Goal: Task Accomplishment & Management: Manage account settings

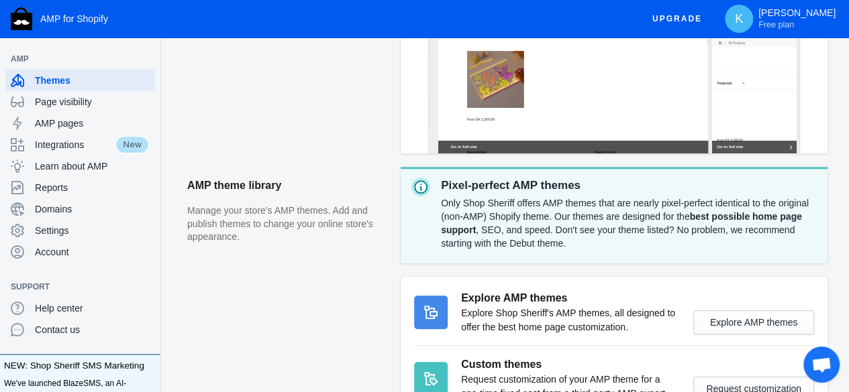
scroll to position [341, 0]
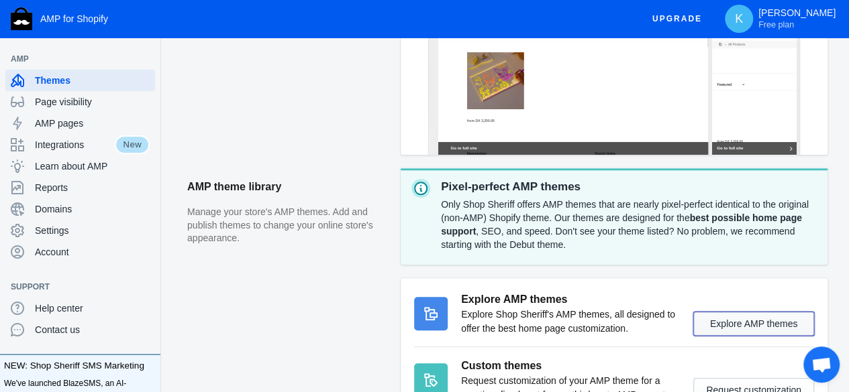
click at [770, 329] on button "Explore AMP themes" at bounding box center [753, 324] width 121 height 24
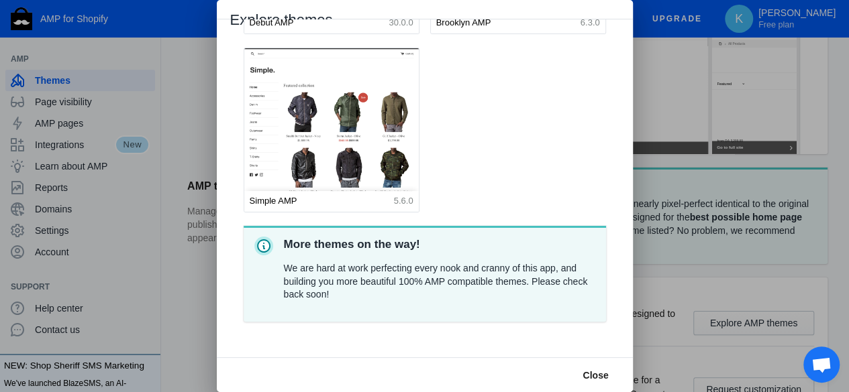
scroll to position [0, 0]
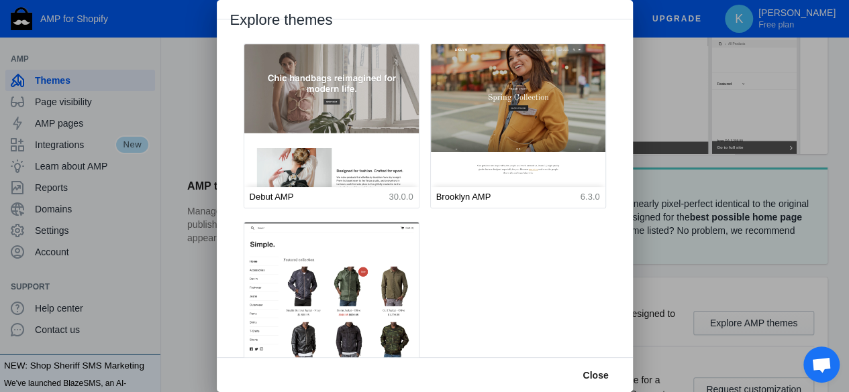
click at [329, 142] on img at bounding box center [331, 153] width 192 height 239
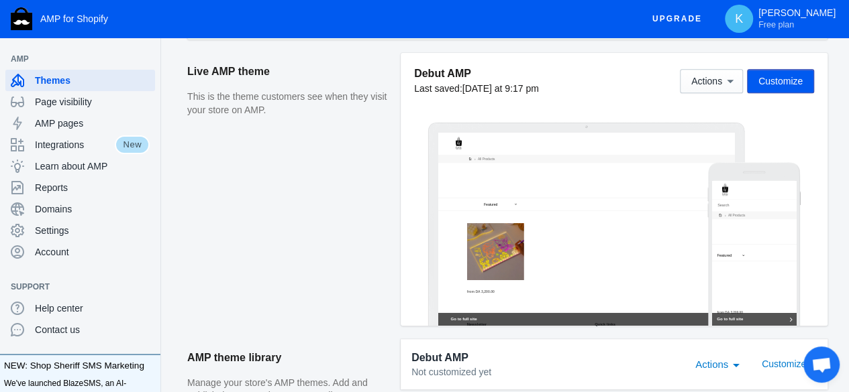
scroll to position [257, 0]
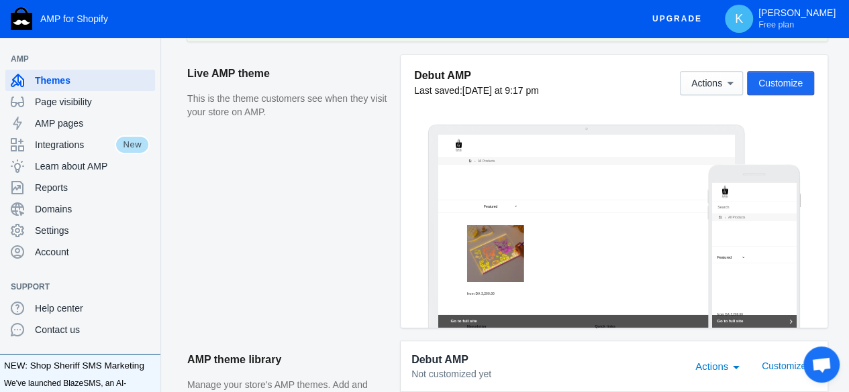
click at [782, 74] on button "Customize" at bounding box center [780, 83] width 67 height 24
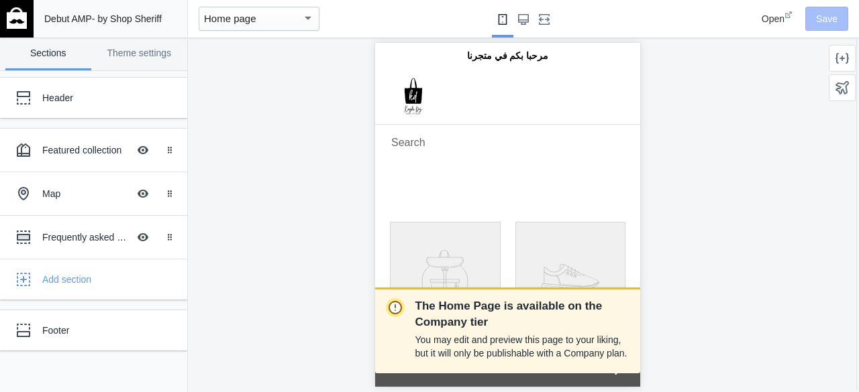
drag, startPoint x: 628, startPoint y: 97, endPoint x: 635, endPoint y: 110, distance: 14.4
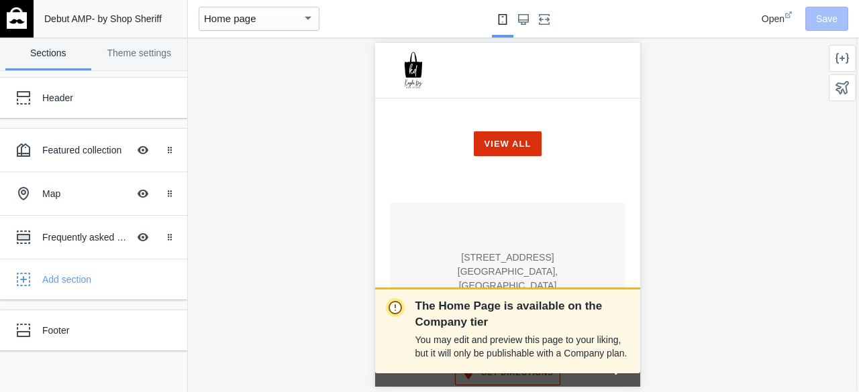
scroll to position [632, 0]
click at [117, 198] on div "Map" at bounding box center [85, 193] width 86 height 13
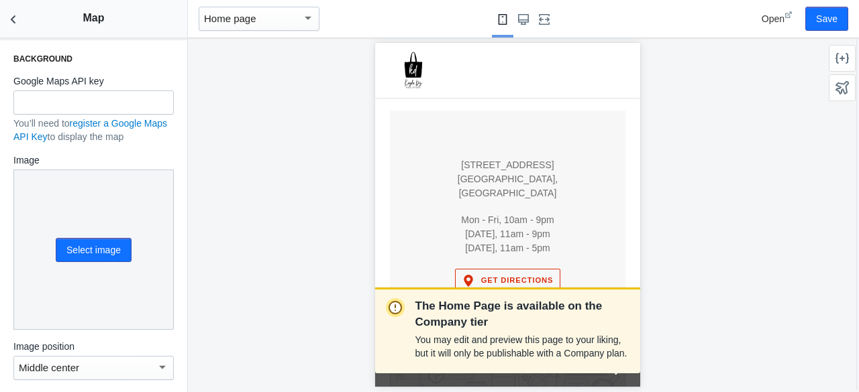
scroll to position [443, 0]
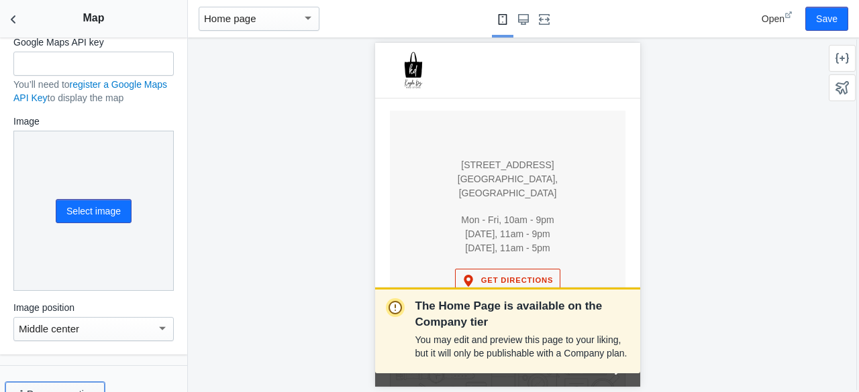
click at [97, 382] on button "Remove section" at bounding box center [54, 394] width 99 height 24
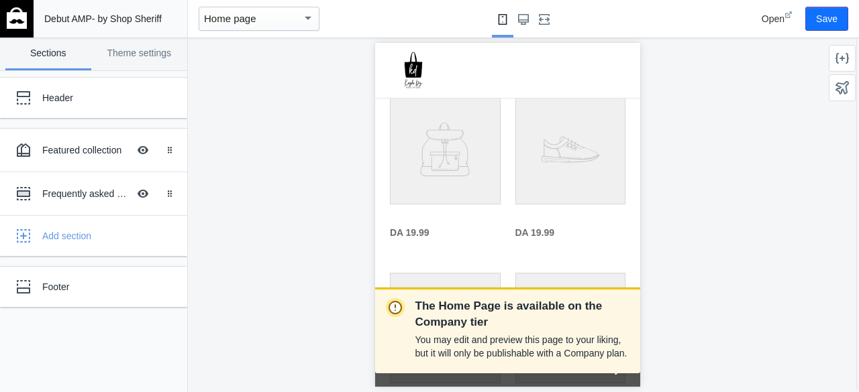
scroll to position [0, 0]
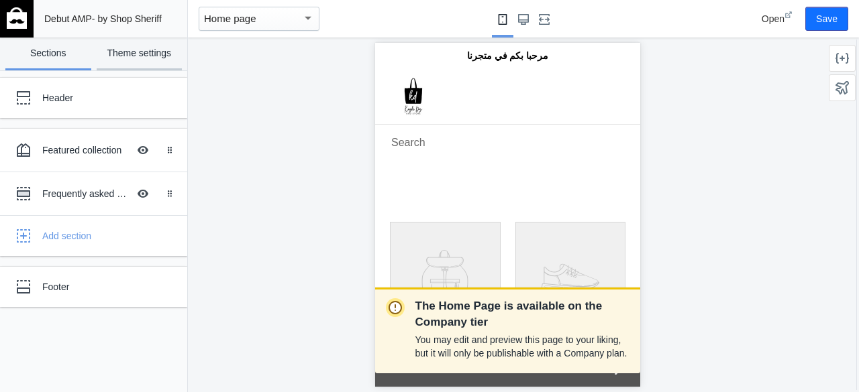
click at [124, 50] on link "Theme settings" at bounding box center [140, 54] width 86 height 33
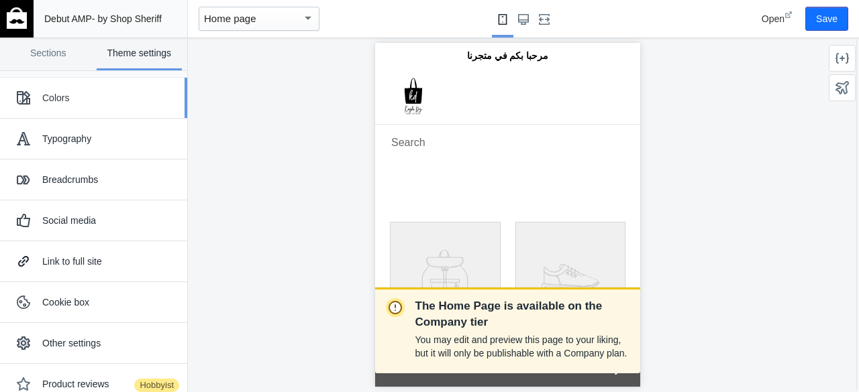
click at [137, 108] on div "Colors" at bounding box center [93, 98] width 167 height 27
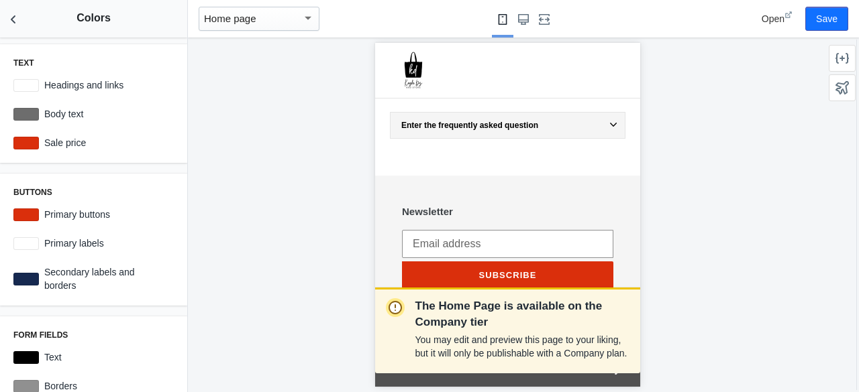
scroll to position [860, 0]
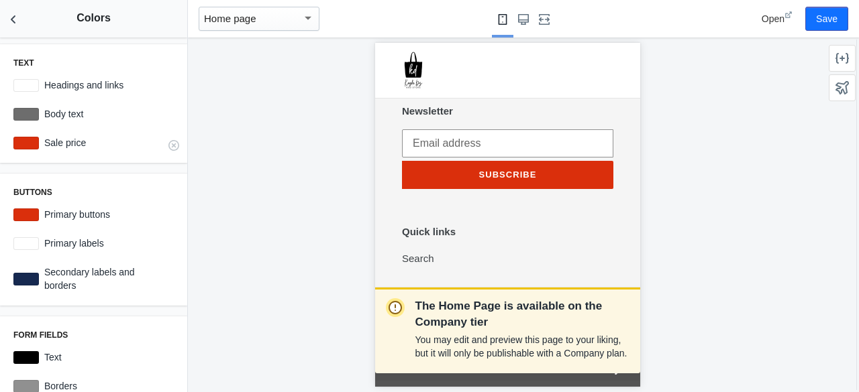
click at [30, 146] on div at bounding box center [25, 143] width 25 height 13
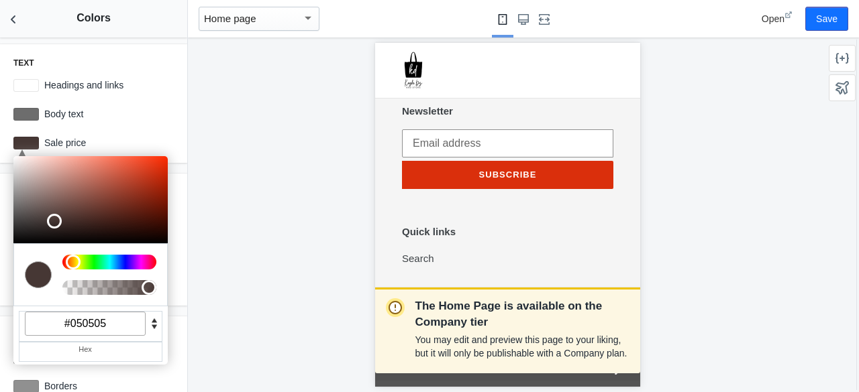
type input "#000000"
drag, startPoint x: 158, startPoint y: 171, endPoint x: 0, endPoint y: 258, distance: 180.7
click at [0, 258] on div "Text Headings and links rgba(22,41,80,0) Body text #6d6d6d C M Y K A 10 0 0 1 H…" at bounding box center [93, 215] width 187 height 355
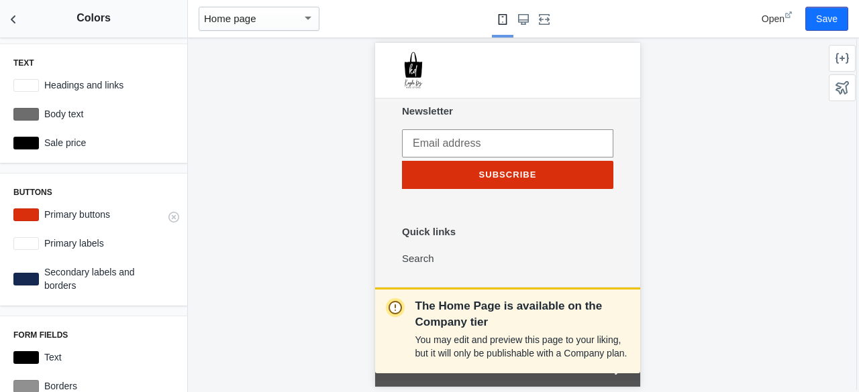
click at [28, 215] on div at bounding box center [25, 215] width 25 height 13
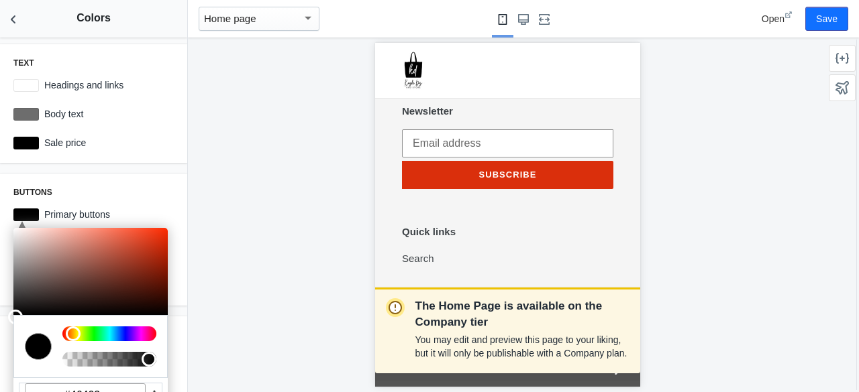
type input "#000000"
drag, startPoint x: 158, startPoint y: 242, endPoint x: 0, endPoint y: 333, distance: 182.1
click at [0, 333] on div "Text Headings and links rgba(22,41,80,0) Body text #6d6d6d C M Y K A 10 0 0 1 H…" at bounding box center [93, 215] width 187 height 355
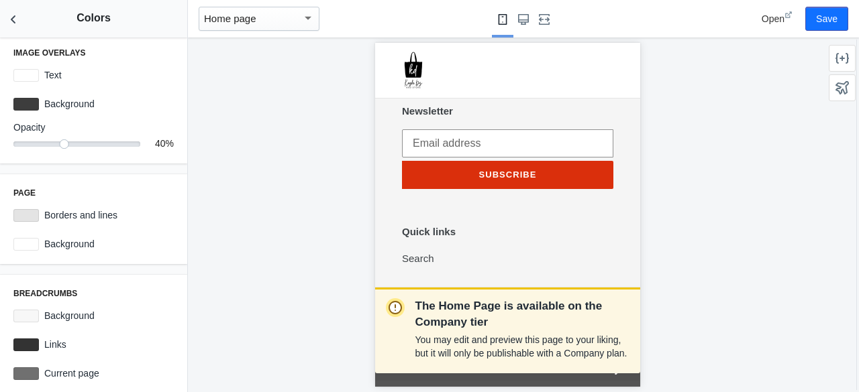
scroll to position [448, 0]
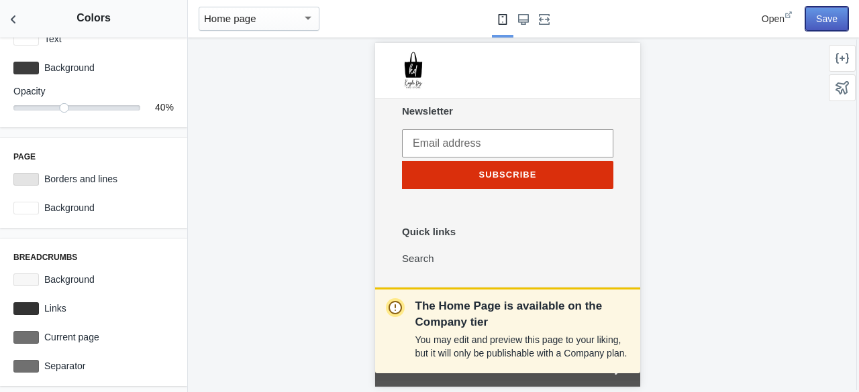
click at [811, 25] on button "Save" at bounding box center [826, 19] width 43 height 24
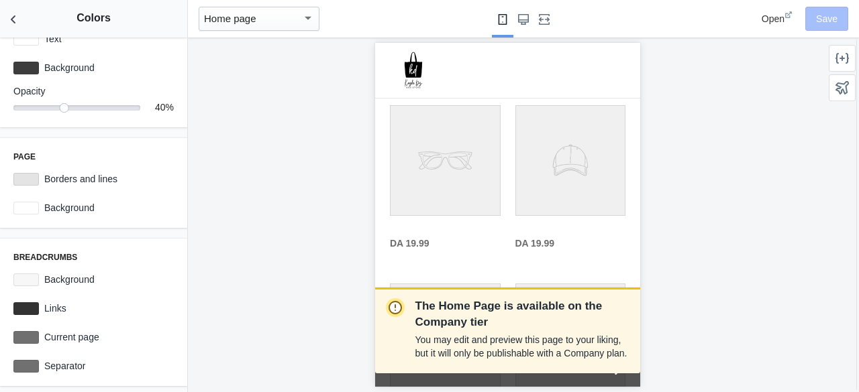
scroll to position [255, 0]
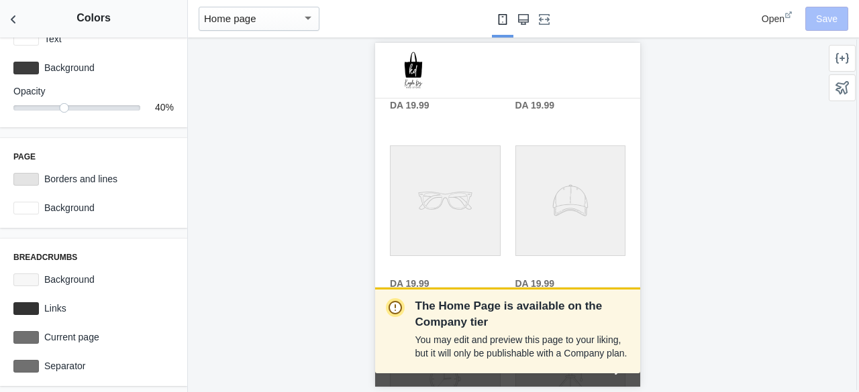
click at [520, 21] on use "Large screen" at bounding box center [523, 19] width 11 height 11
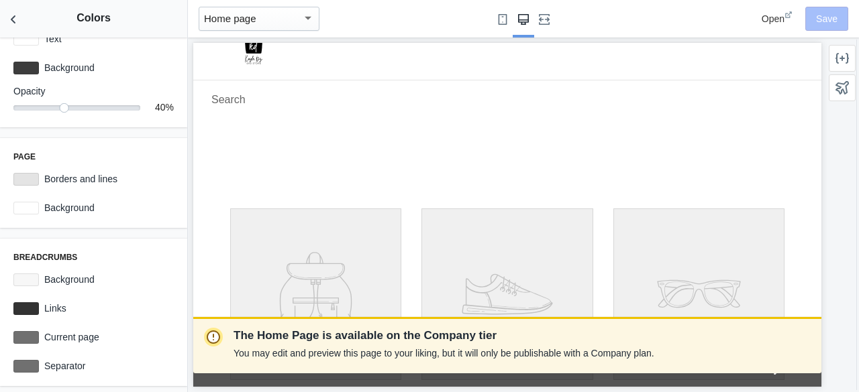
scroll to position [0, 0]
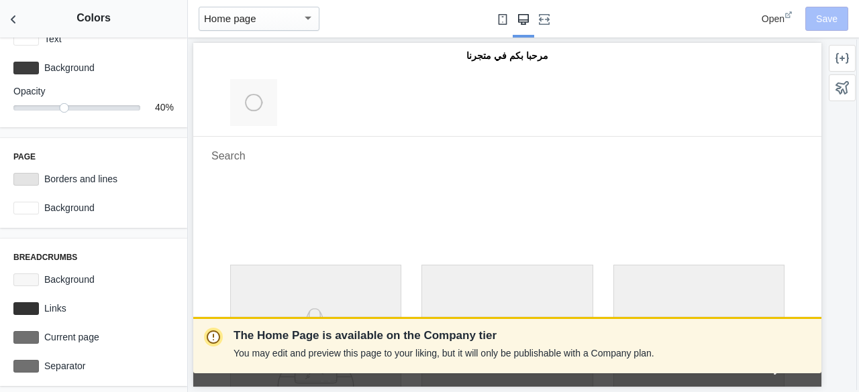
click at [492, 25] on button "Small screen" at bounding box center [502, 19] width 21 height 38
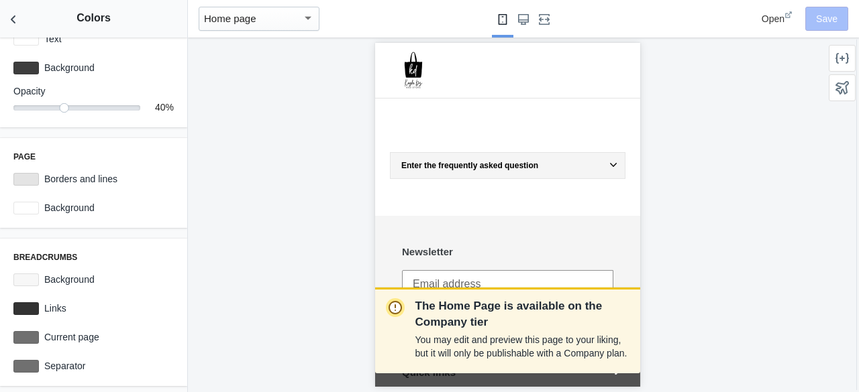
scroll to position [748, 0]
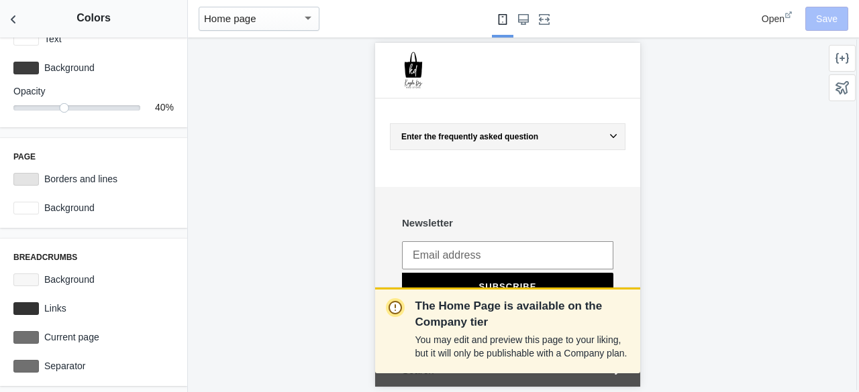
drag, startPoint x: 631, startPoint y: 110, endPoint x: 959, endPoint y: 359, distance: 411.8
click at [4, 9] on button "Back to sections" at bounding box center [13, 19] width 27 height 38
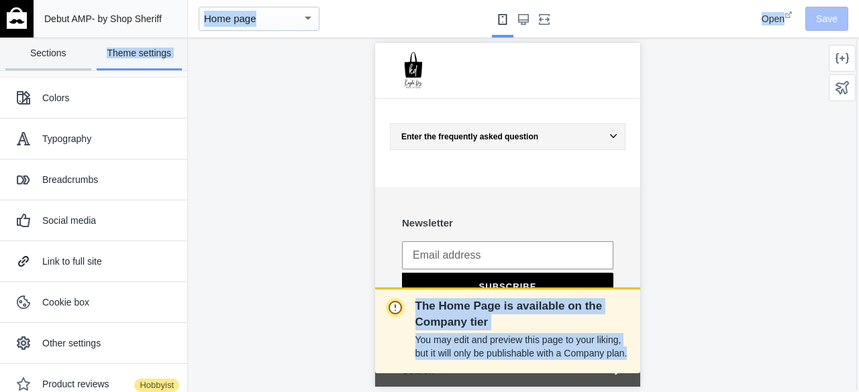
drag, startPoint x: 64, startPoint y: 64, endPoint x: 300, endPoint y: 150, distance: 251.5
click at [299, 149] on main "Debut AMP - by Shop Sheriff Save Sections Theme settings Header Featured collec…" at bounding box center [429, 196] width 859 height 392
click at [303, 152] on div "The Home Page is available on the Company tier You may edit and preview this pa…" at bounding box center [507, 215] width 639 height 355
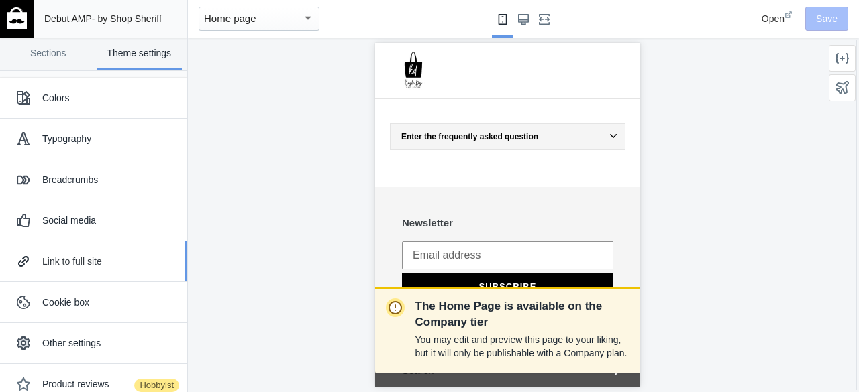
click at [111, 263] on div "Link to full site" at bounding box center [109, 261] width 135 height 13
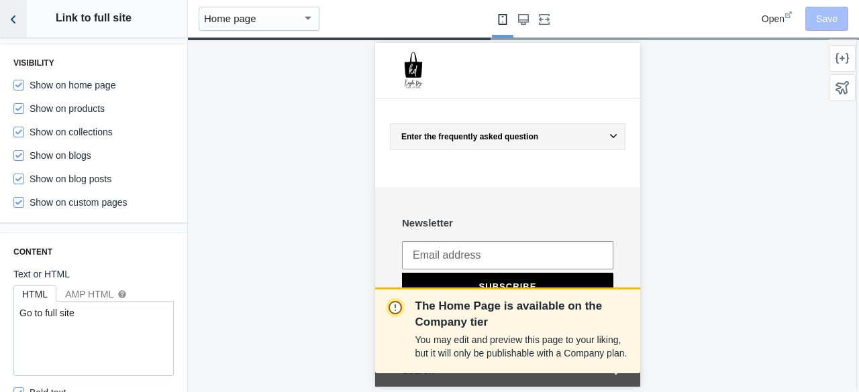
click at [17, 17] on icon "Back to sections" at bounding box center [13, 19] width 13 height 13
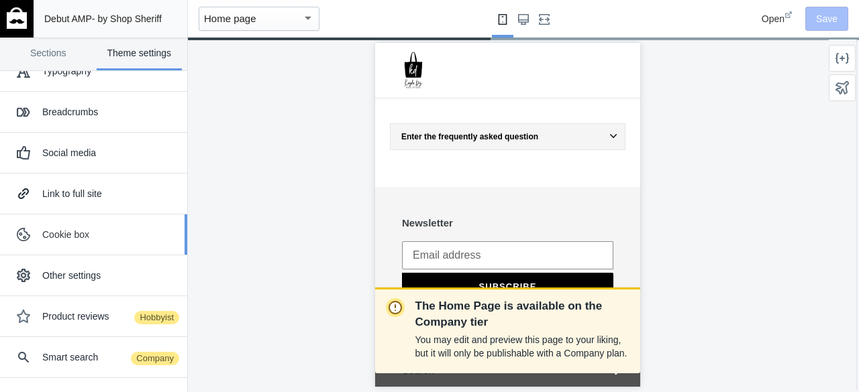
scroll to position [82, 0]
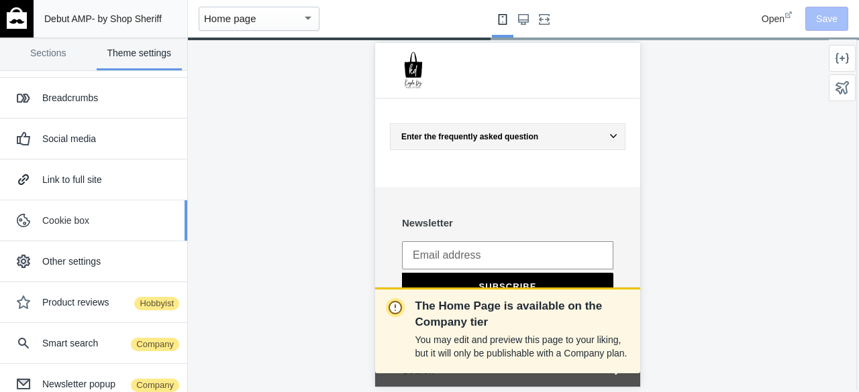
drag, startPoint x: 172, startPoint y: 221, endPoint x: 172, endPoint y: 200, distance: 21.5
click at [172, 201] on button "Cookie box" at bounding box center [93, 221] width 187 height 40
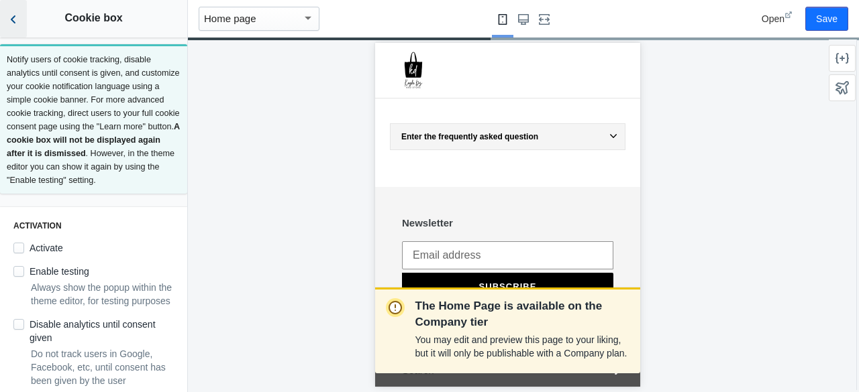
click at [11, 28] on button "Back to sections" at bounding box center [13, 19] width 27 height 38
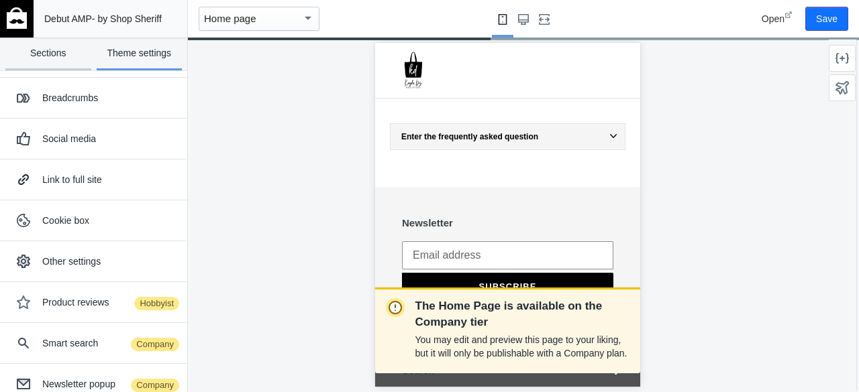
click at [66, 50] on link "Sections" at bounding box center [48, 54] width 86 height 33
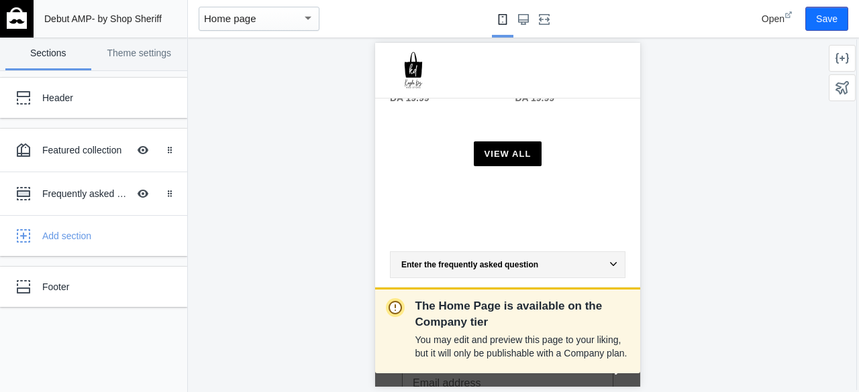
scroll to position [637, 0]
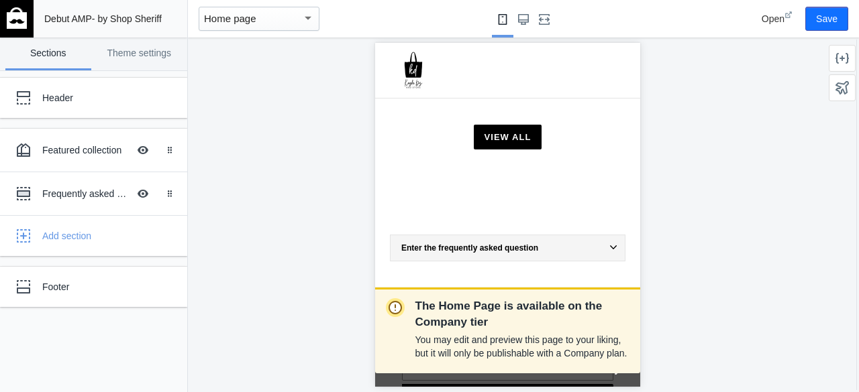
click at [545, 244] on div "Enter the frequently asked question" at bounding box center [507, 248] width 215 height 9
click at [541, 261] on div "Enter the question's answer" at bounding box center [507, 279] width 234 height 37
click at [466, 270] on div "منتجاتنا Your product's name Your product's name Regular price DA 19.99 Sale pr…" at bounding box center [506, 101] width 265 height 1154
click at [487, 261] on div "Enter the question's answer" at bounding box center [507, 279] width 234 height 37
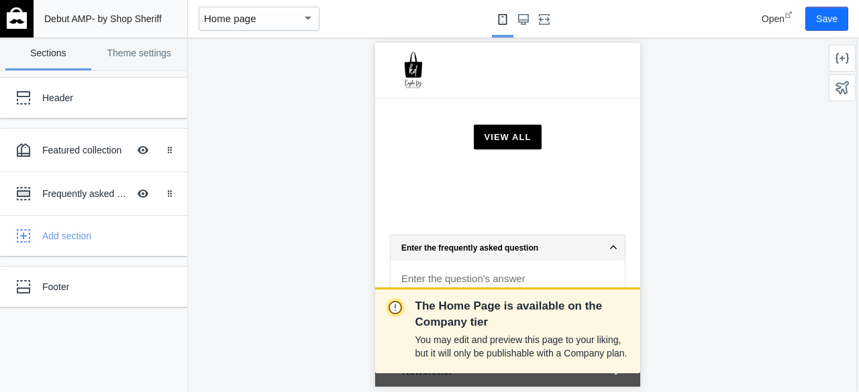
click at [509, 261] on div "Enter the question's answer" at bounding box center [507, 279] width 234 height 37
click at [106, 193] on div "Frequently asked questions" at bounding box center [85, 193] width 86 height 13
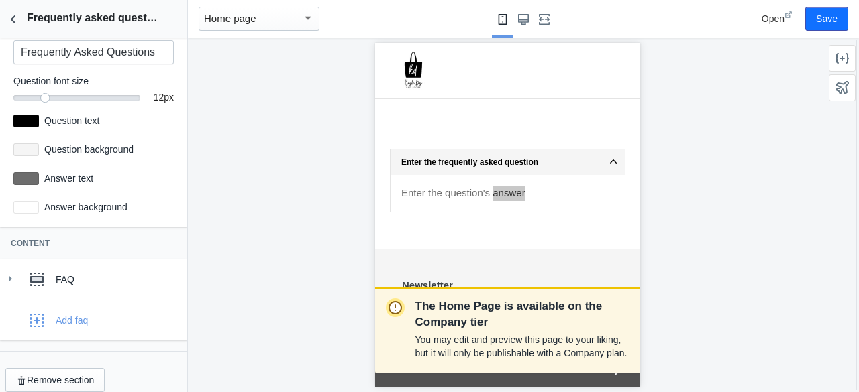
scroll to position [95, 0]
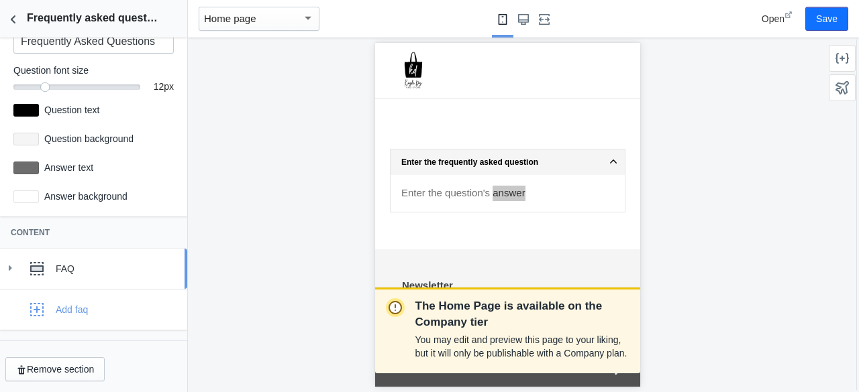
click at [78, 272] on div "FAQ" at bounding box center [116, 268] width 121 height 13
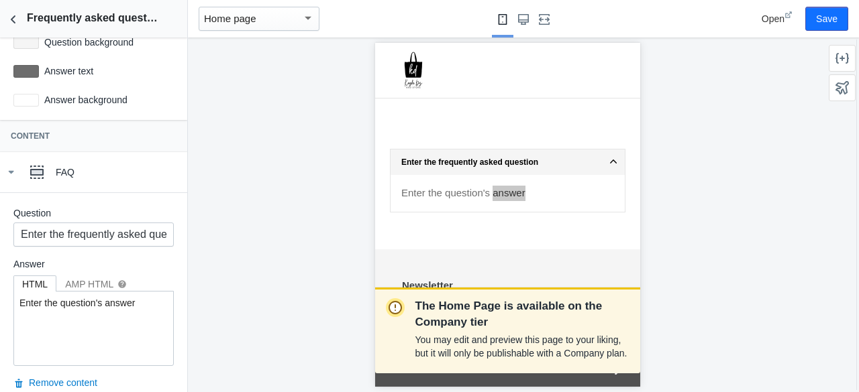
scroll to position [189, 0]
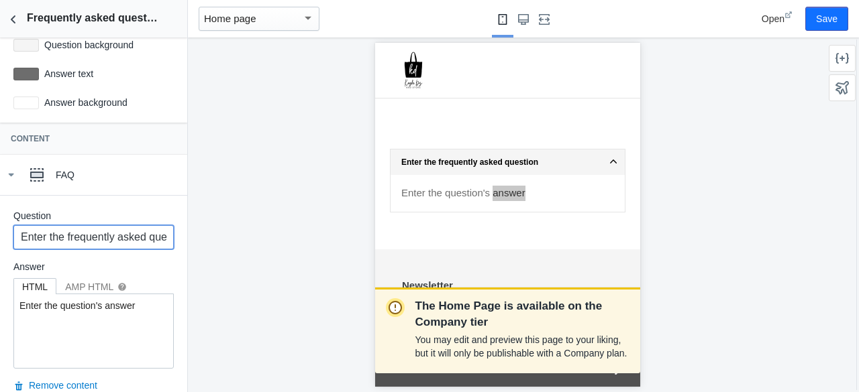
click at [87, 239] on input "Enter the frequently asked question" at bounding box center [93, 237] width 160 height 24
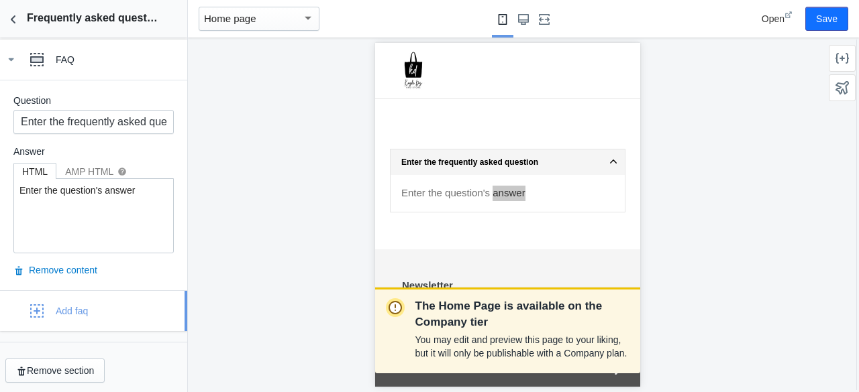
click at [46, 311] on div "button" at bounding box center [36, 311] width 27 height 27
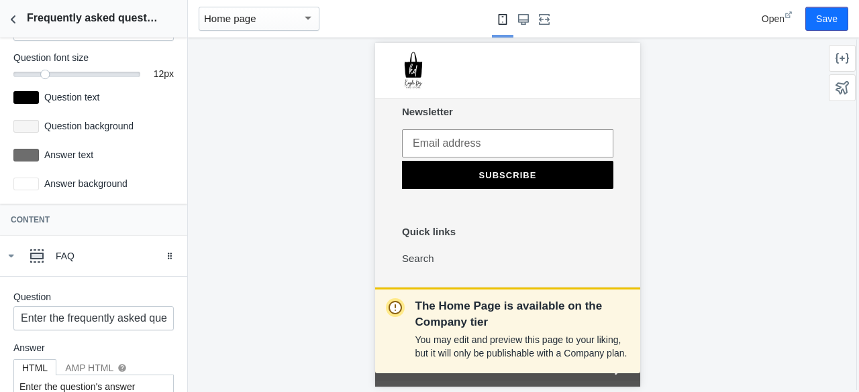
scroll to position [345, 0]
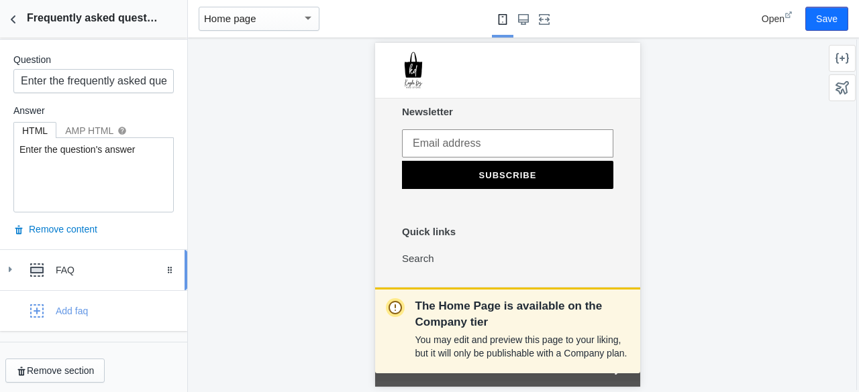
click at [38, 264] on use at bounding box center [36, 270] width 13 height 13
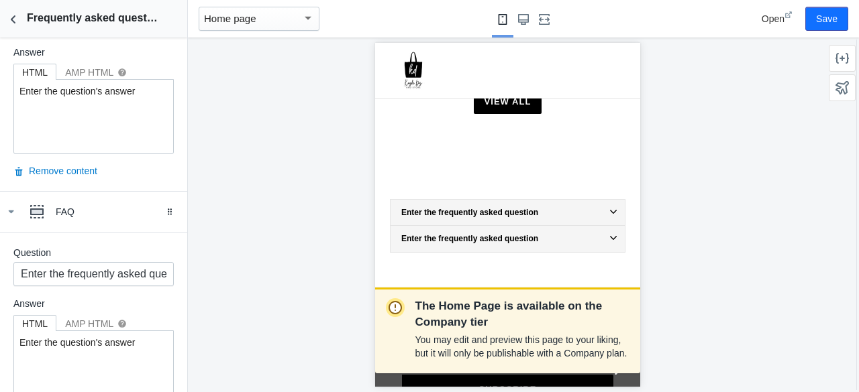
scroll to position [554, 0]
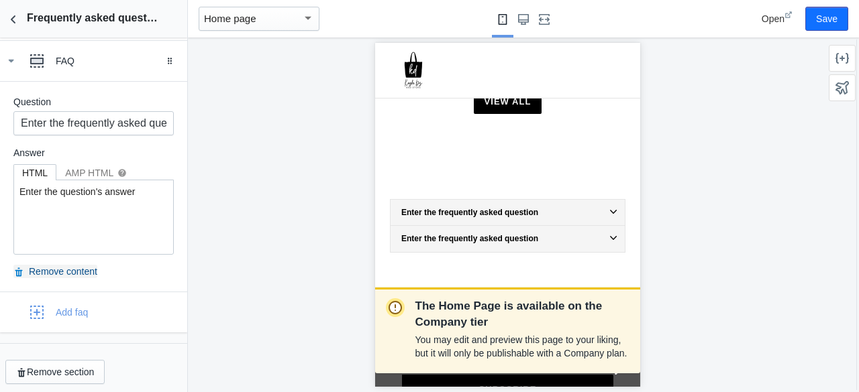
click at [53, 272] on button "Remove content" at bounding box center [55, 271] width 84 height 13
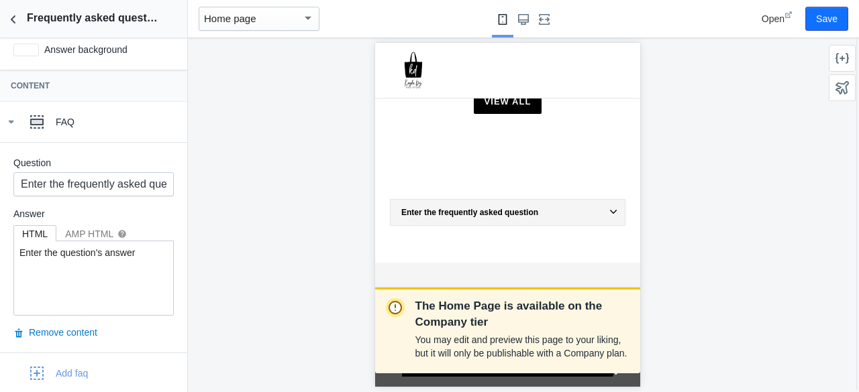
scroll to position [240, 0]
click at [86, 189] on input "Enter the frequently asked question" at bounding box center [93, 186] width 160 height 24
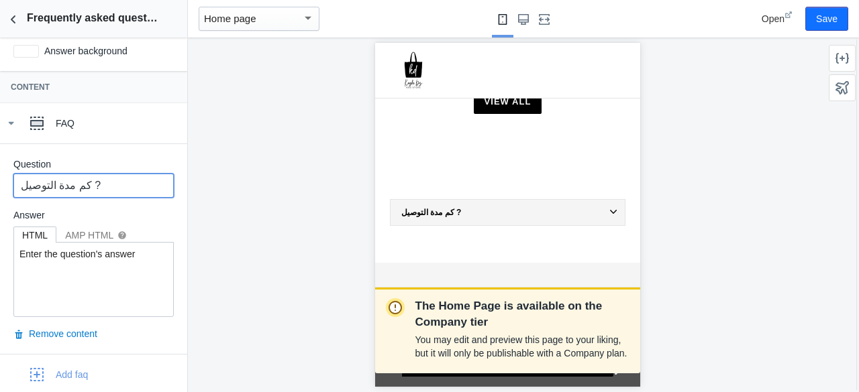
click at [94, 190] on input "كم مدة التوصيل ?" at bounding box center [93, 186] width 160 height 24
click at [97, 191] on input "?كم مدة التوصيل" at bounding box center [93, 186] width 160 height 24
click at [26, 193] on input "?كم مدة التوصيل" at bounding box center [93, 186] width 160 height 24
type input "? كم مدة التوصيل"
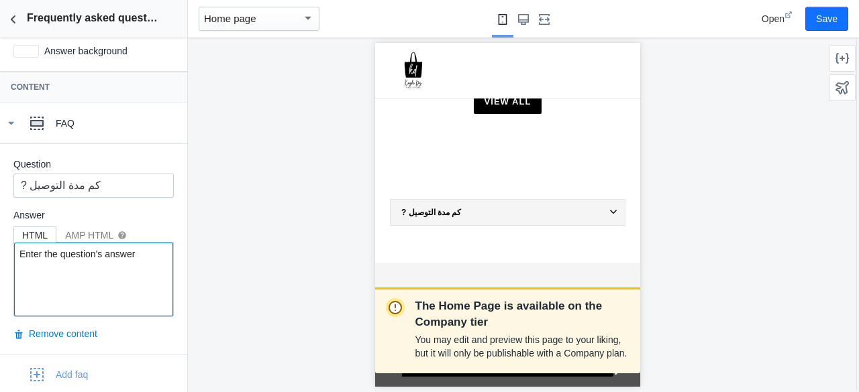
click at [114, 254] on textarea "Enter the question's answer" at bounding box center [93, 280] width 159 height 74
type textarea "من 24 الى 48 ساعة"
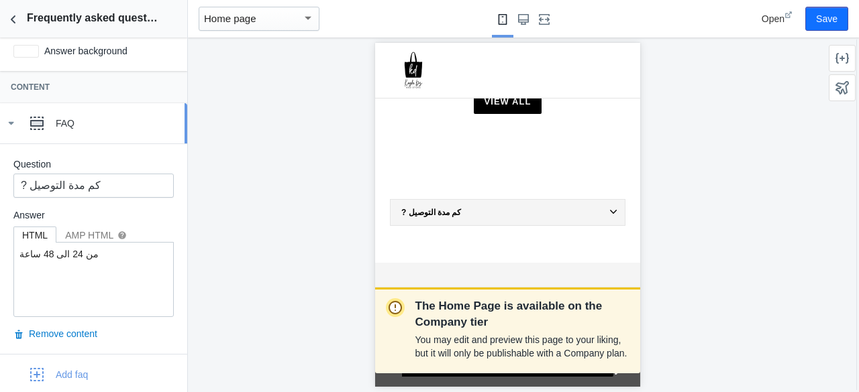
click at [12, 125] on icon at bounding box center [10, 123] width 13 height 13
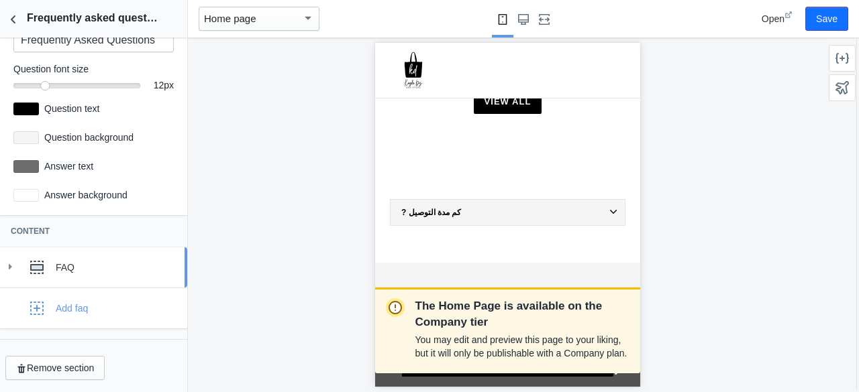
scroll to position [95, 0]
click at [35, 303] on use "button" at bounding box center [36, 309] width 13 height 13
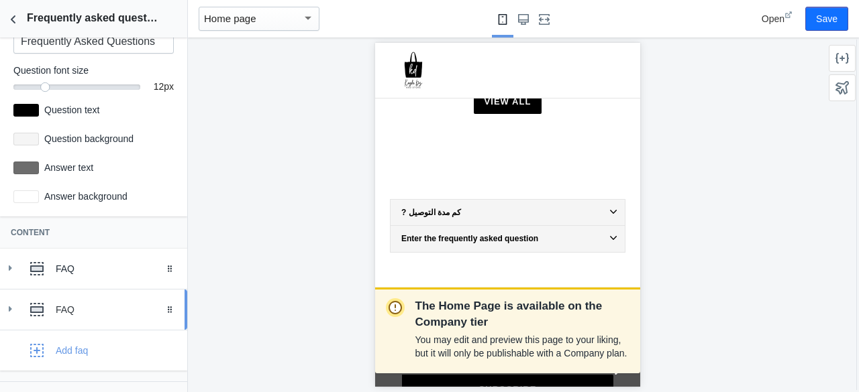
click at [121, 309] on div "FAQ" at bounding box center [116, 309] width 121 height 13
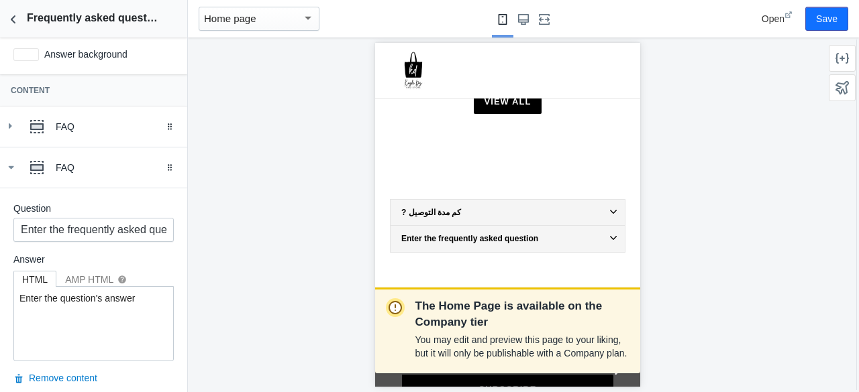
scroll to position [241, 0]
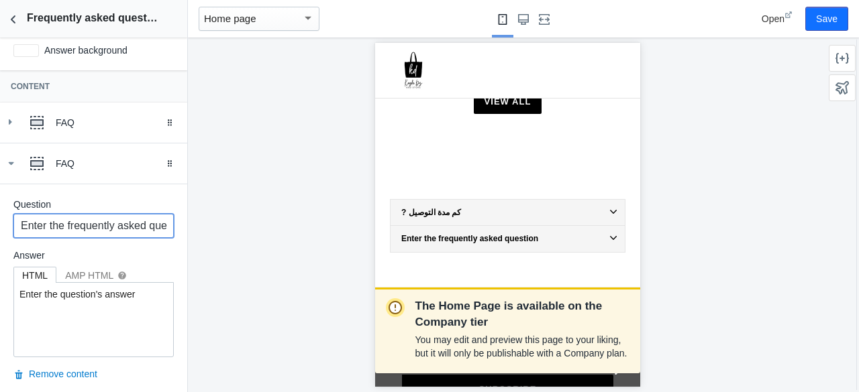
click at [89, 227] on input "Enter the frequently asked question" at bounding box center [93, 226] width 160 height 24
drag, startPoint x: 148, startPoint y: 224, endPoint x: 118, endPoint y: 233, distance: 31.4
click at [118, 233] on input "هل الدفع عند الاستلام?" at bounding box center [93, 226] width 160 height 24
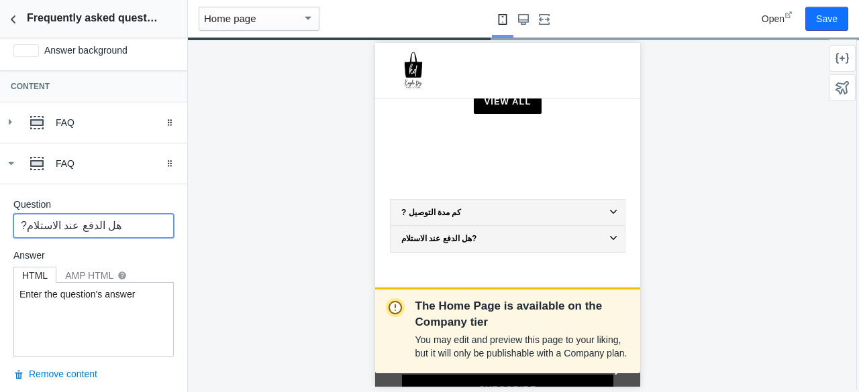
click at [31, 225] on input "?هل الدفع عند الاستلام" at bounding box center [93, 226] width 160 height 24
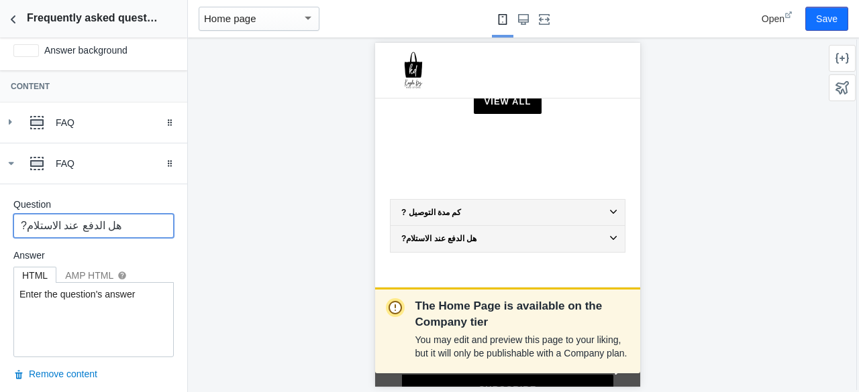
click at [25, 229] on input "?هل الدفع عند الاستلام" at bounding box center [93, 226] width 160 height 24
type input "? هل الدفع عند [GEOGRAPHIC_DATA]"
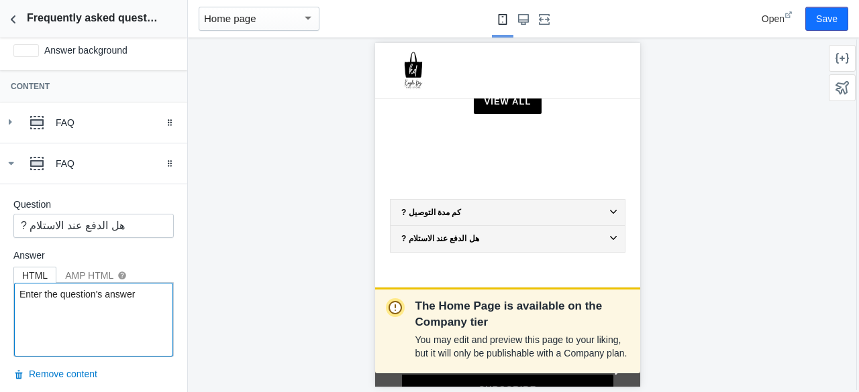
click at [127, 288] on textarea "Enter the question's answer" at bounding box center [93, 320] width 159 height 74
type textarea "نعم لن تدفع شيئا حتى يصلك المنتج و تقوم بمعاينته بنفسكو"
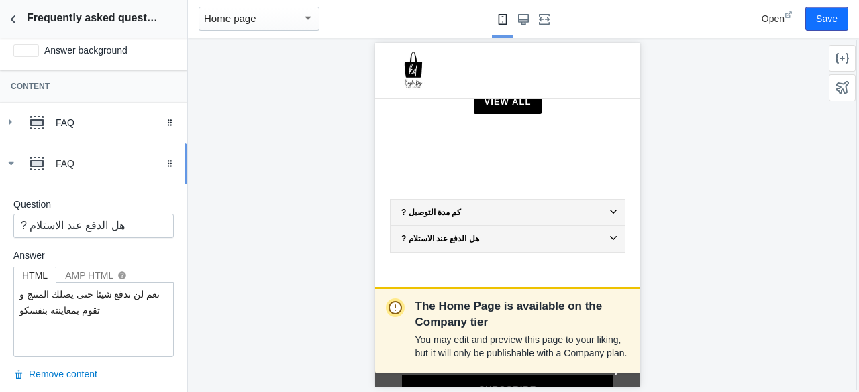
click at [11, 162] on use at bounding box center [11, 163] width 5 height 3
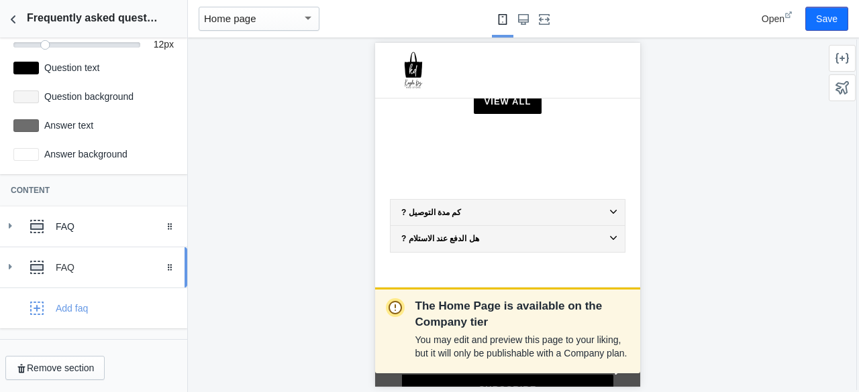
scroll to position [136, 0]
click at [405, 234] on div "? هل الدفع عند [GEOGRAPHIC_DATA]" at bounding box center [507, 238] width 215 height 9
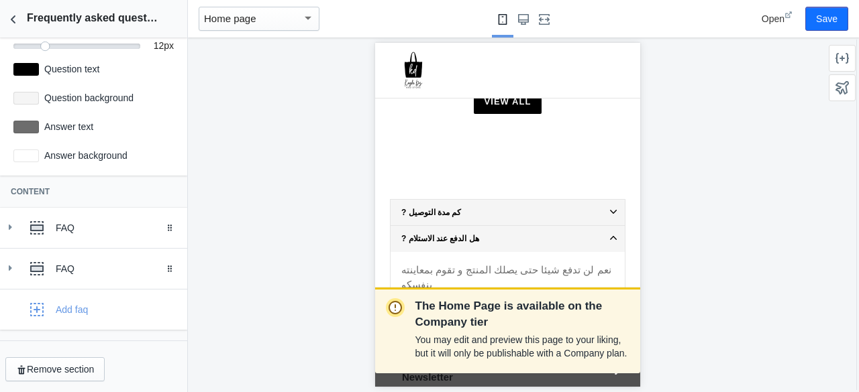
click at [405, 234] on div "? هل الدفع عند [GEOGRAPHIC_DATA]" at bounding box center [507, 238] width 215 height 9
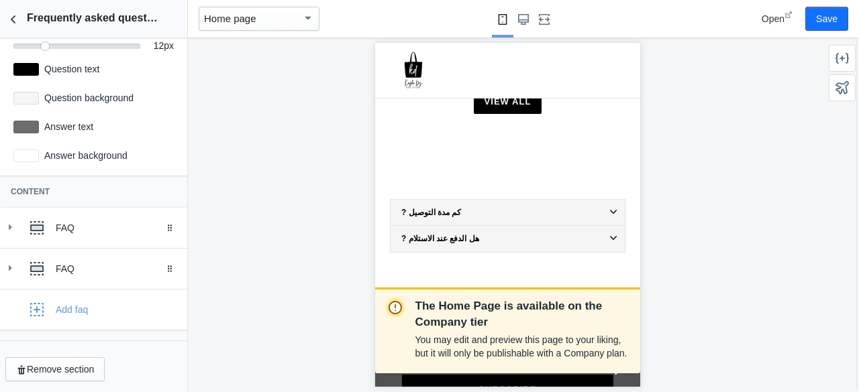
click at [463, 208] on div "? كم مدة التوصيل" at bounding box center [507, 212] width 215 height 9
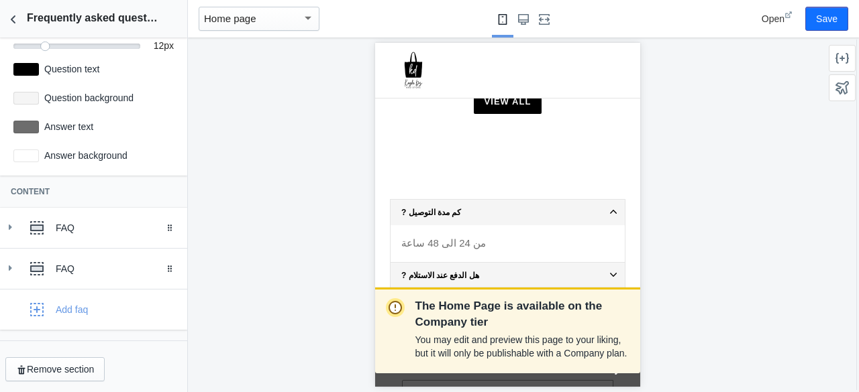
click at [463, 208] on div "? كم مدة التوصيل" at bounding box center [507, 212] width 215 height 9
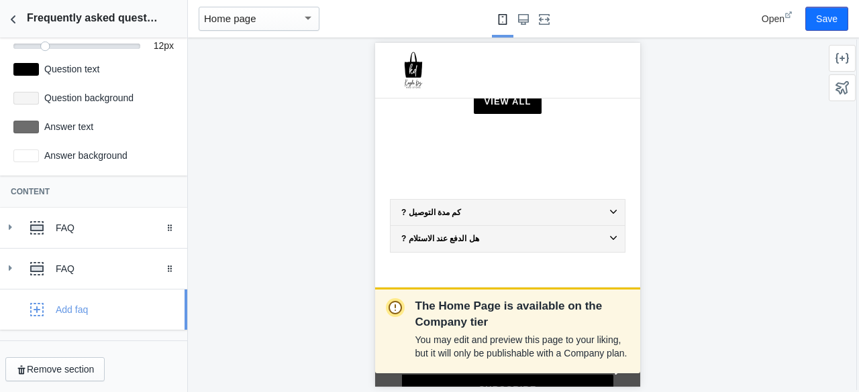
click at [92, 316] on div "Add faq" at bounding box center [93, 310] width 167 height 27
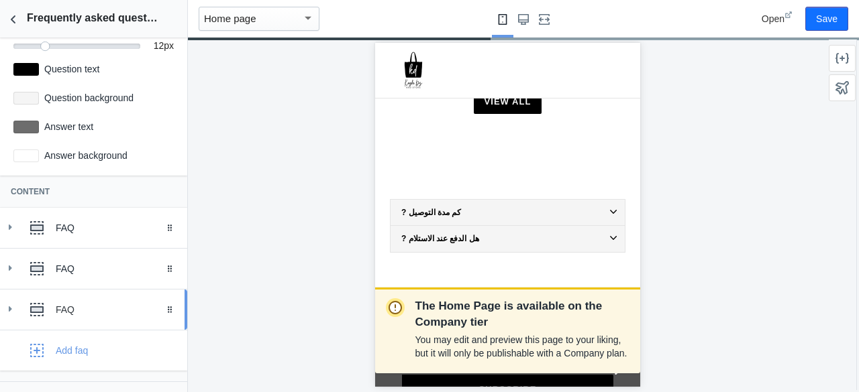
click at [14, 315] on div at bounding box center [9, 310] width 13 height 14
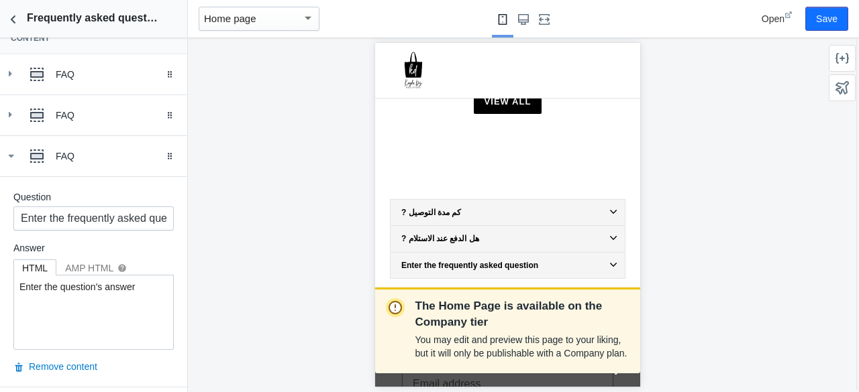
scroll to position [278, 0]
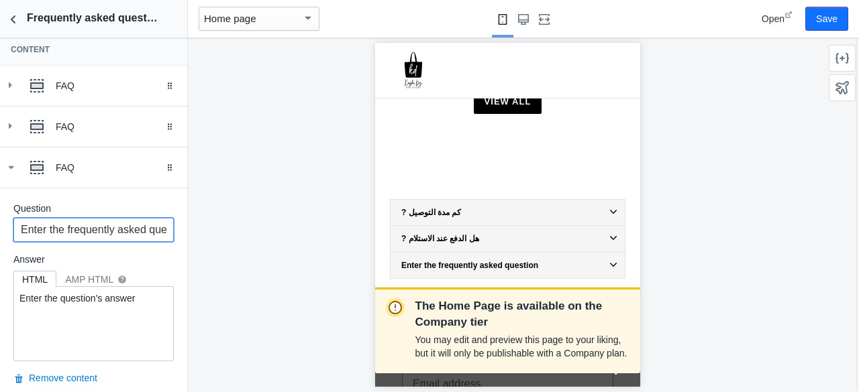
click at [140, 234] on input "Enter the frequently asked question" at bounding box center [93, 230] width 160 height 24
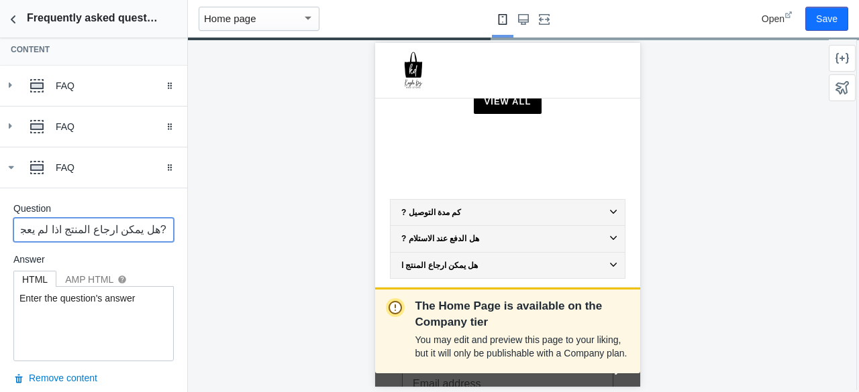
scroll to position [0, 23]
click at [152, 229] on input "هل يمكن ارجاع المنتج اذا لم يعجبني?" at bounding box center [93, 230] width 160 height 24
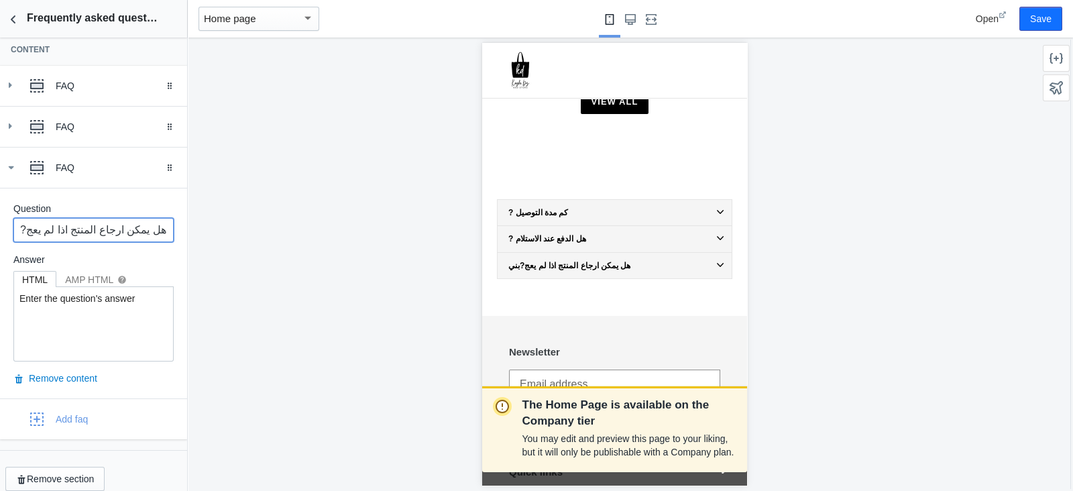
scroll to position [672, 0]
drag, startPoint x: 792, startPoint y: 0, endPoint x: 154, endPoint y: 259, distance: 689.1
click at [154, 259] on label "Answer" at bounding box center [93, 259] width 160 height 13
click at [36, 232] on input "هل يمكن ارجاع المنتج اذا لم يعج?بني" at bounding box center [93, 230] width 160 height 24
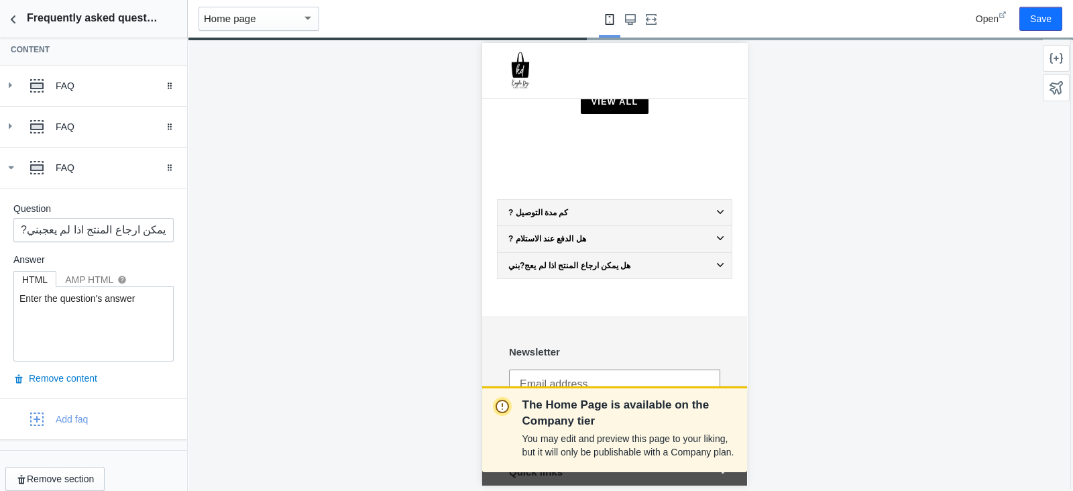
click at [21, 241] on div "Question ?هل يمكن ارجاع المنتج اذا لم يعجبني Answer HTML AMP HTML help Enter th…" at bounding box center [93, 282] width 160 height 160
click at [25, 229] on input "?هل يمكن ارجاع المنتج اذا لم يعجبني" at bounding box center [93, 230] width 160 height 24
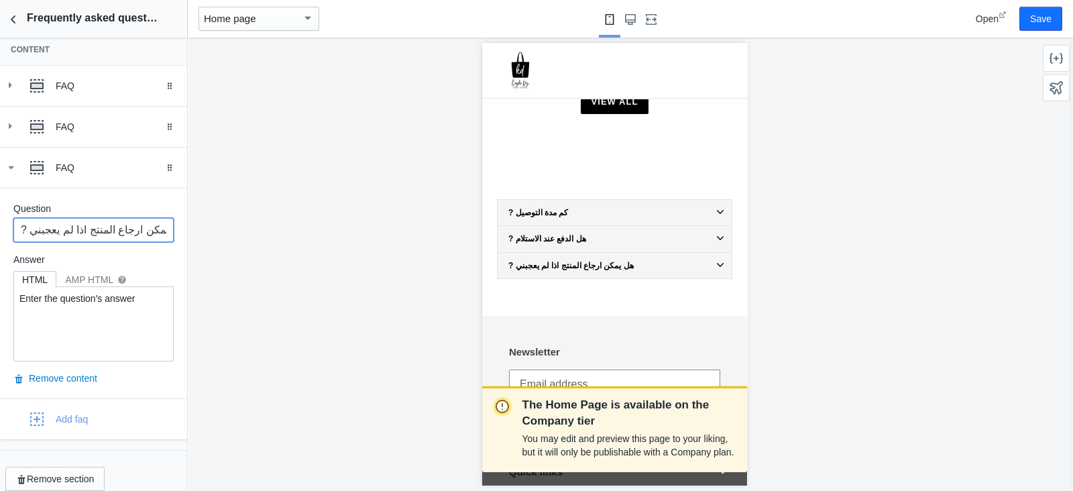
type input "? هل يمكن ارجاع المنتج اذا لم يعجبني"
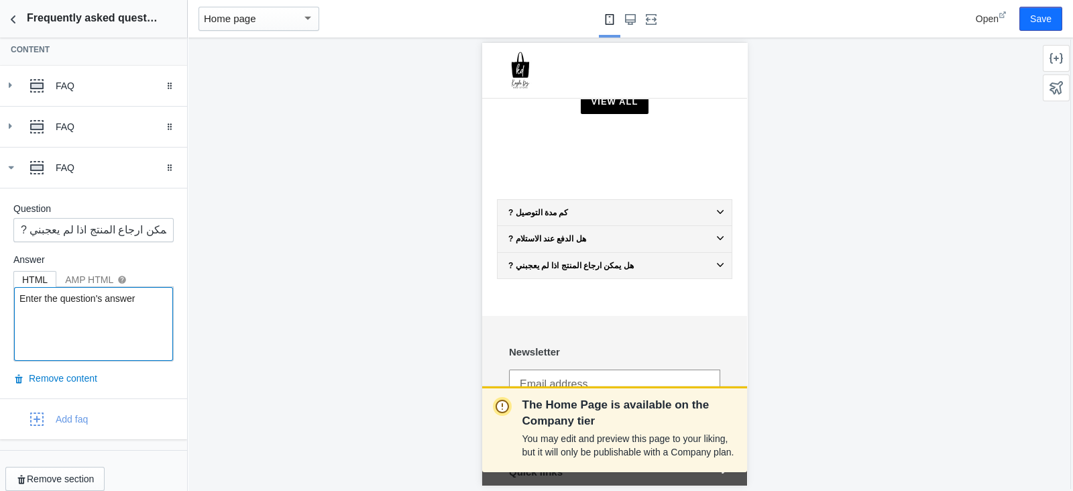
click at [120, 307] on textarea "Enter the question's answer" at bounding box center [93, 324] width 159 height 74
type textarea "نعم يمكنك ارجاع المنتج الى الشركة اذا لم يعجبك على شرط عدم اتلاف محتوياته"
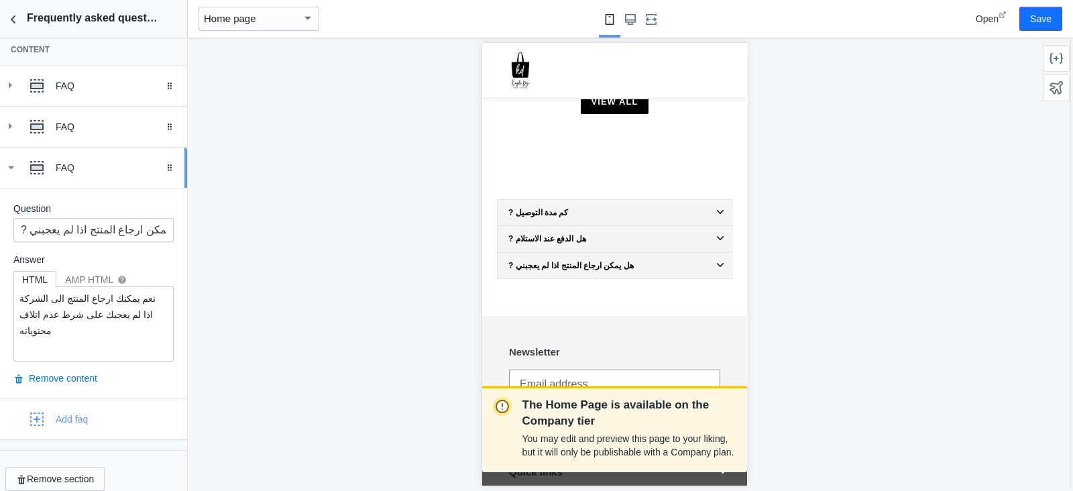
click at [6, 165] on icon at bounding box center [10, 167] width 13 height 13
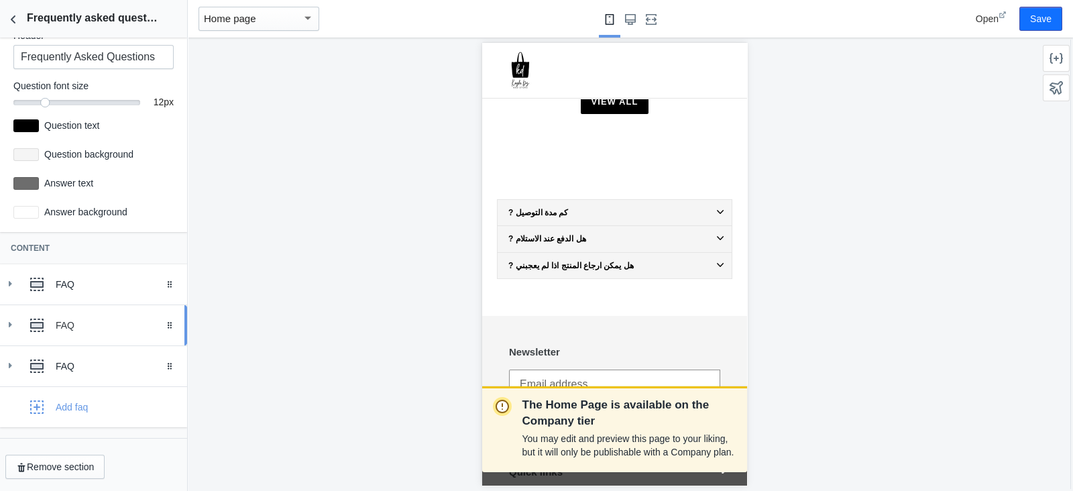
scroll to position [78, 0]
click at [85, 392] on div "Add faq" at bounding box center [49, 408] width 78 height 27
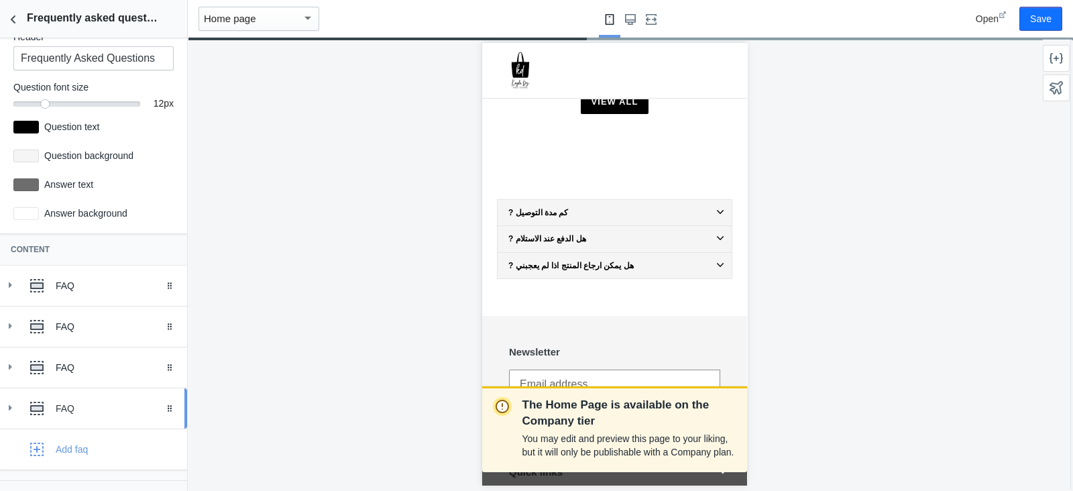
click at [107, 392] on div "FAQ" at bounding box center [116, 408] width 121 height 13
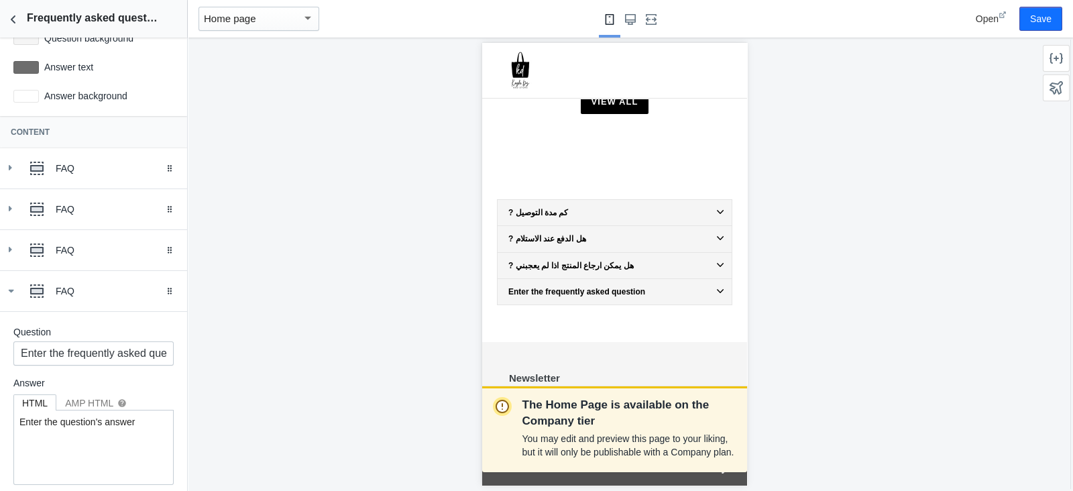
scroll to position [198, 0]
click at [131, 349] on input "Enter the frequently asked question" at bounding box center [93, 351] width 160 height 24
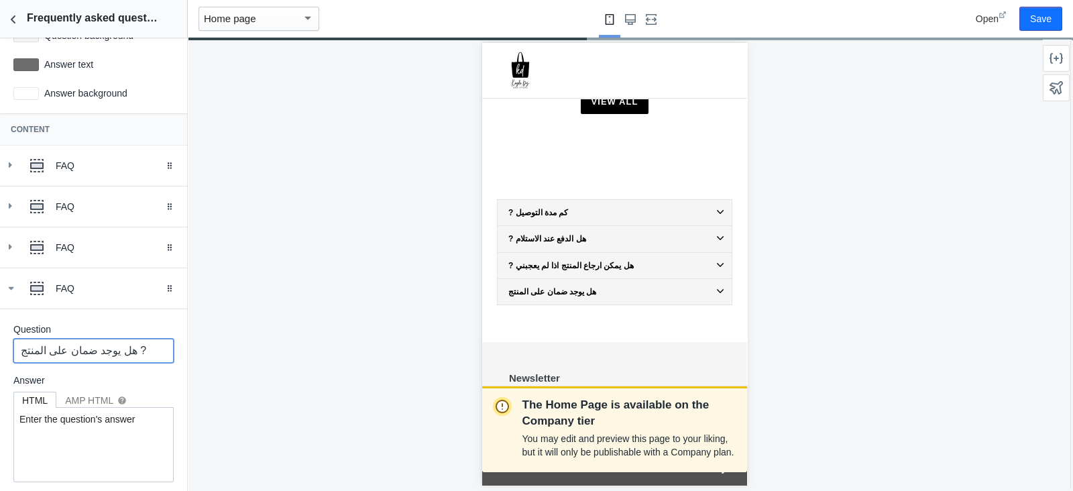
click at [141, 353] on input "هل يوجد ضمان على المنتج ?" at bounding box center [93, 351] width 160 height 24
click at [140, 354] on input "هل يوجد ضمان على المنتج?" at bounding box center [93, 351] width 160 height 24
click at [26, 353] on input "?هل يوجد ضمان على المنتج" at bounding box center [93, 351] width 160 height 24
type input "? هل يوجد ضمان على المنتج"
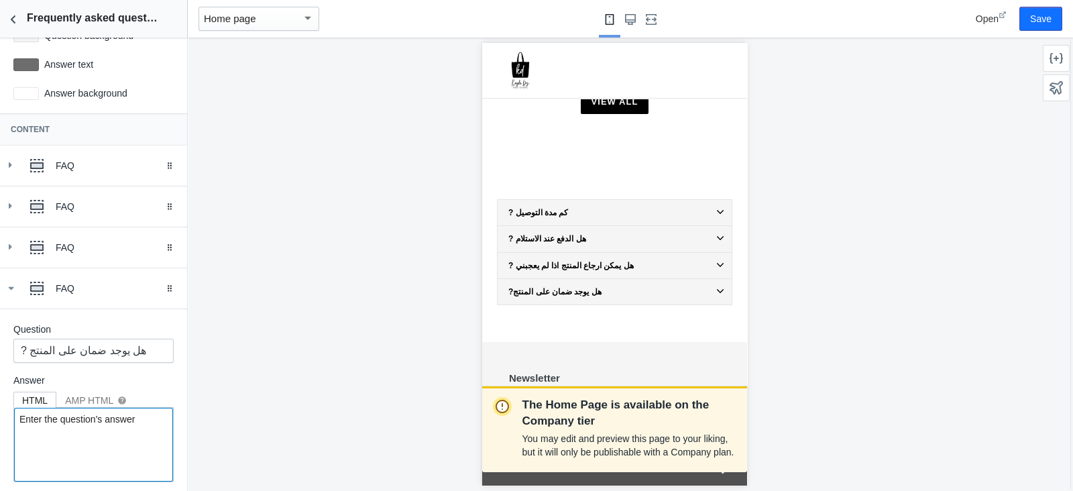
click at [117, 392] on textarea "Enter the question's answer" at bounding box center [93, 445] width 159 height 74
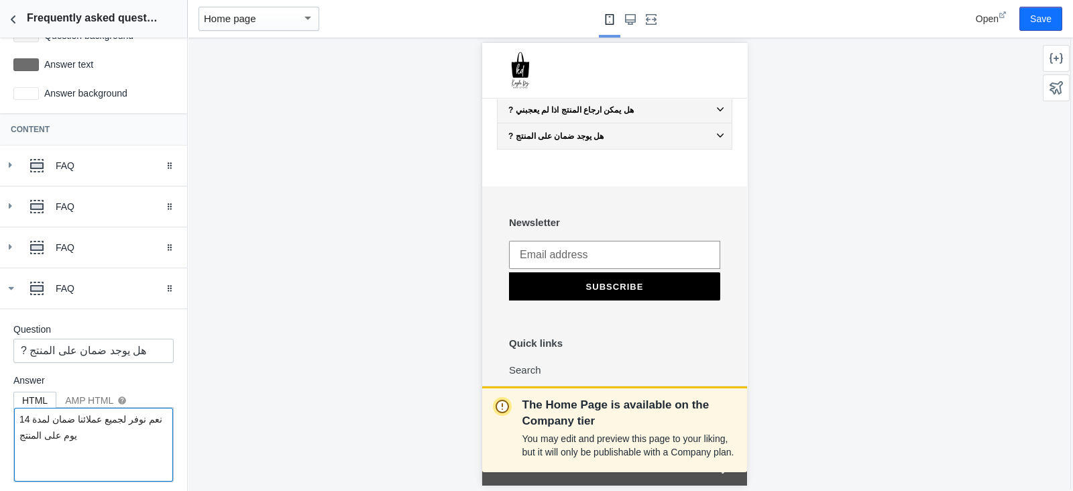
scroll to position [837, 0]
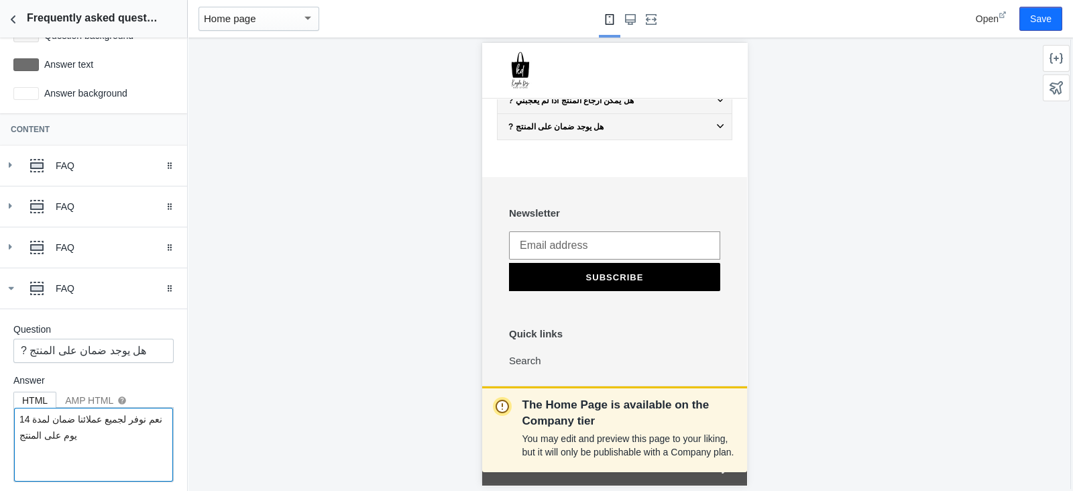
drag, startPoint x: 741, startPoint y: 340, endPoint x: 1131, endPoint y: 445, distance: 404.2
type textarea "نعم نوفر لجميع عملائنا ضمان لمدة 14 يوم على المنتج"
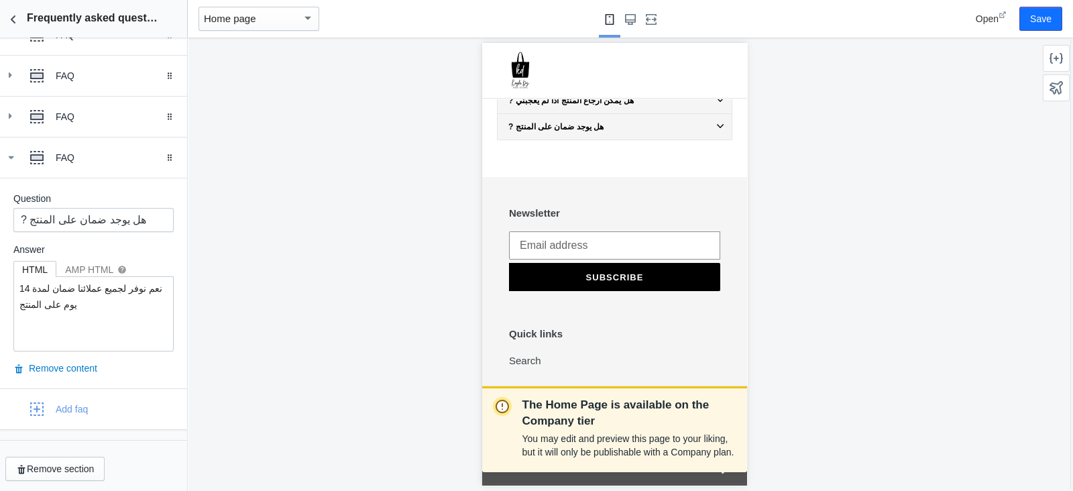
scroll to position [0, 0]
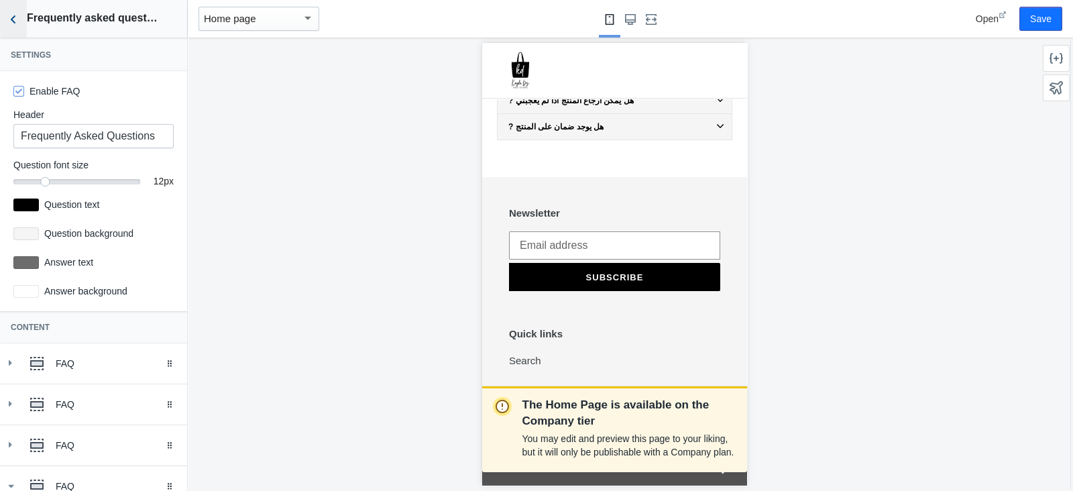
click at [10, 29] on button "Back to sections" at bounding box center [13, 19] width 27 height 38
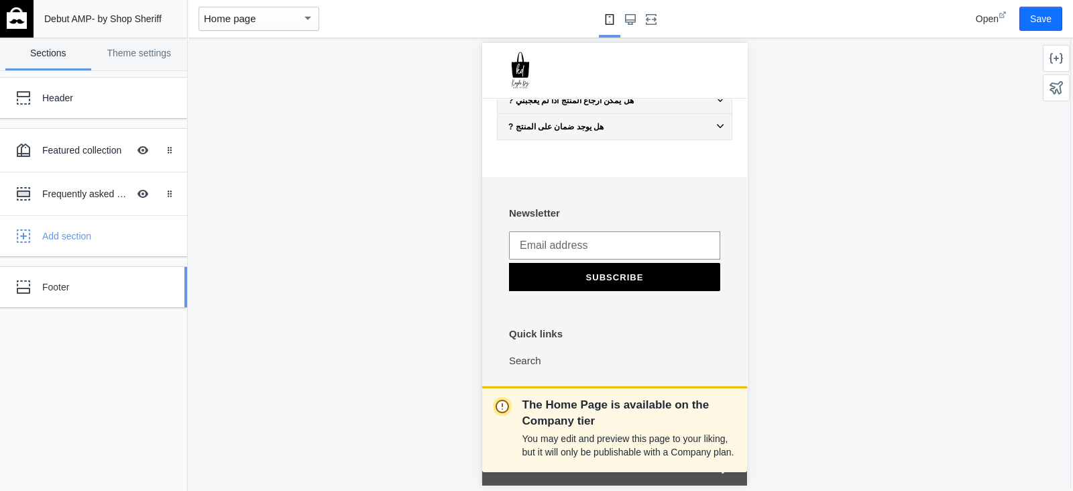
click at [78, 280] on div "Footer" at bounding box center [99, 286] width 115 height 13
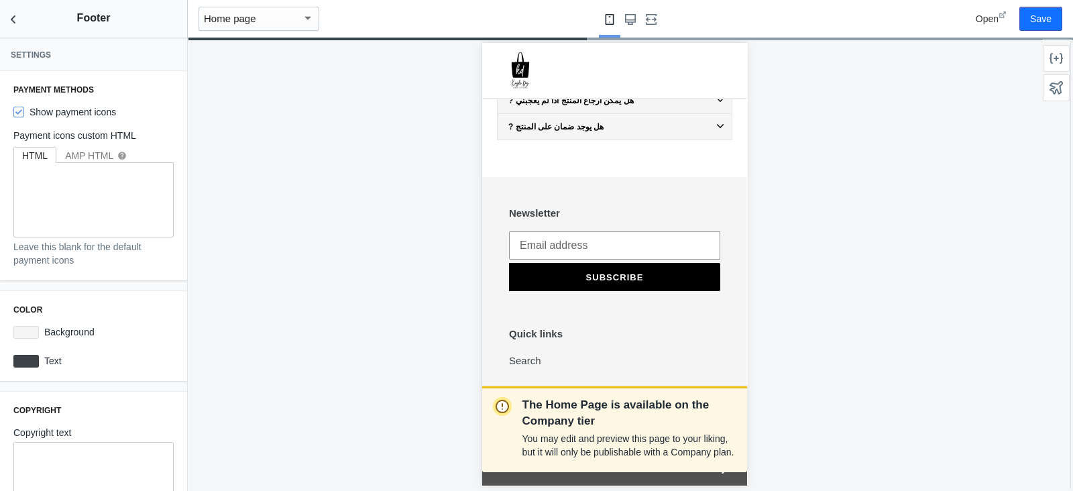
click at [29, 25] on h2 "Footer" at bounding box center [93, 18] width 187 height 36
click at [23, 21] on button "Back to sections" at bounding box center [13, 19] width 27 height 38
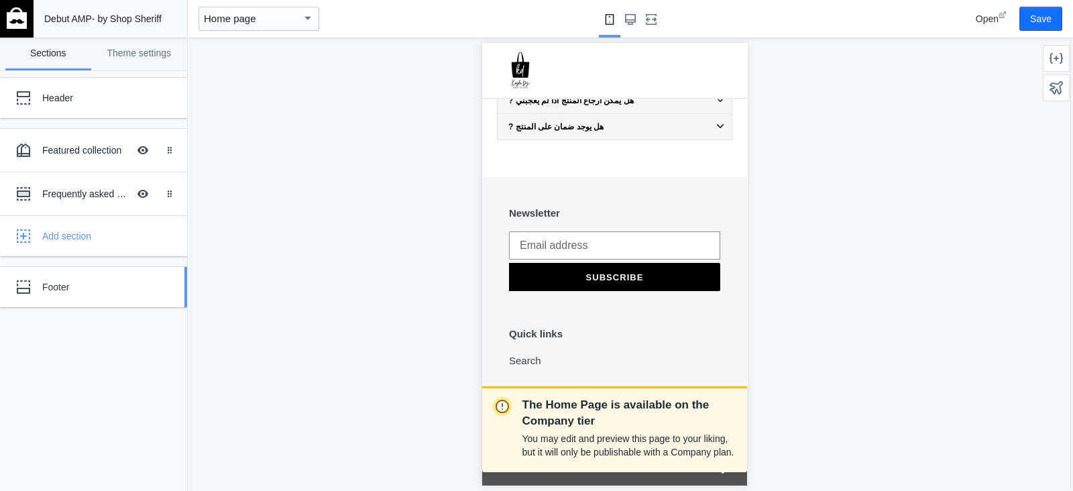
click at [111, 291] on div "Footer" at bounding box center [99, 286] width 115 height 13
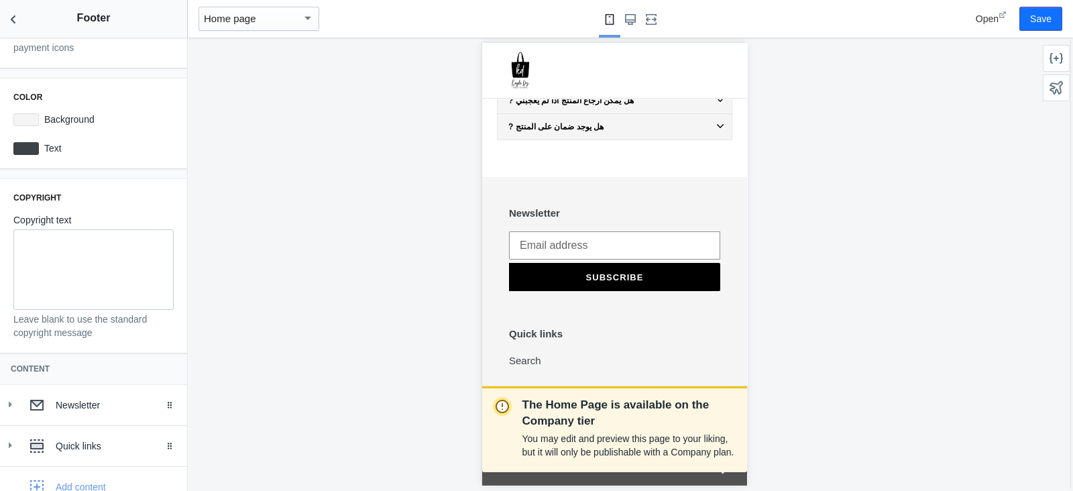
scroll to position [235, 0]
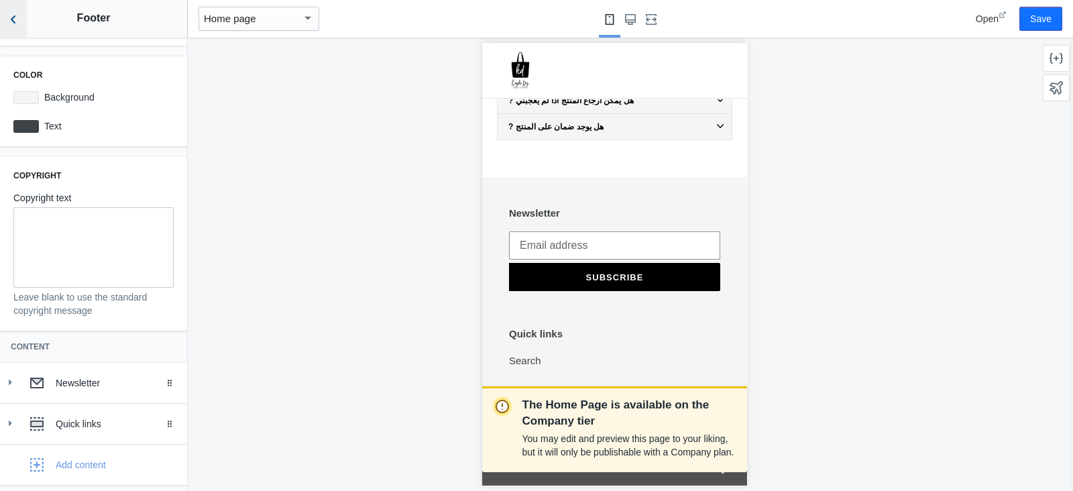
click at [13, 33] on button "Back to sections" at bounding box center [13, 19] width 27 height 38
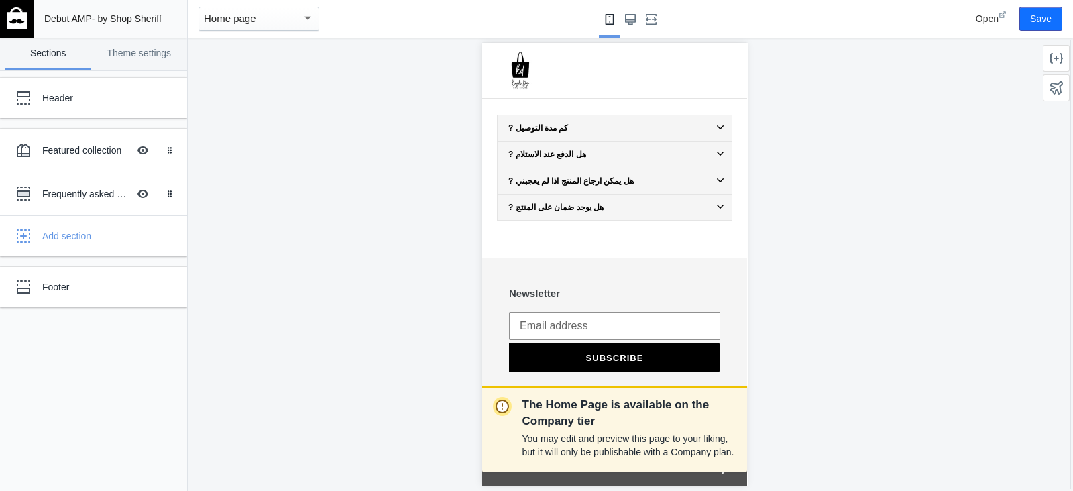
scroll to position [837, 0]
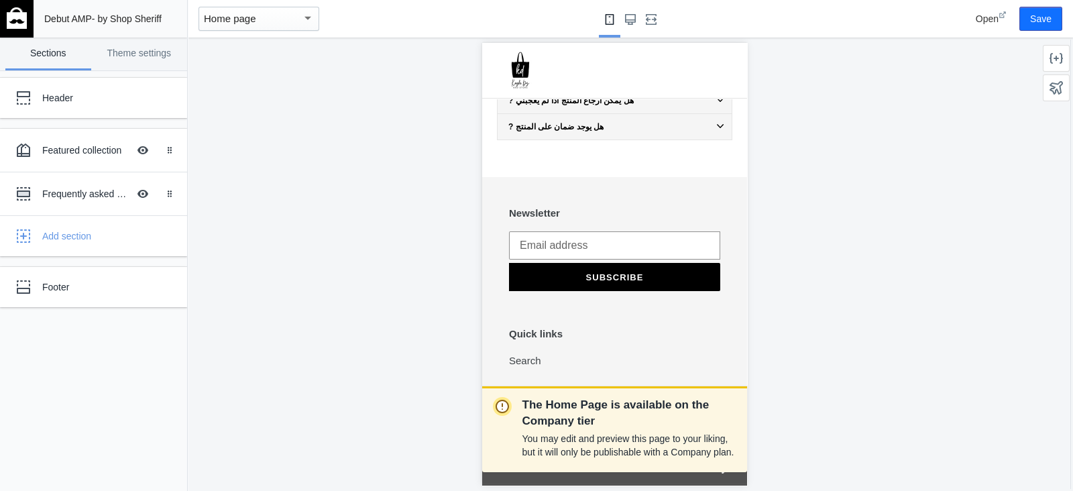
click at [542, 328] on h3 "Quick links" at bounding box center [535, 334] width 54 height 12
click at [81, 301] on link "Footer" at bounding box center [93, 287] width 187 height 40
click at [82, 292] on div "Footer" at bounding box center [99, 286] width 115 height 13
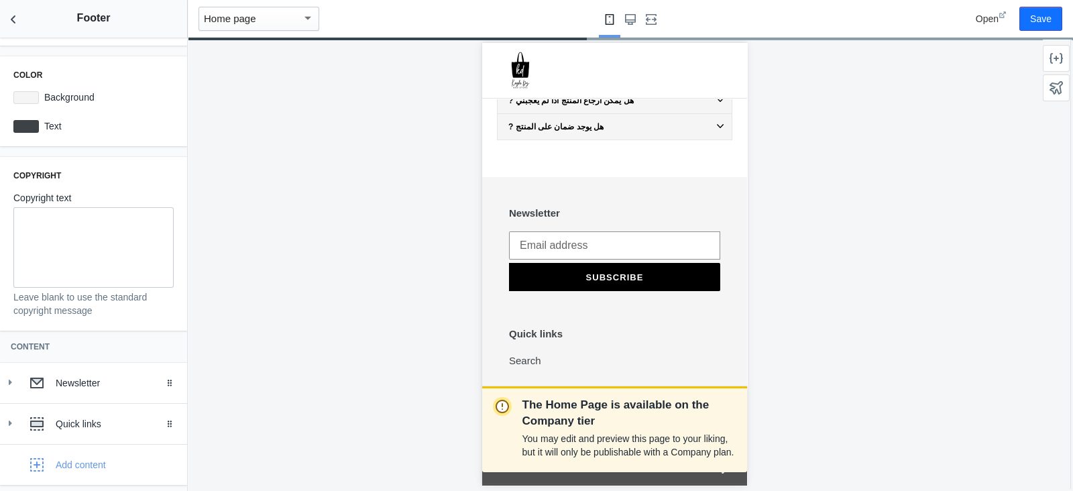
scroll to position [235, 0]
click at [28, 390] on div at bounding box center [36, 383] width 27 height 27
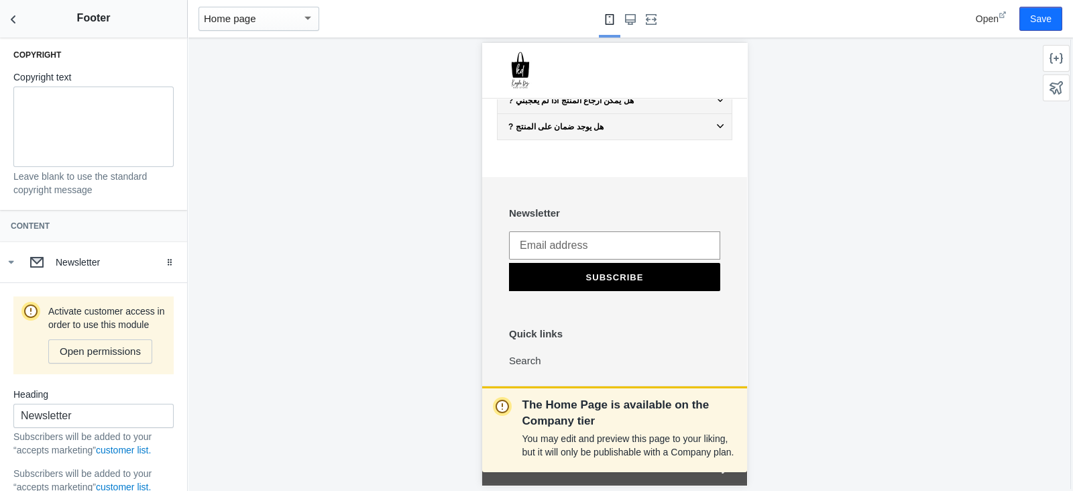
scroll to position [496, 0]
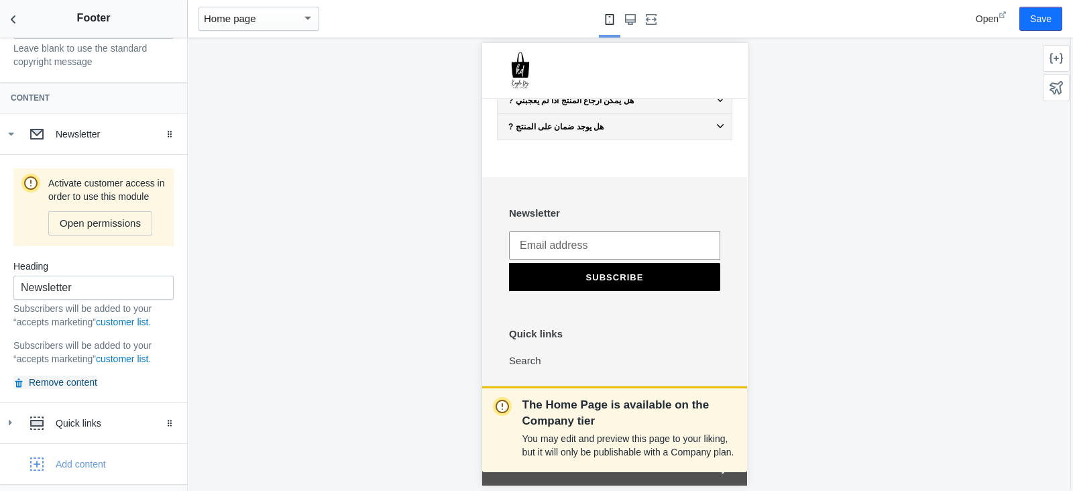
click at [53, 381] on button "Remove content" at bounding box center [55, 382] width 84 height 13
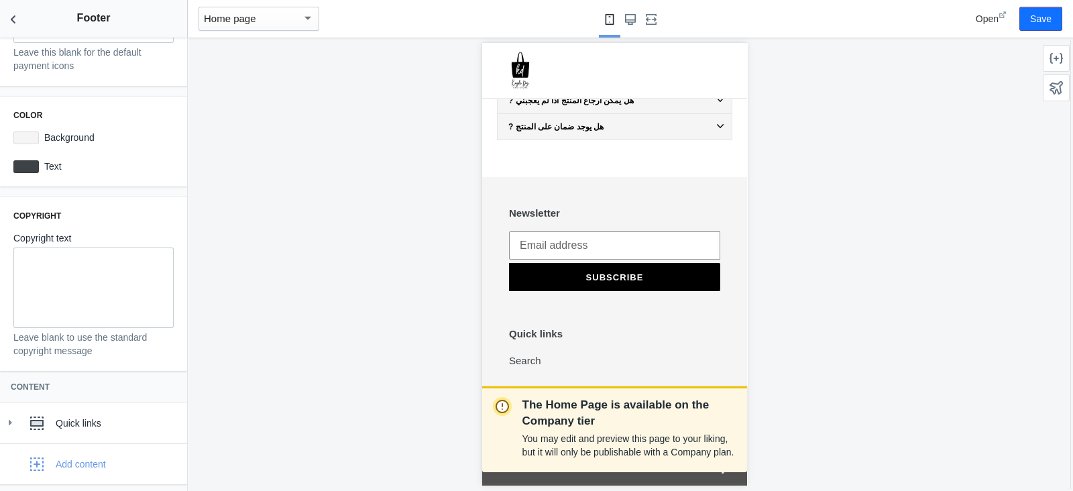
scroll to position [195, 0]
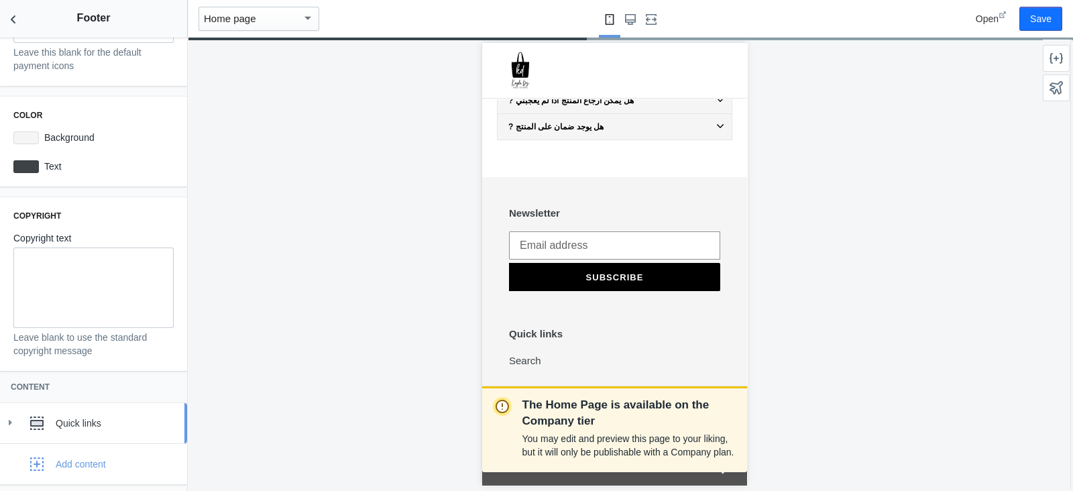
click at [73, 392] on div "Quick links" at bounding box center [93, 423] width 167 height 27
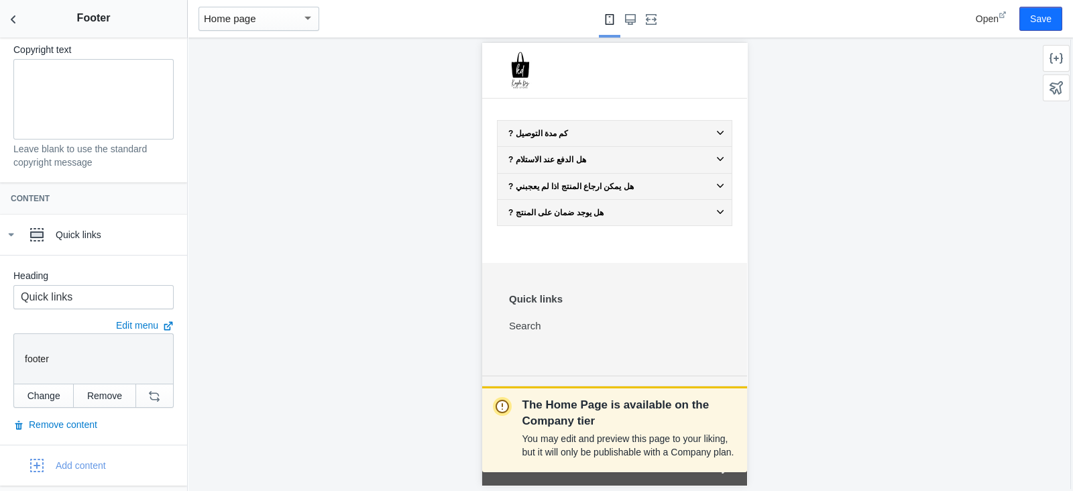
scroll to position [716, 0]
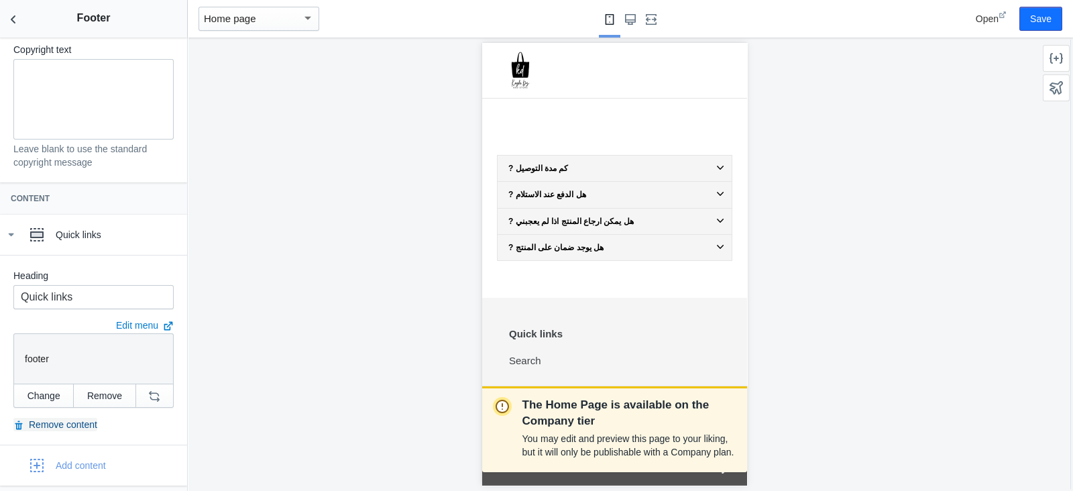
click at [68, 392] on button "Remove content" at bounding box center [55, 424] width 84 height 13
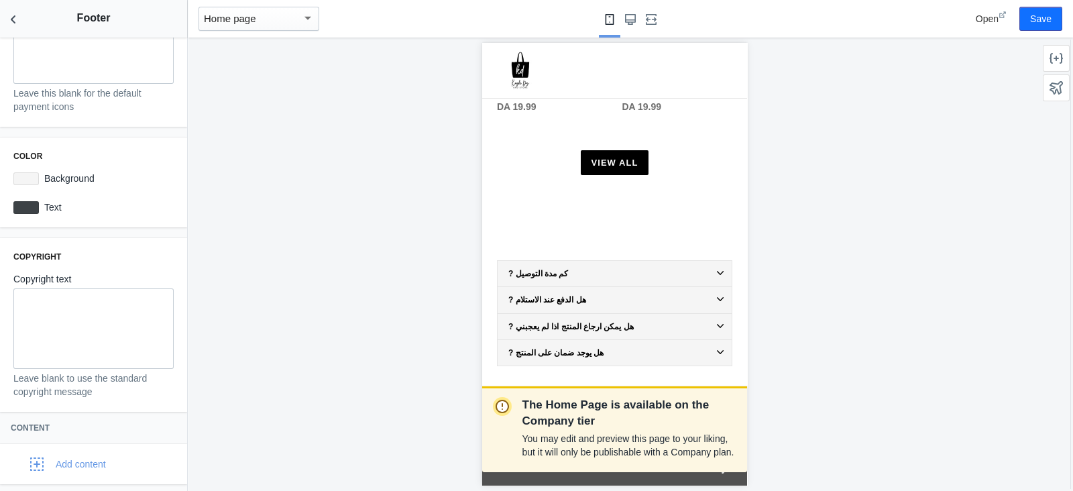
scroll to position [671, 0]
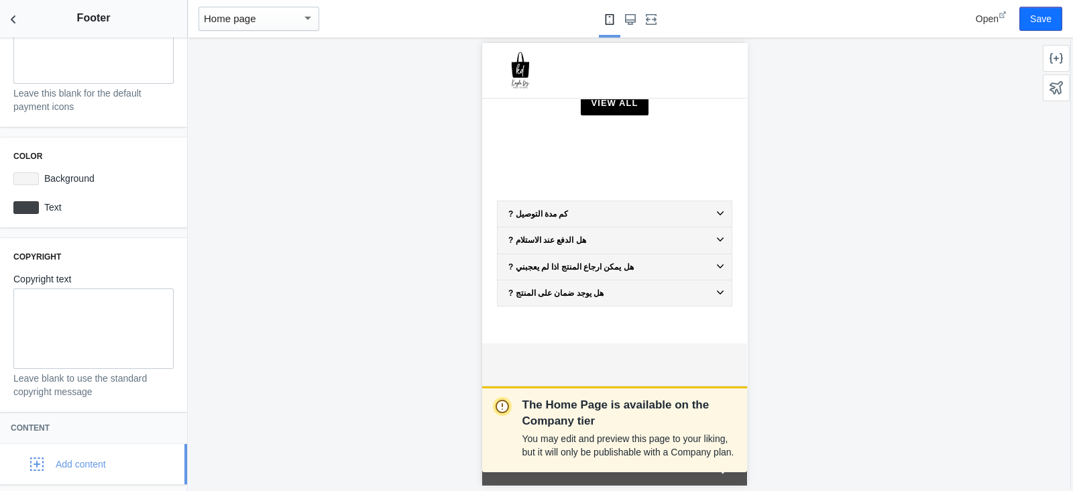
drag, startPoint x: 40, startPoint y: 461, endPoint x: 34, endPoint y: 473, distance: 13.5
click at [34, 392] on button "Add content" at bounding box center [93, 464] width 187 height 40
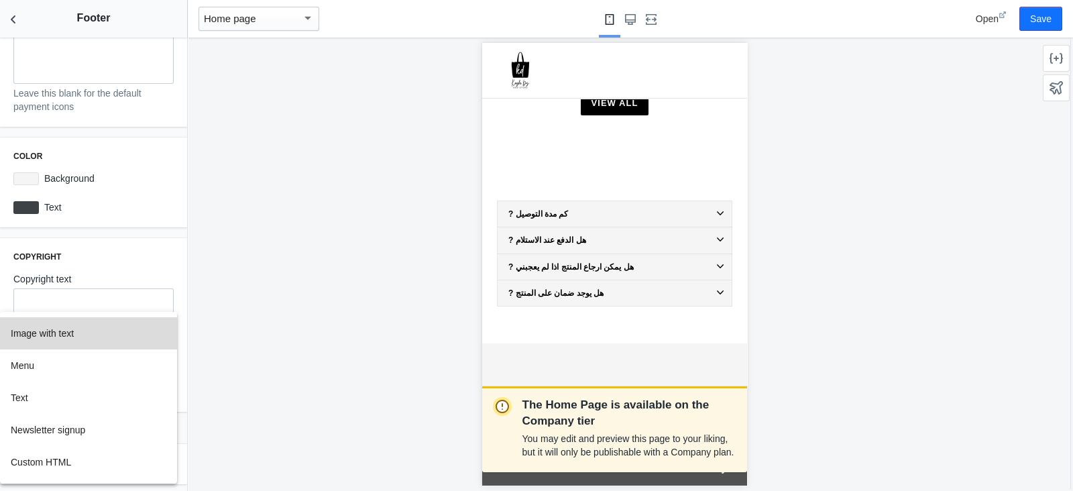
click at [111, 335] on button "Image with text" at bounding box center [88, 333] width 177 height 32
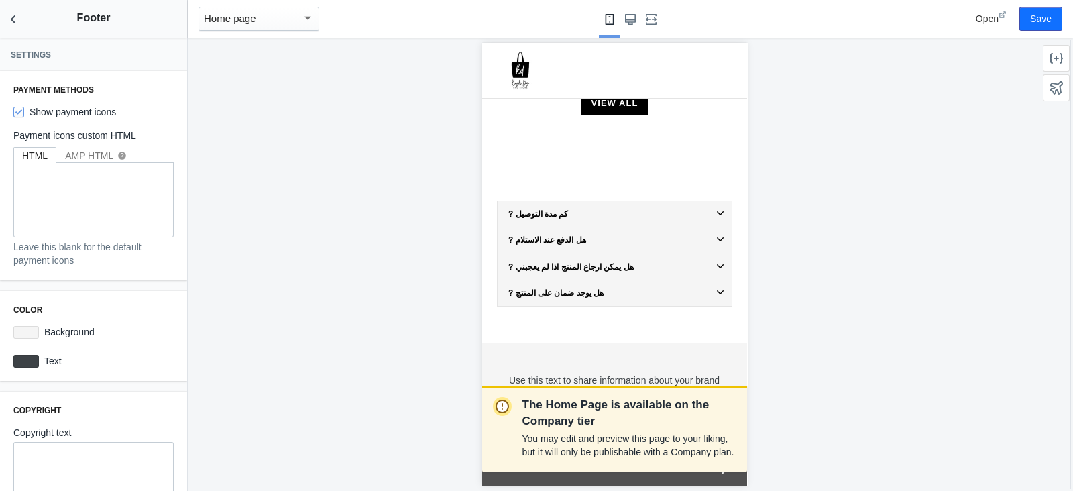
scroll to position [195, 0]
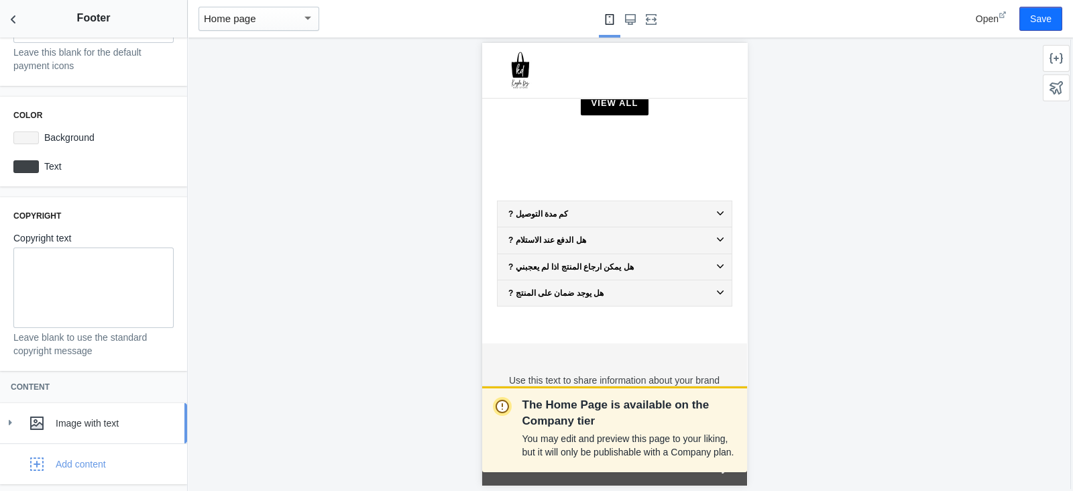
click at [117, 392] on div "Image with text" at bounding box center [93, 423] width 167 height 27
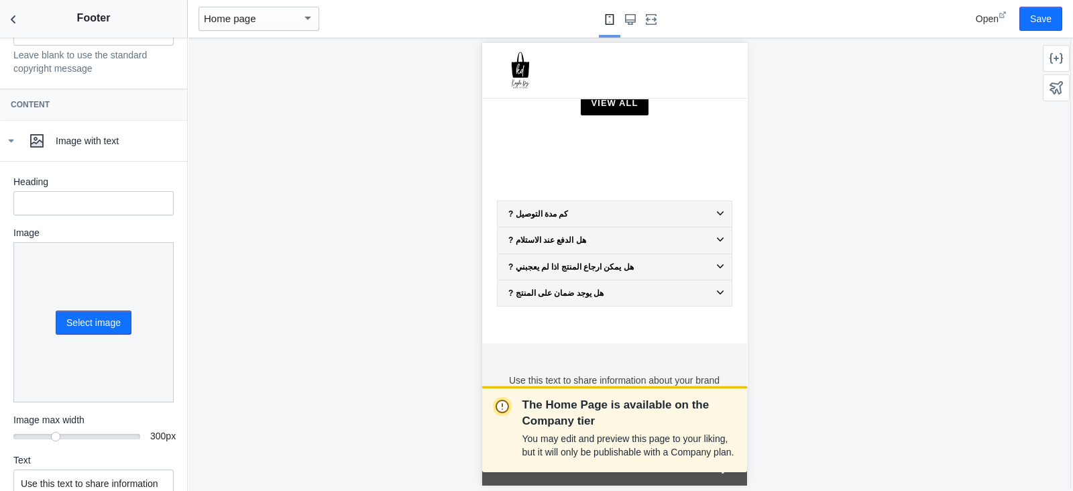
scroll to position [474, 0]
click at [70, 314] on button "Select image" at bounding box center [94, 326] width 76 height 24
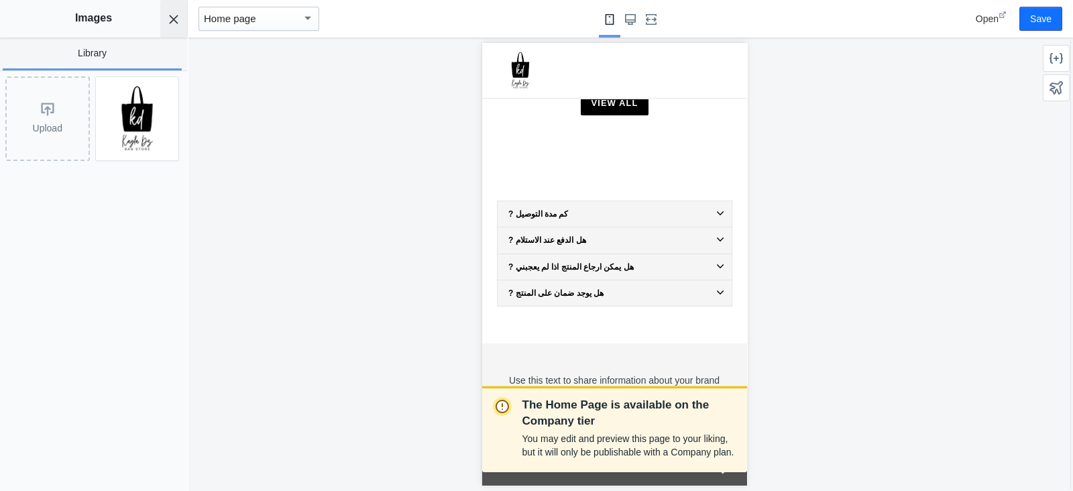
click at [178, 23] on icon "Close panel" at bounding box center [173, 19] width 11 height 11
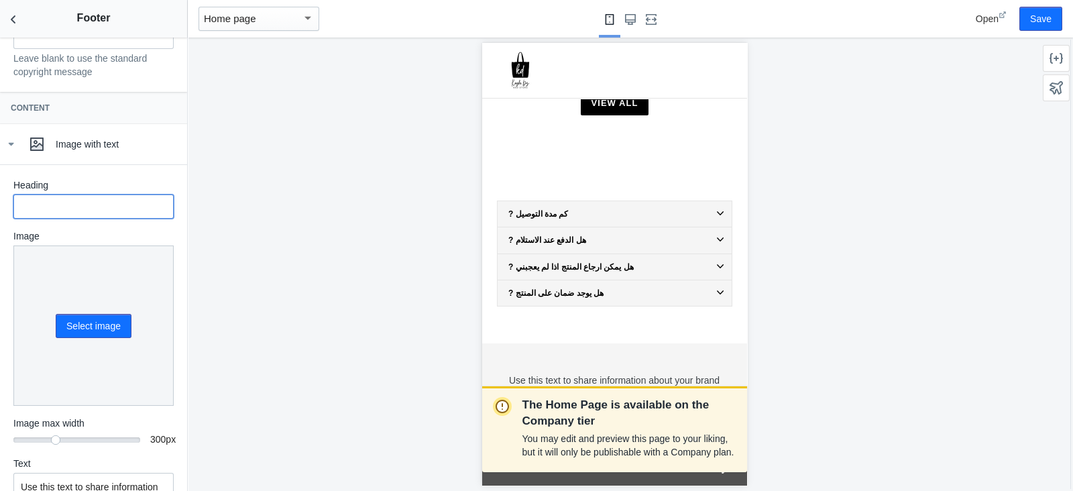
click at [85, 203] on input "text" at bounding box center [93, 207] width 160 height 24
click at [188, 303] on div "The Home Page is available on the Company tier You may edit and preview this pa…" at bounding box center [614, 264] width 853 height 453
click at [92, 327] on button "Select image" at bounding box center [94, 326] width 76 height 24
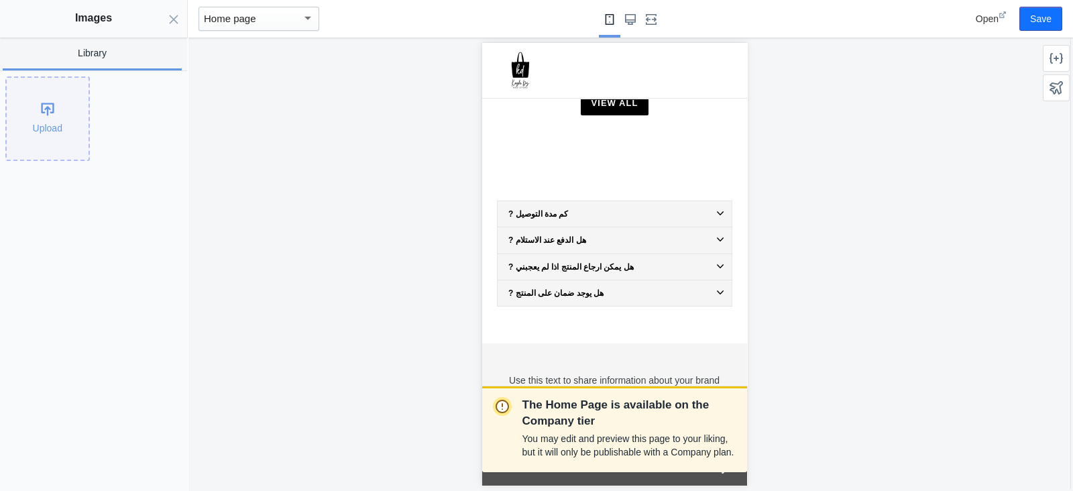
click at [73, 110] on div "Upload" at bounding box center [48, 119] width 82 height 82
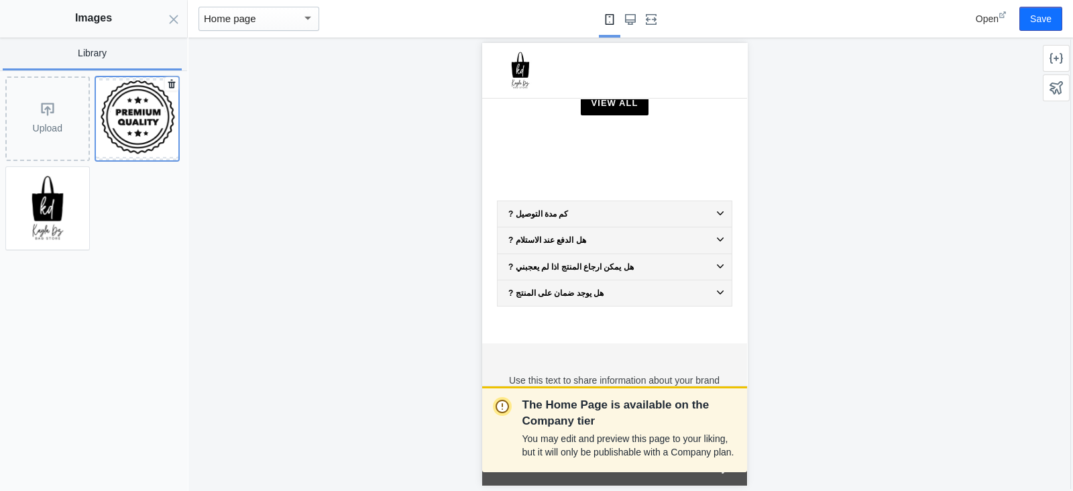
click at [174, 115] on img at bounding box center [137, 118] width 83 height 76
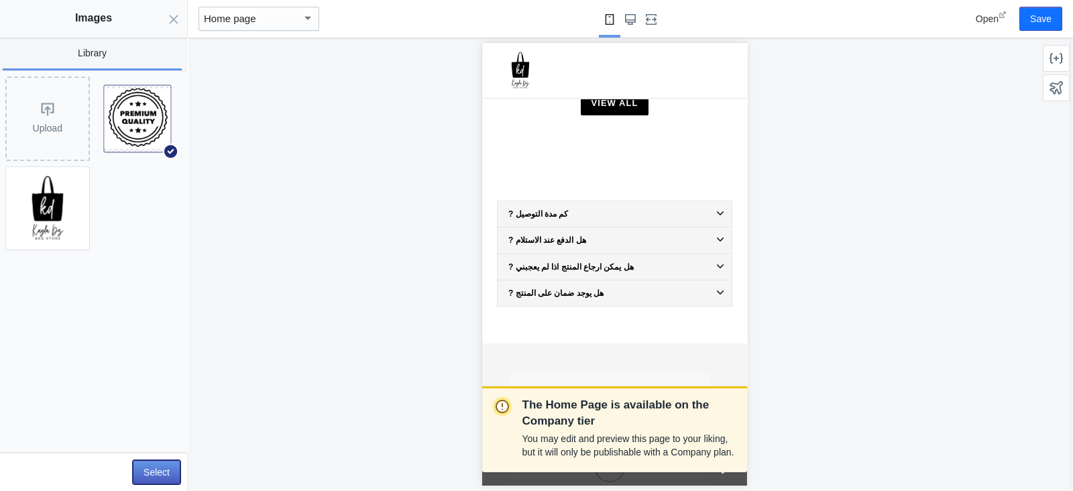
click at [166, 392] on button "Select" at bounding box center [157, 472] width 48 height 24
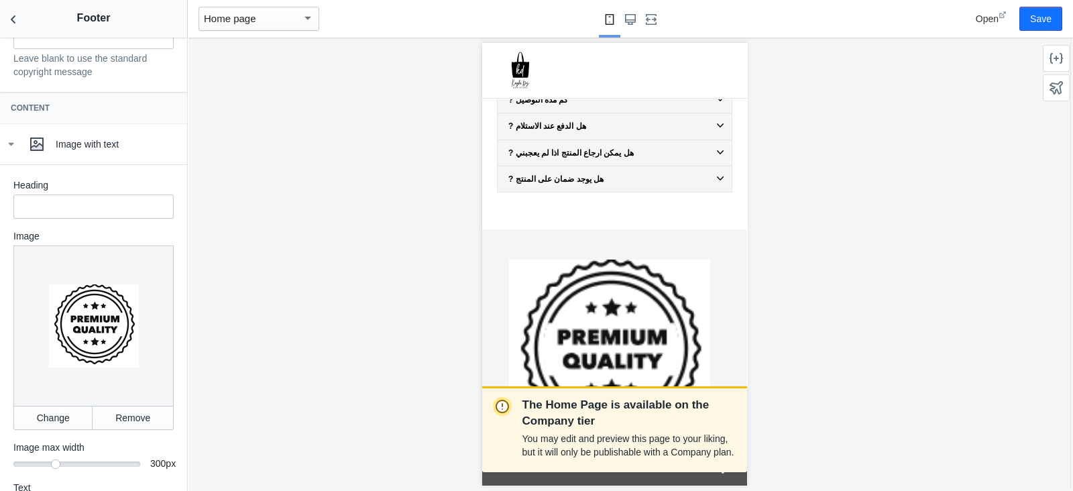
scroll to position [883, 0]
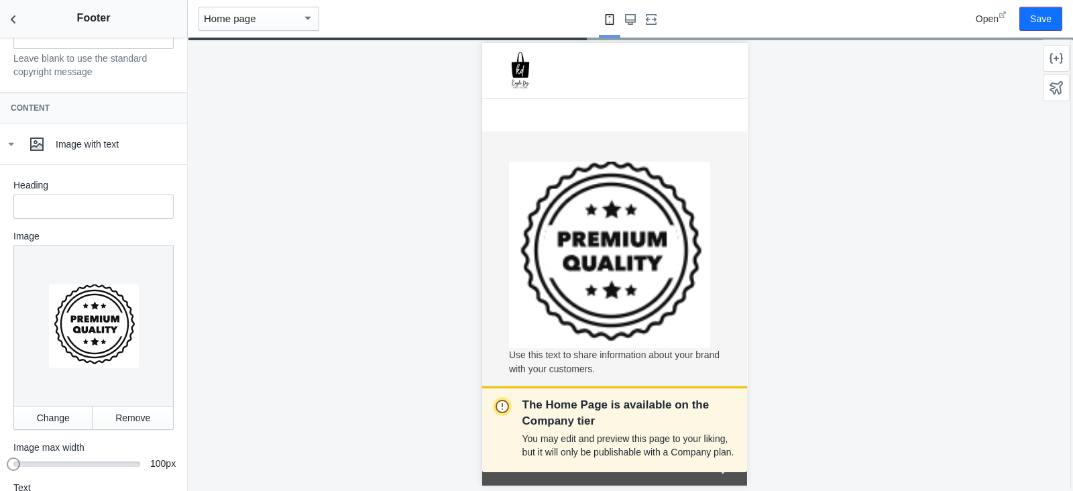
drag, startPoint x: 54, startPoint y: 451, endPoint x: 3, endPoint y: 455, distance: 51.8
click at [3, 392] on div "Heading Image Change Remove Image max width 100 100 px Text Use this text to sh…" at bounding box center [93, 414] width 187 height 501
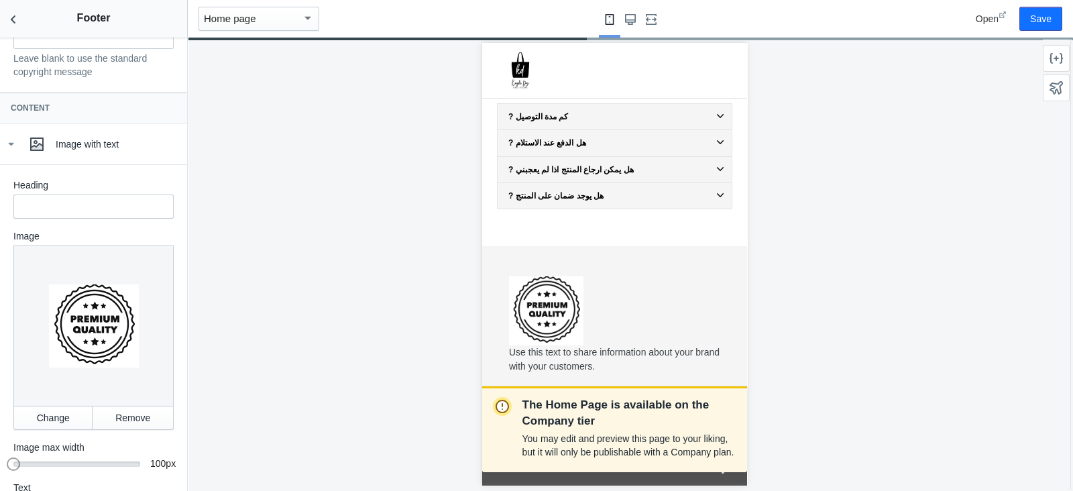
scroll to position [761, 0]
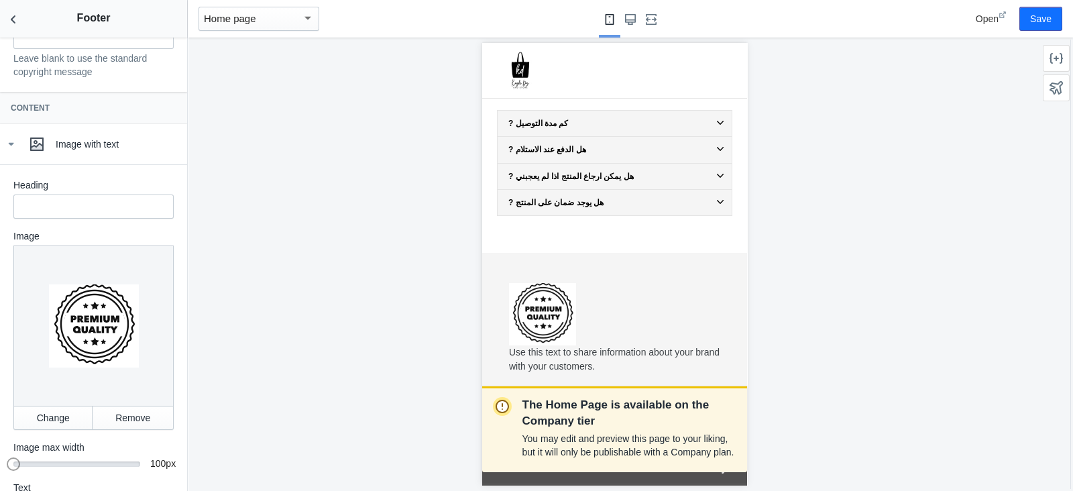
click at [593, 345] on p "Use this text to share information about your brand with your customers." at bounding box center [613, 359] width 211 height 28
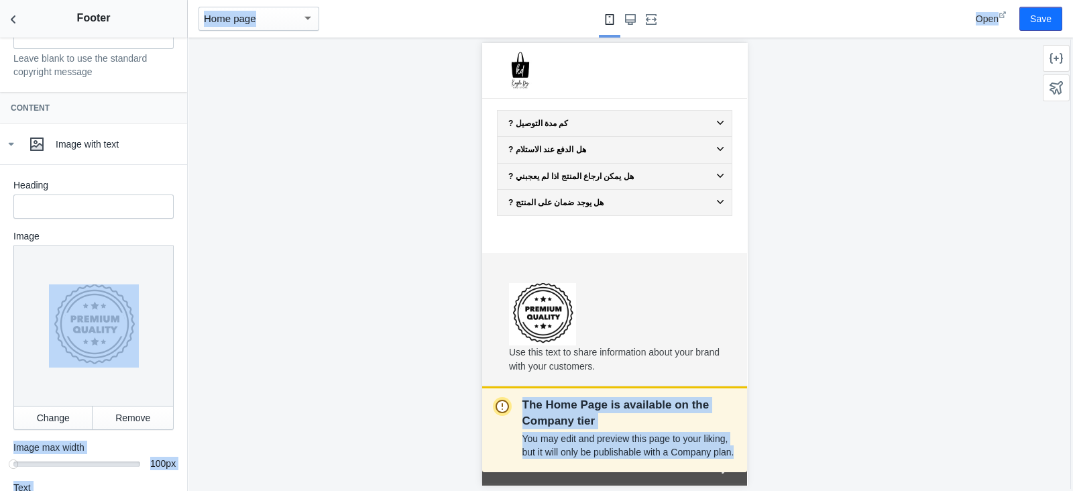
drag, startPoint x: 188, startPoint y: 317, endPoint x: 186, endPoint y: 324, distance: 7.0
click at [186, 324] on main "Debut AMP - by Shop Sheriff Save Sections Theme settings Header Featured collec…" at bounding box center [536, 245] width 1073 height 491
click at [249, 319] on div "The Home Page is available on the Company tier You may edit and preview this pa…" at bounding box center [614, 264] width 853 height 453
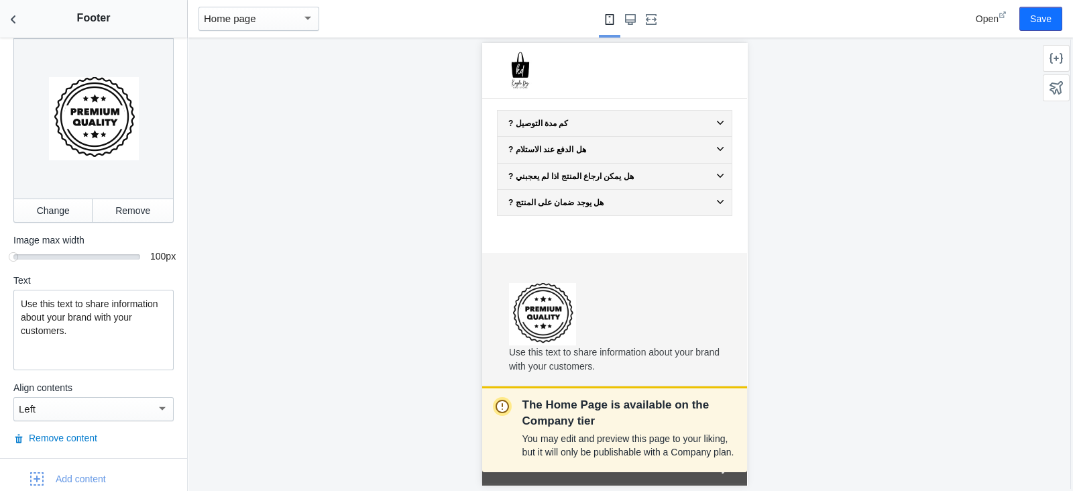
scroll to position [682, 0]
click at [117, 332] on div "Use this text to share information about your brand with your customers." at bounding box center [93, 329] width 160 height 80
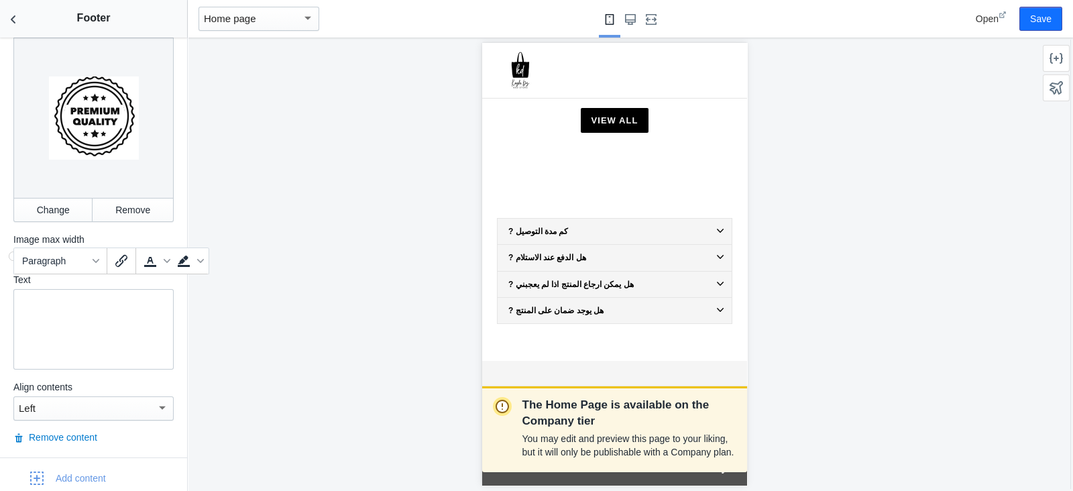
scroll to position [671, 0]
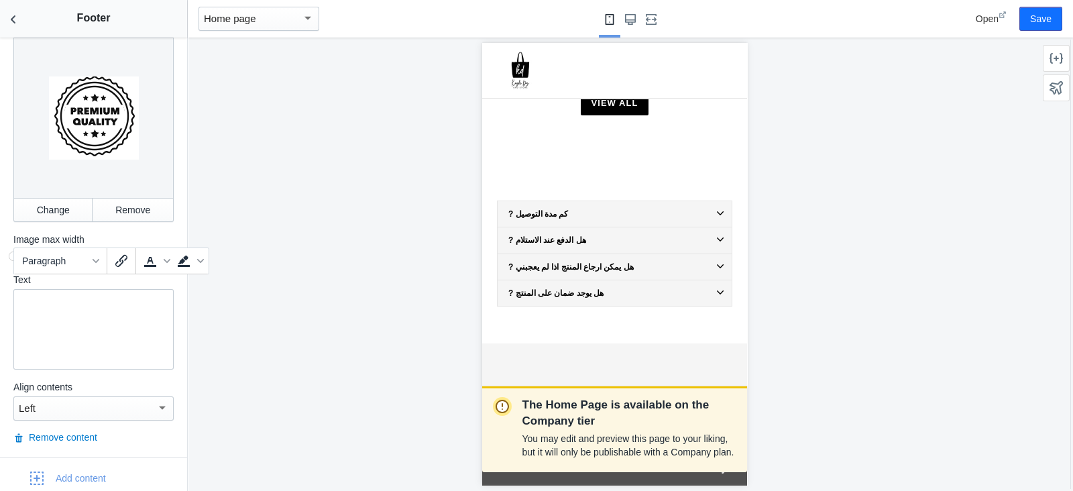
drag, startPoint x: 735, startPoint y: 347, endPoint x: 1116, endPoint y: 487, distance: 405.8
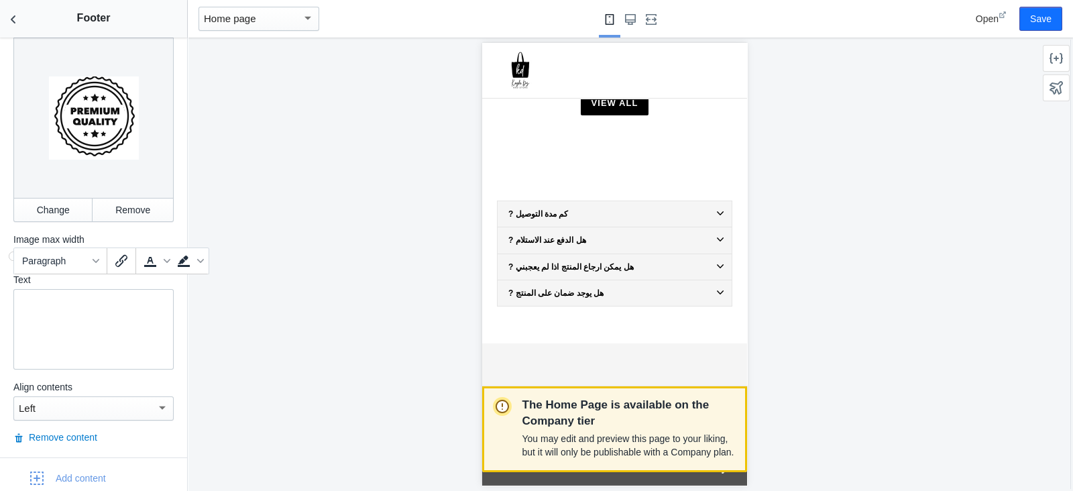
click at [633, 392] on p "The Home Page is available on the Company tier" at bounding box center [630, 413] width 214 height 32
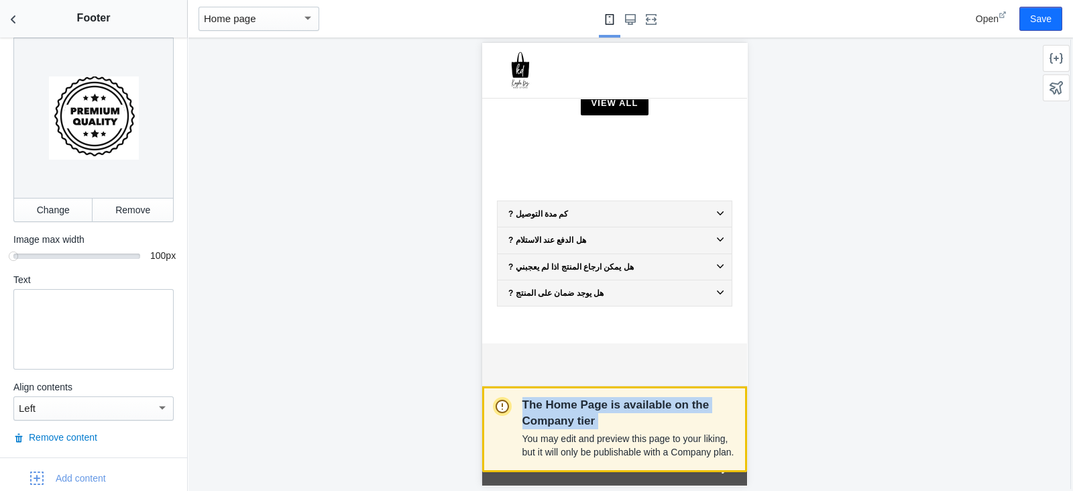
click at [633, 392] on p "The Home Page is available on the Company tier" at bounding box center [630, 413] width 214 height 32
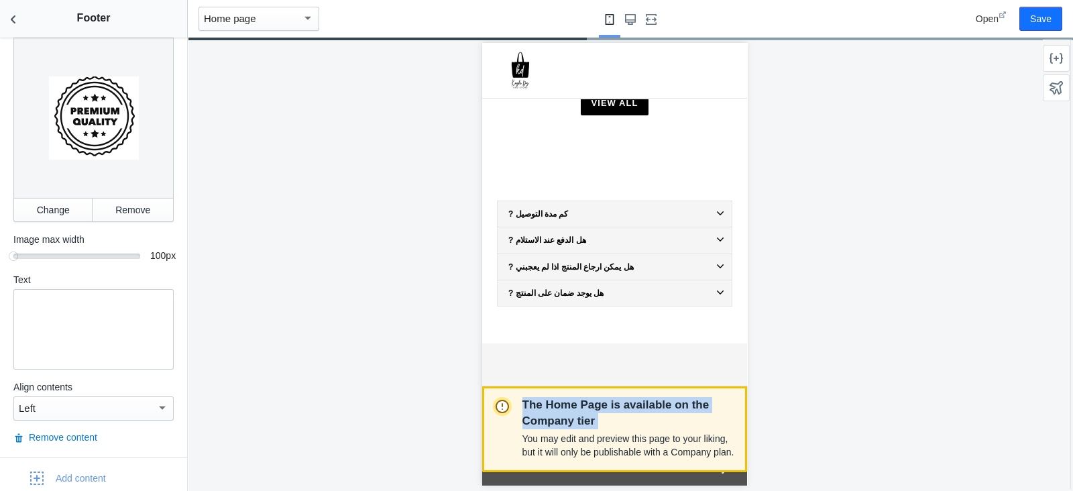
click at [633, 392] on p "The Home Page is available on the Company tier" at bounding box center [630, 413] width 214 height 32
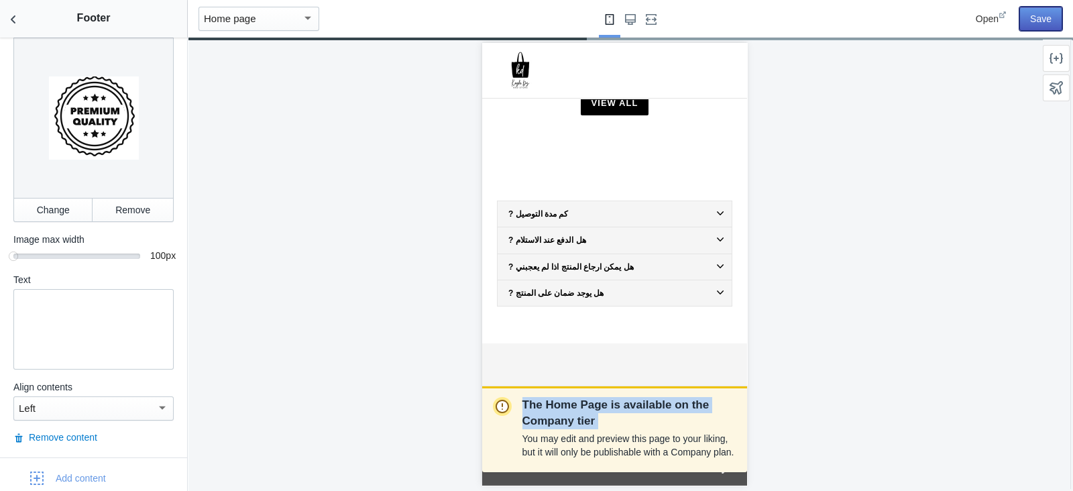
click at [858, 23] on button "Save" at bounding box center [1041, 19] width 43 height 24
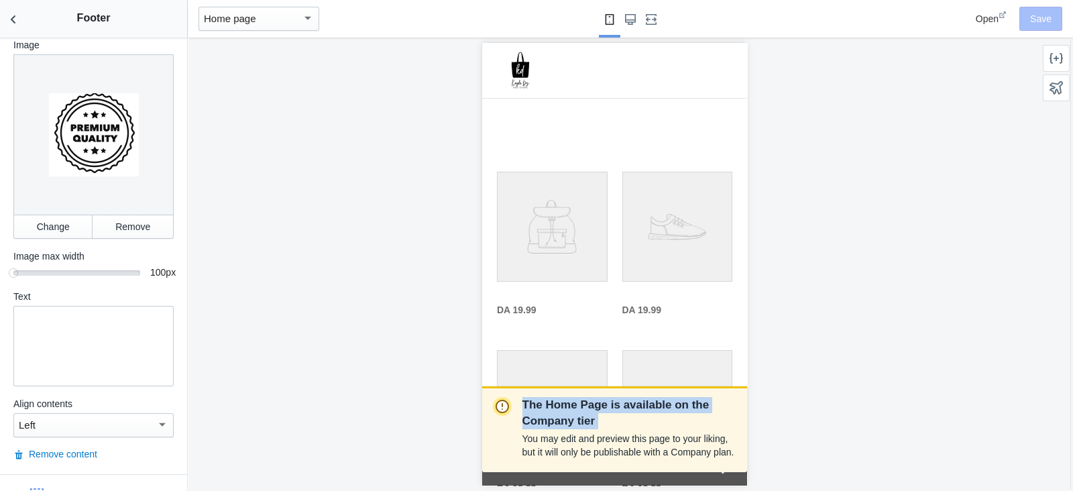
scroll to position [0, 0]
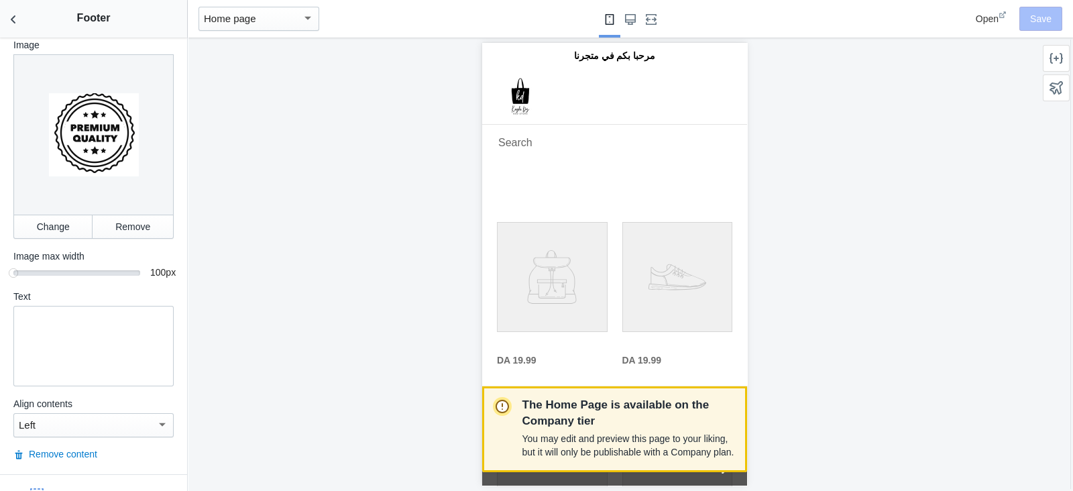
click at [659, 392] on p "You may edit and preview this page to your liking, but it will only be publisha…" at bounding box center [630, 445] width 214 height 27
click at [678, 392] on p "You may edit and preview this page to your liking, but it will only be publisha…" at bounding box center [630, 445] width 214 height 27
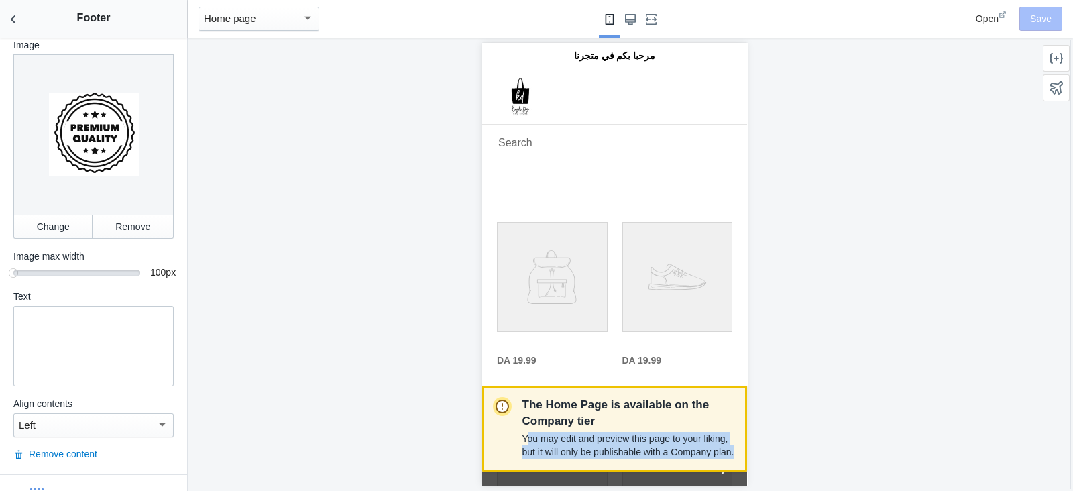
click at [678, 392] on p "You may edit and preview this page to your liking, but it will only be publisha…" at bounding box center [630, 445] width 214 height 27
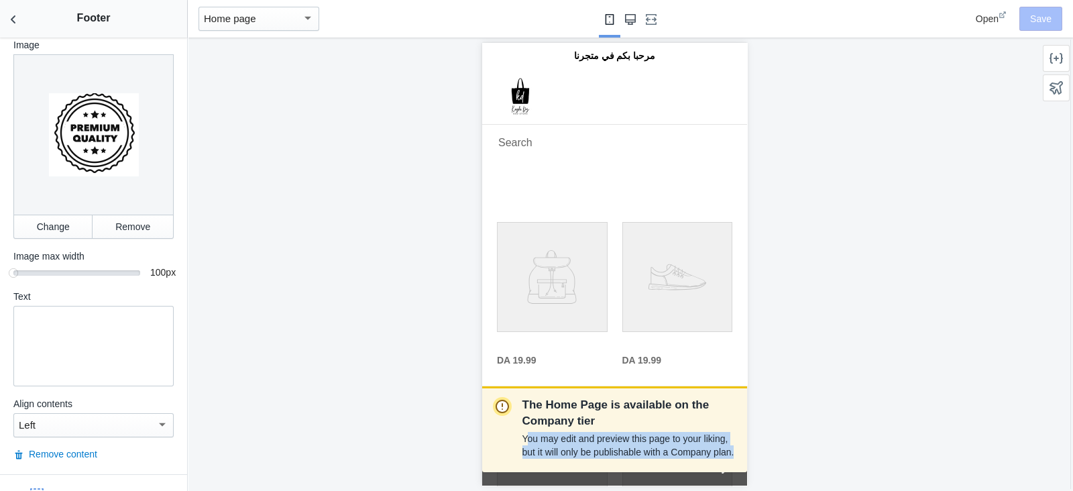
click at [621, 16] on button "Large screen" at bounding box center [630, 19] width 21 height 38
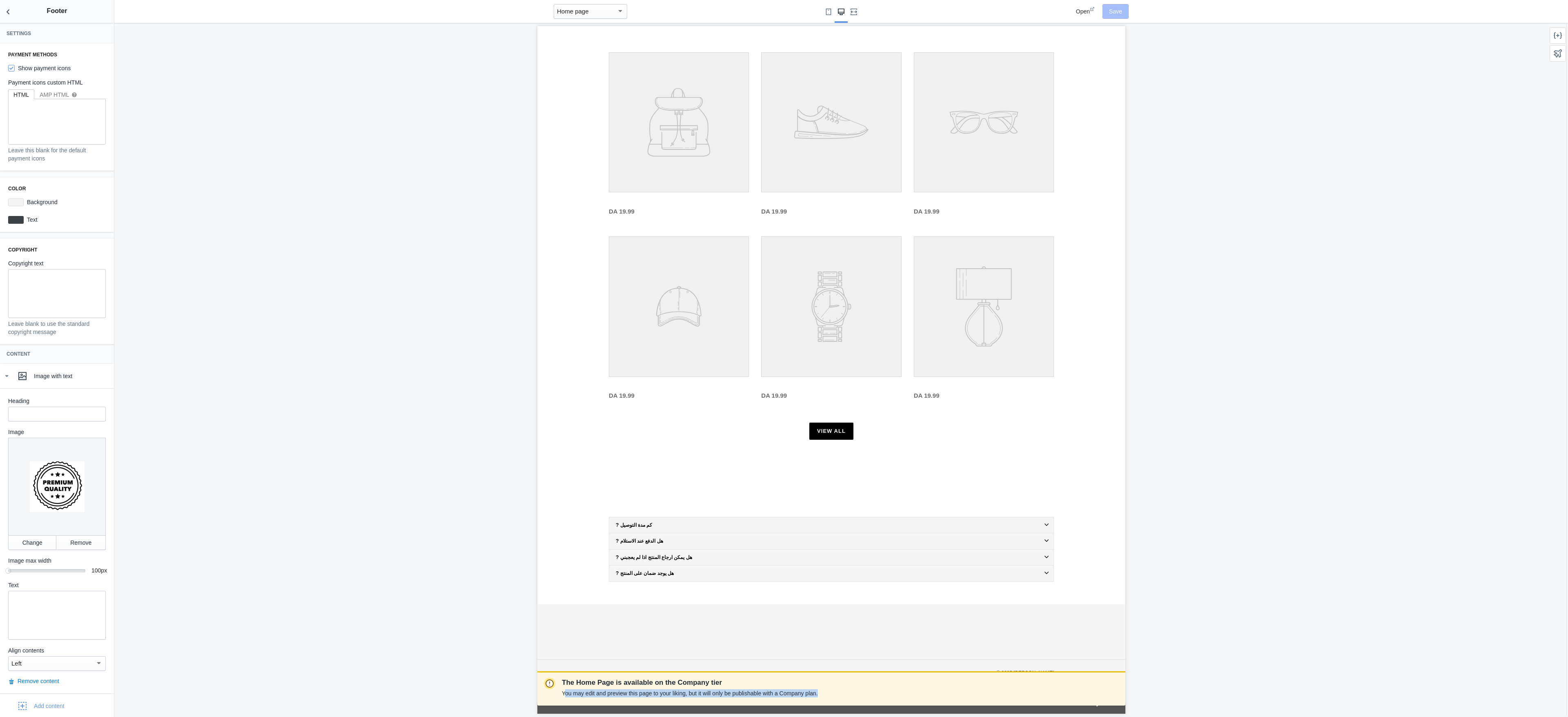
scroll to position [77, 0]
drag, startPoint x: 1190, startPoint y: 43, endPoint x: 779, endPoint y: 641, distance: 725.6
click at [522, 239] on div at bounding box center [831, 641] width 445 height 18
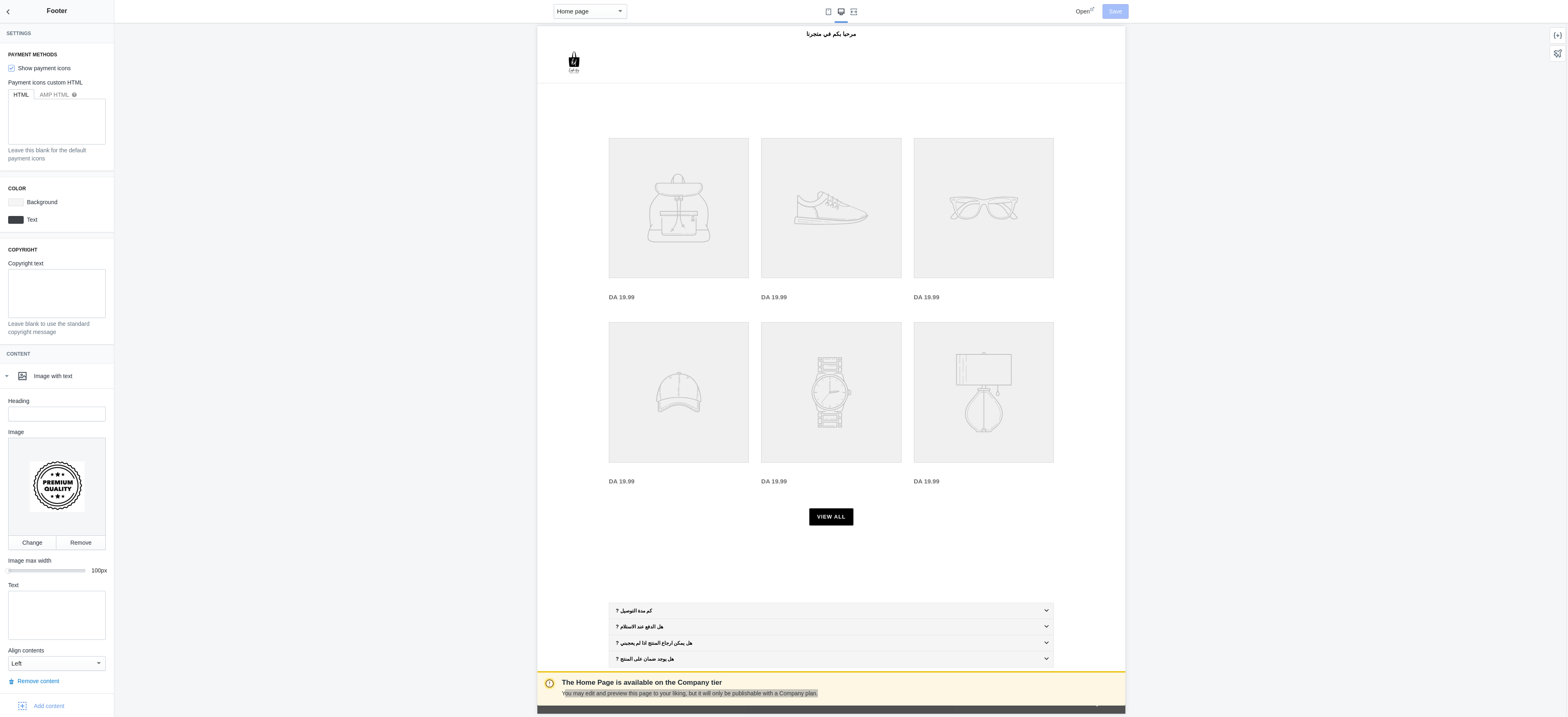
drag, startPoint x: 1121, startPoint y: 476, endPoint x: 1716, endPoint y: 27, distance: 745.4
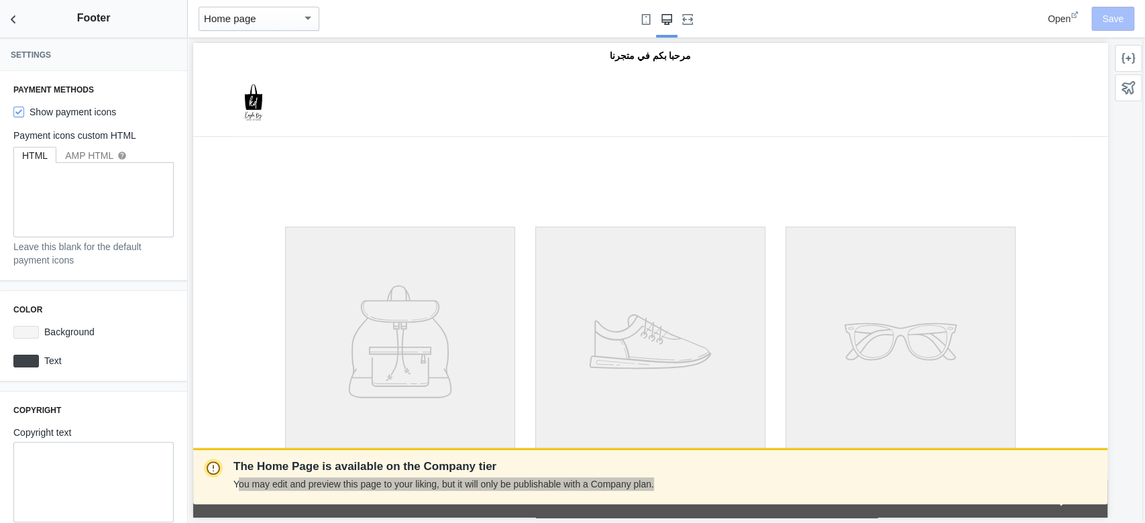
drag, startPoint x: 2129, startPoint y: 45, endPoint x: 499, endPoint y: 308, distance: 1651.2
click at [499, 308] on link "Your product's name" at bounding box center [400, 366] width 230 height 279
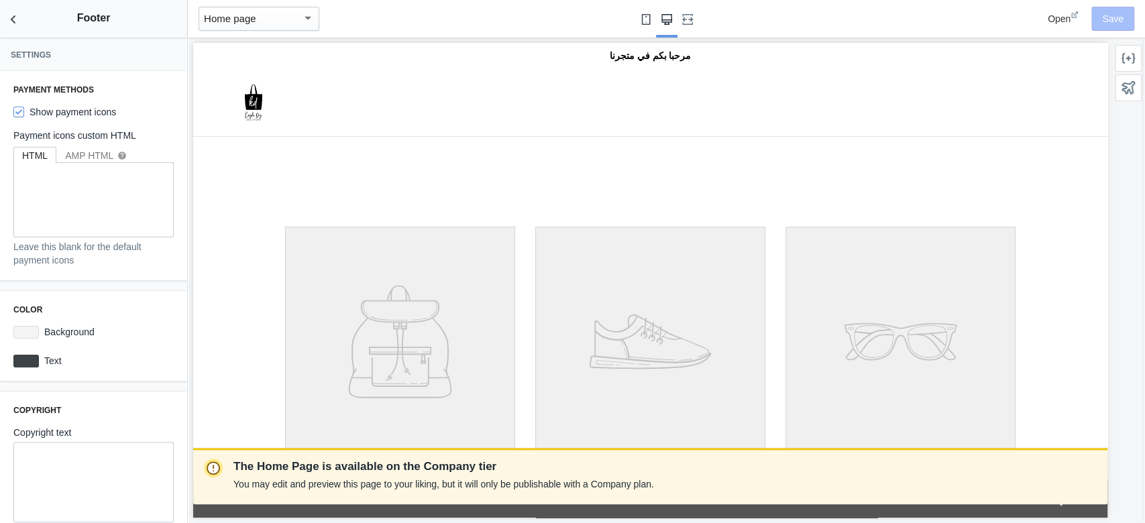
click at [645, 17] on use "Small screen" at bounding box center [645, 19] width 9 height 11
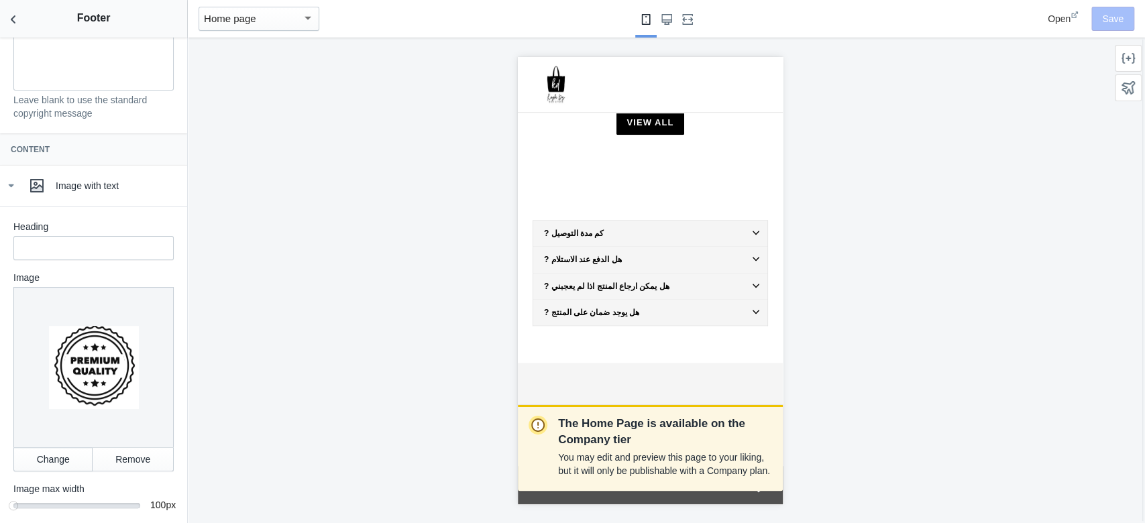
scroll to position [399, 0]
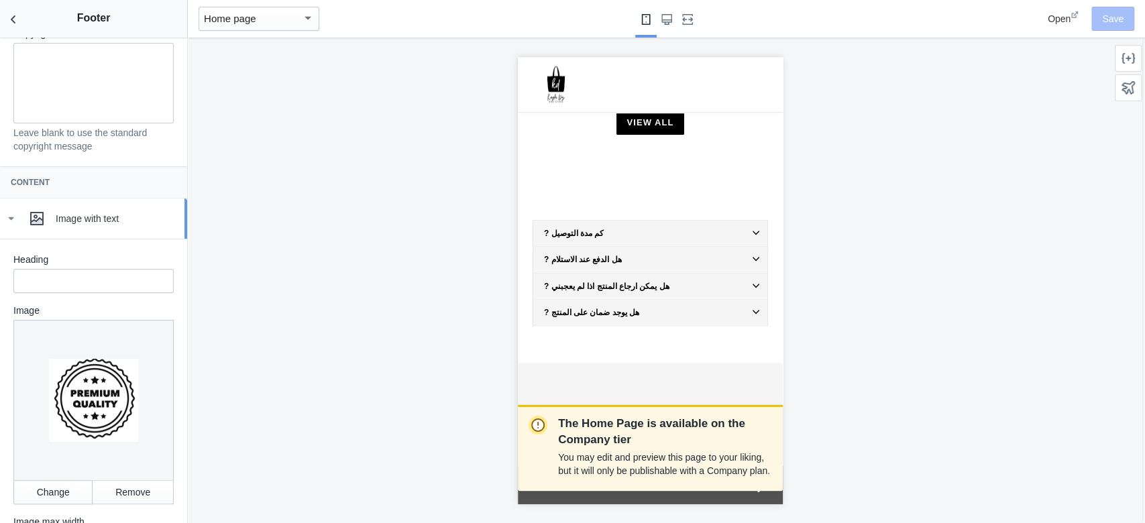
click at [0, 226] on link "Image with text" at bounding box center [93, 219] width 187 height 40
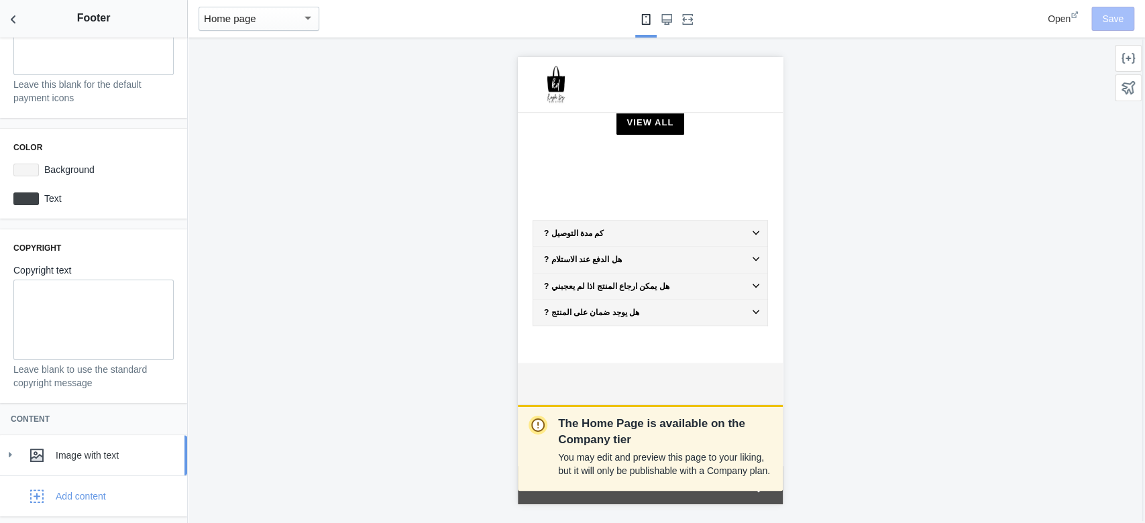
scroll to position [161, 0]
click at [15, 25] on icon "Back to sections" at bounding box center [13, 19] width 13 height 13
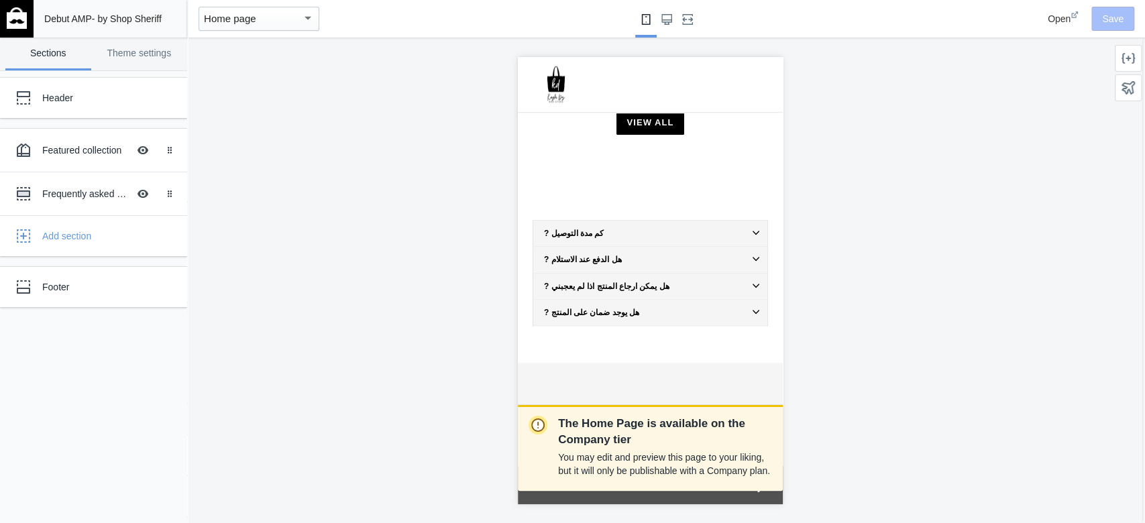
scroll to position [2, 0]
click at [122, 301] on link "Footer" at bounding box center [93, 287] width 187 height 40
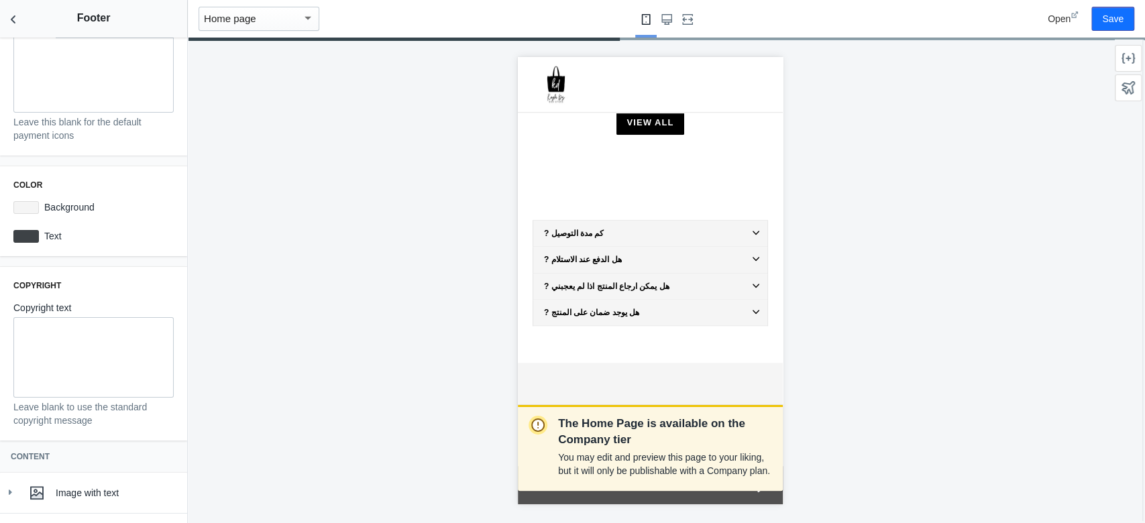
scroll to position [161, 0]
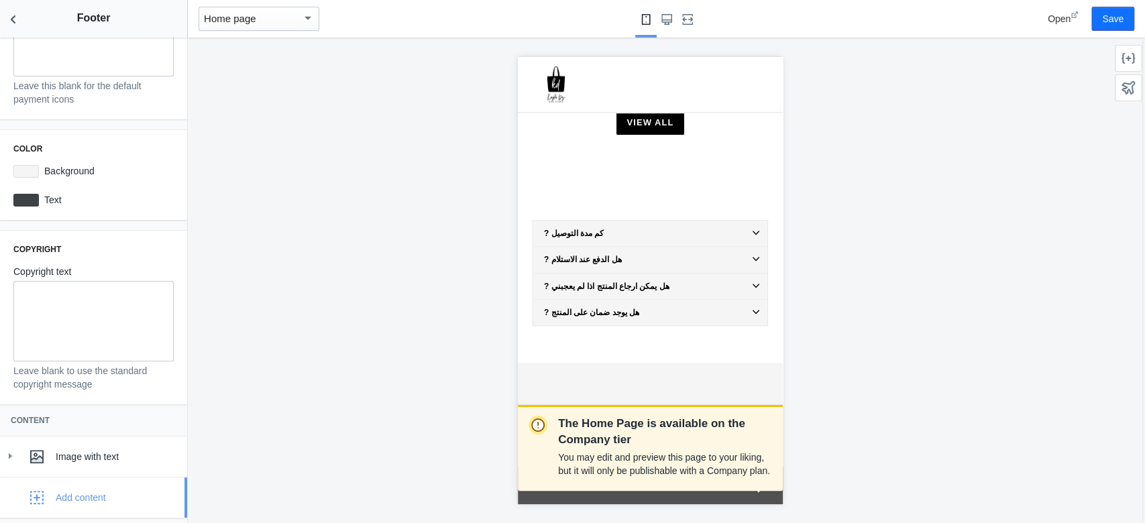
click at [101, 392] on div "Add content" at bounding box center [81, 497] width 50 height 13
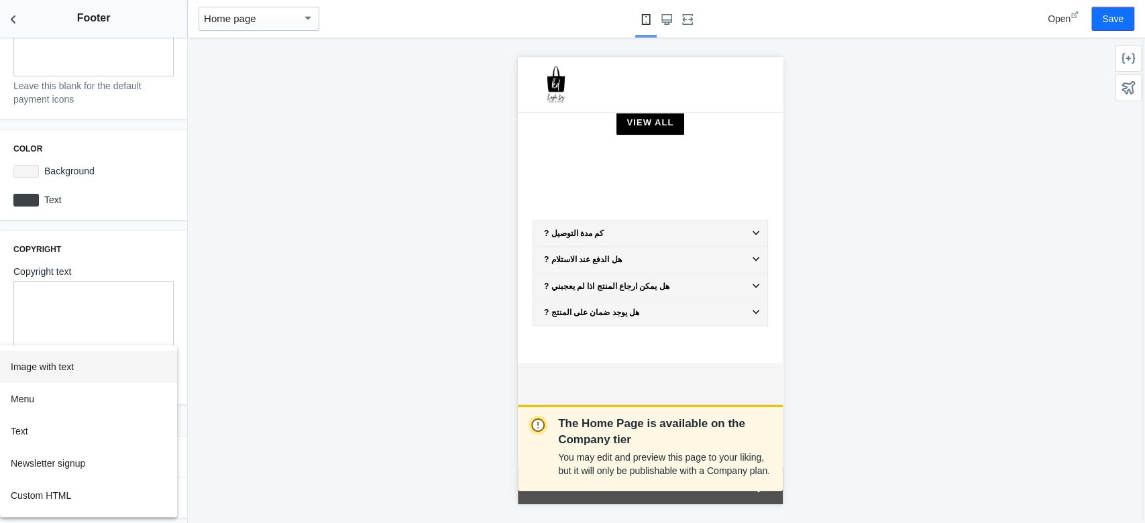
click at [114, 375] on button "Image with text" at bounding box center [88, 367] width 177 height 32
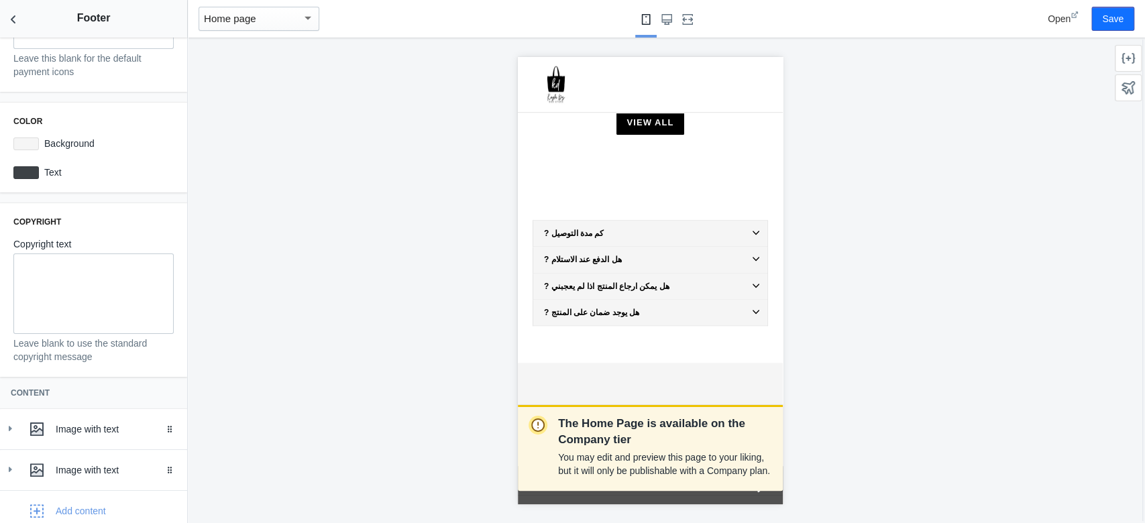
scroll to position [203, 0]
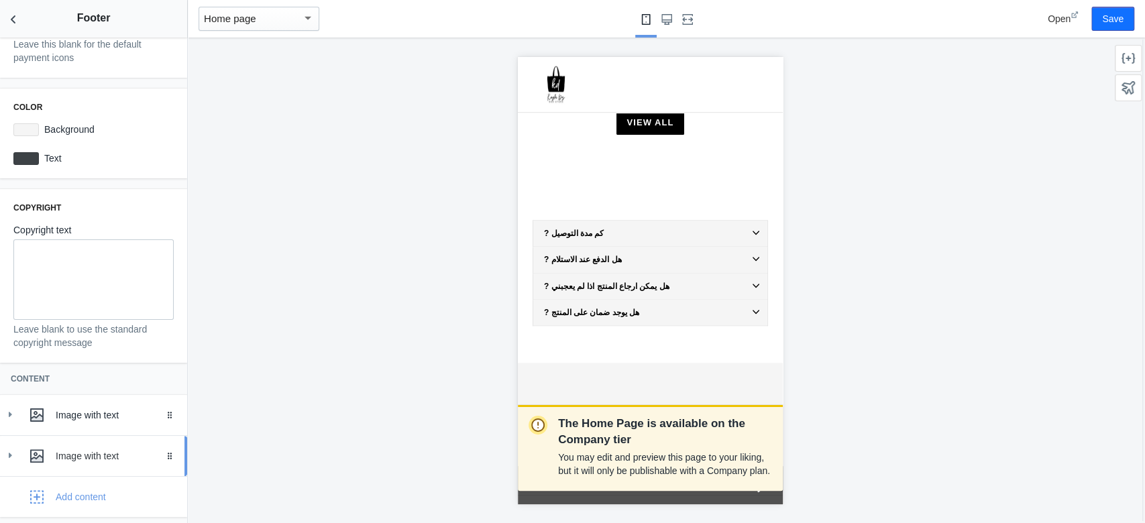
click at [86, 392] on div "Image with text" at bounding box center [116, 455] width 121 height 13
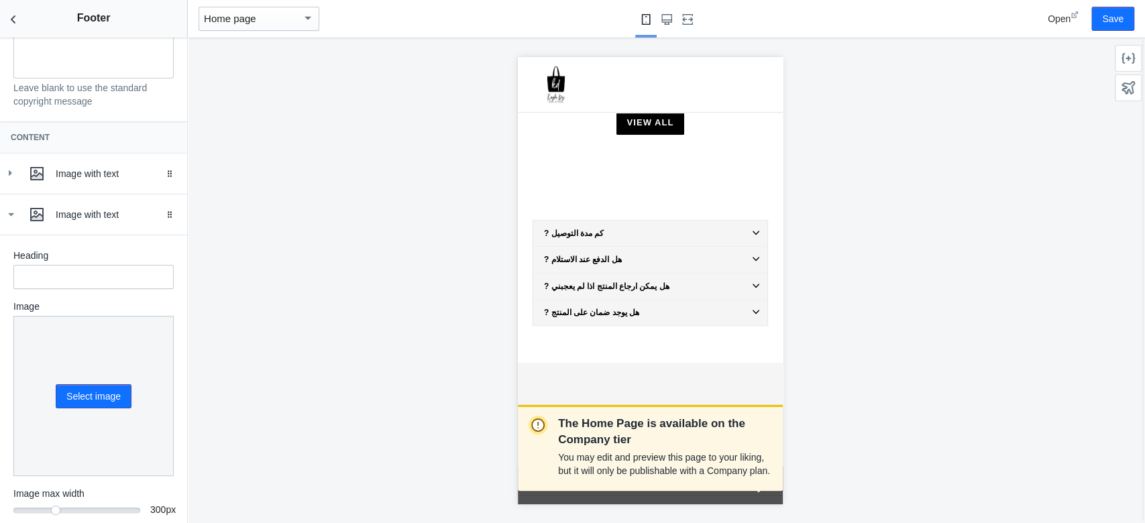
scroll to position [445, 0]
click at [98, 383] on button "Select image" at bounding box center [94, 395] width 76 height 24
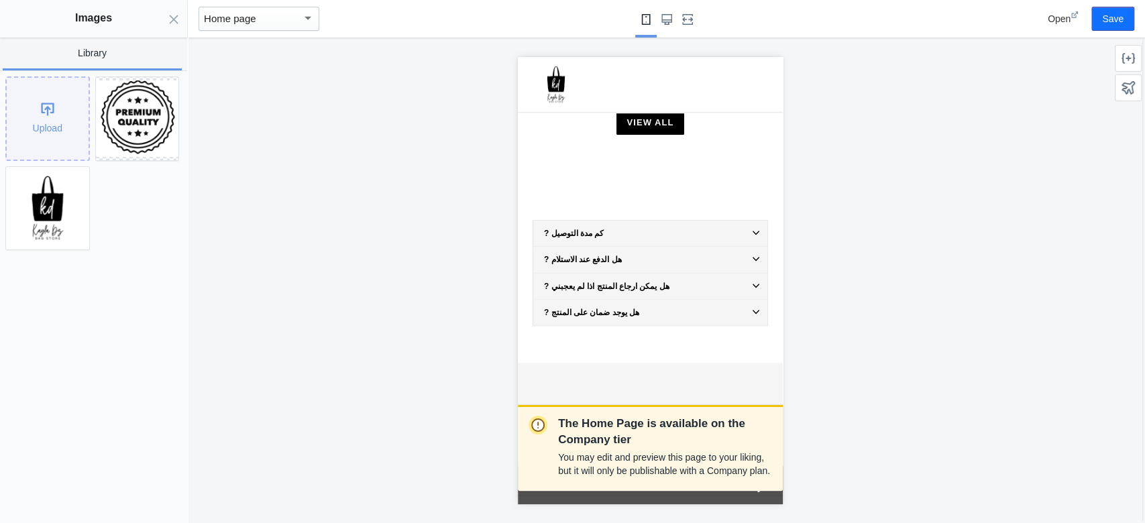
click at [35, 140] on div "Upload" at bounding box center [48, 119] width 82 height 82
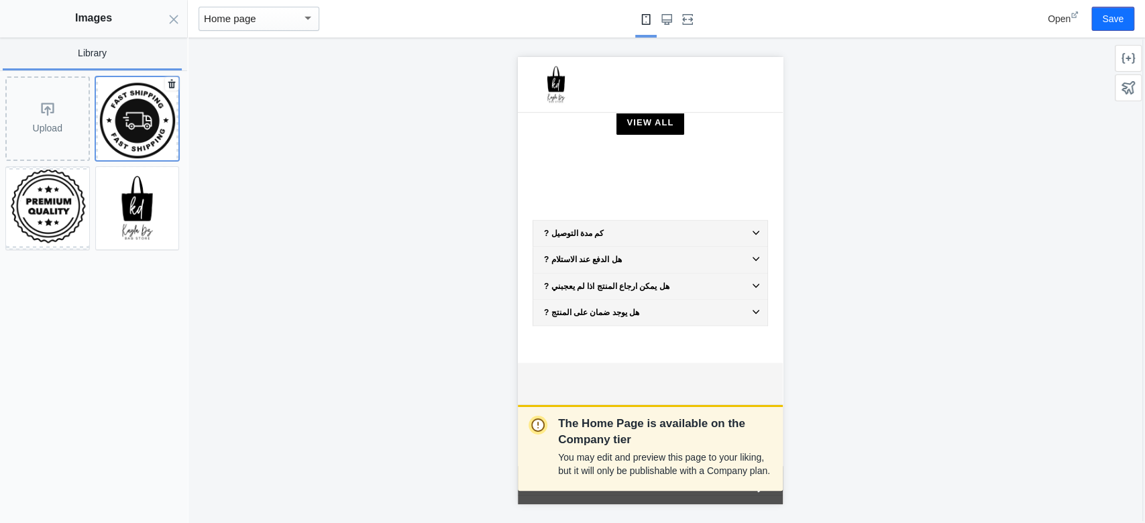
click at [144, 129] on img at bounding box center [137, 118] width 78 height 83
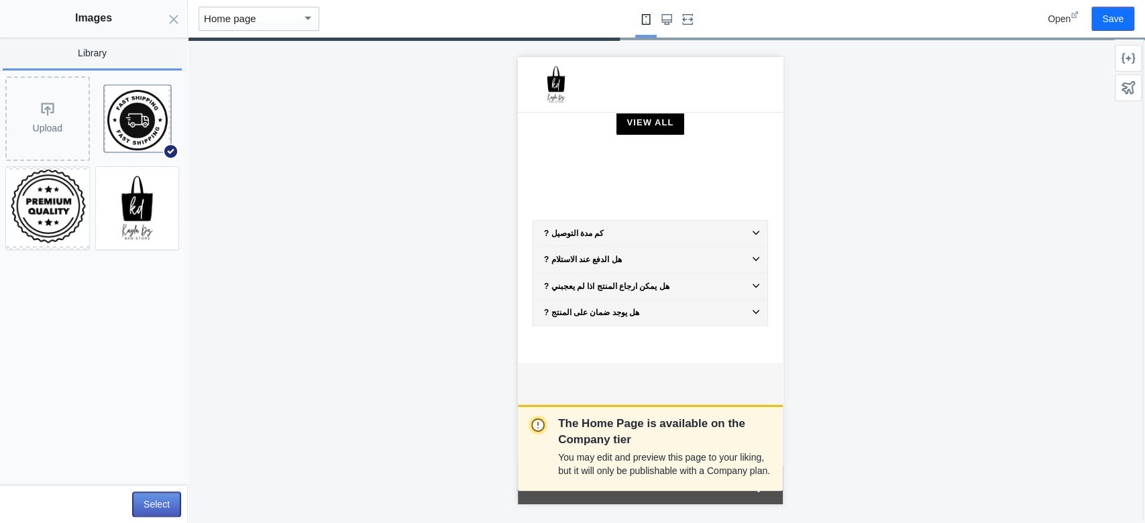
click at [177, 392] on button "Select" at bounding box center [157, 504] width 48 height 24
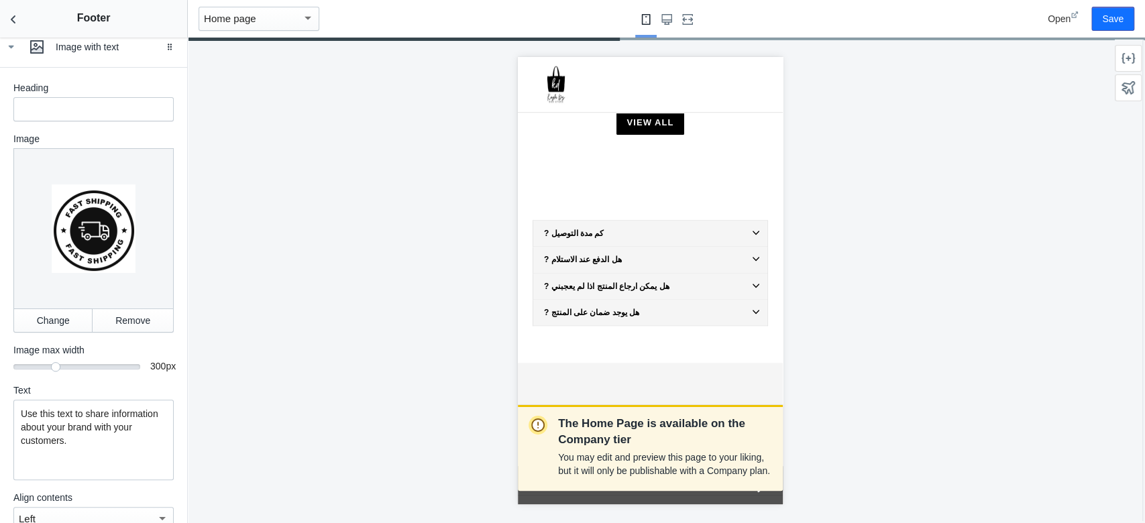
scroll to position [619, 0]
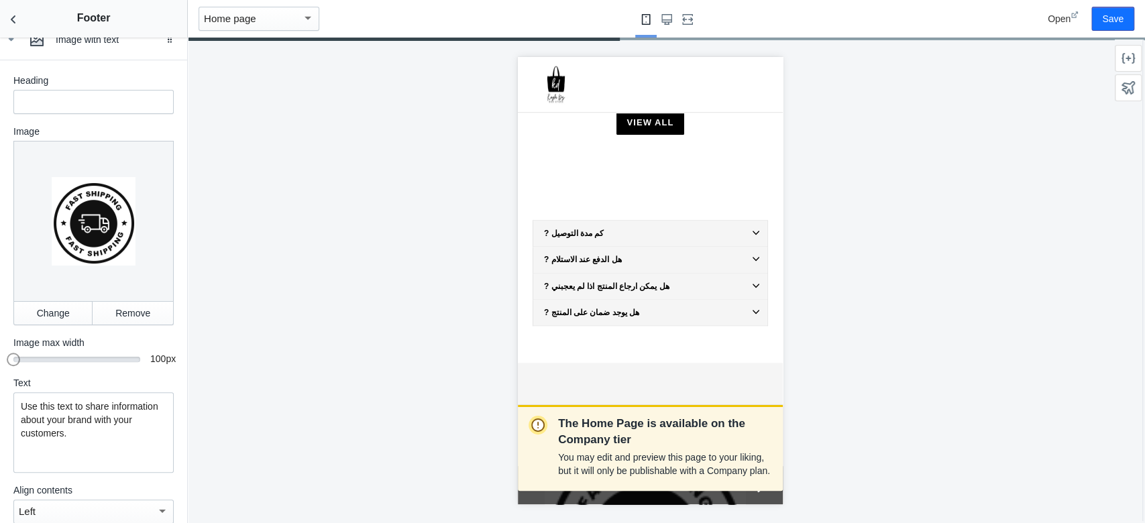
drag, startPoint x: 50, startPoint y: 341, endPoint x: 0, endPoint y: 348, distance: 50.1
click at [0, 348] on div "Heading Image Change Remove Image max width 100 100 px Text Use this text to sh…" at bounding box center [93, 310] width 187 height 501
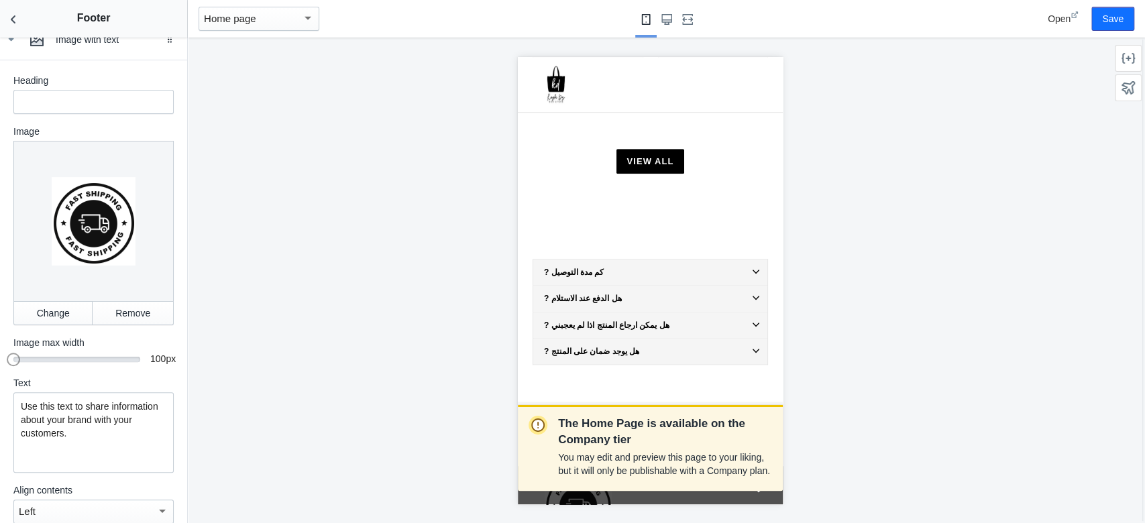
scroll to position [801, 0]
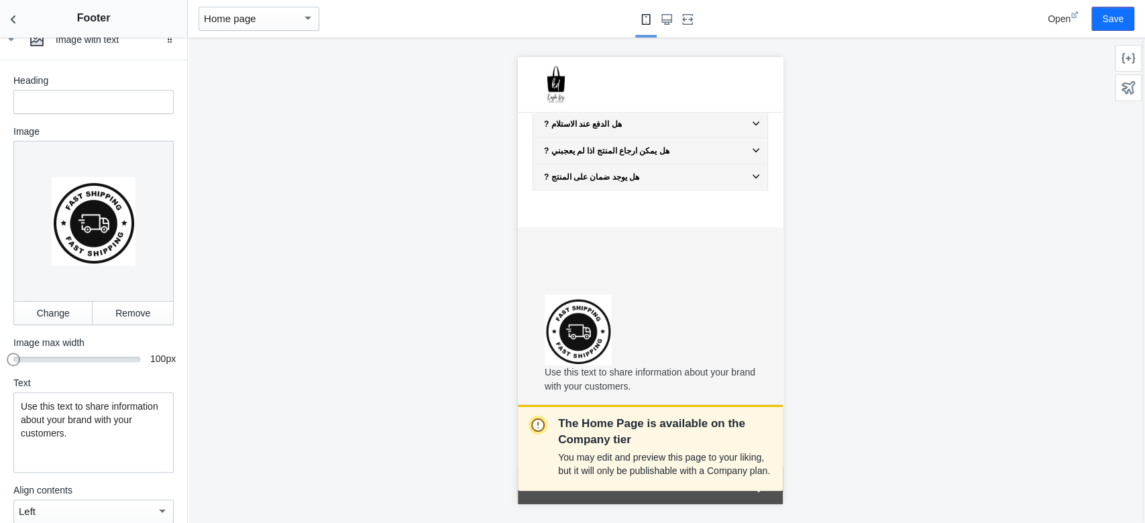
click at [99, 392] on p "Use this text to share information about your brand with your customers." at bounding box center [94, 420] width 146 height 40
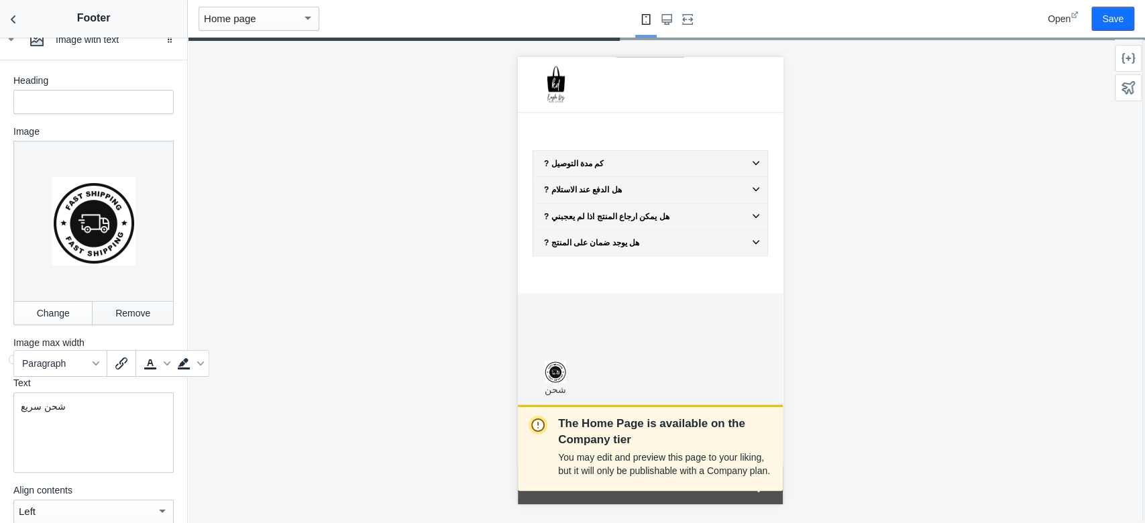
scroll to position [755, 0]
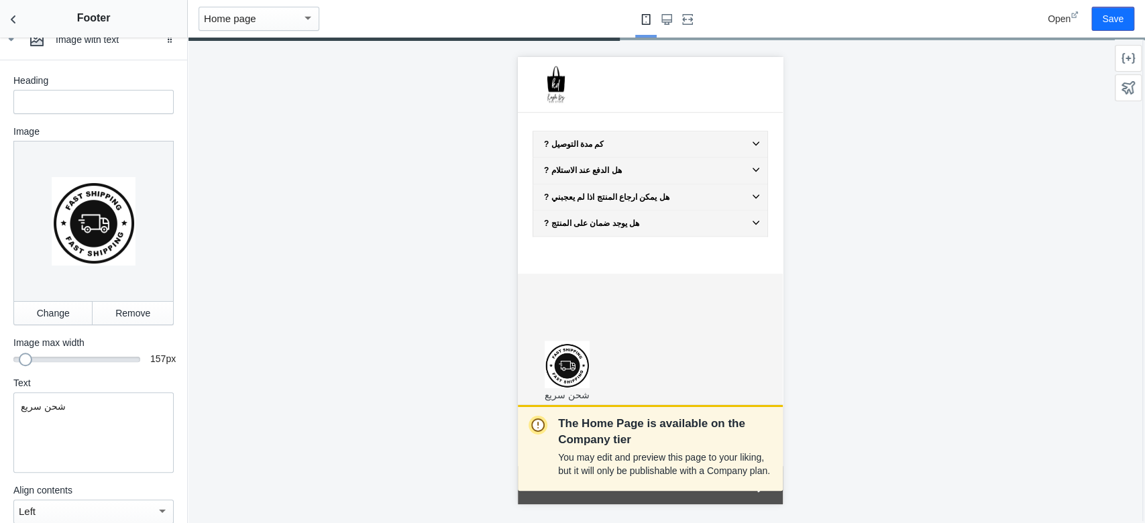
drag, startPoint x: 17, startPoint y: 347, endPoint x: 23, endPoint y: 351, distance: 6.9
click at [23, 352] on mat-slider "157" at bounding box center [76, 358] width 127 height 13
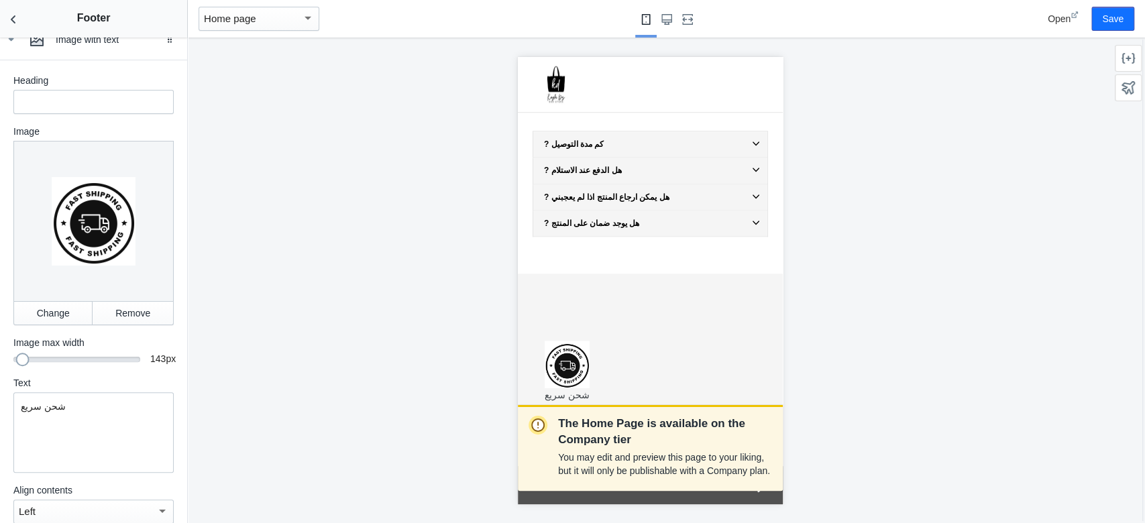
click at [21, 353] on div at bounding box center [22, 359] width 13 height 13
click at [29, 357] on div "143" at bounding box center [76, 357] width 127 height 1
click at [29, 353] on div at bounding box center [30, 359] width 13 height 13
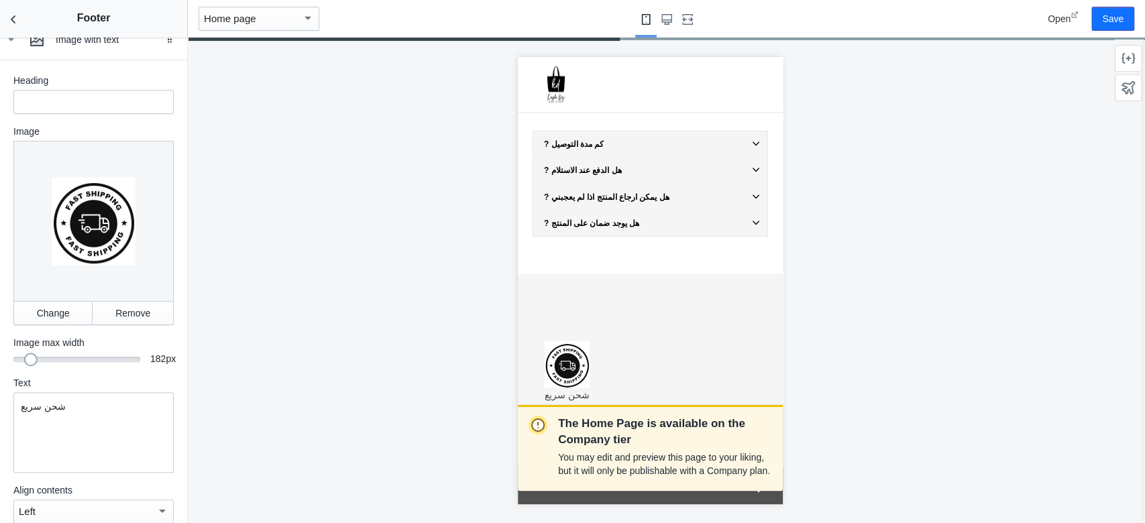
click at [49, 357] on div at bounding box center [76, 359] width 127 height 5
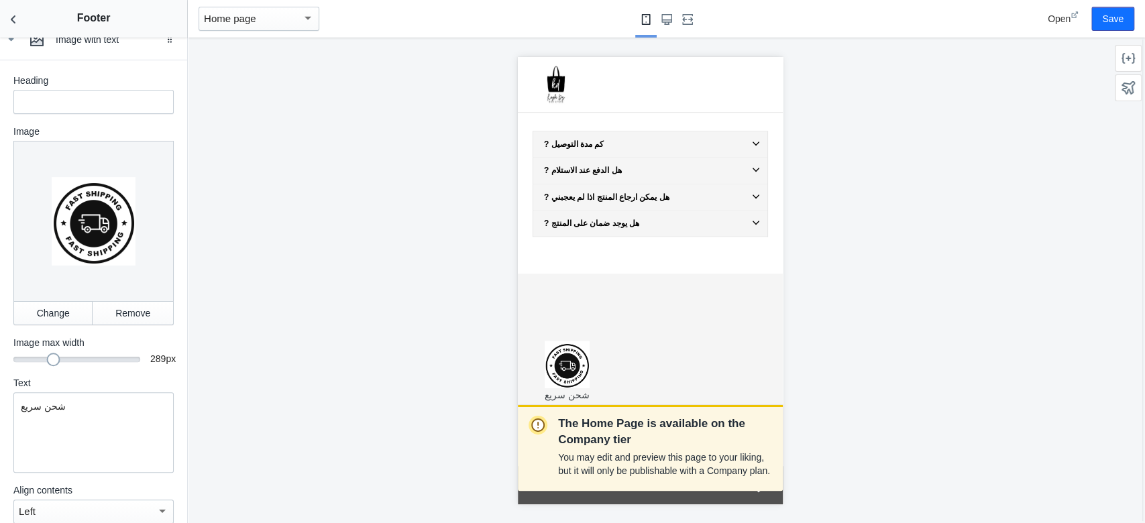
click at [80, 352] on mat-slider "289" at bounding box center [76, 358] width 127 height 13
drag, startPoint x: 125, startPoint y: 338, endPoint x: 48, endPoint y: 352, distance: 78.3
click at [48, 352] on div "Heading Image Change Remove Image max width 442 442 px Text شحن سريع Align cont…" at bounding box center [93, 299] width 160 height 450
drag, startPoint x: 48, startPoint y: 353, endPoint x: 0, endPoint y: 368, distance: 49.9
click at [0, 366] on div "Heading Image Change Remove Image max width 285 285 px Text شحن سريع Align cont…" at bounding box center [93, 310] width 187 height 501
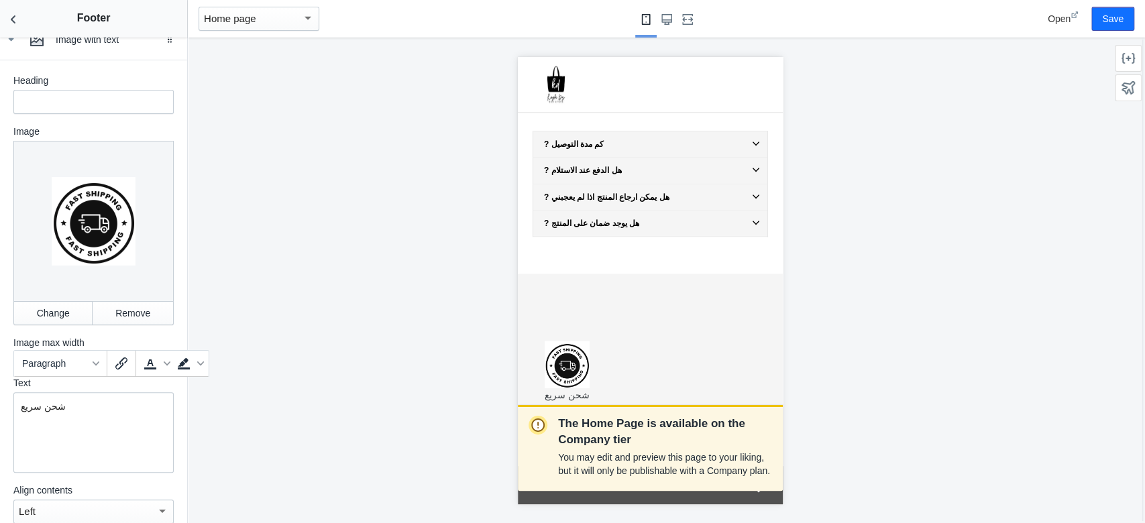
click at [62, 392] on div "شحن سريع" at bounding box center [93, 432] width 160 height 80
click at [21, 392] on p "شحن سريع" at bounding box center [94, 406] width 146 height 13
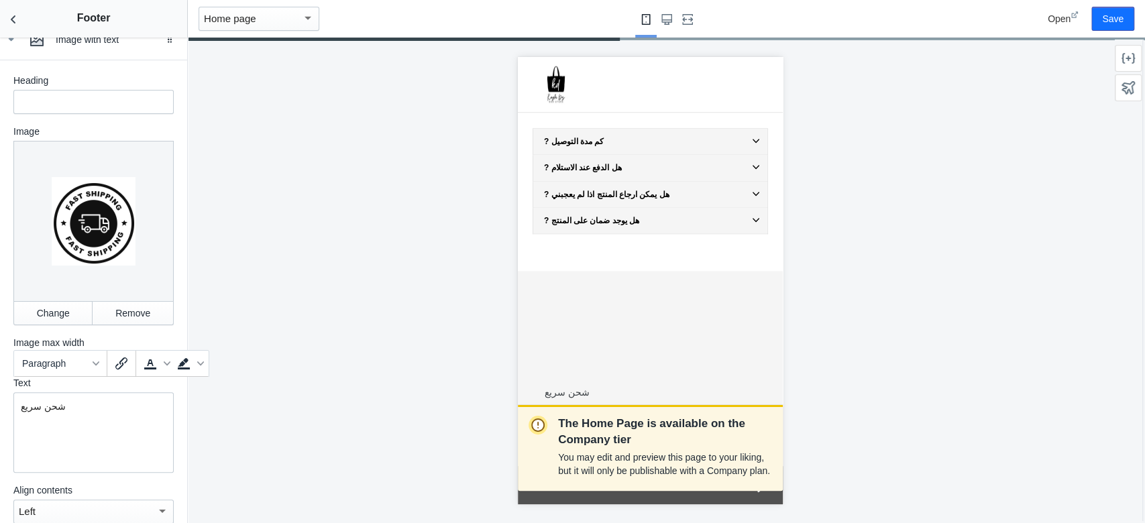
click at [140, 392] on div "شحن سريع" at bounding box center [93, 432] width 160 height 80
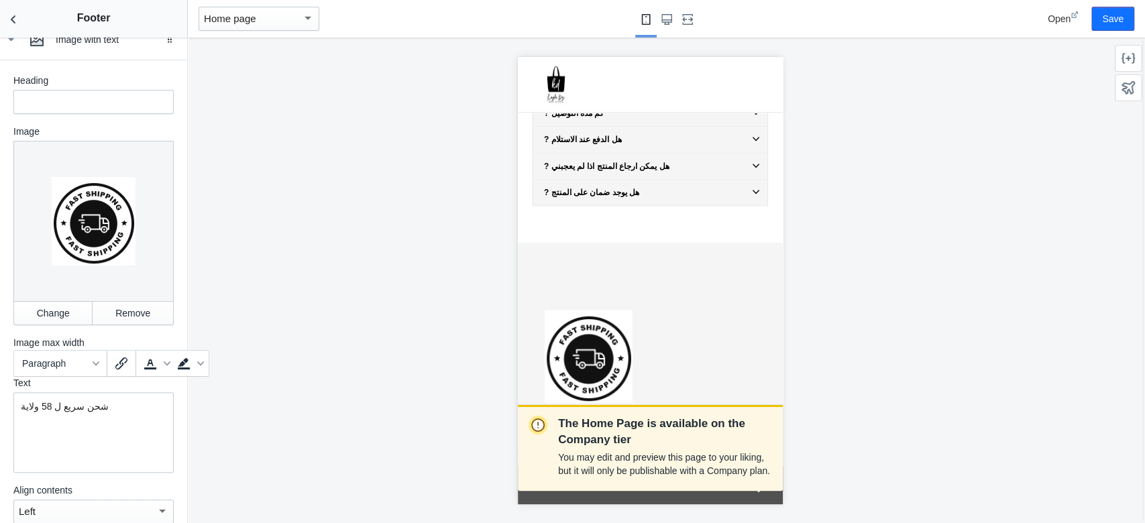
scroll to position [792, 0]
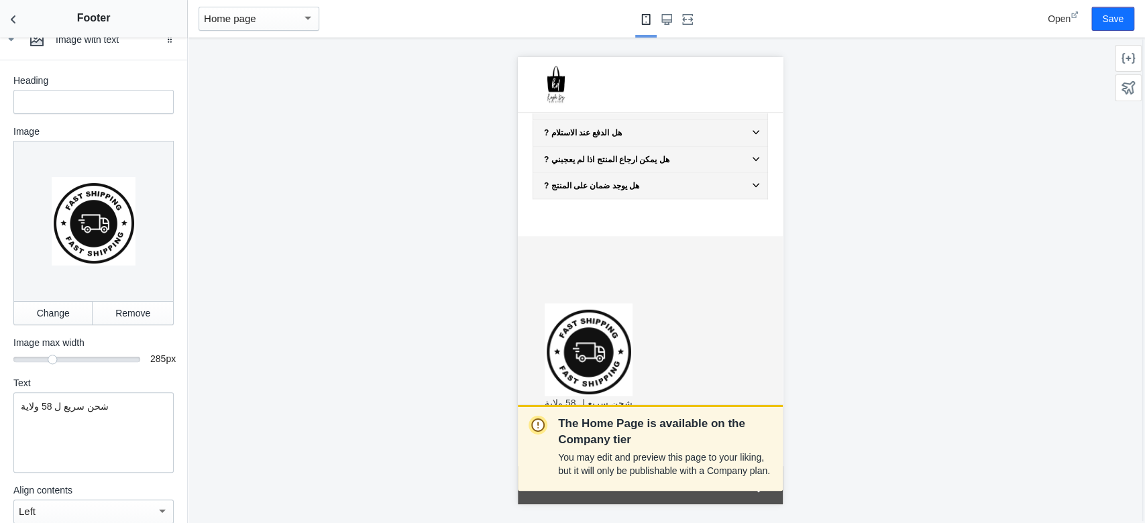
click at [731, 266] on div "شحن سريع ل 58 ولاية" at bounding box center [650, 338] width 235 height 144
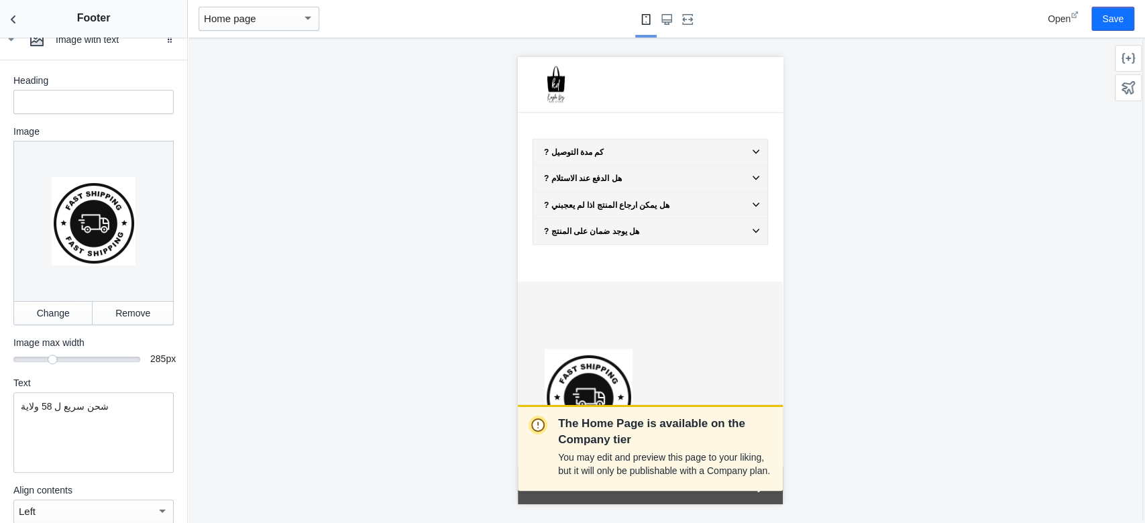
scroll to position [784, 0]
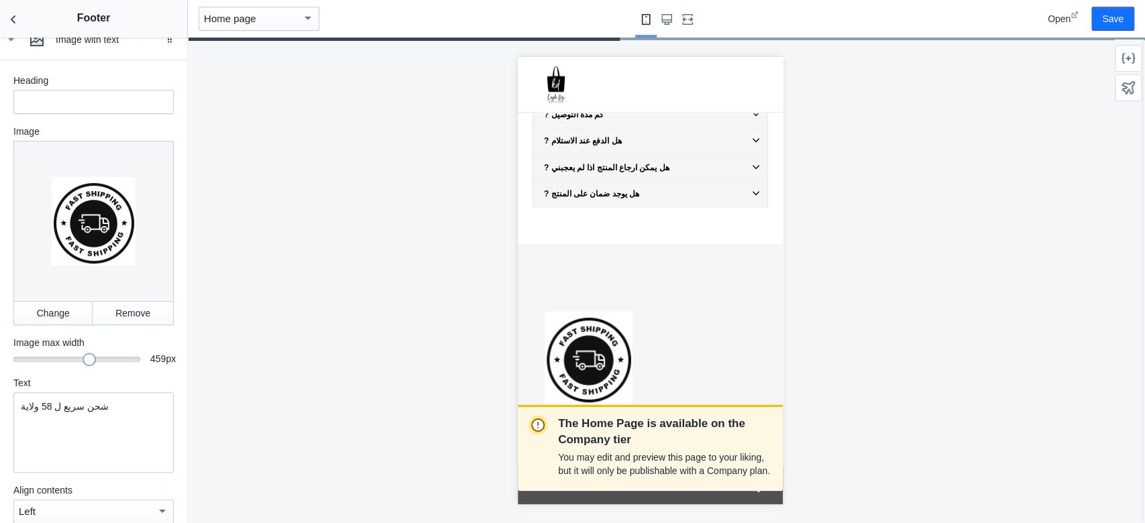
drag, startPoint x: 56, startPoint y: 342, endPoint x: 80, endPoint y: 342, distance: 24.2
click at [80, 357] on div "459" at bounding box center [76, 357] width 127 height 1
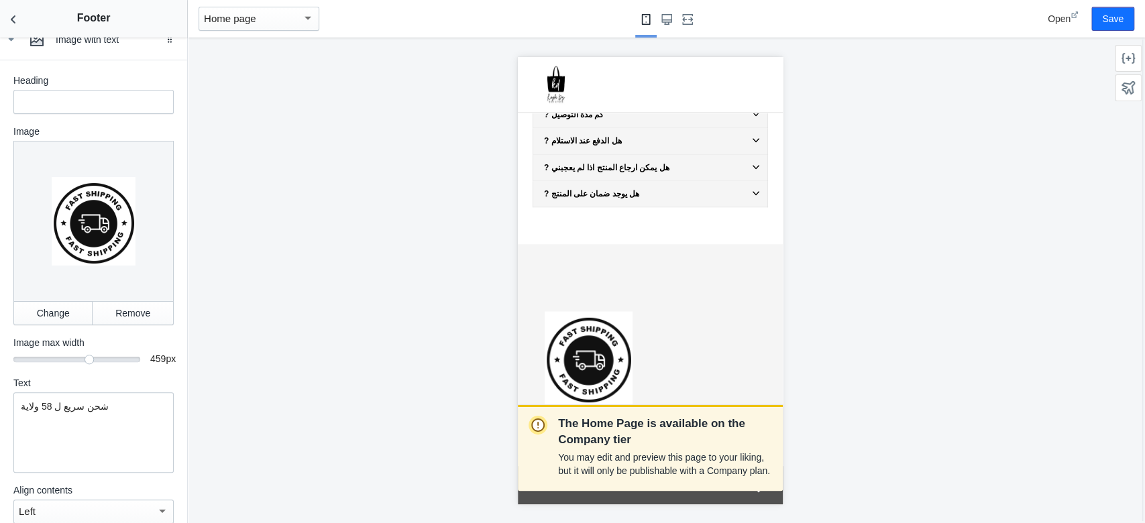
click at [86, 233] on div at bounding box center [93, 221] width 160 height 160
drag, startPoint x: 81, startPoint y: 341, endPoint x: 102, endPoint y: 352, distance: 23.7
click at [104, 353] on div at bounding box center [110, 359] width 13 height 13
click at [858, 8] on button "Save" at bounding box center [1112, 19] width 43 height 24
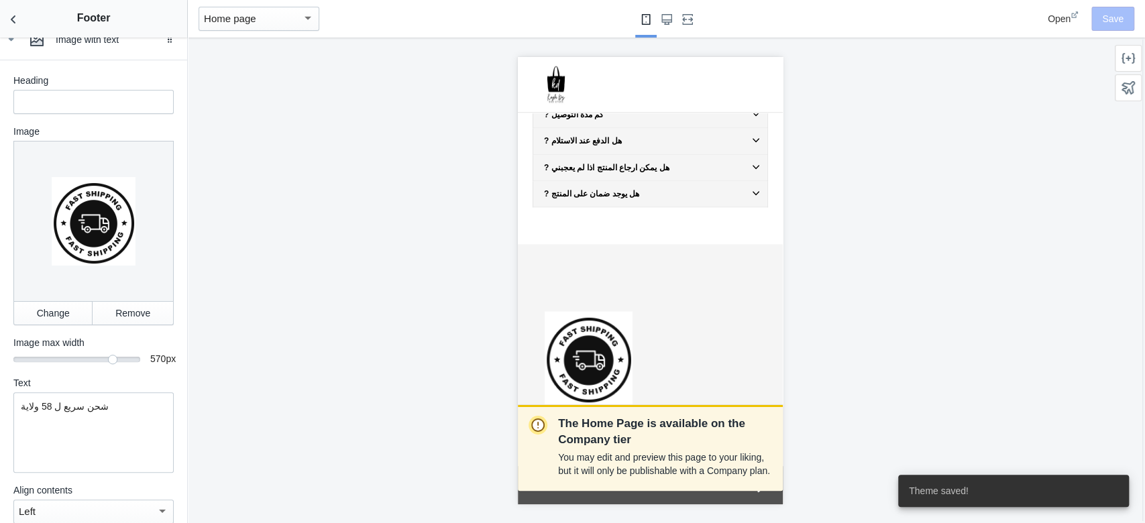
click at [858, 19] on span "Open" at bounding box center [1059, 18] width 23 height 11
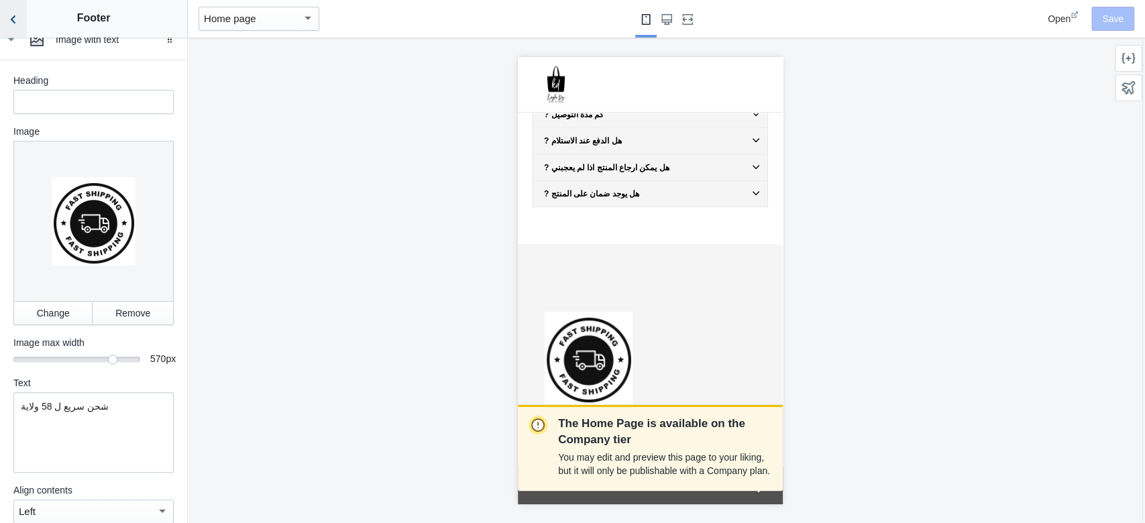
click at [3, 21] on button "Back to sections" at bounding box center [13, 19] width 27 height 38
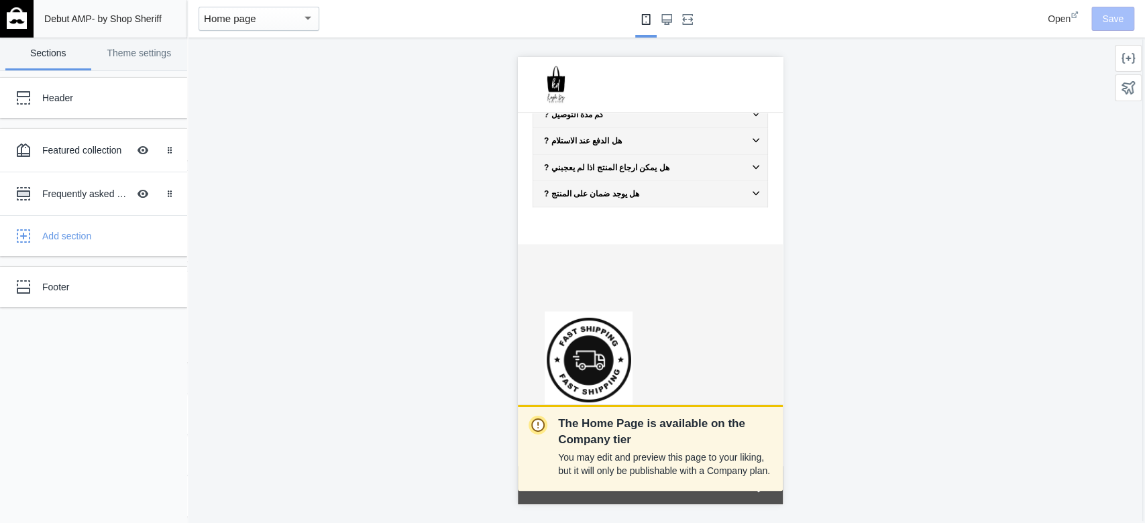
scroll to position [43, 0]
click at [137, 303] on link "Footer" at bounding box center [93, 287] width 187 height 40
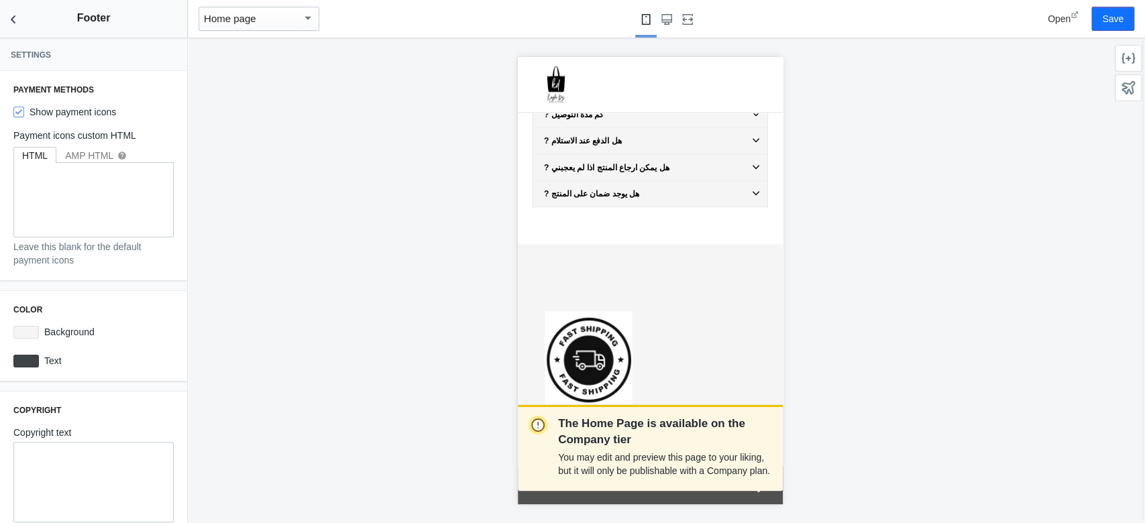
click at [89, 300] on div "Color Background #F5F5F5 Text #3d4246" at bounding box center [93, 336] width 187 height 90
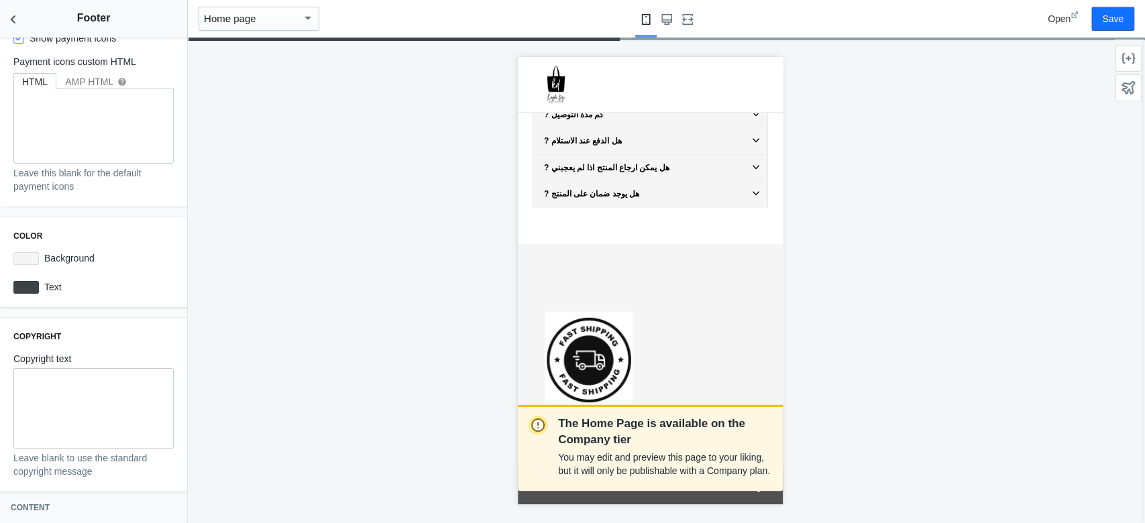
scroll to position [203, 0]
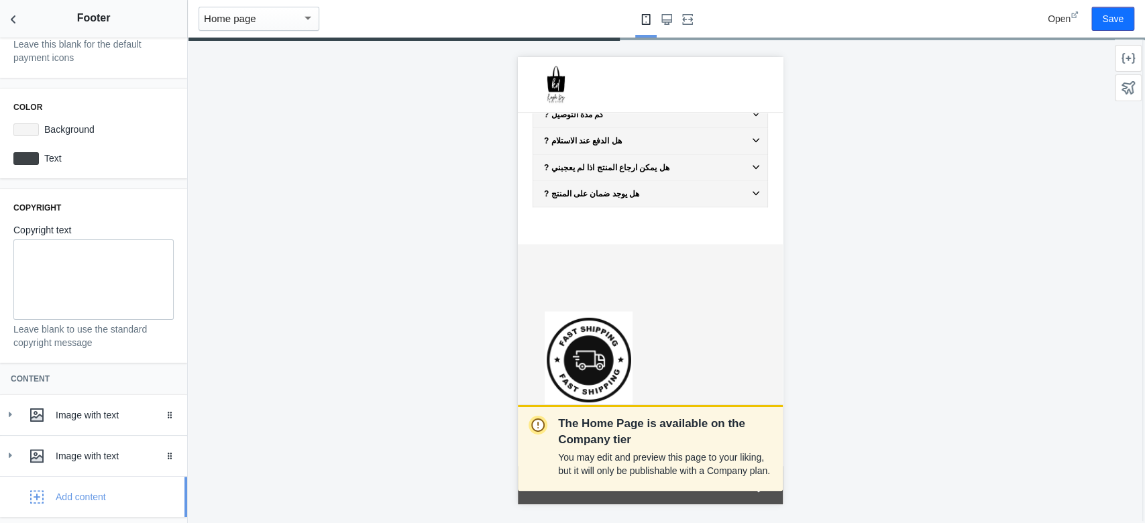
click at [89, 392] on div "Add content" at bounding box center [81, 496] width 50 height 13
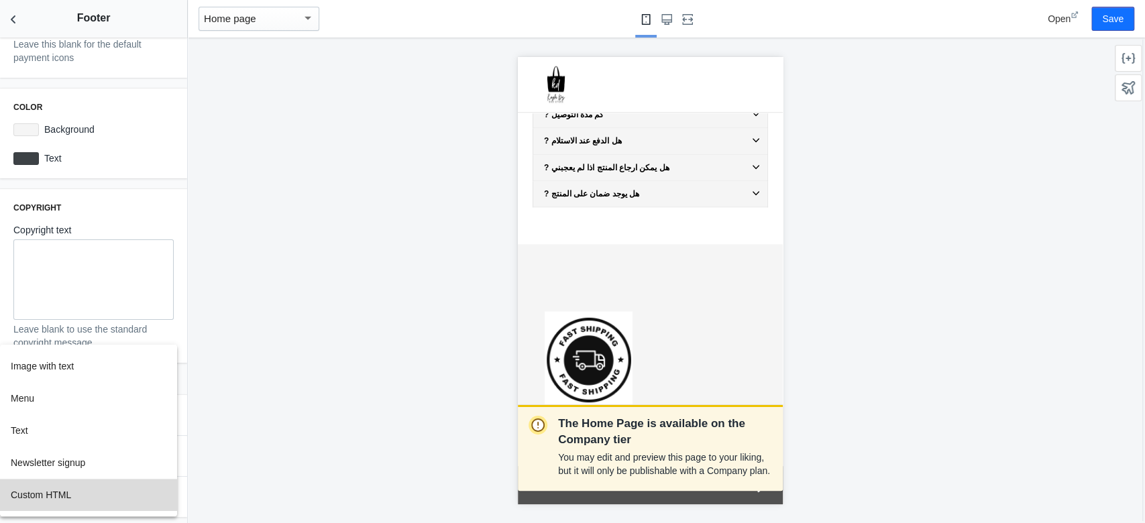
click at [46, 392] on button "Custom HTML" at bounding box center [88, 495] width 177 height 32
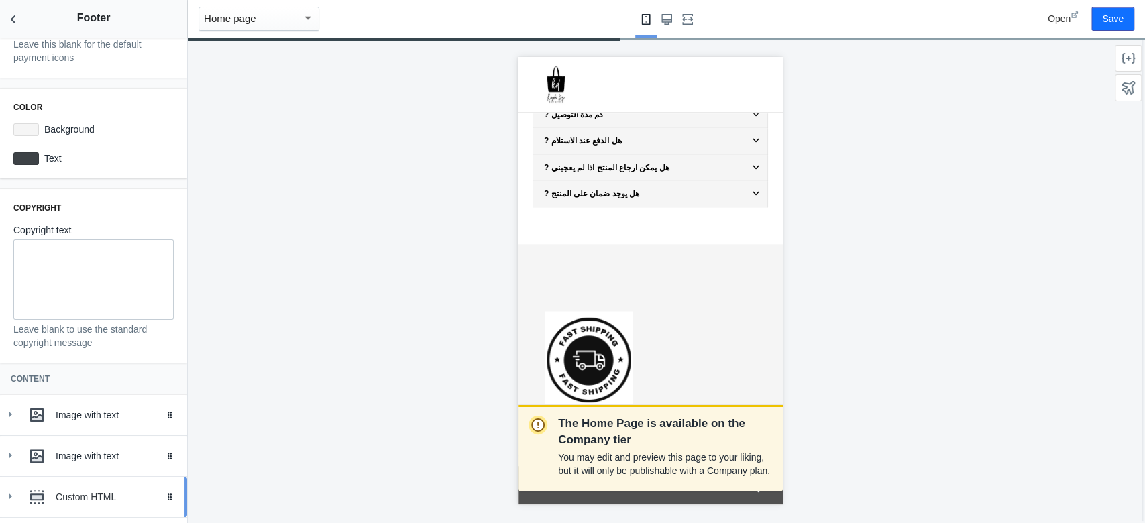
click at [95, 392] on div "Custom HTML" at bounding box center [93, 497] width 167 height 27
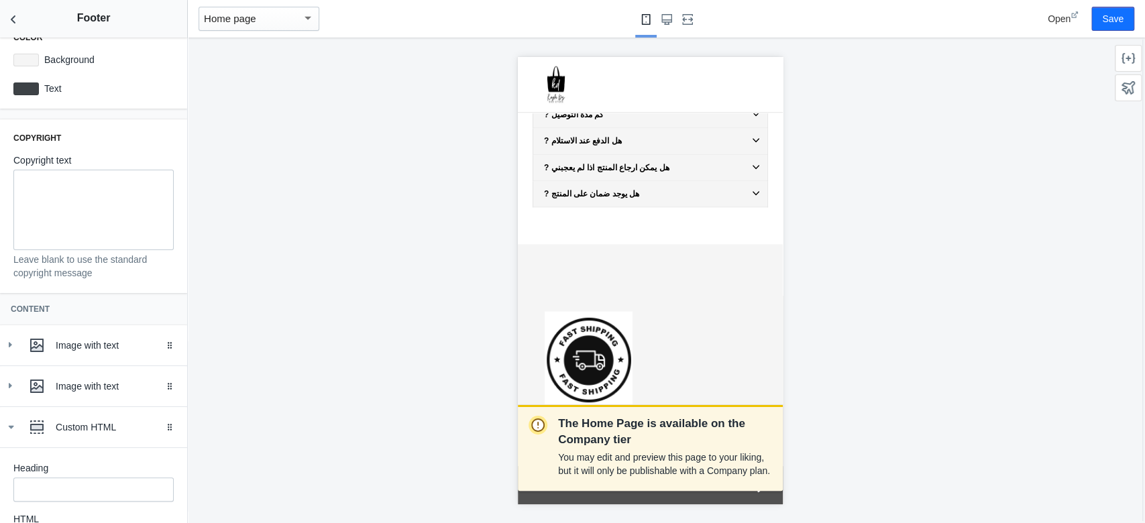
scroll to position [453, 0]
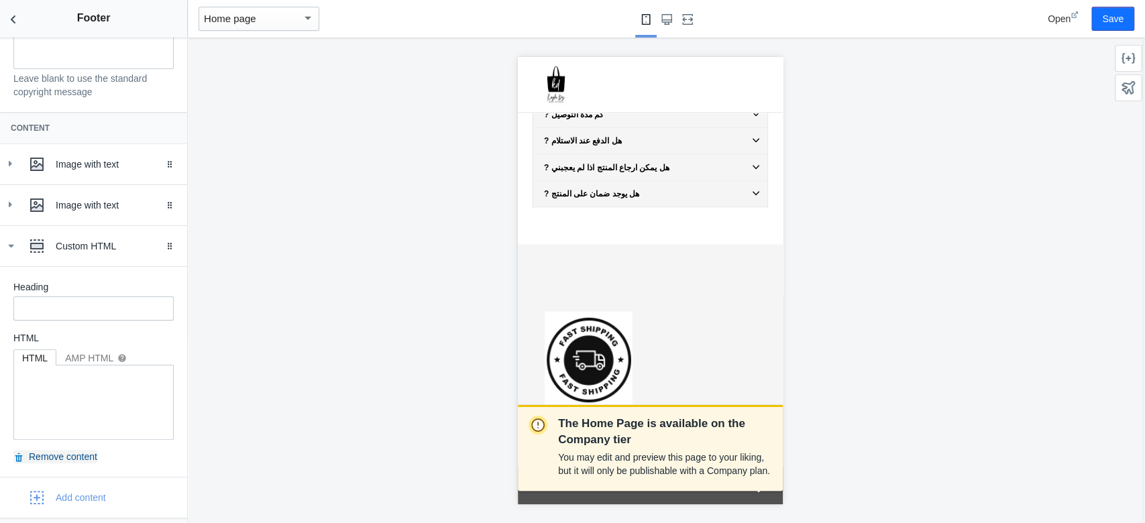
click at [56, 392] on button "Remove content" at bounding box center [55, 456] width 84 height 13
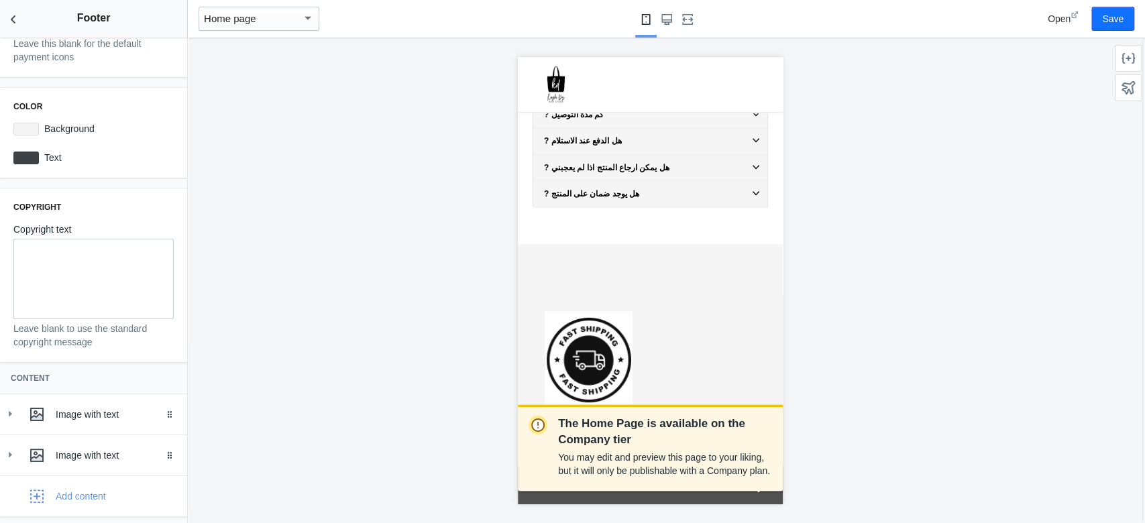
scroll to position [203, 0]
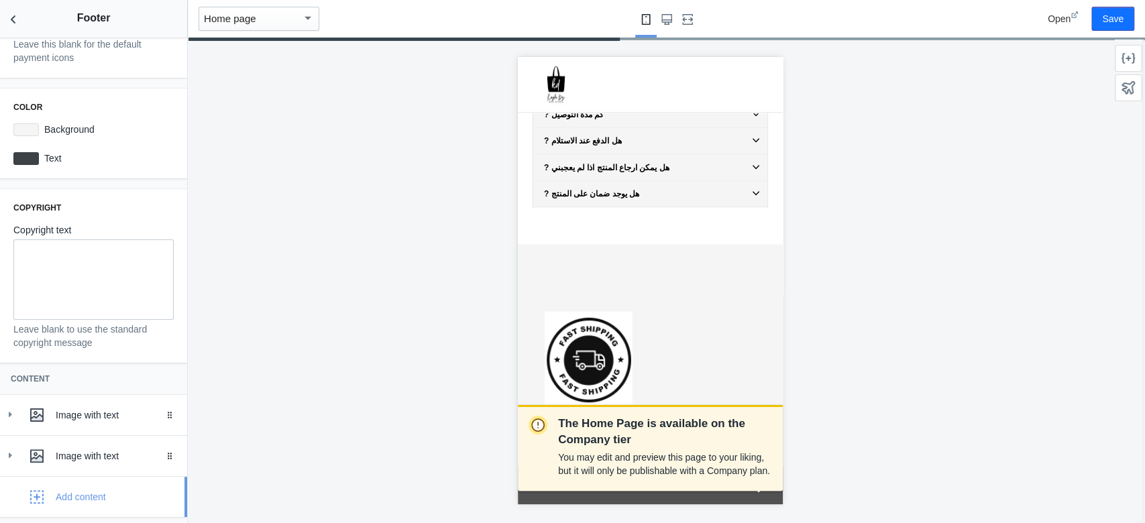
click at [38, 392] on use "button" at bounding box center [36, 496] width 13 height 13
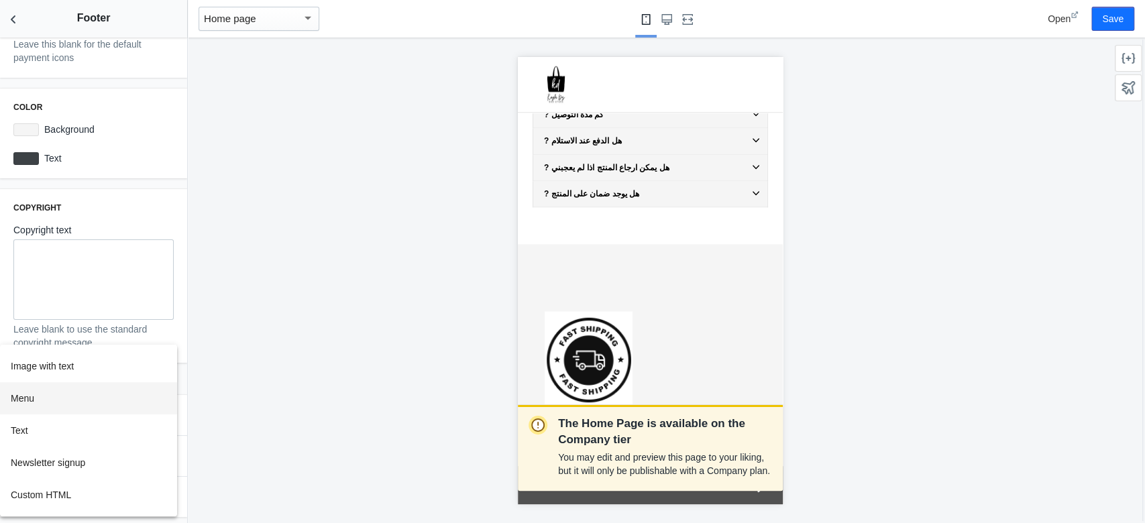
click at [111, 392] on button "Menu" at bounding box center [88, 398] width 177 height 32
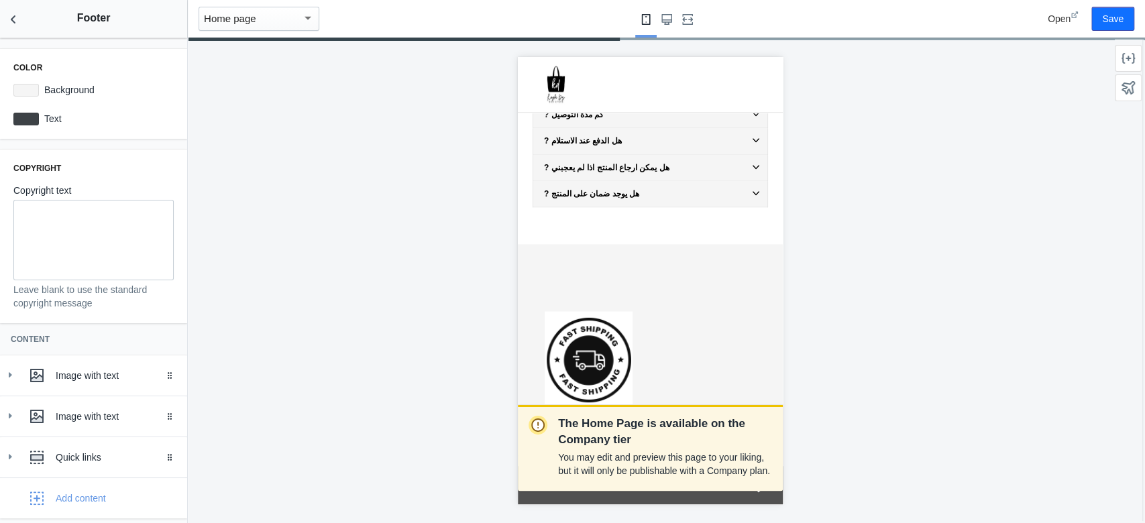
scroll to position [243, 0]
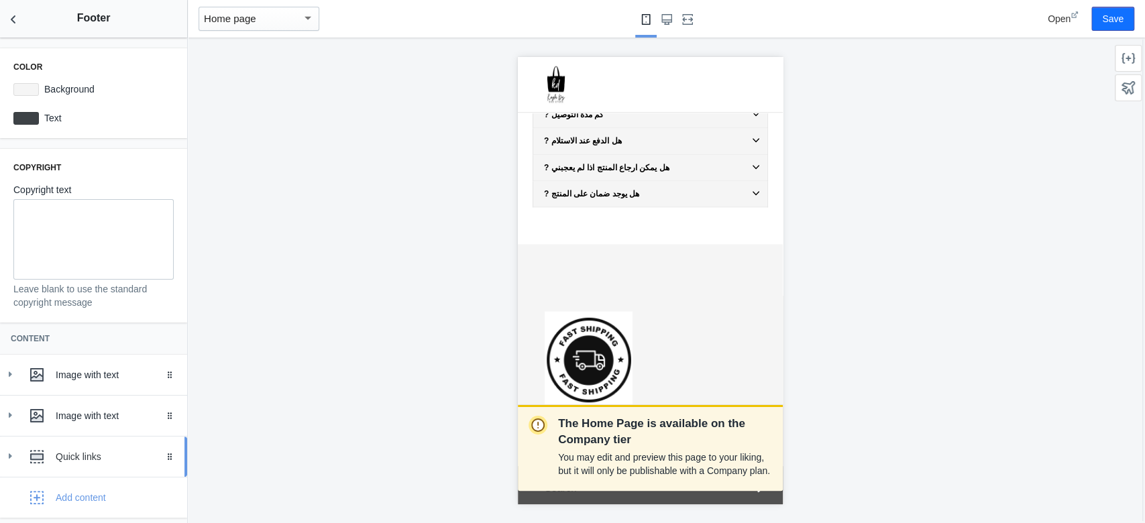
click at [85, 392] on div "Quick links" at bounding box center [93, 456] width 167 height 27
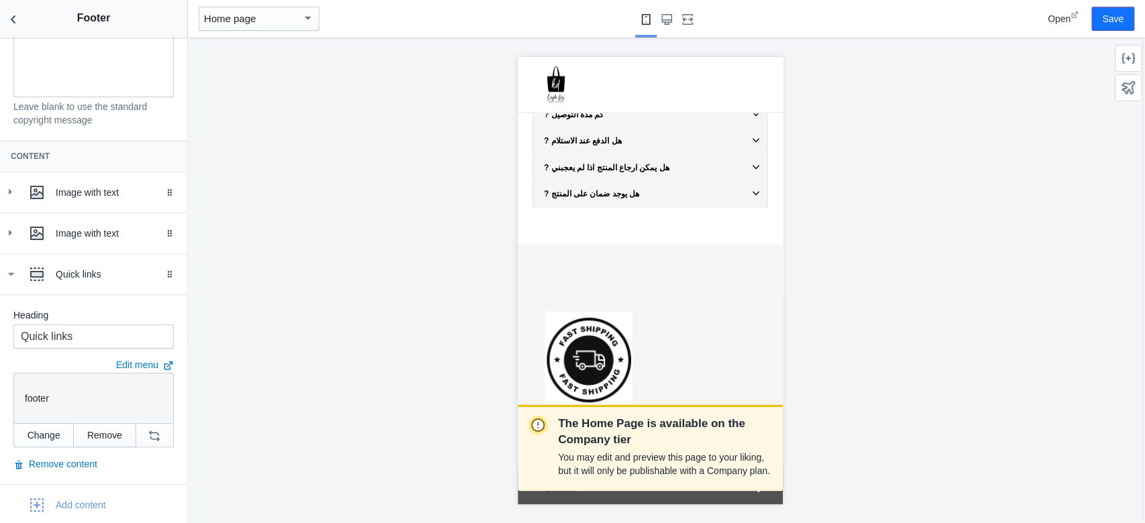
scroll to position [433, 0]
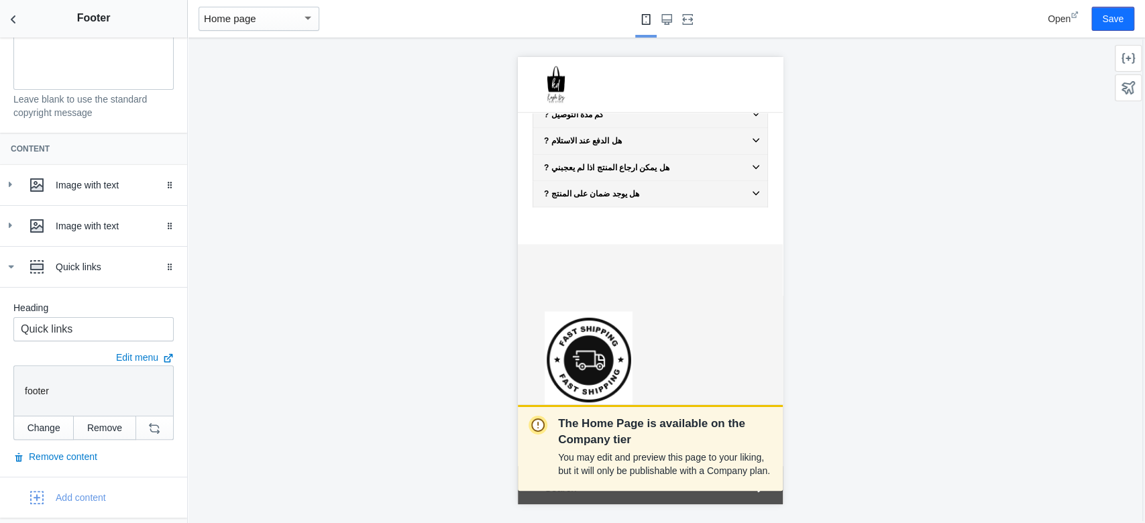
click at [36, 392] on div "footer" at bounding box center [90, 389] width 143 height 34
click at [11, 223] on icon at bounding box center [9, 225] width 13 height 13
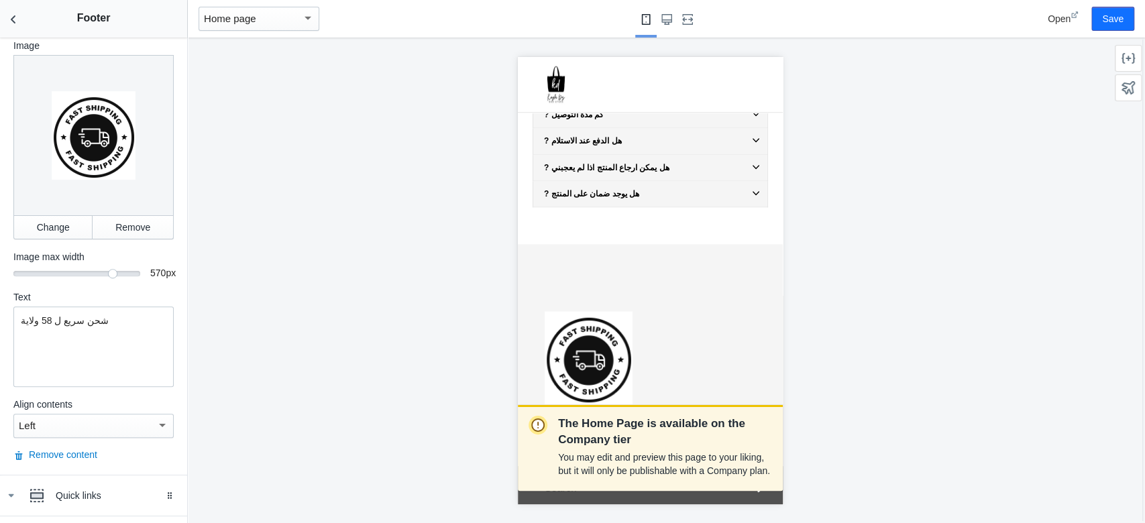
scroll to position [920, 0]
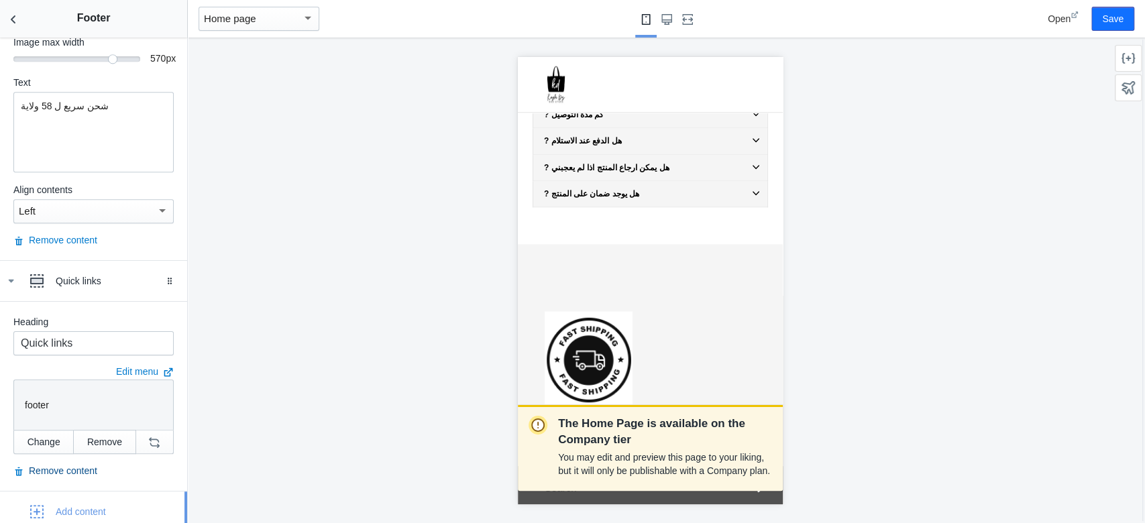
drag, startPoint x: 82, startPoint y: 500, endPoint x: 63, endPoint y: 455, distance: 48.1
click at [118, 392] on div "Image with text Drag to reorder Heading Image Change Remove Image max width 100…" at bounding box center [93, 105] width 187 height 854
click at [50, 392] on button "Remove content" at bounding box center [55, 470] width 84 height 13
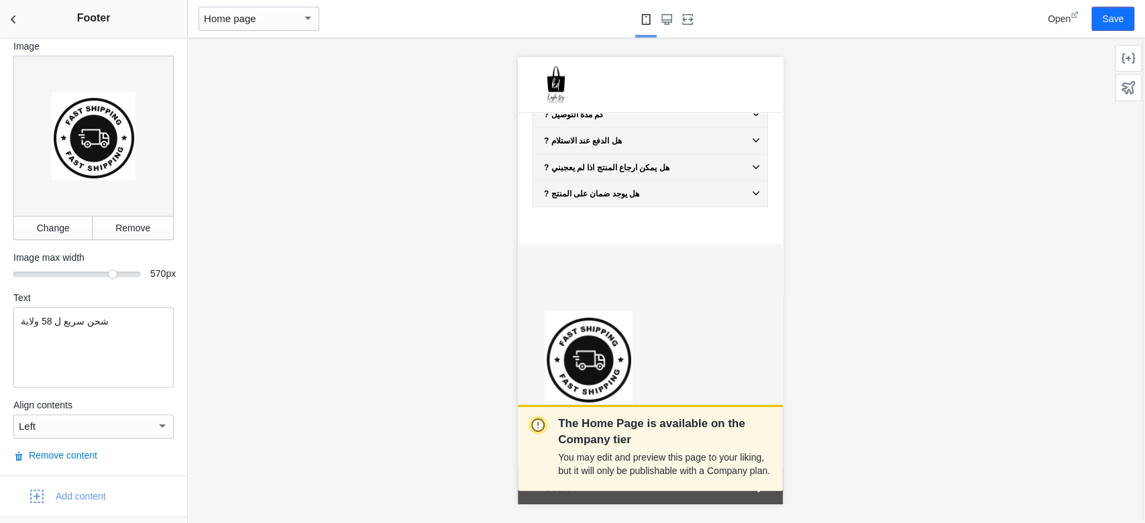
scroll to position [690, 0]
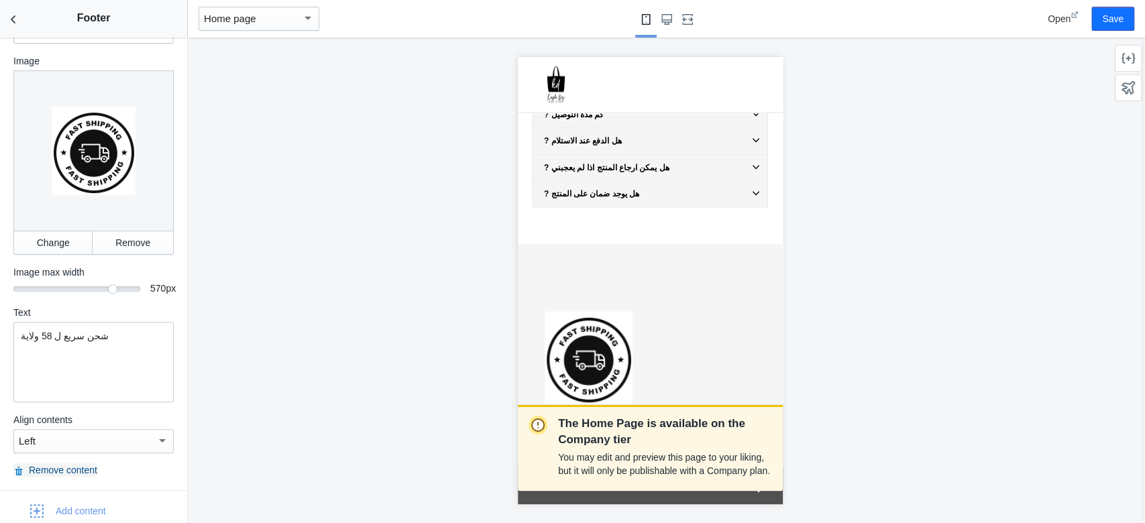
click at [66, 392] on button "Remove content" at bounding box center [55, 470] width 84 height 13
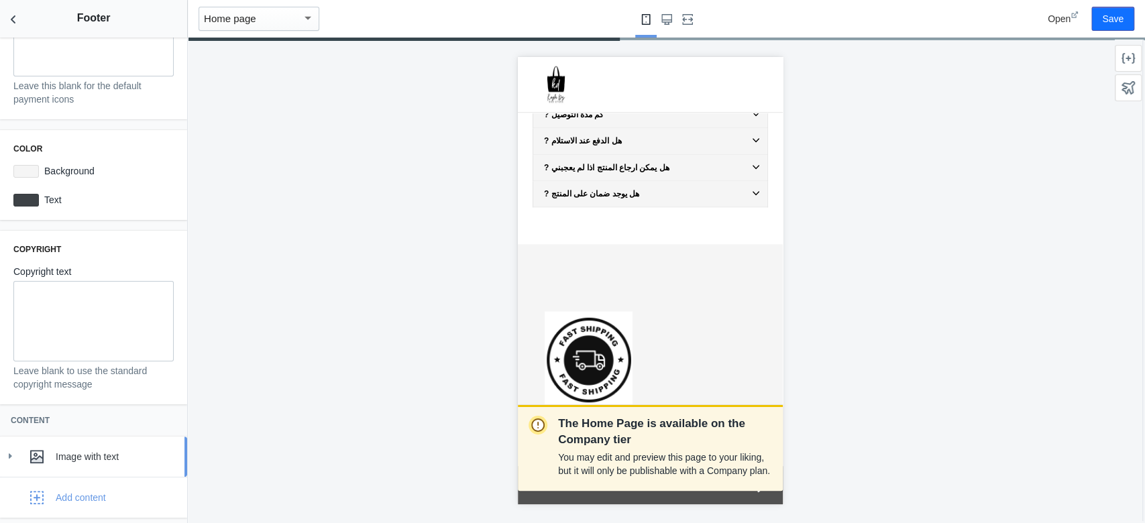
scroll to position [665, 0]
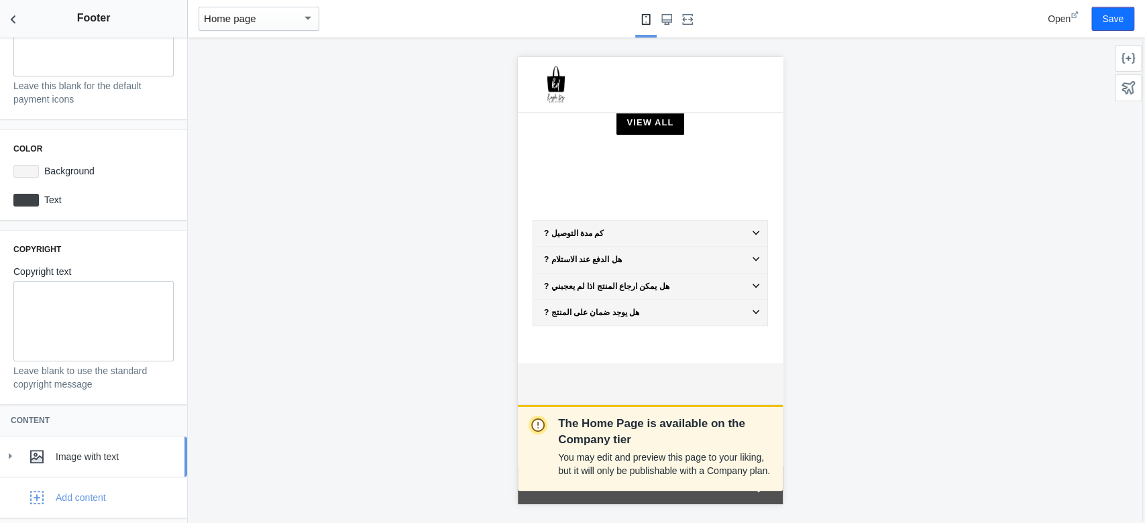
click at [97, 392] on div "Image with text" at bounding box center [93, 456] width 167 height 27
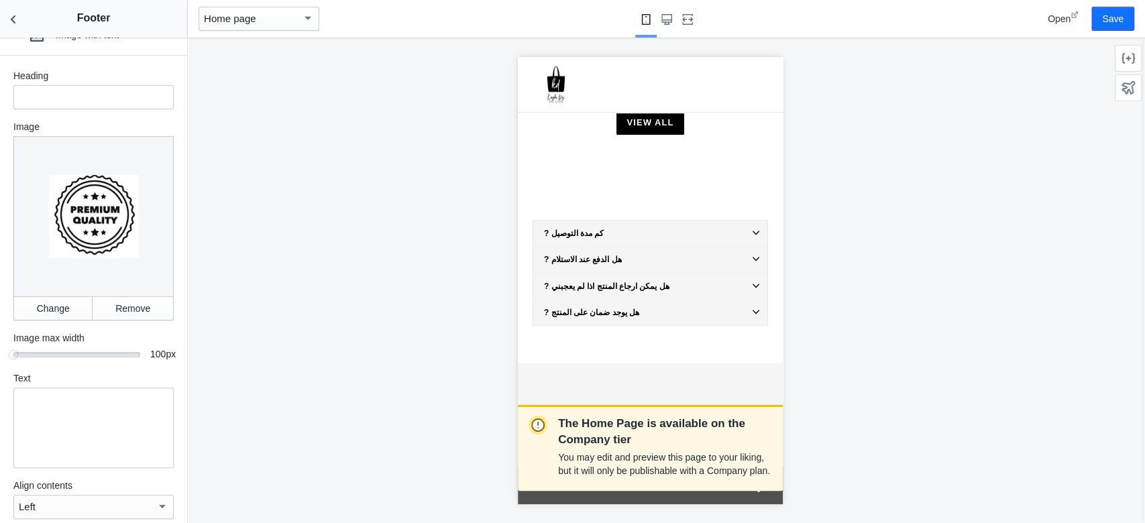
scroll to position [649, 0]
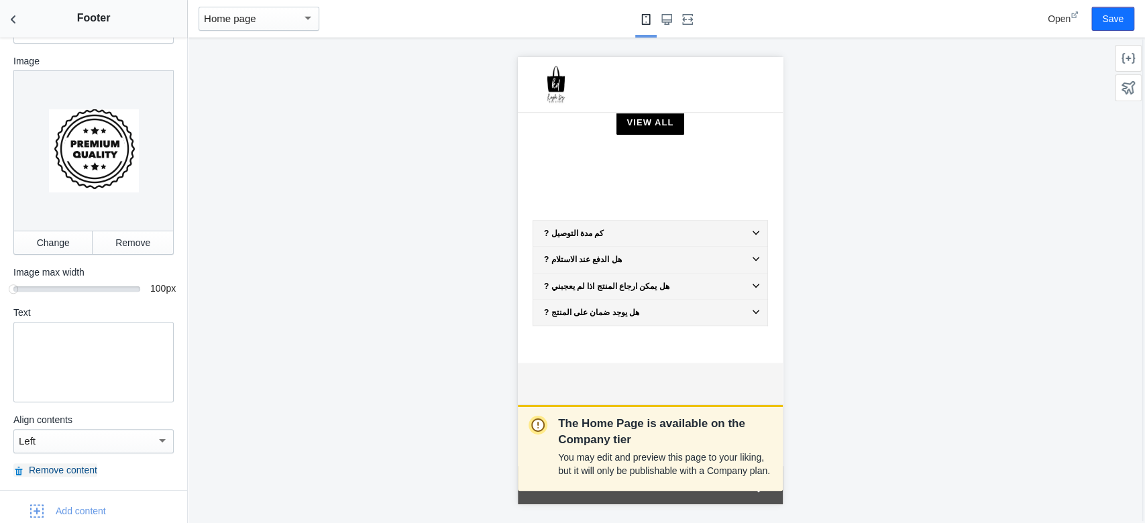
click at [72, 392] on button "Remove content" at bounding box center [55, 470] width 84 height 13
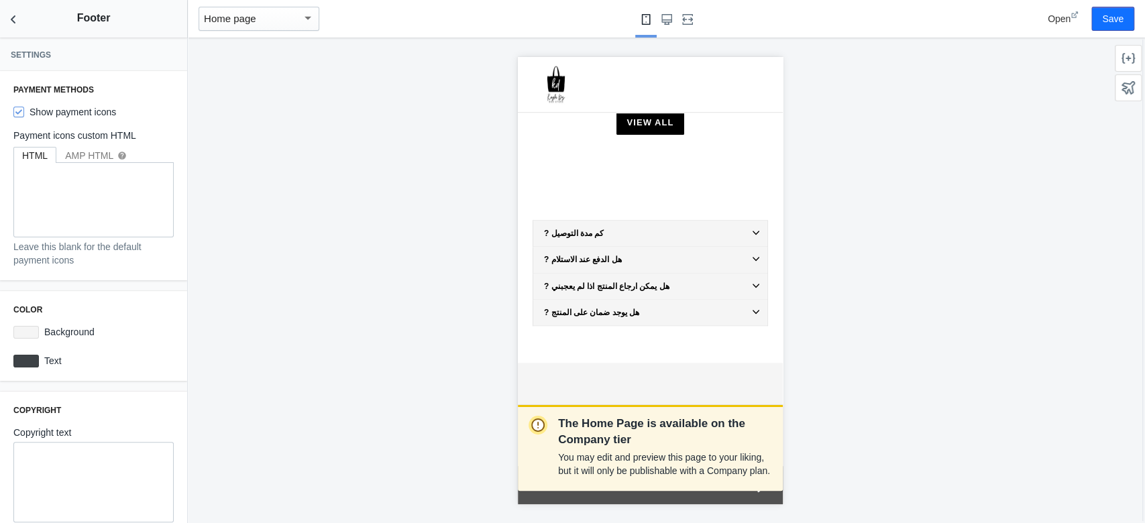
scroll to position [121, 0]
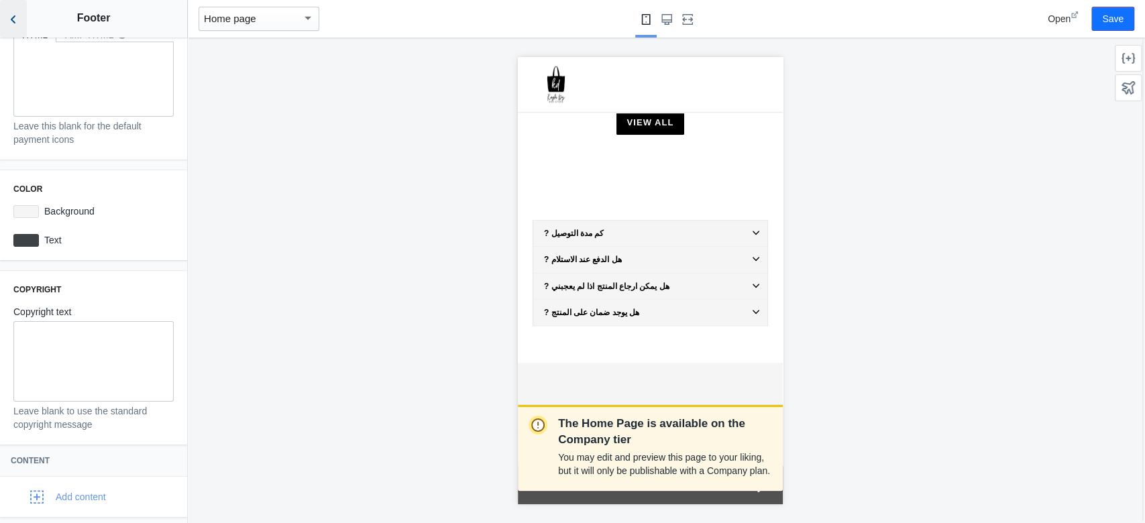
click at [10, 22] on icon "Back to sections" at bounding box center [13, 19] width 13 height 13
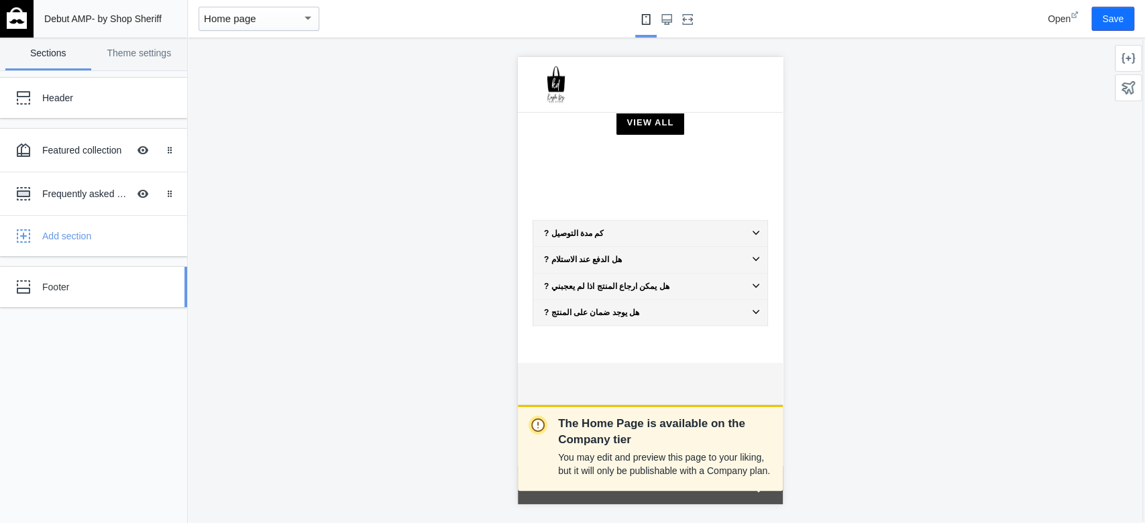
click at [95, 280] on div "Footer" at bounding box center [99, 286] width 115 height 13
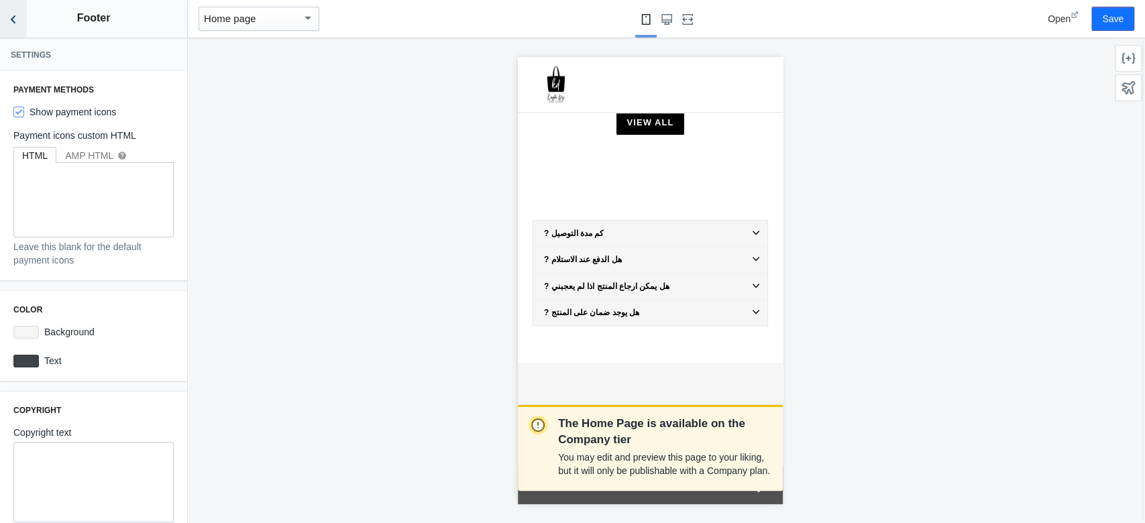
click at [12, 8] on button "Back to sections" at bounding box center [13, 19] width 27 height 38
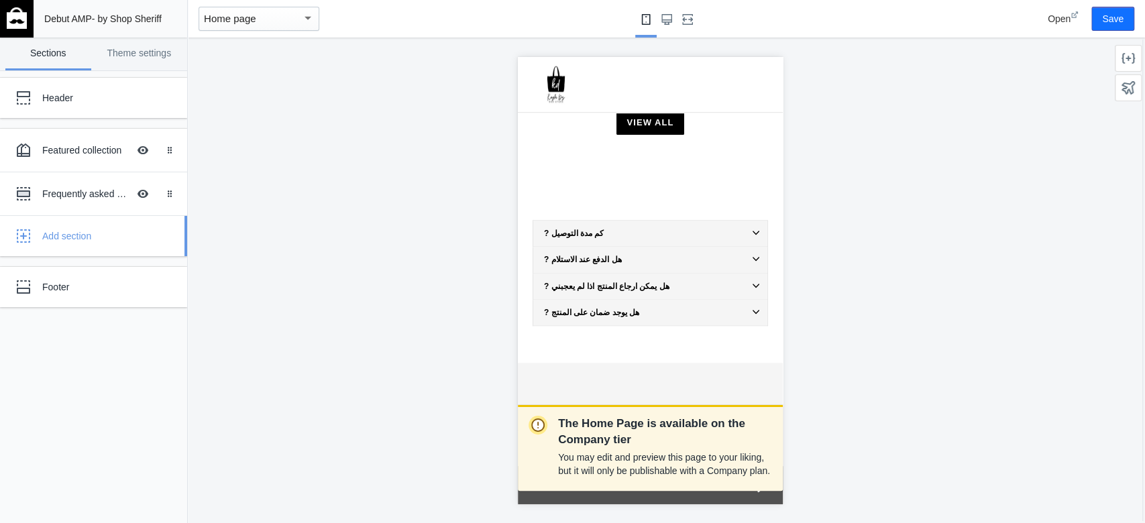
click at [107, 231] on div "Add section" at bounding box center [109, 235] width 135 height 13
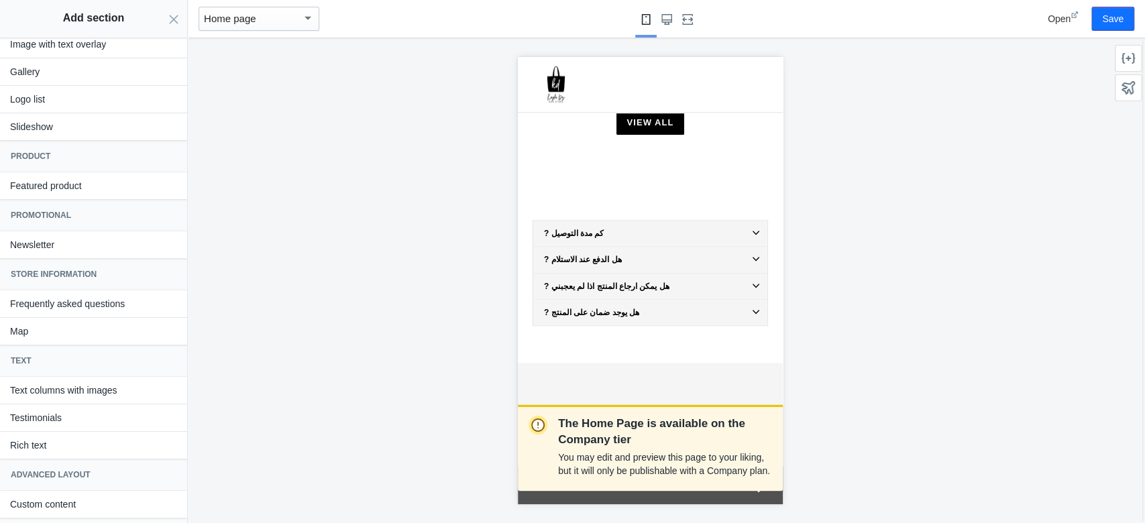
scroll to position [214, 0]
click at [187, 25] on form "Debut AMP - by Shop Sheriff Save Sections Theme settings Header Featured collec…" at bounding box center [94, 261] width 188 height 523
click at [184, 25] on button "Cancel adding section" at bounding box center [173, 19] width 27 height 38
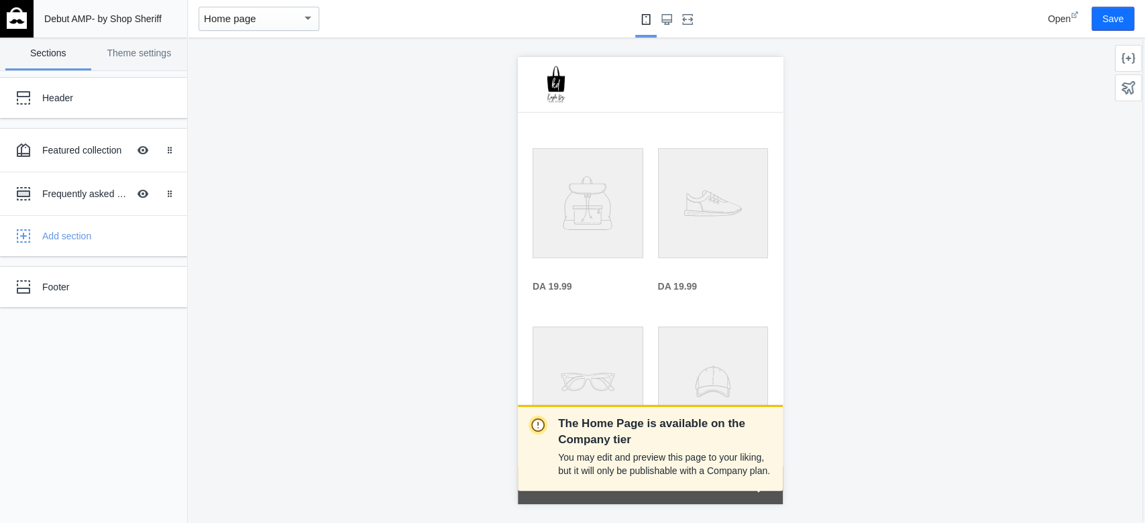
scroll to position [0, 0]
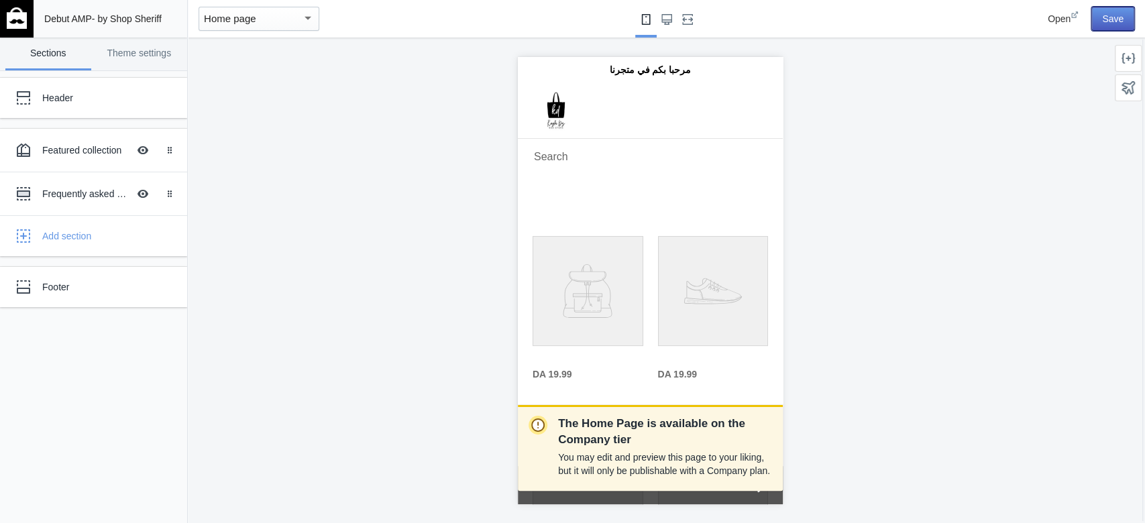
click at [858, 30] on button "Save" at bounding box center [1112, 19] width 43 height 24
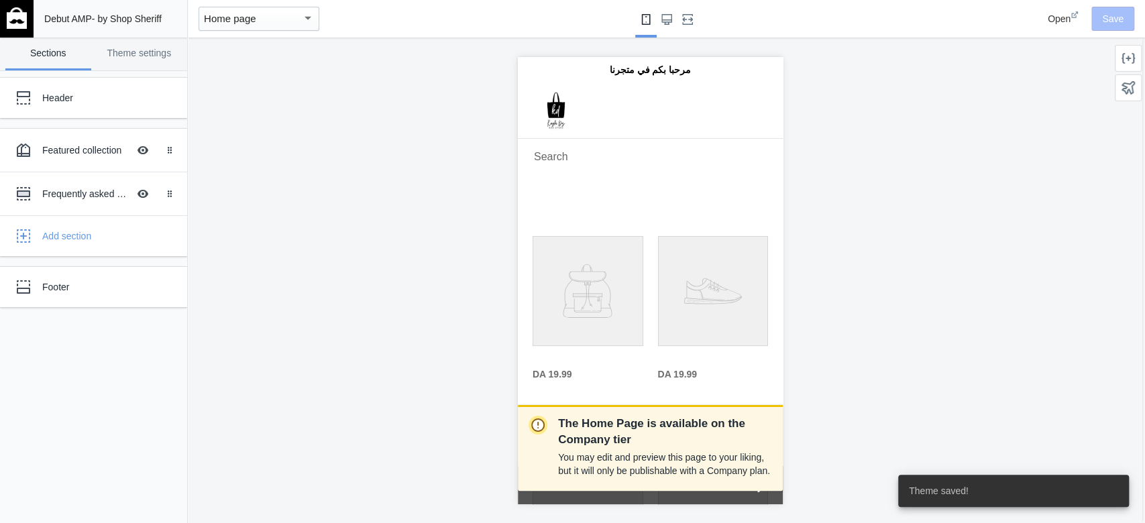
click at [250, 22] on mat-select-trigger "Home page" at bounding box center [230, 18] width 52 height 11
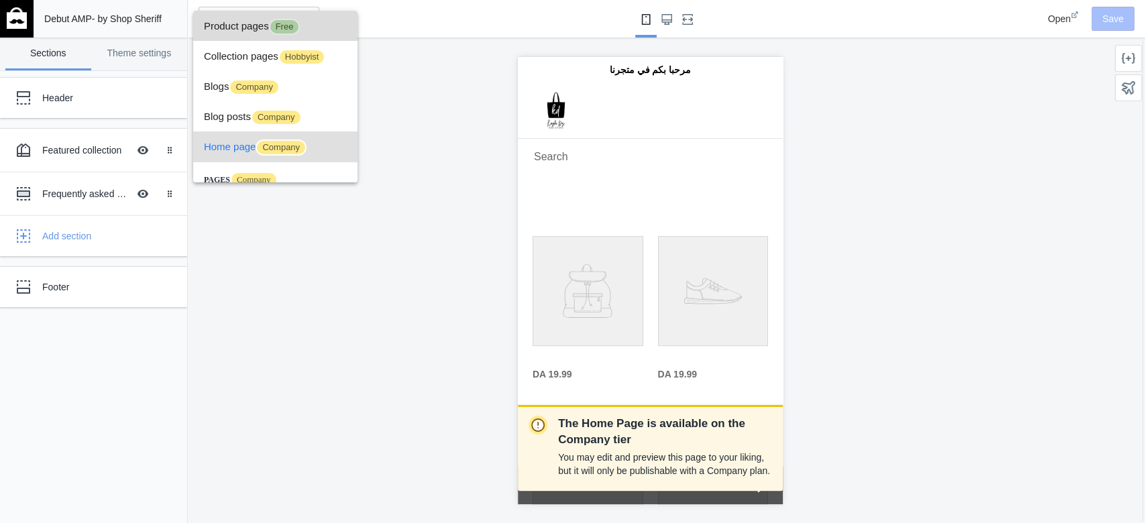
click at [298, 29] on span "Free" at bounding box center [285, 27] width 32 height 16
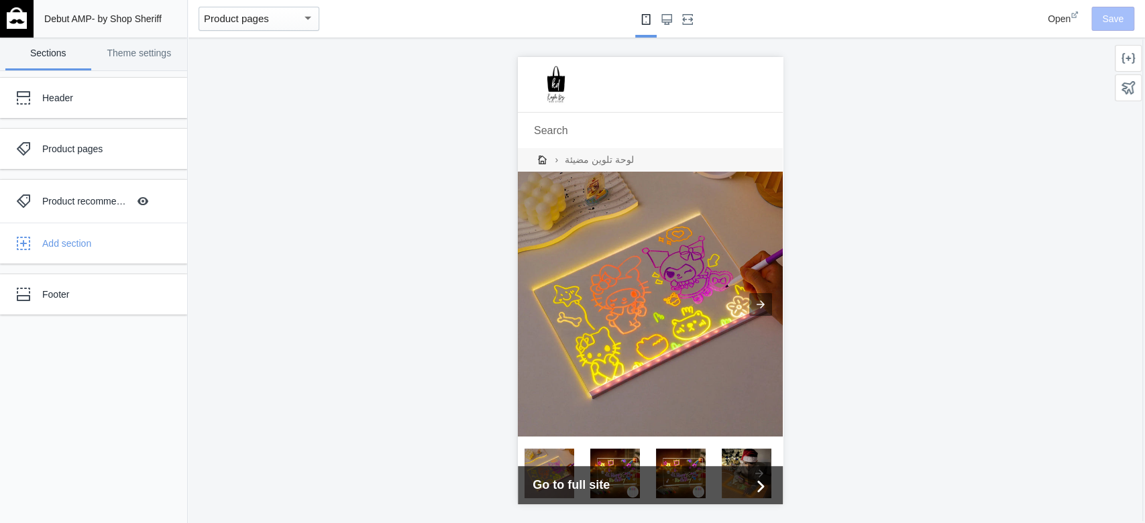
click at [576, 156] on span "لوحة تلوين مضيئة" at bounding box center [599, 159] width 73 height 23
drag, startPoint x: 779, startPoint y: 183, endPoint x: 776, endPoint y: 191, distance: 7.9
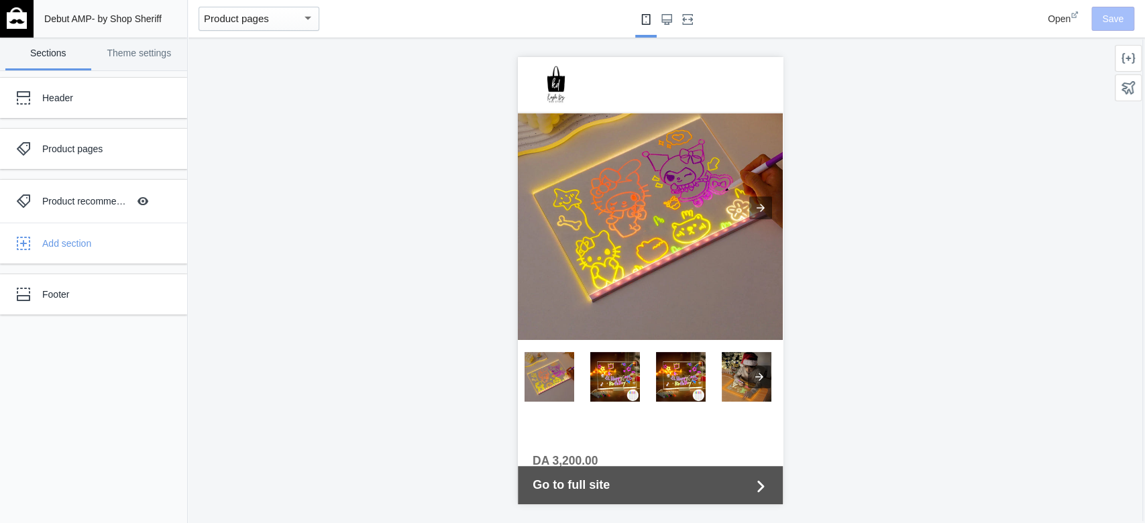
scroll to position [93, 0]
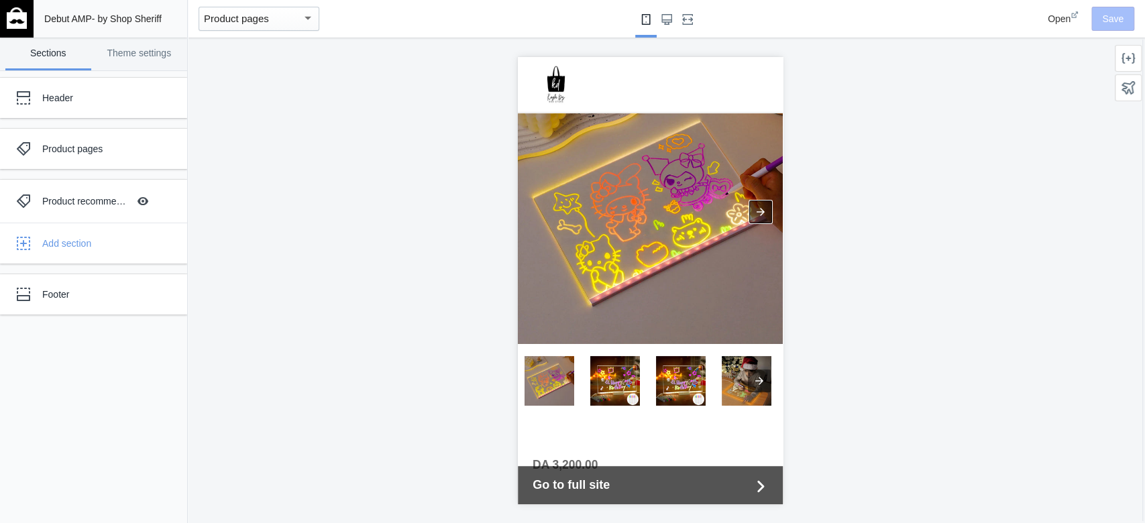
click at [750, 203] on div at bounding box center [760, 211] width 23 height 23
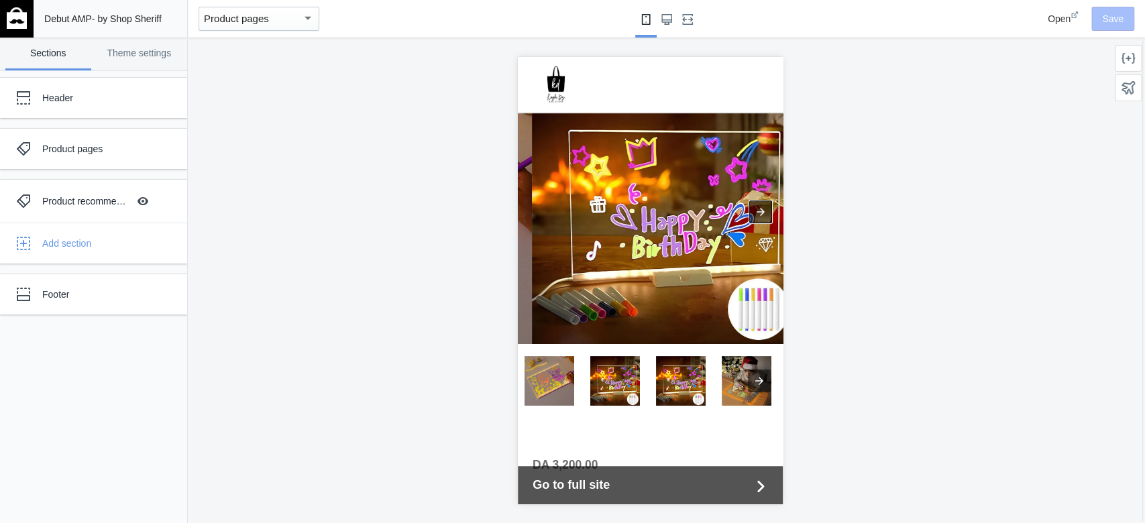
click at [752, 204] on div at bounding box center [760, 211] width 23 height 23
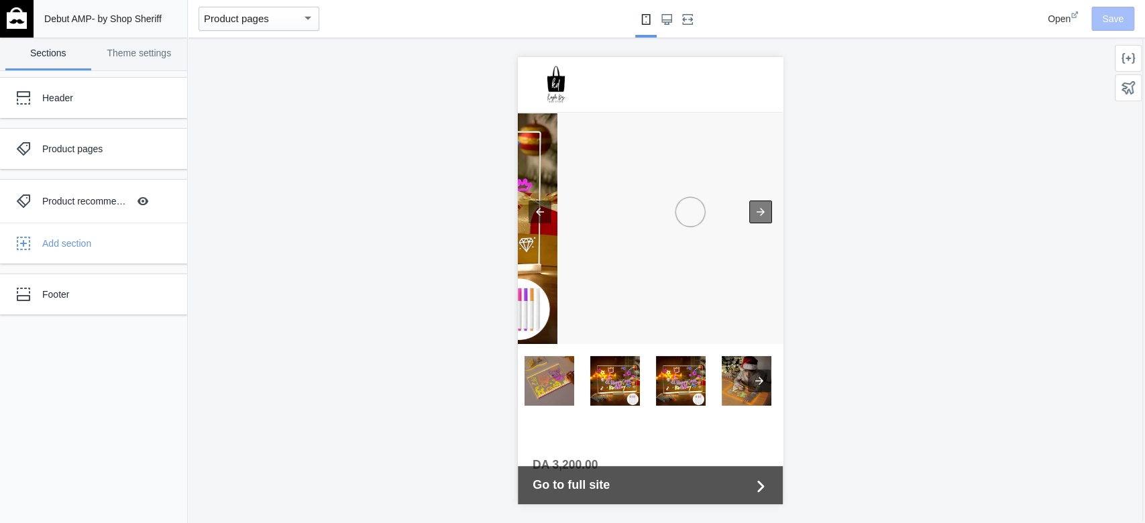
scroll to position [0, 502]
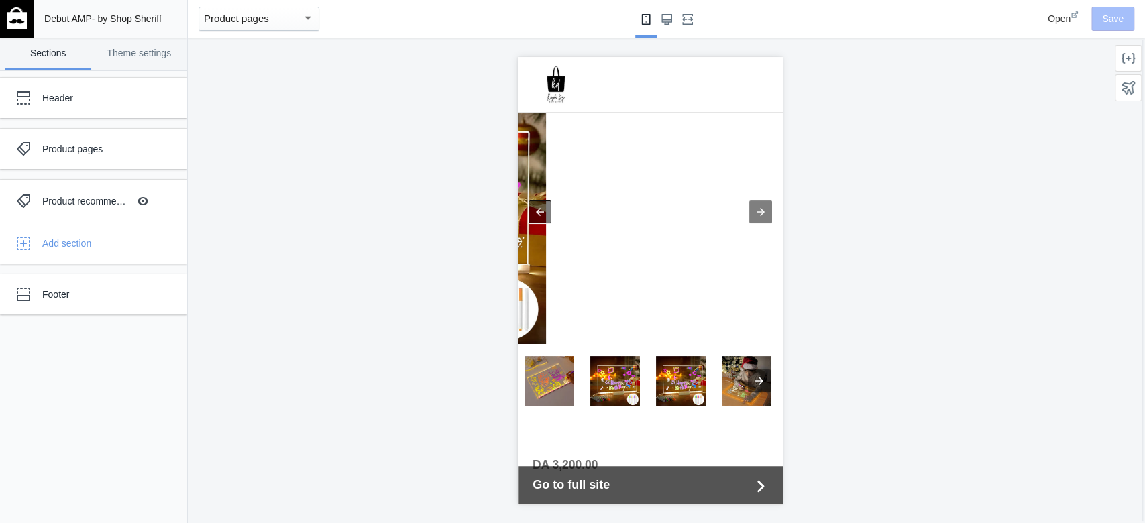
drag, startPoint x: 533, startPoint y: 197, endPoint x: 545, endPoint y: 199, distance: 12.4
click at [539, 200] on div at bounding box center [540, 211] width 23 height 23
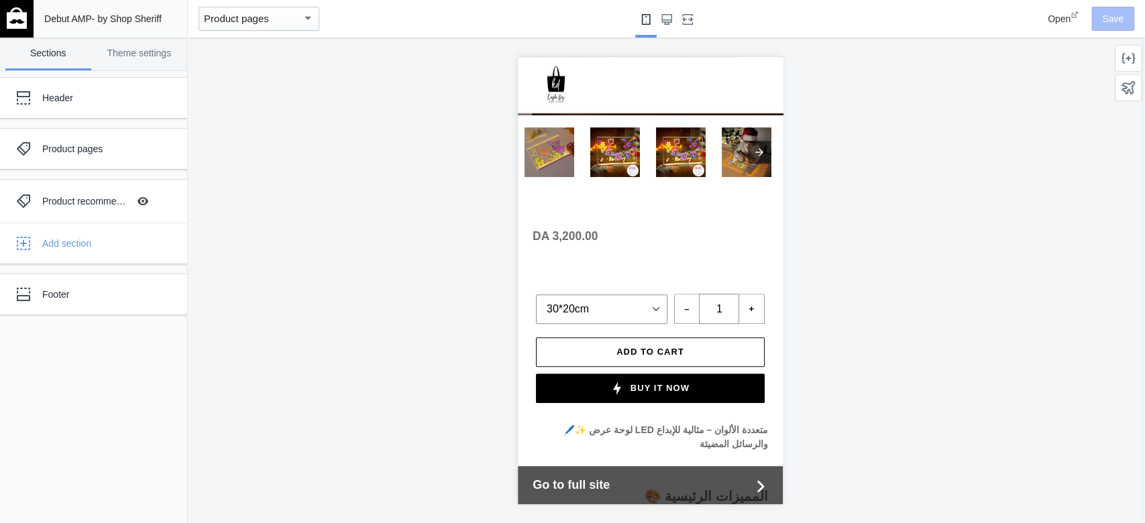
scroll to position [313, 0]
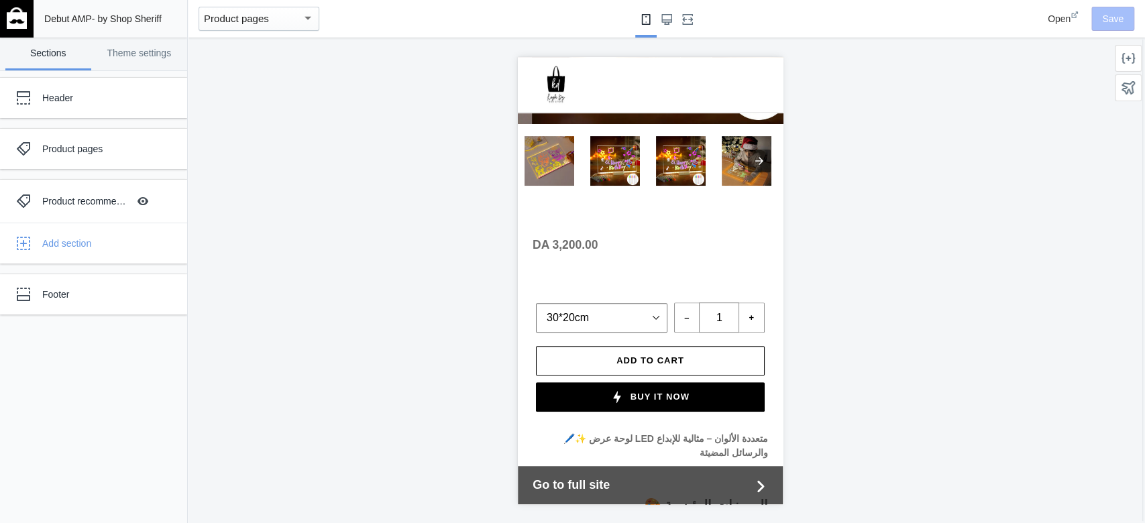
click at [667, 303] on select "30*20cm 40*30cm" at bounding box center [601, 318] width 131 height 30
drag, startPoint x: 768, startPoint y: 283, endPoint x: 769, endPoint y: 292, distance: 8.8
click at [769, 289] on html "Skip to content Home Catalog Contact Close the sidebar Show more Submit Close s…" at bounding box center [650, 326] width 265 height 1165
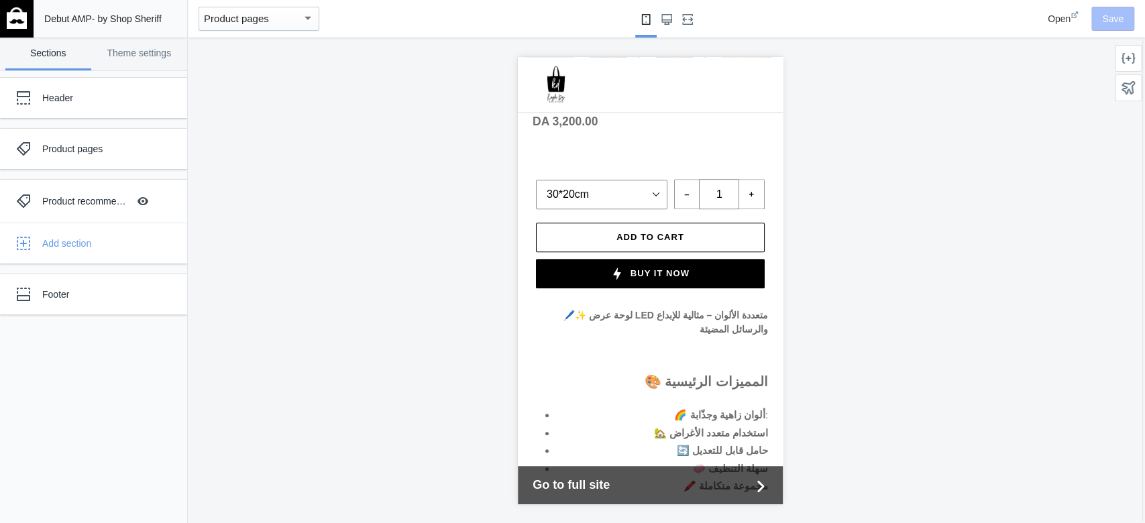
scroll to position [435, 0]
drag, startPoint x: 786, startPoint y: 336, endPoint x: 784, endPoint y: 345, distance: 9.8
click at [786, 345] on div at bounding box center [650, 281] width 925 height 486
click at [659, 289] on button "Buy it now" at bounding box center [650, 275] width 229 height 30
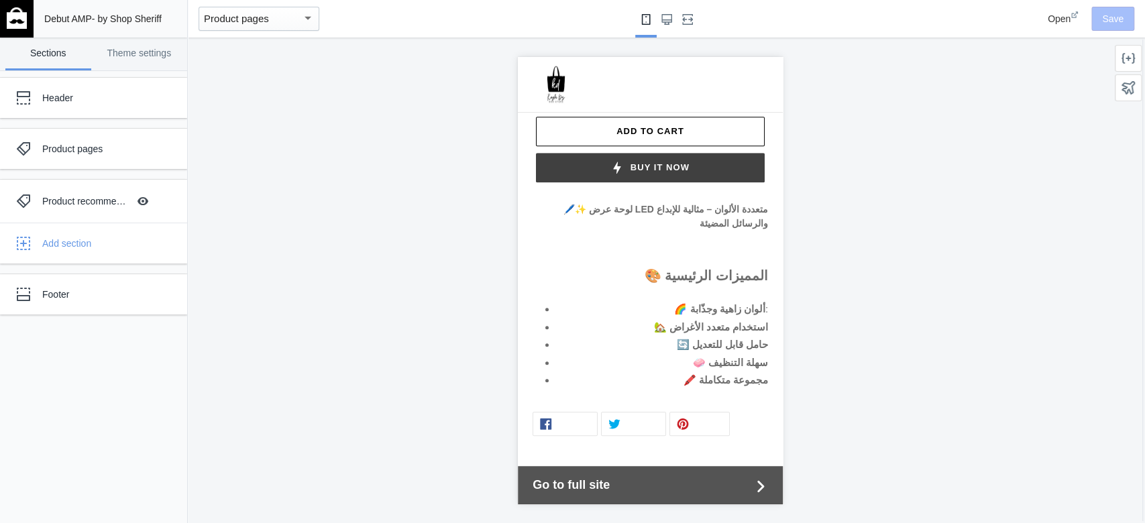
scroll to position [544, 0]
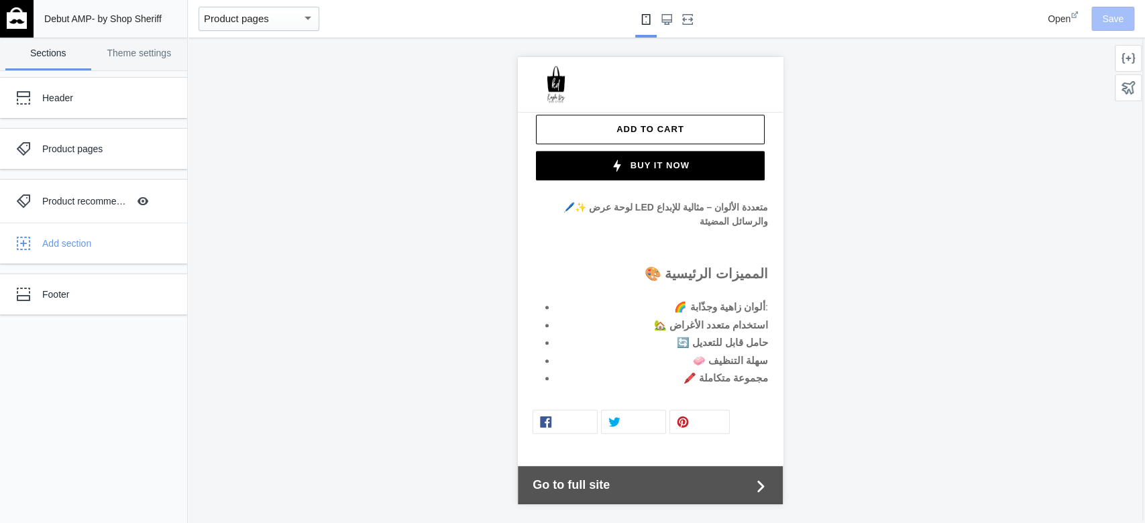
drag, startPoint x: 1205, startPoint y: 568, endPoint x: 688, endPoint y: 470, distance: 526.4
click at [688, 392] on span "Go to full site" at bounding box center [642, 485] width 218 height 18
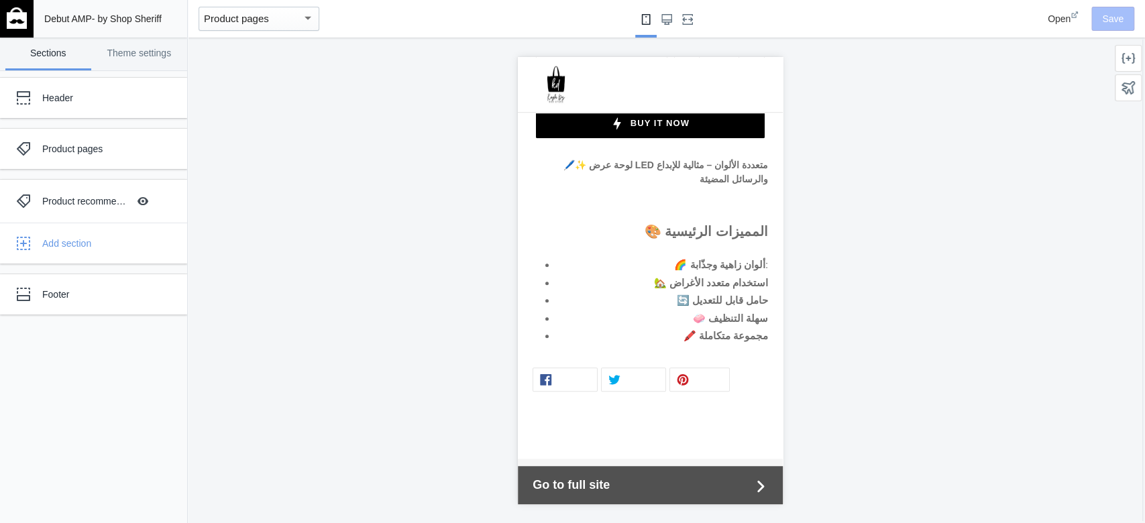
scroll to position [597, 0]
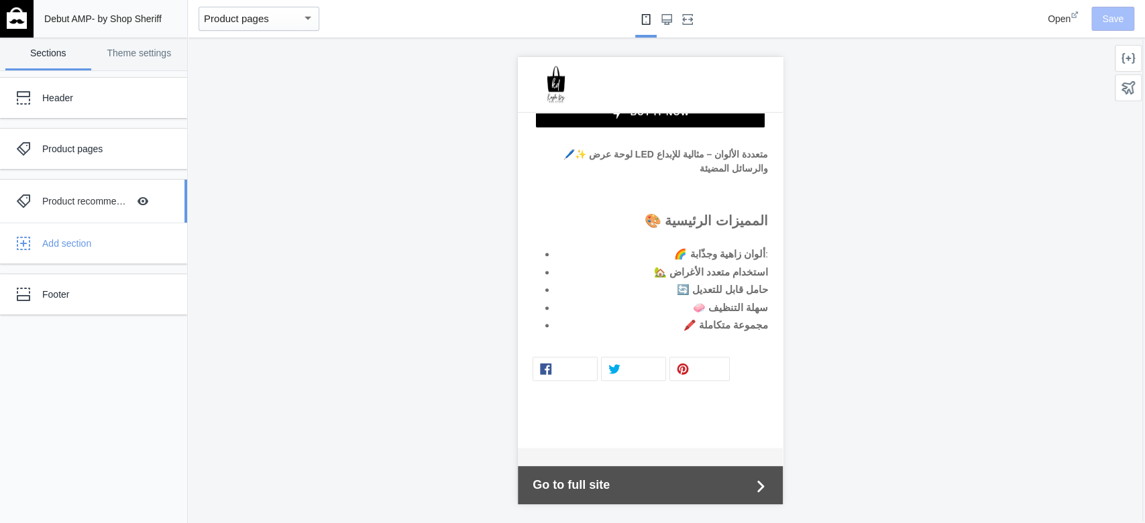
click at [115, 186] on div "Product recommendations Hide Image with text overlay" at bounding box center [84, 201] width 148 height 30
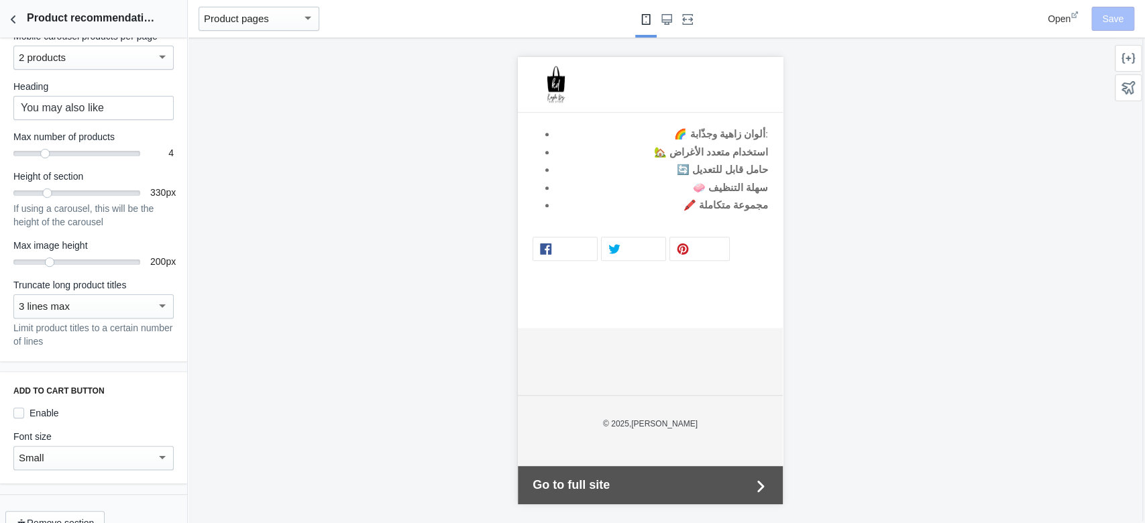
scroll to position [197, 0]
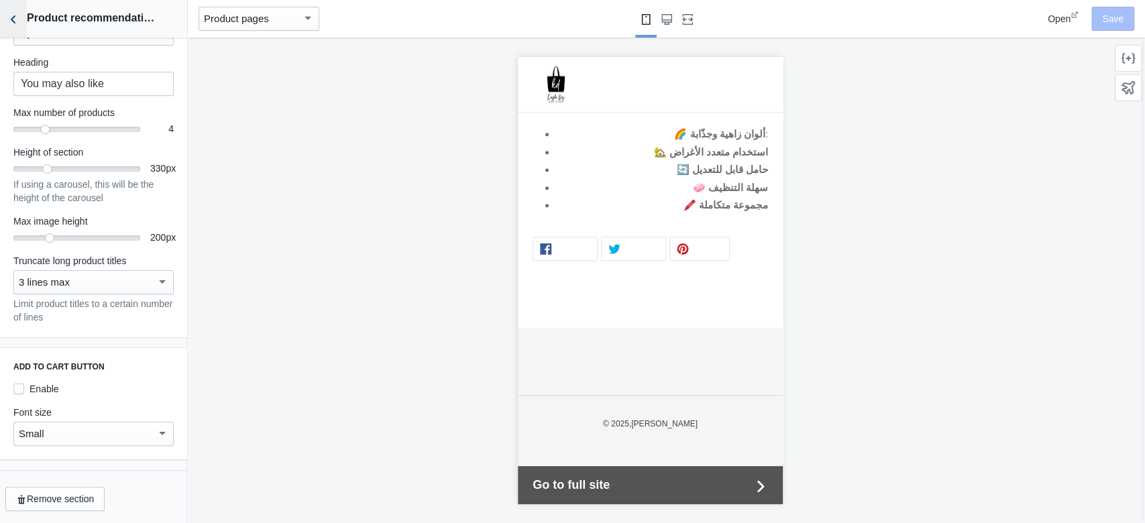
click at [11, 33] on button "Back to sections" at bounding box center [13, 19] width 27 height 38
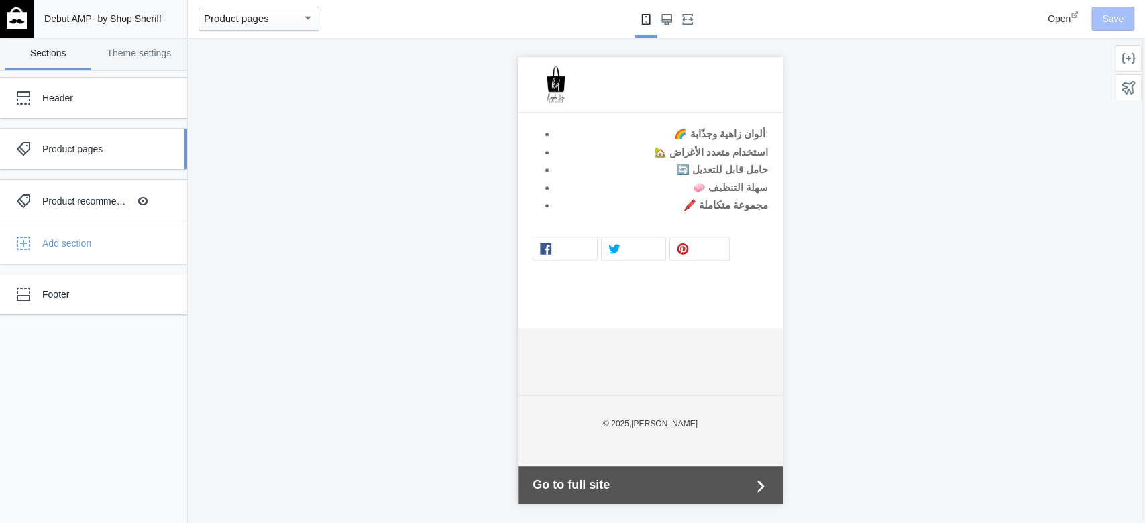
click at [93, 146] on div "Product pages" at bounding box center [99, 148] width 115 height 13
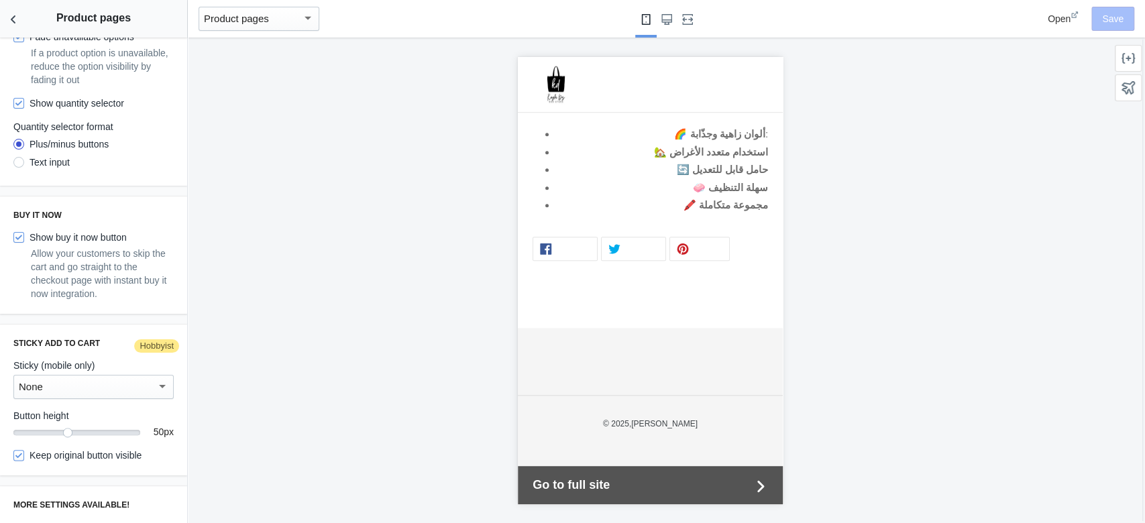
scroll to position [942, 0]
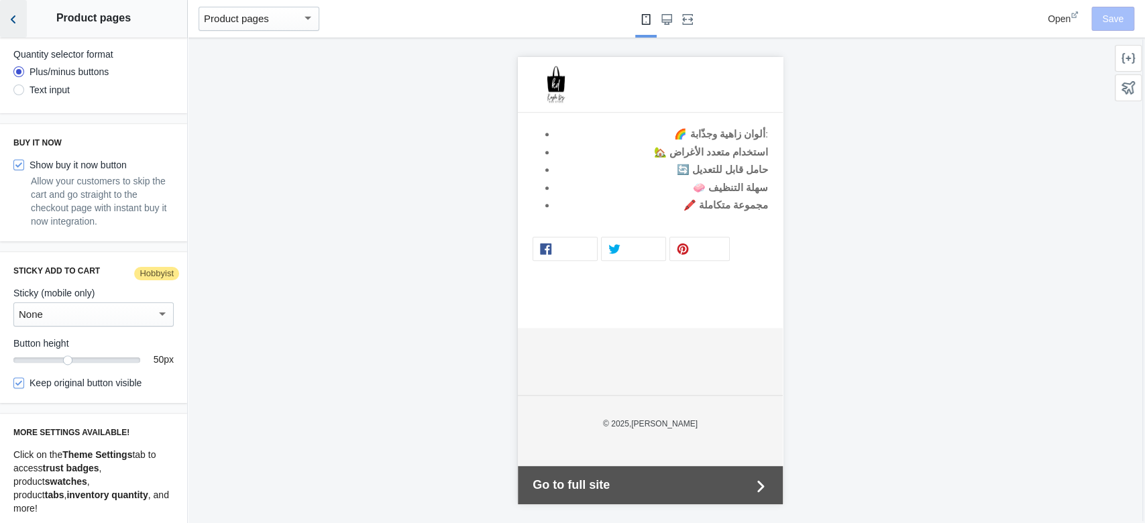
click at [13, 25] on icon "Back to sections" at bounding box center [13, 19] width 13 height 13
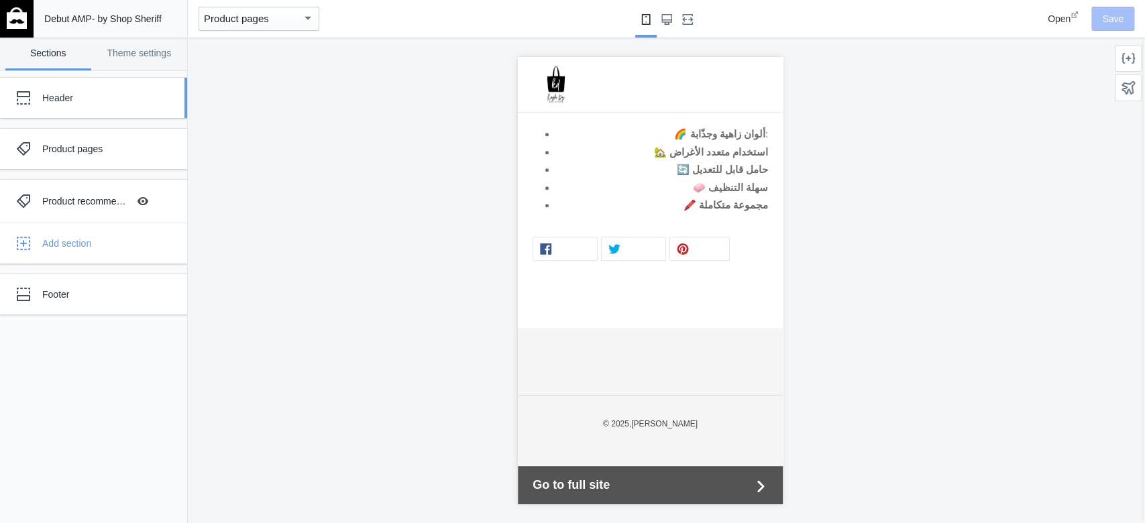
click at [107, 98] on div "Header" at bounding box center [99, 97] width 115 height 13
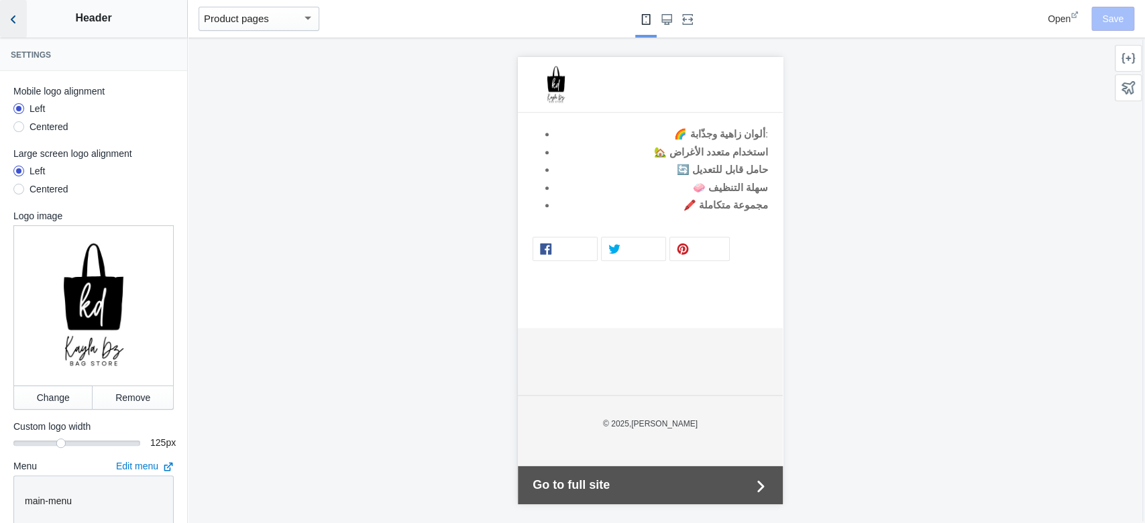
click at [16, 25] on icon "Back to sections" at bounding box center [13, 19] width 13 height 13
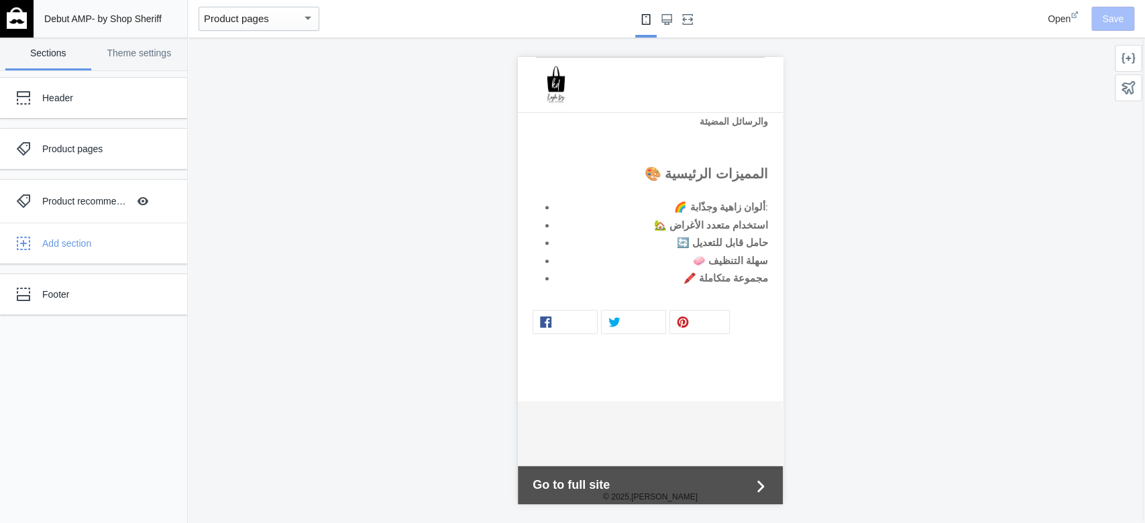
scroll to position [649, 0]
click at [667, 335] on li "Tweet Tweet on Twitter" at bounding box center [635, 319] width 68 height 31
click at [642, 328] on link "Tweet Tweet on Twitter" at bounding box center [633, 316] width 65 height 24
click at [60, 297] on div "Footer" at bounding box center [99, 294] width 115 height 13
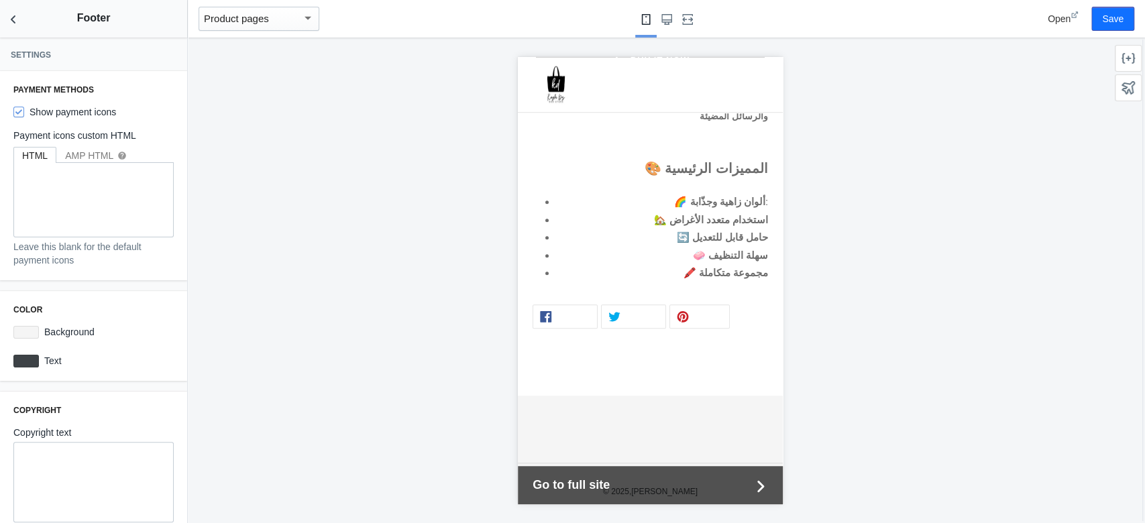
scroll to position [121, 0]
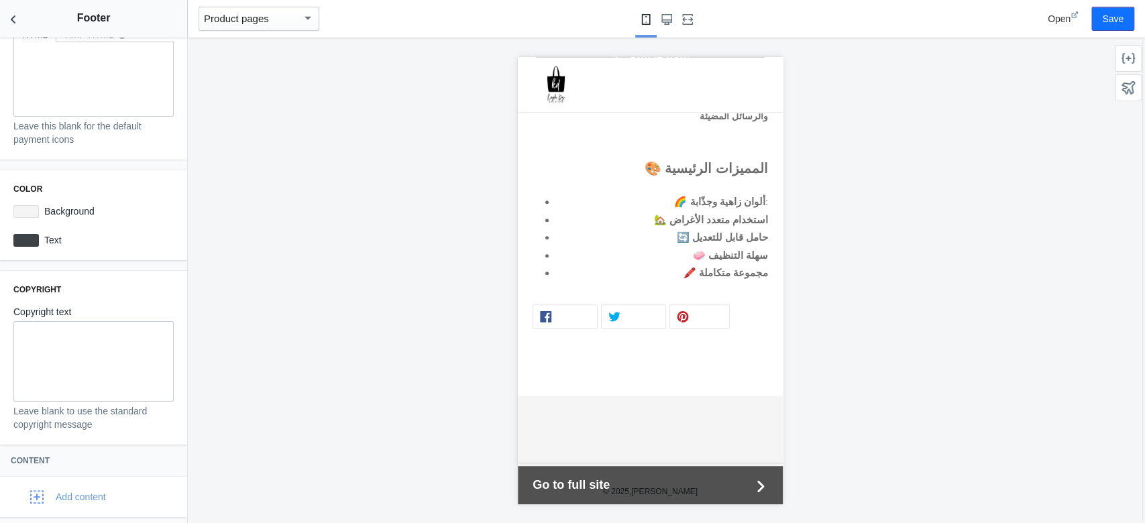
drag, startPoint x: 172, startPoint y: 454, endPoint x: 175, endPoint y: 416, distance: 38.4
click at [175, 392] on div "Settings Payment methods Show payment icons Payment icons custom HTML HTML AMP …" at bounding box center [93, 281] width 187 height 486
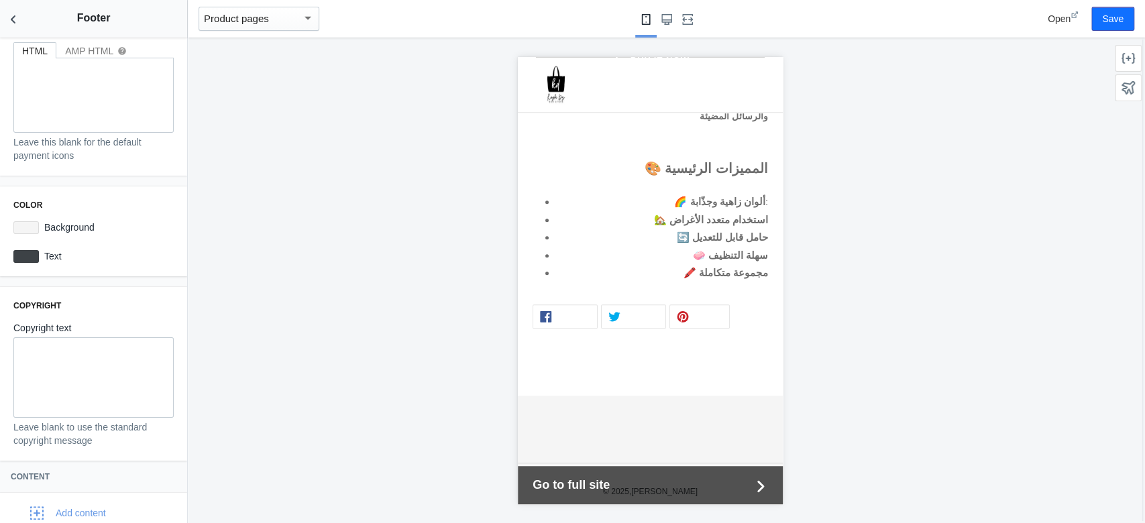
scroll to position [0, 0]
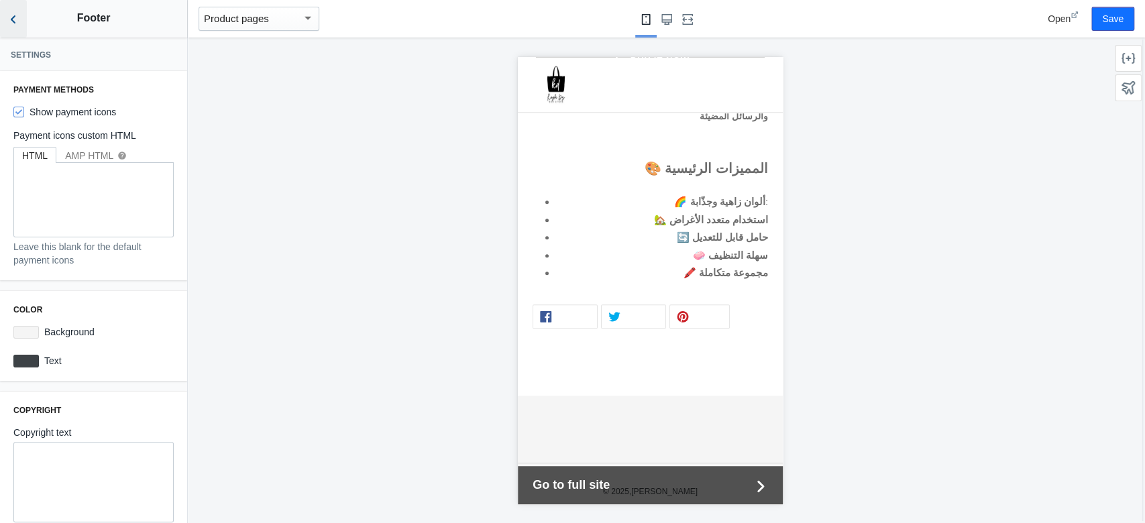
click at [0, 21] on button "Back to sections" at bounding box center [13, 19] width 27 height 38
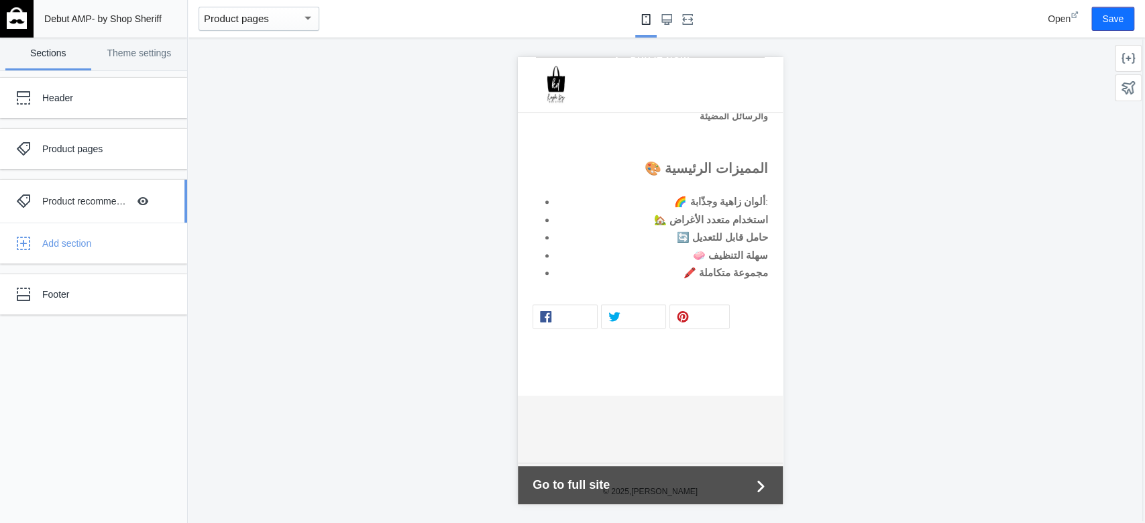
click at [97, 205] on div "Product recommendations" at bounding box center [85, 201] width 86 height 13
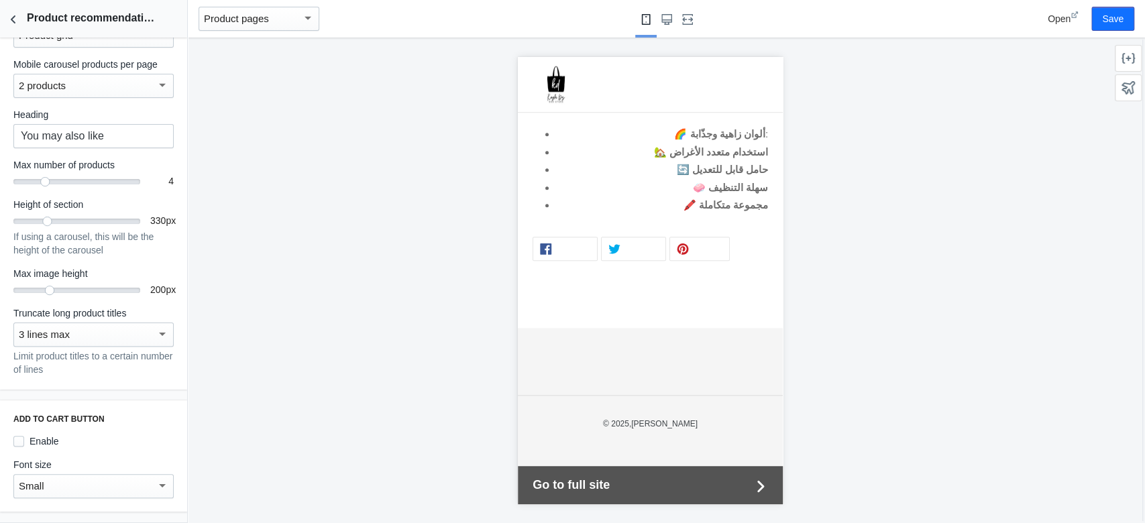
scroll to position [197, 0]
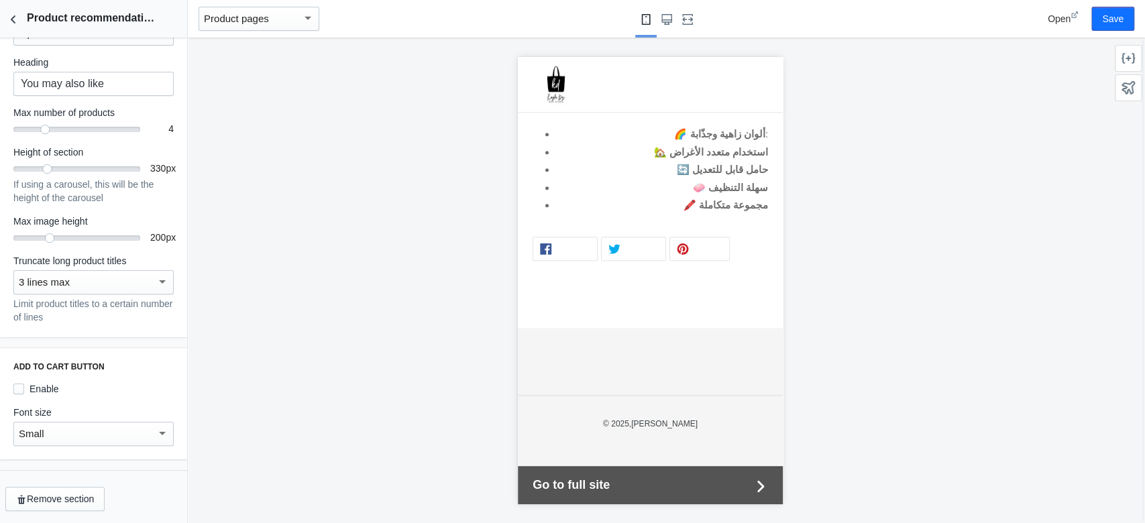
click at [88, 276] on div "3 lines max" at bounding box center [88, 282] width 138 height 16
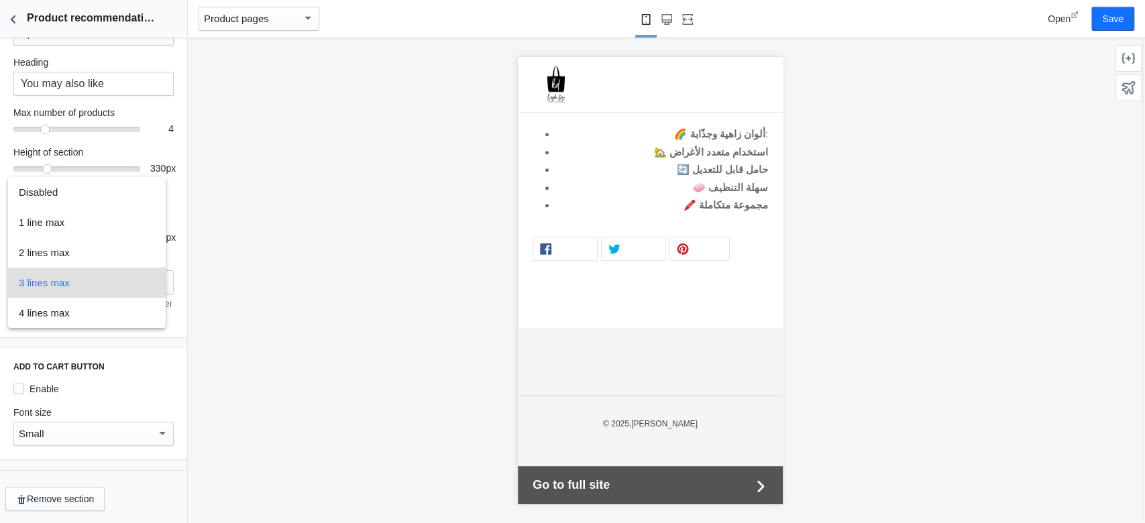
click at [117, 391] on div at bounding box center [572, 261] width 1145 height 523
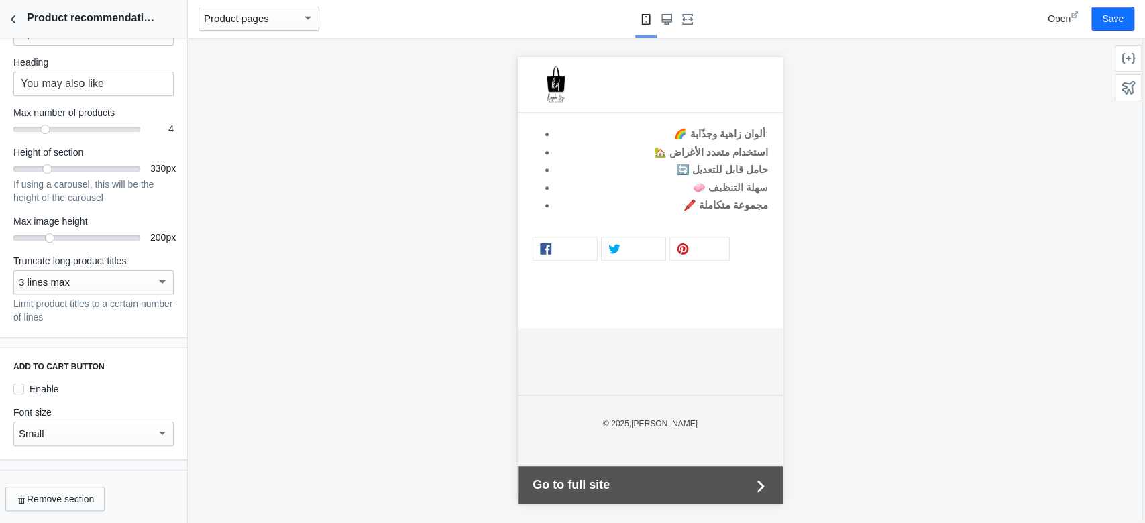
scroll to position [0, 0]
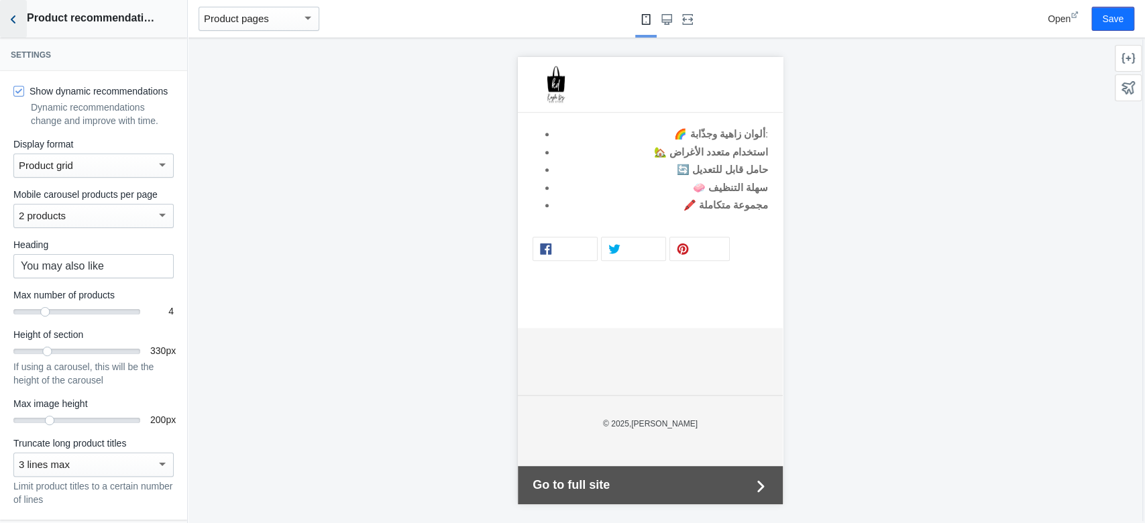
click at [13, 13] on icon "Back to sections" at bounding box center [13, 19] width 13 height 13
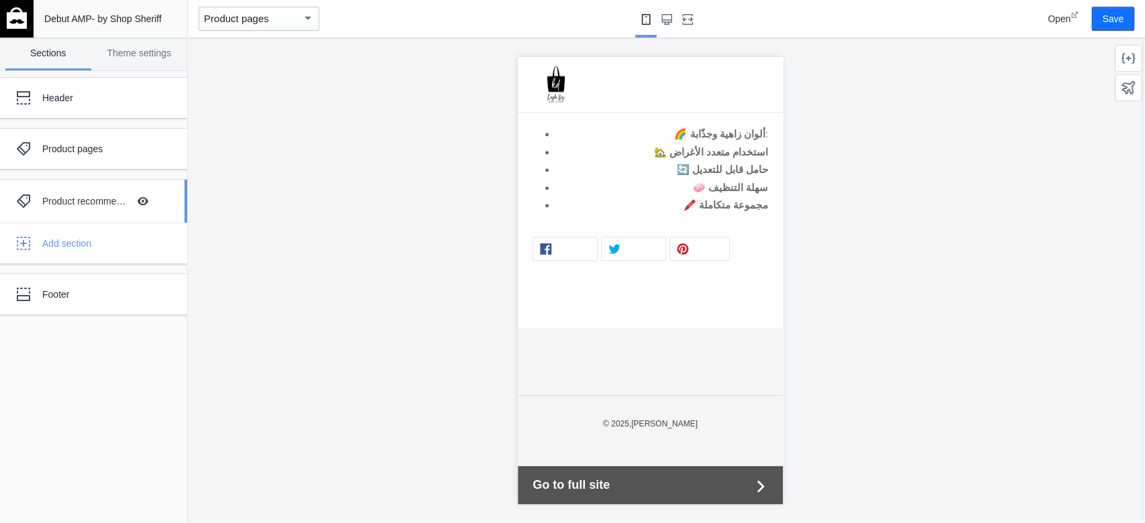
click at [84, 195] on div "Product recommendations" at bounding box center [85, 201] width 86 height 13
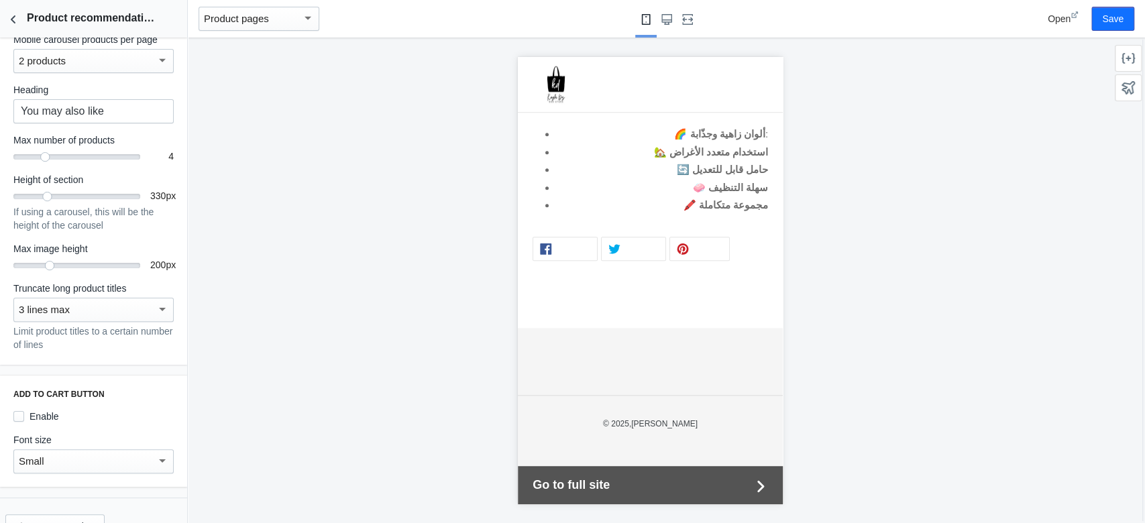
scroll to position [197, 0]
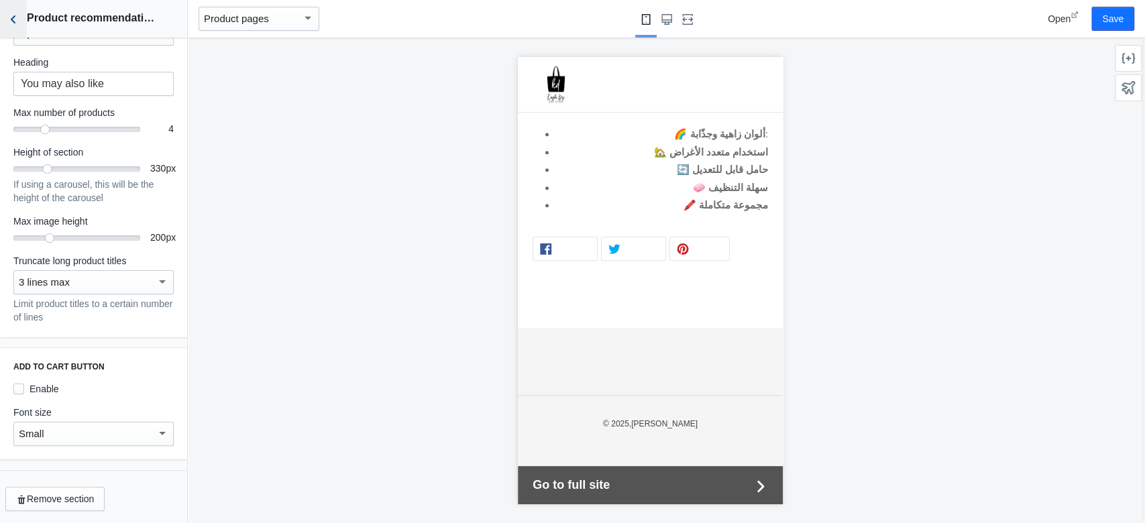
click at [12, 19] on use "Back to sections" at bounding box center [13, 19] width 5 height 8
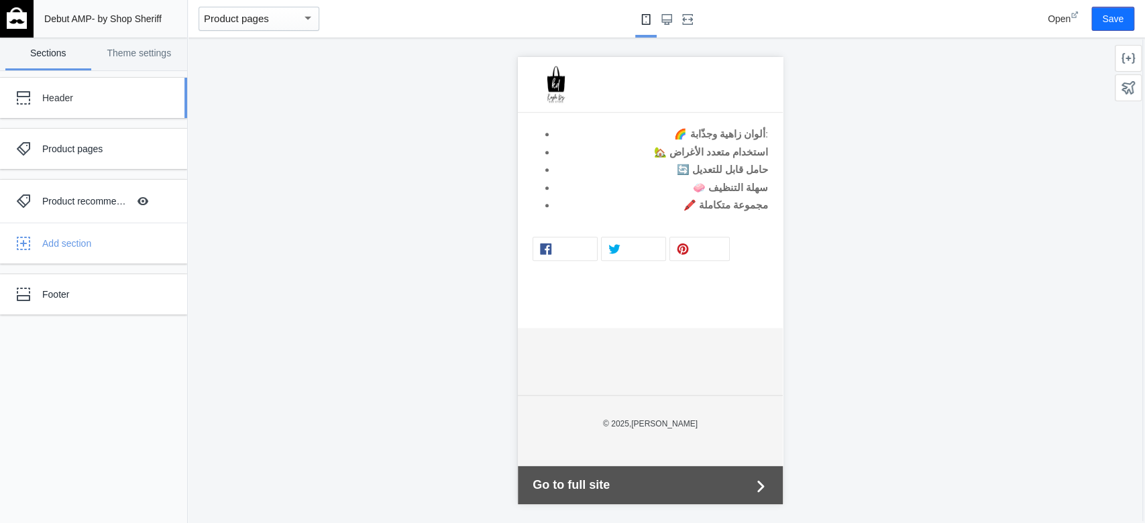
click at [46, 98] on div "Header" at bounding box center [99, 97] width 115 height 13
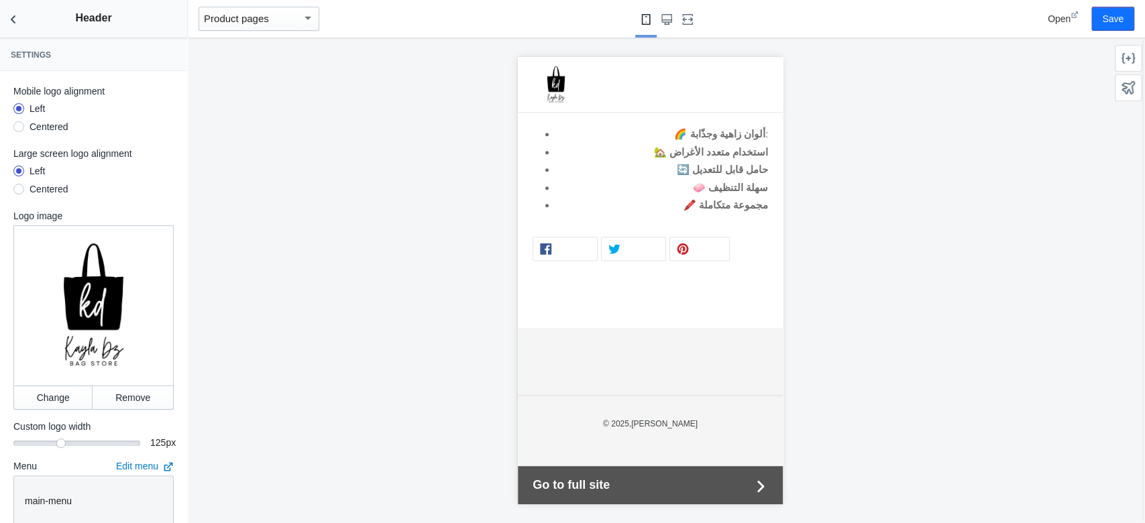
click at [123, 56] on div "Debut AMP - by Shop Sheriff Save Sections Theme settings Header Product pages P…" at bounding box center [93, 261] width 187 height 523
click at [11, 25] on icon "Back to sections" at bounding box center [13, 19] width 13 height 13
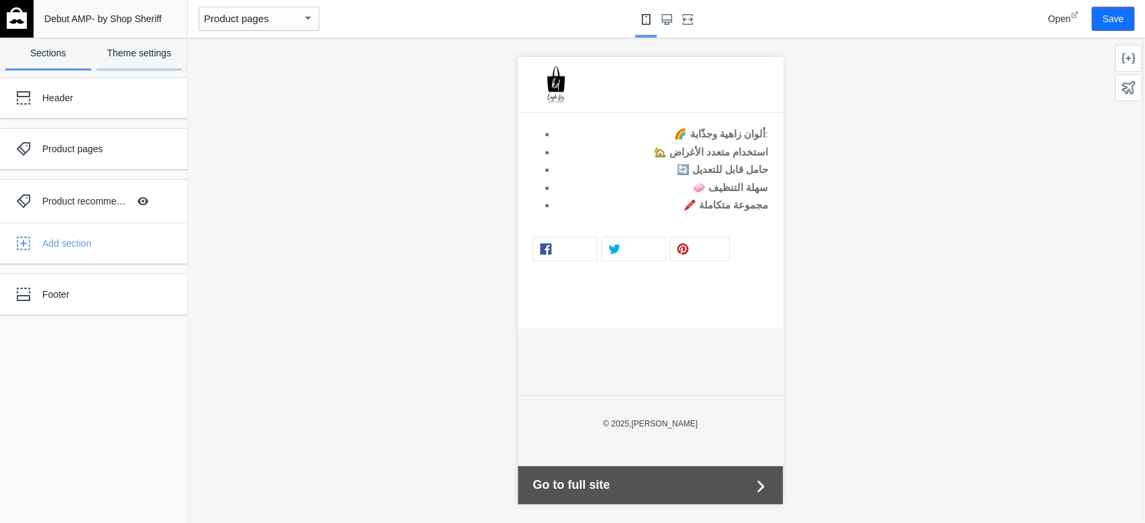
click at [172, 39] on link "Theme settings" at bounding box center [140, 54] width 86 height 33
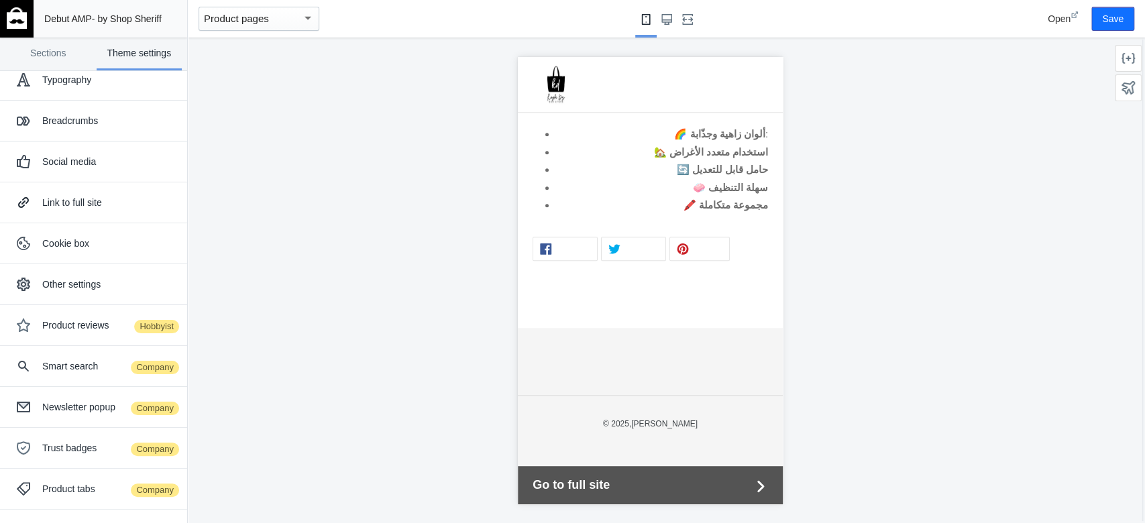
scroll to position [0, 0]
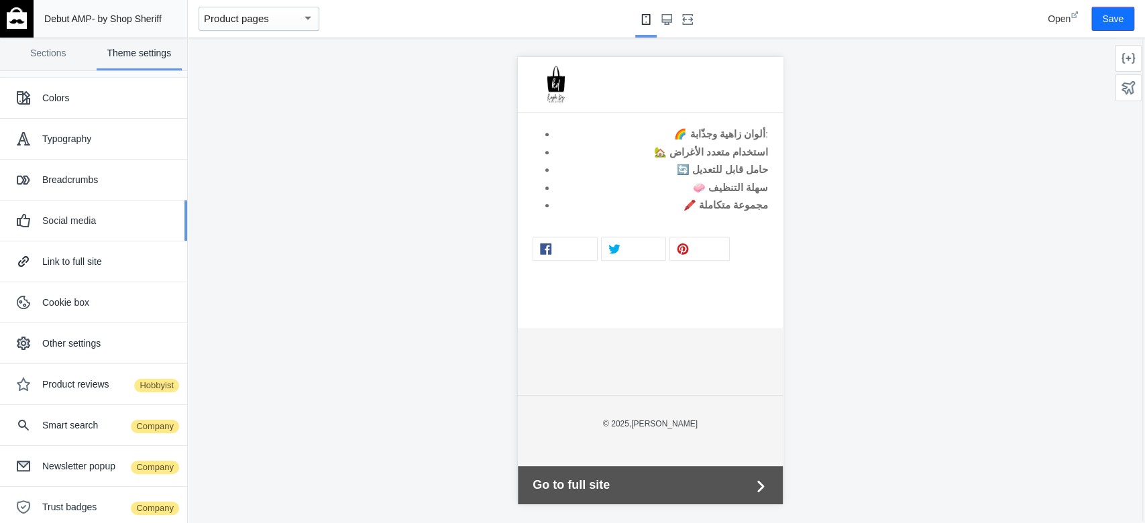
click at [109, 218] on div "Social media" at bounding box center [109, 220] width 135 height 13
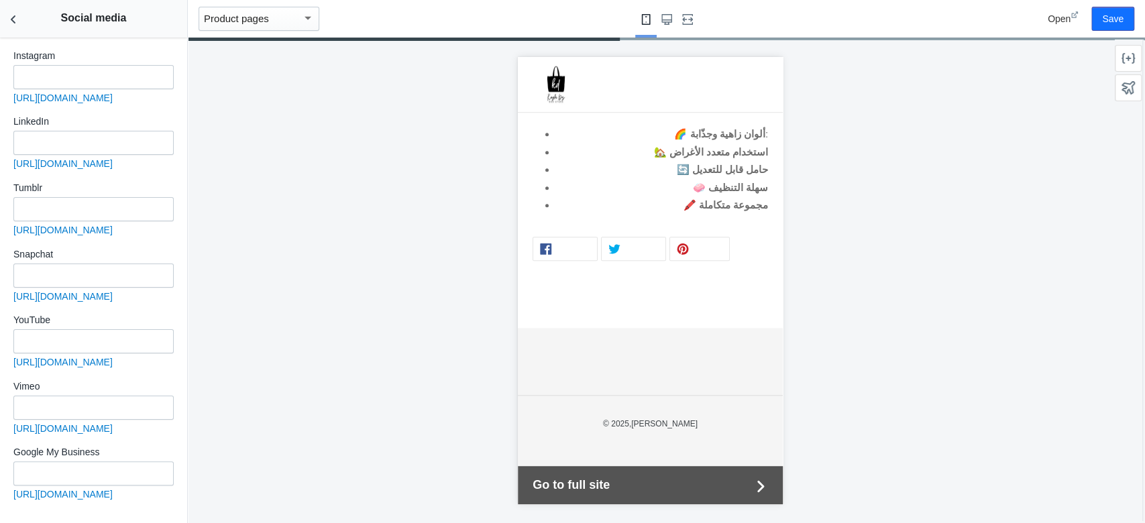
scroll to position [601, 0]
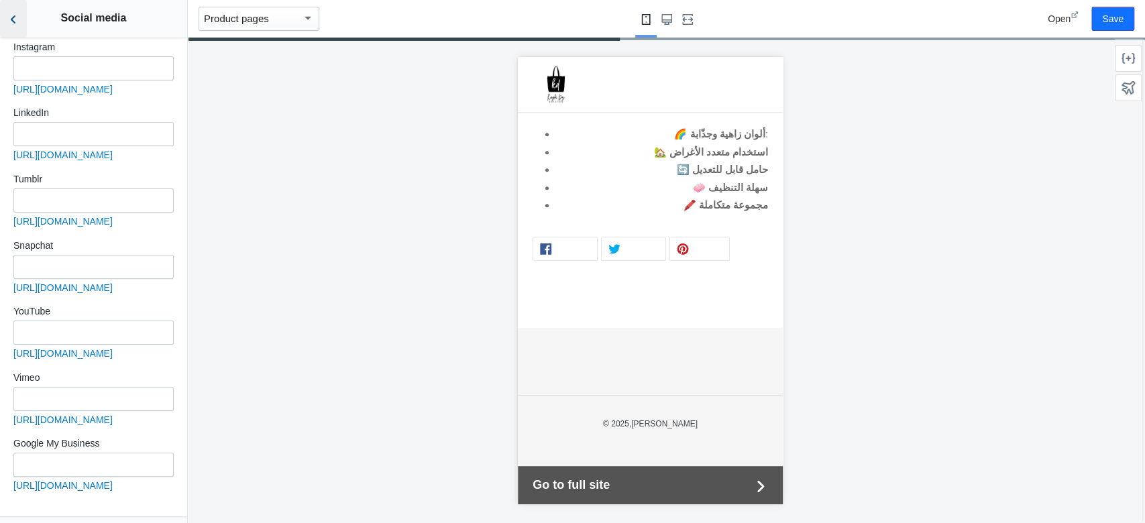
click at [12, 10] on button "Back to sections" at bounding box center [13, 19] width 27 height 38
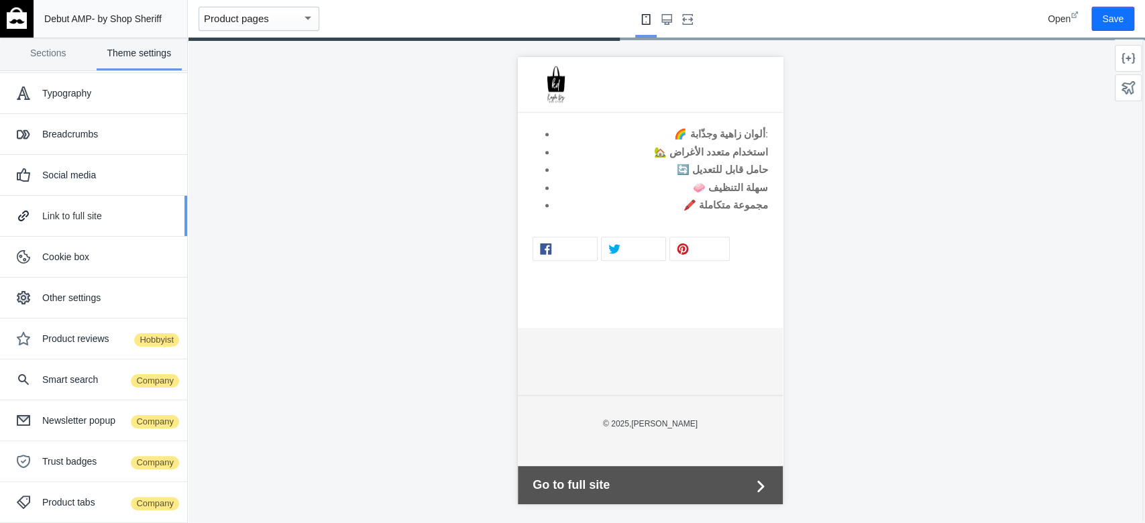
scroll to position [43, 0]
click at [152, 221] on div "Link to full site" at bounding box center [109, 218] width 135 height 13
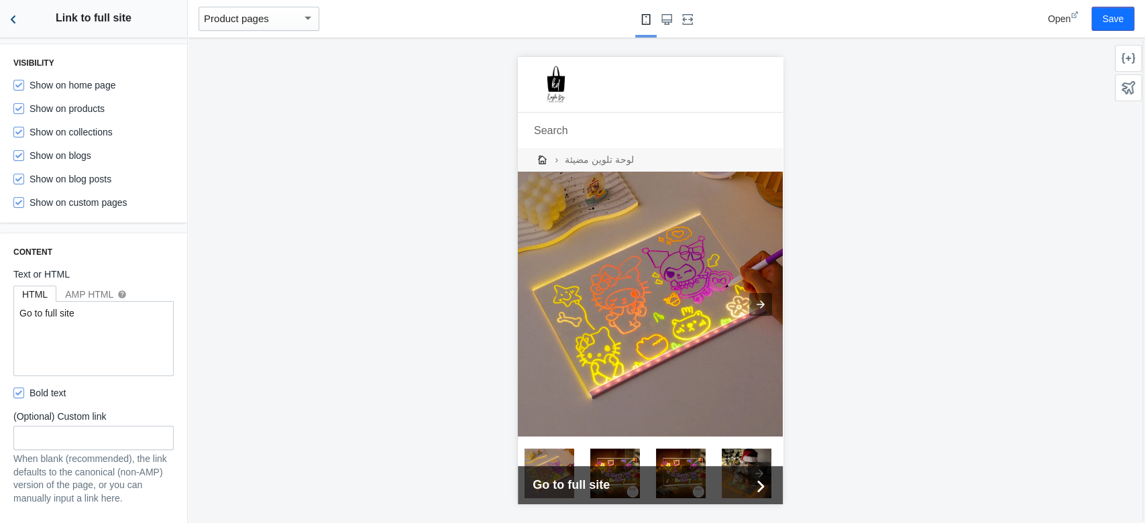
scroll to position [0, 0]
click at [23, 25] on button "Back to sections" at bounding box center [13, 19] width 27 height 38
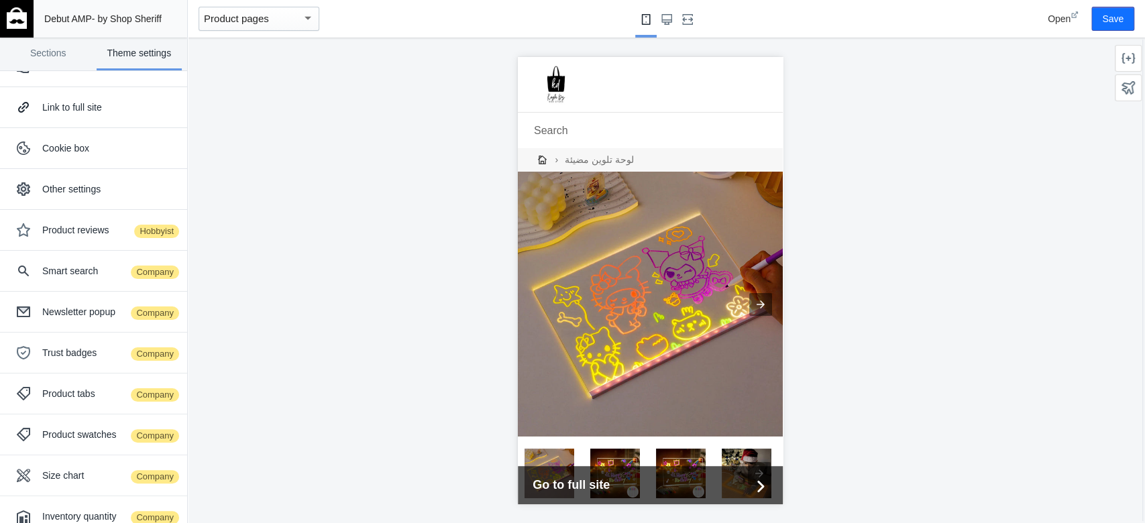
scroll to position [172, 0]
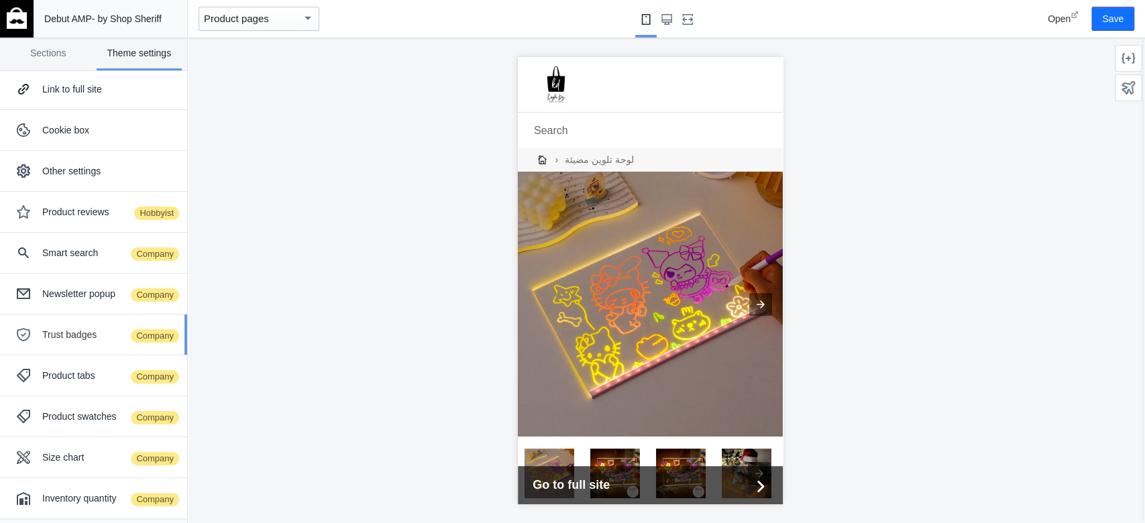
click at [129, 333] on span "Company" at bounding box center [154, 336] width 51 height 16
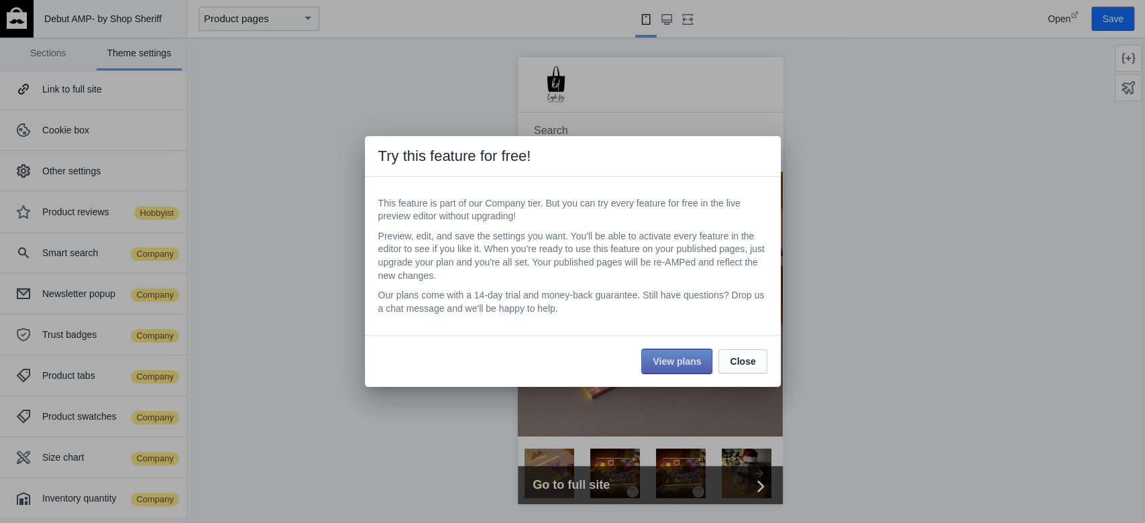
click at [682, 370] on button "View plans" at bounding box center [677, 362] width 70 height 24
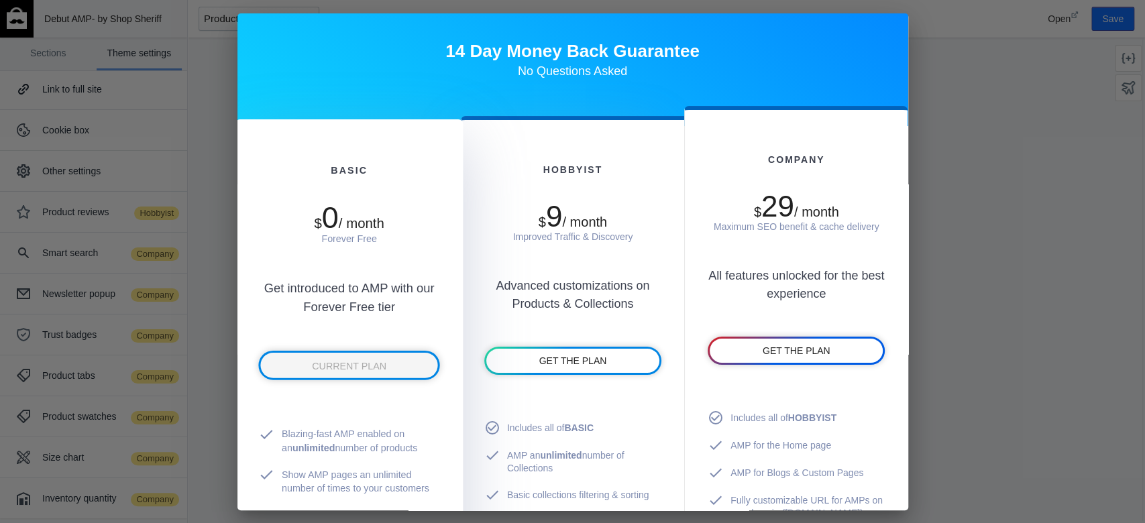
click at [398, 384] on div "$ 0 / month Forever Free Get introduced to AMP with our Forever Free tier CURRE…" at bounding box center [349, 281] width 182 height 210
click at [397, 368] on link "CURRENT PLAN" at bounding box center [348, 364] width 177 height 25
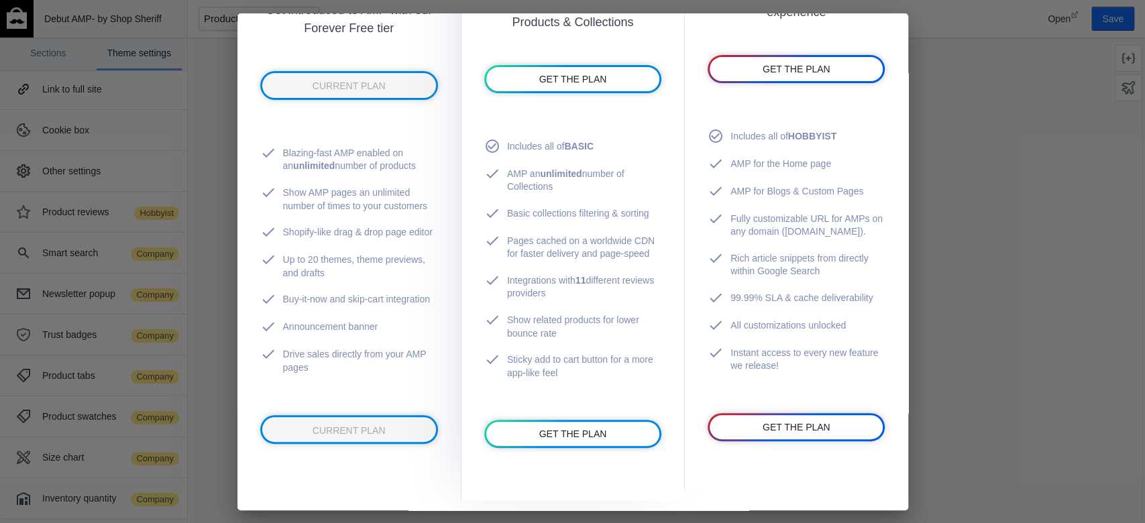
scroll to position [297, 0]
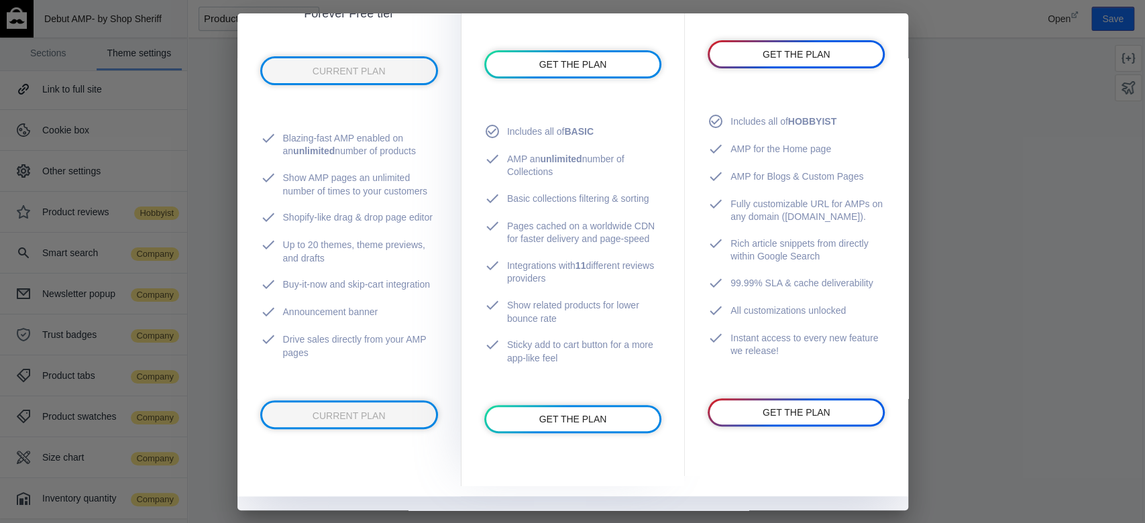
click at [858, 84] on div at bounding box center [572, 261] width 1145 height 523
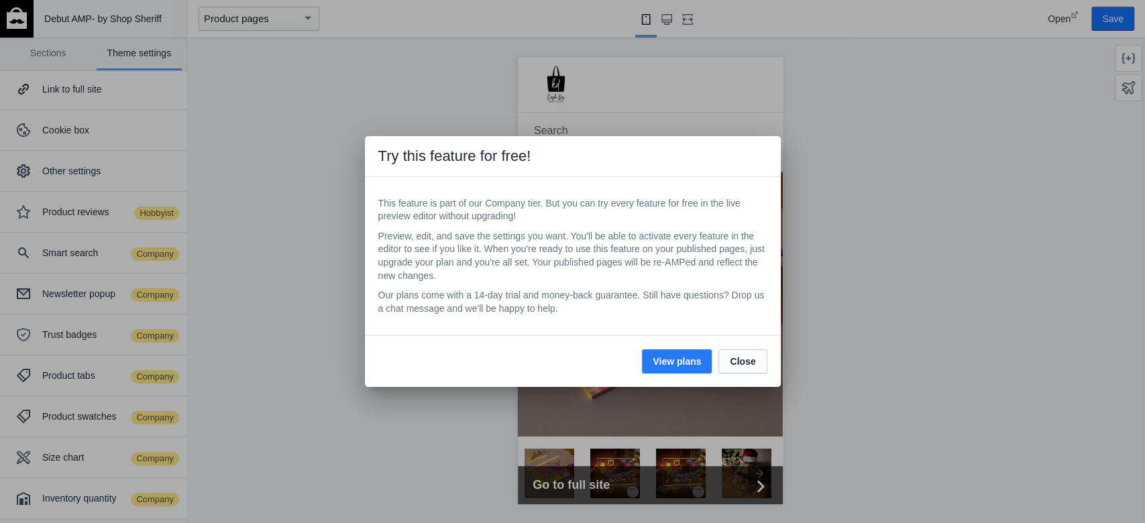
drag, startPoint x: 380, startPoint y: 207, endPoint x: 712, endPoint y: 305, distance: 346.2
click at [712, 305] on div "This feature is part of our Company tier. But you can try every feature for fre…" at bounding box center [573, 256] width 416 height 159
copy div "This feature is part of our Company tier. But you can try every feature for fre…"
click at [732, 358] on span "Close" at bounding box center [742, 361] width 25 height 11
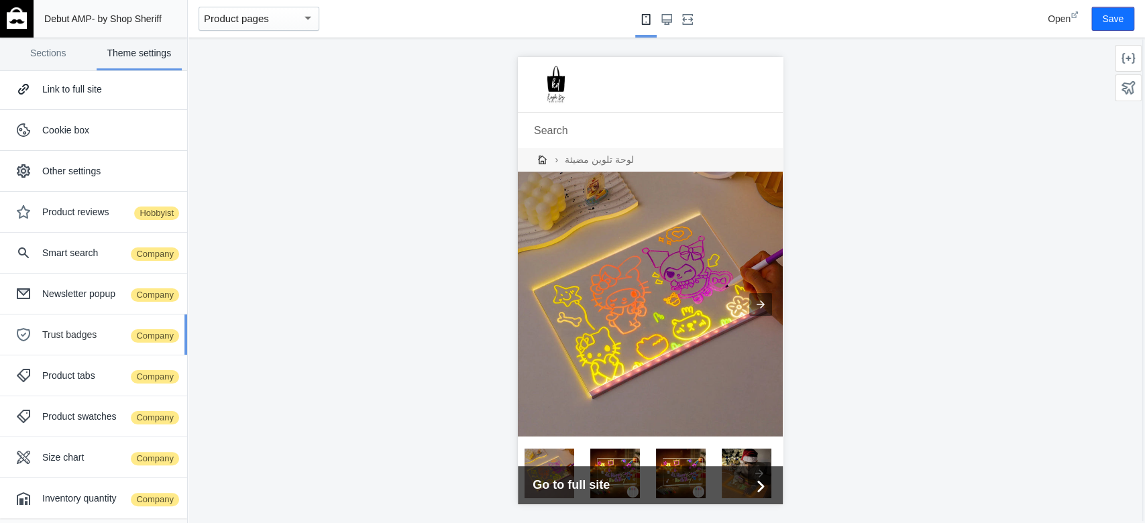
click at [146, 342] on div "Trust badges Company" at bounding box center [93, 334] width 167 height 27
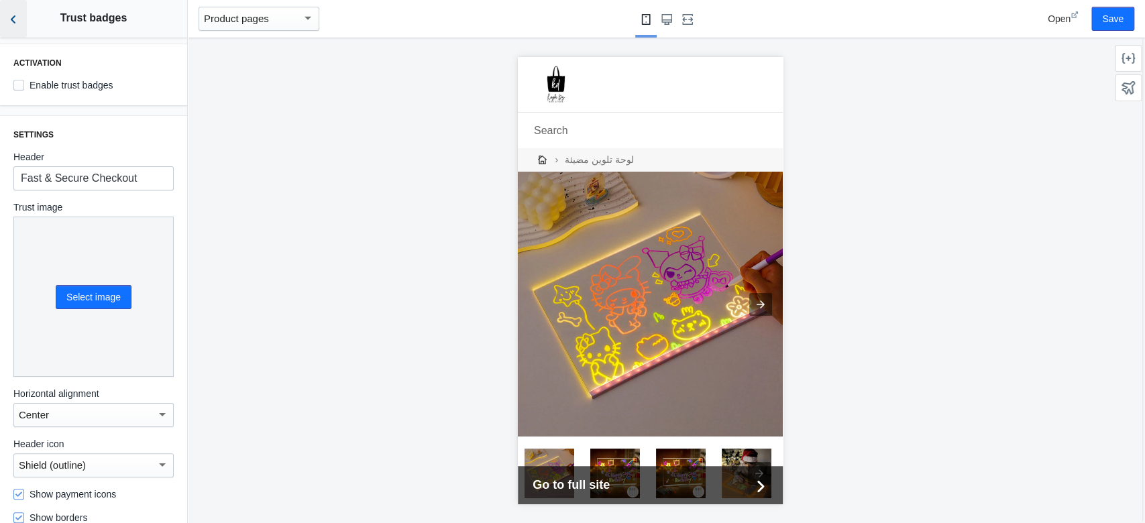
click at [11, 36] on button "Back to sections" at bounding box center [13, 19] width 27 height 38
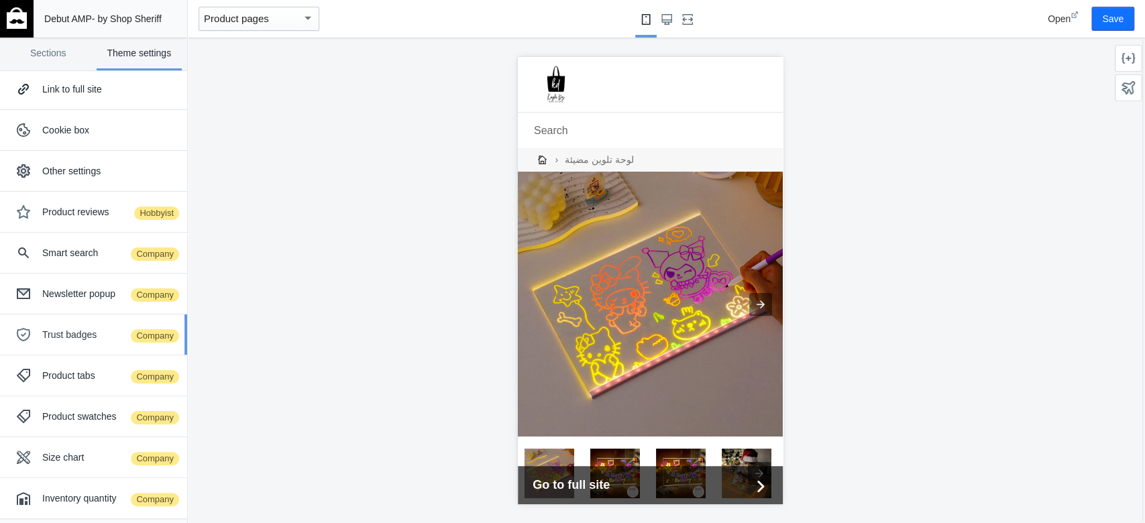
click at [129, 340] on span "Company" at bounding box center [154, 336] width 51 height 16
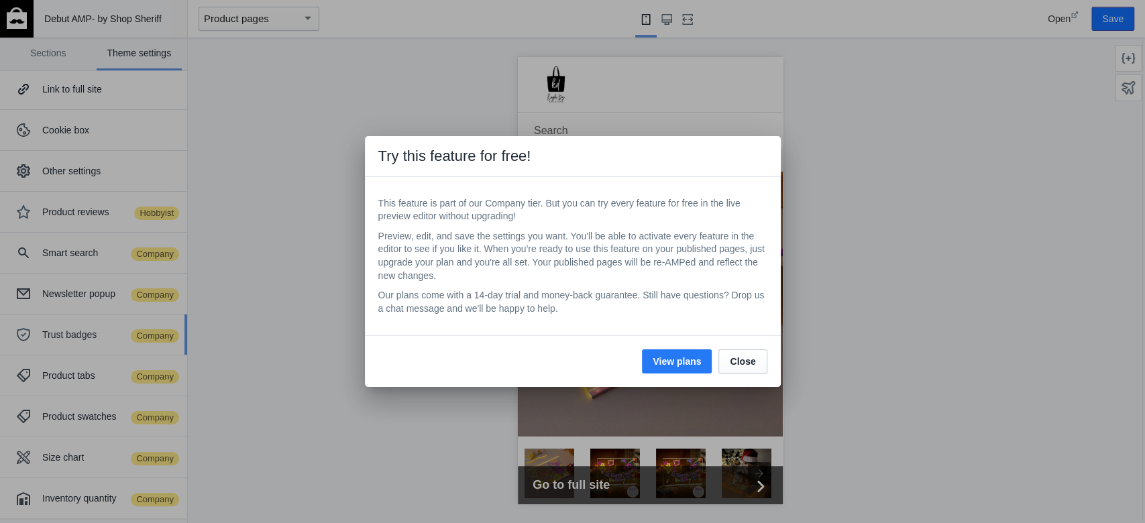
click at [123, 340] on div at bounding box center [572, 261] width 1145 height 523
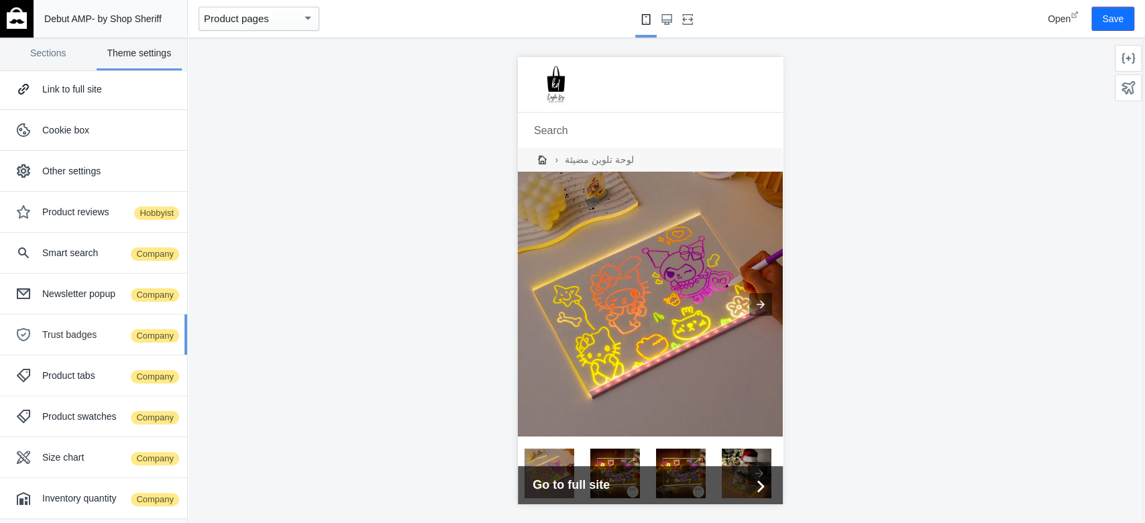
click at [164, 336] on button "Trust badges Company" at bounding box center [93, 335] width 187 height 40
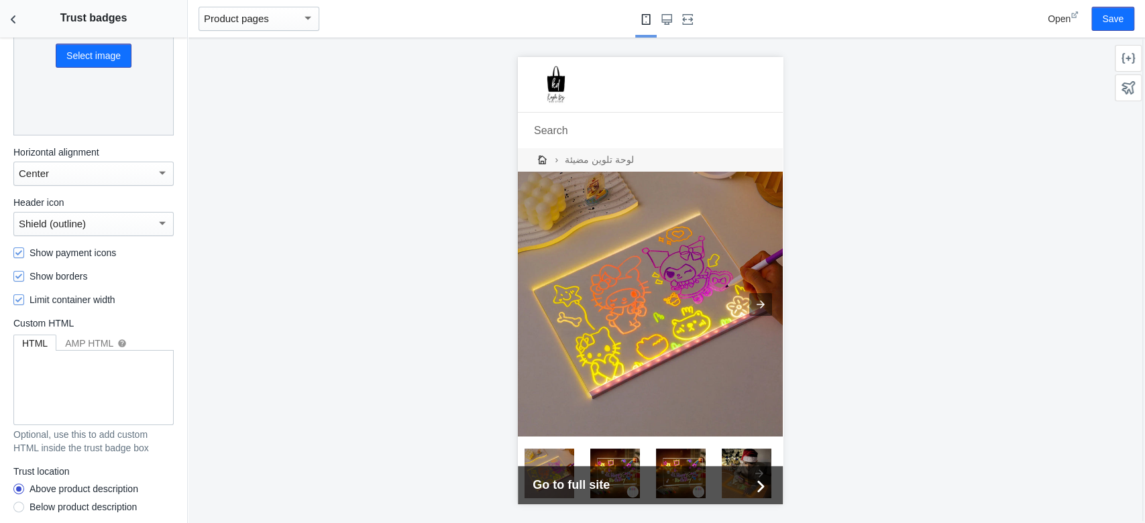
scroll to position [0, 0]
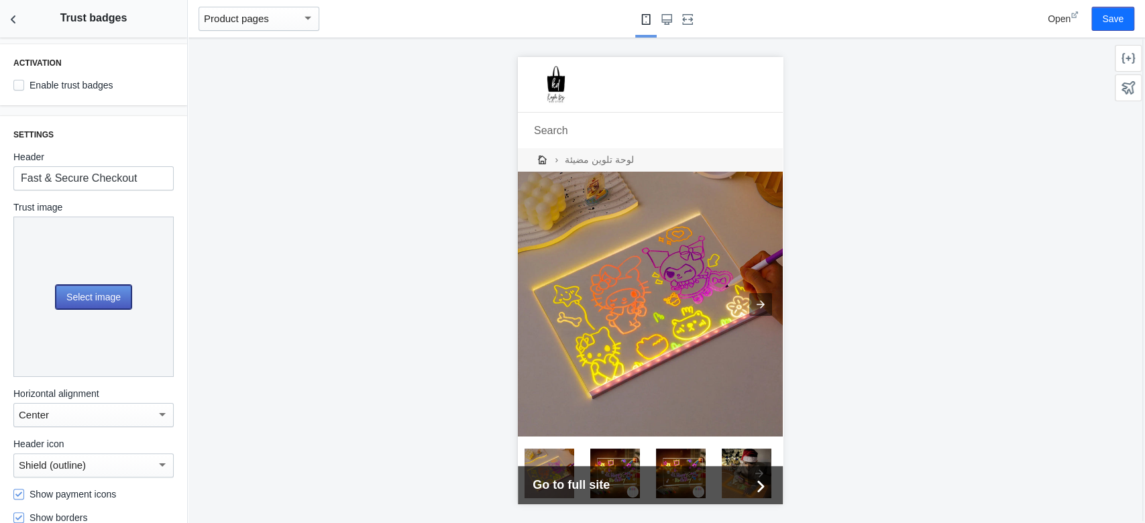
click at [95, 292] on button "Select image" at bounding box center [94, 297] width 76 height 24
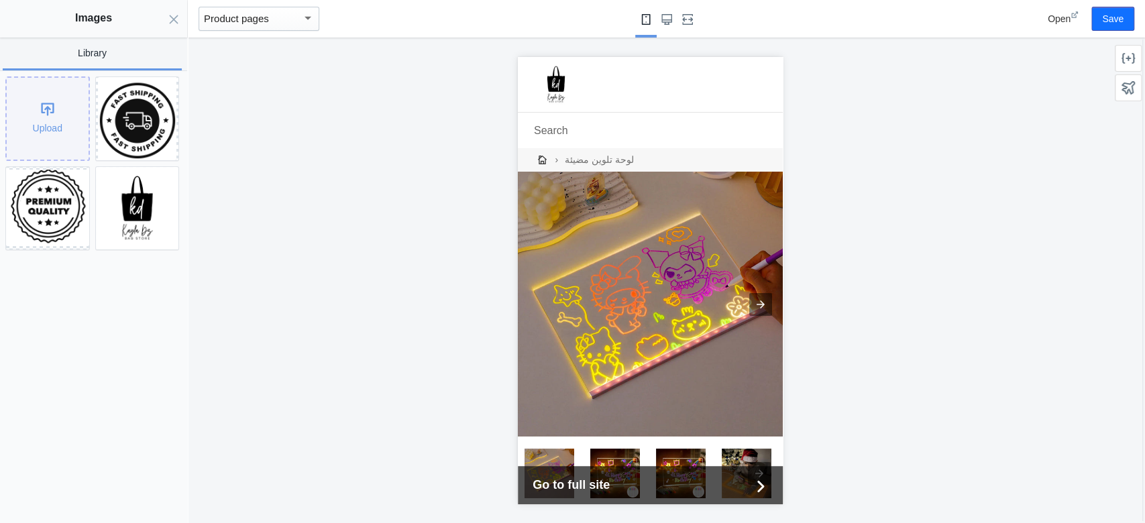
click at [70, 131] on div "Upload" at bounding box center [48, 119] width 82 height 82
click at [156, 142] on img at bounding box center [137, 118] width 78 height 83
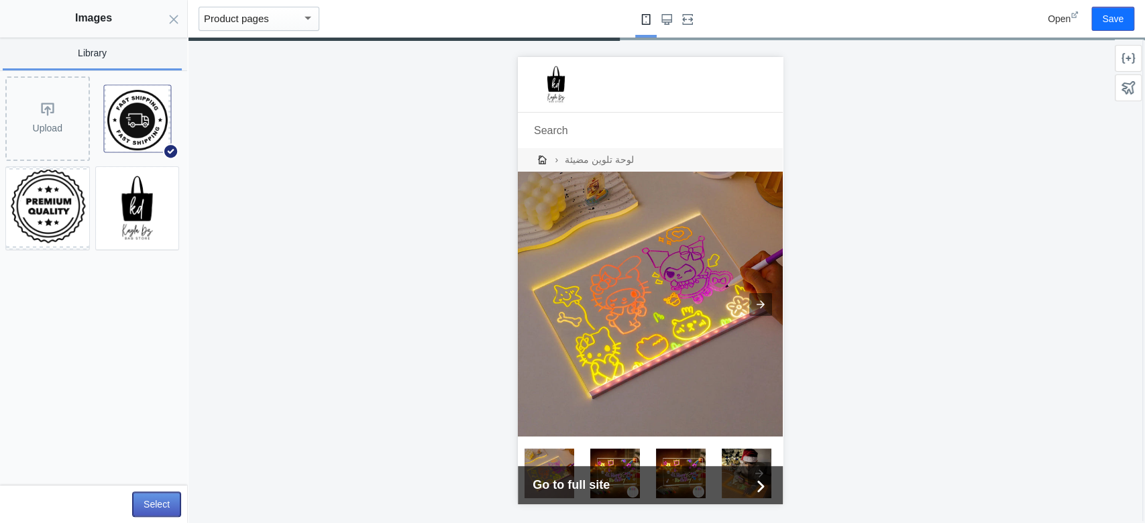
click at [146, 392] on button "Select" at bounding box center [157, 504] width 48 height 24
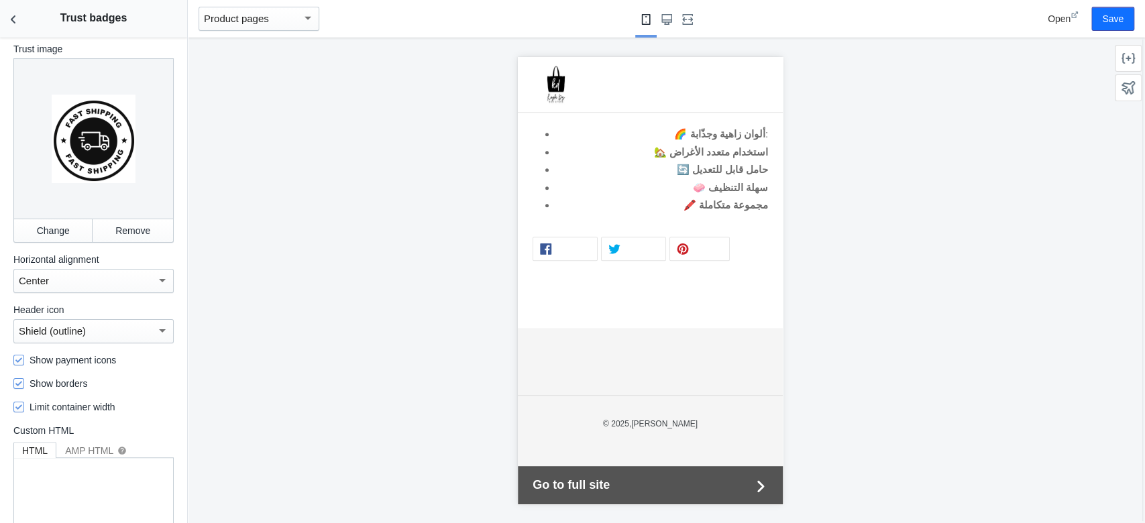
scroll to position [136, 0]
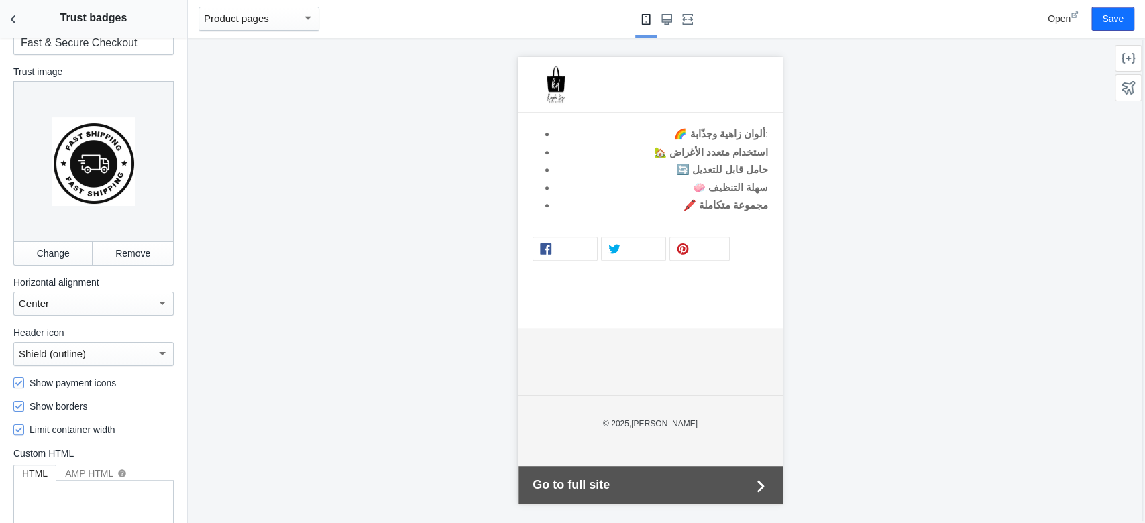
click at [72, 292] on div "Center" at bounding box center [93, 304] width 160 height 24
click at [145, 360] on div at bounding box center [572, 261] width 1145 height 523
click at [156, 345] on div at bounding box center [162, 353] width 12 height 16
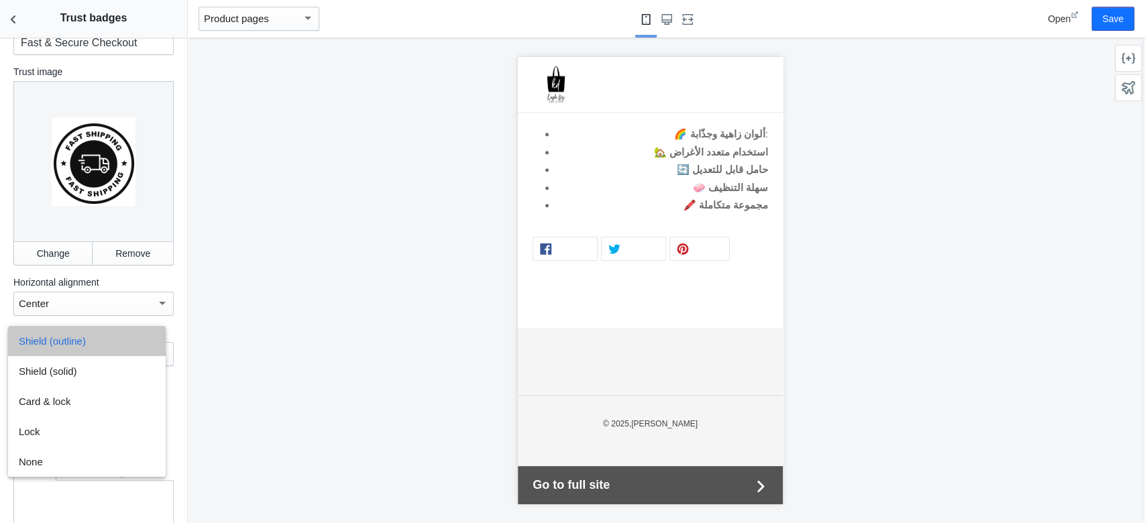
click at [148, 341] on span "Shield (outline)" at bounding box center [87, 341] width 136 height 30
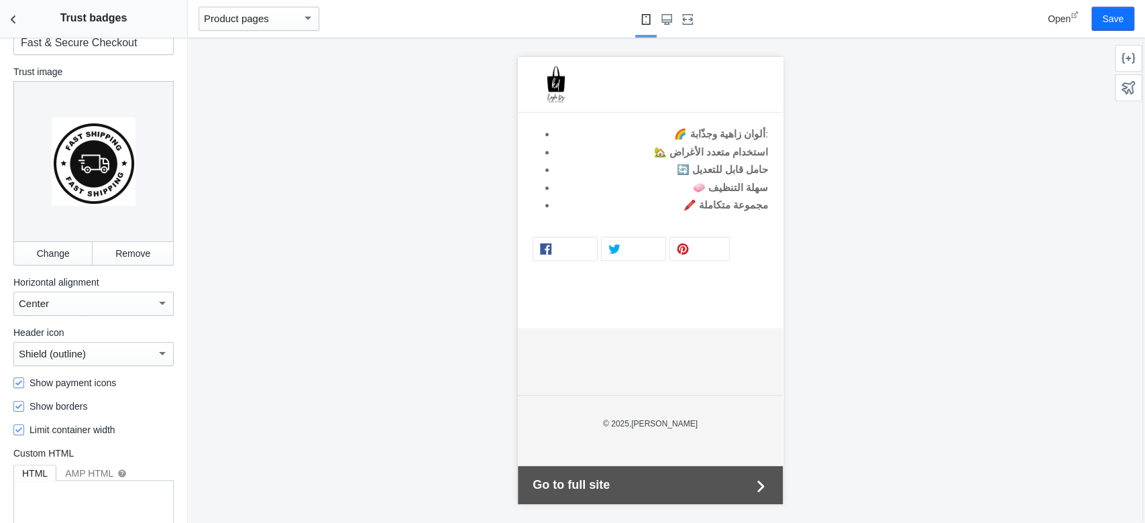
drag, startPoint x: 168, startPoint y: 360, endPoint x: 162, endPoint y: 429, distance: 70.1
click at [162, 392] on div "Settings Header Fast & Secure Checkout Trust image Change Remove Horizontal ali…" at bounding box center [93, 321] width 187 height 680
click at [205, 392] on div at bounding box center [650, 281] width 925 height 486
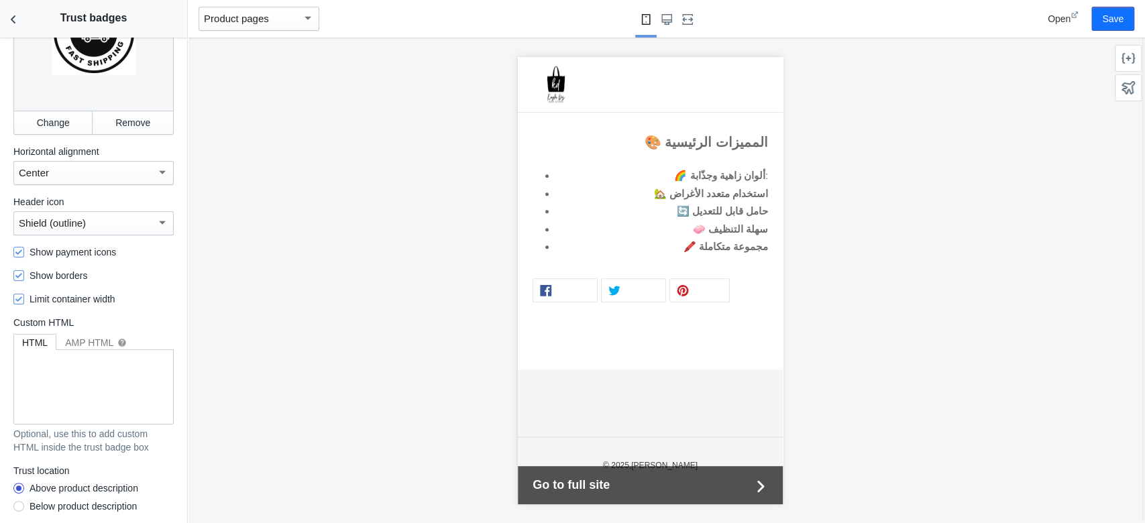
scroll to position [763, 0]
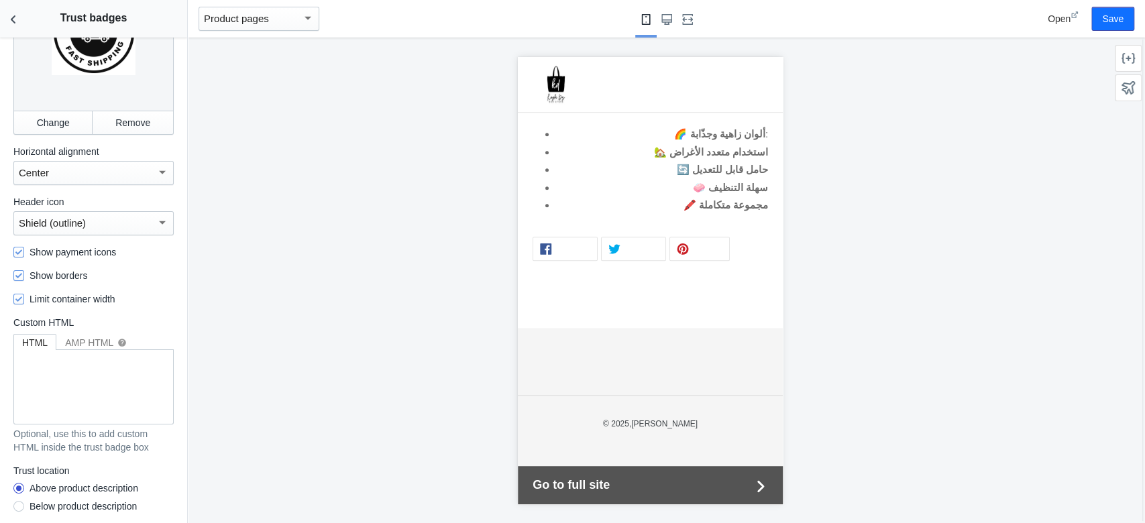
click at [90, 392] on div "Below product description" at bounding box center [83, 506] width 107 height 13
click at [19, 392] on input "Below product description" at bounding box center [19, 508] width 0 height 0
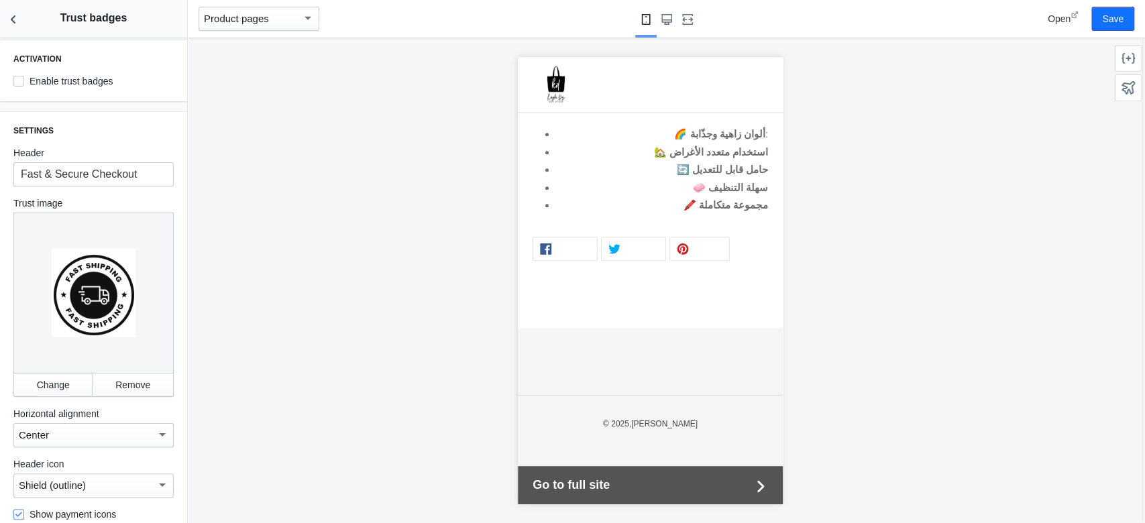
scroll to position [0, 0]
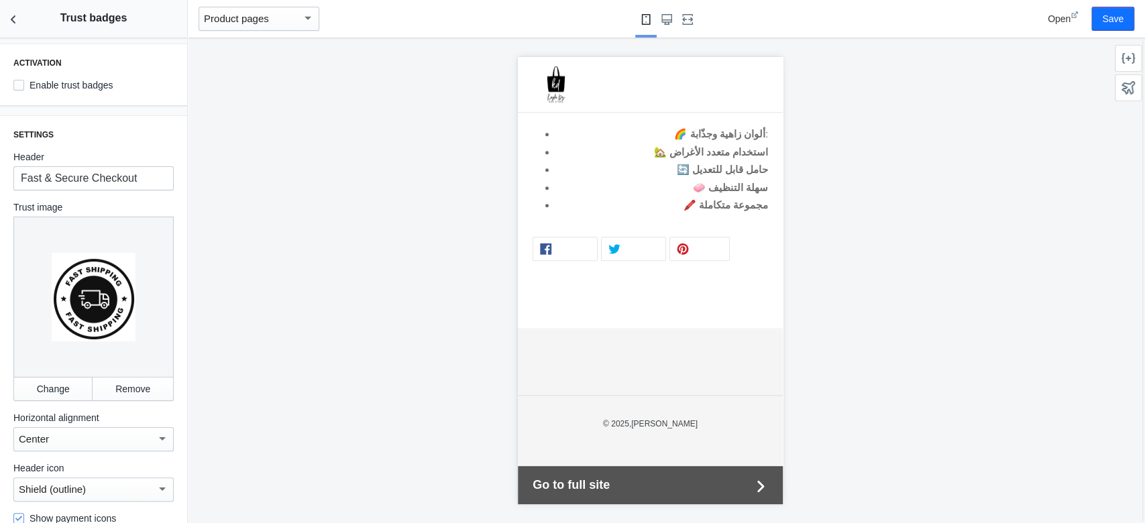
drag, startPoint x: 15, startPoint y: 91, endPoint x: 29, endPoint y: 89, distance: 13.6
click at [29, 89] on label "Enable trust badges" at bounding box center [63, 84] width 100 height 13
click at [24, 89] on input "Enable trust badges" at bounding box center [18, 85] width 11 height 11
checkbox input "true"
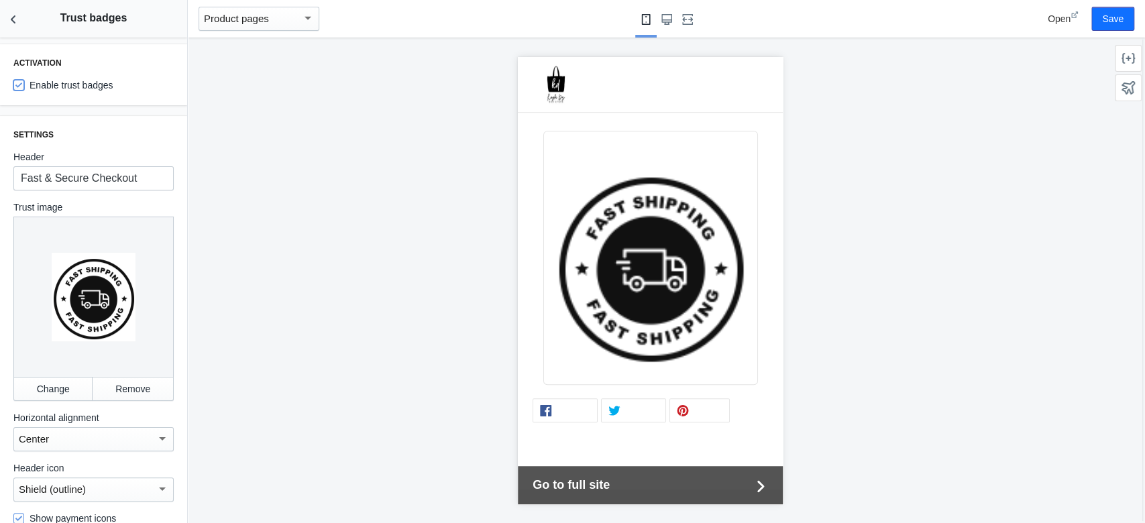
scroll to position [837, 0]
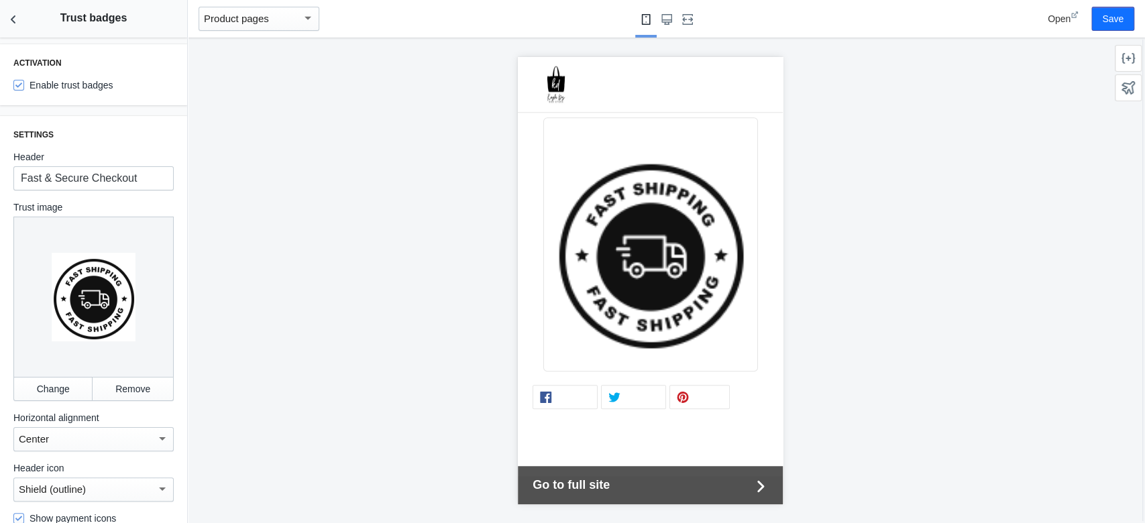
click at [106, 305] on div at bounding box center [93, 297] width 160 height 160
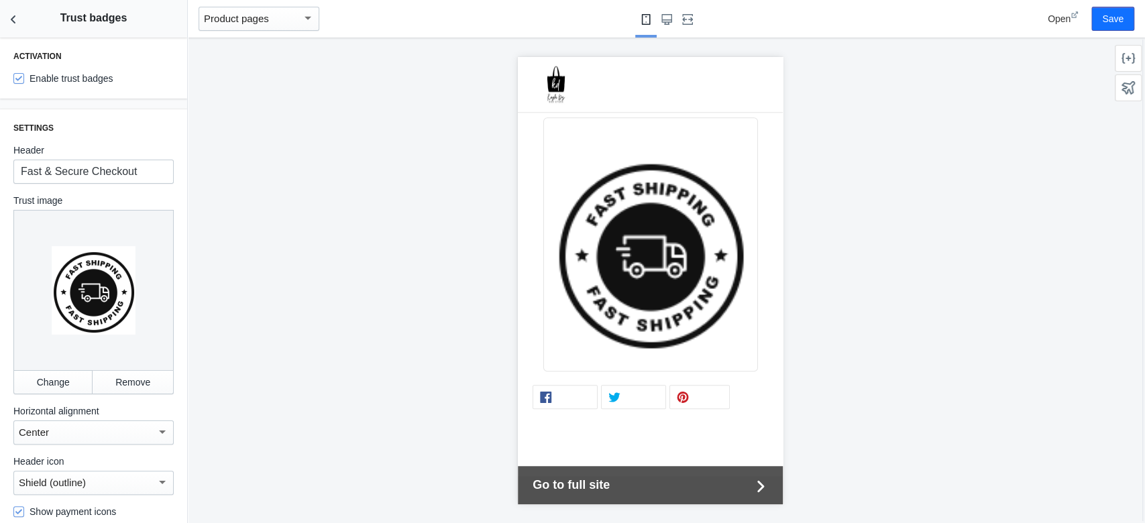
scroll to position [31, 0]
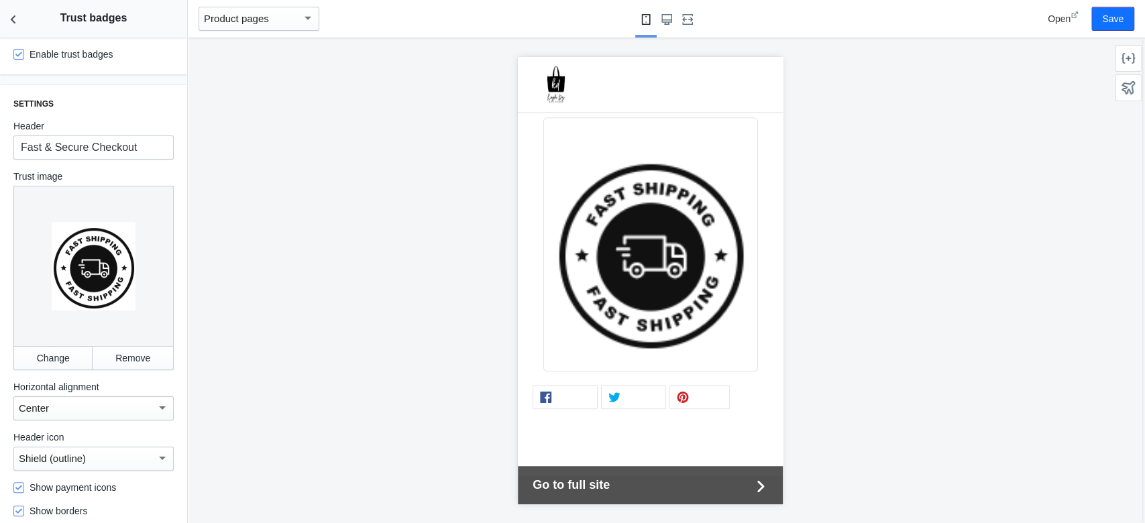
click at [99, 277] on div at bounding box center [93, 266] width 160 height 160
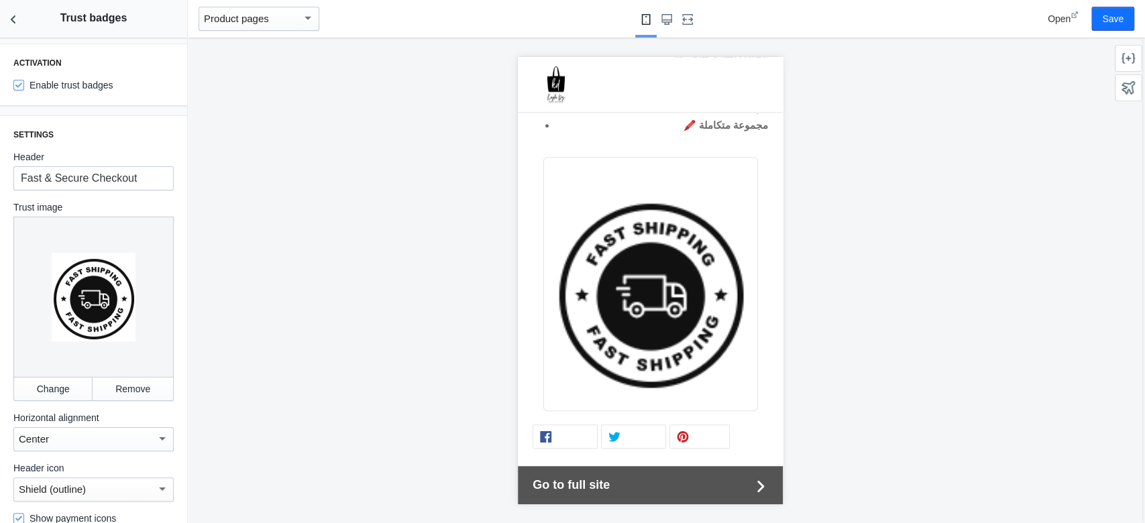
scroll to position [782, 0]
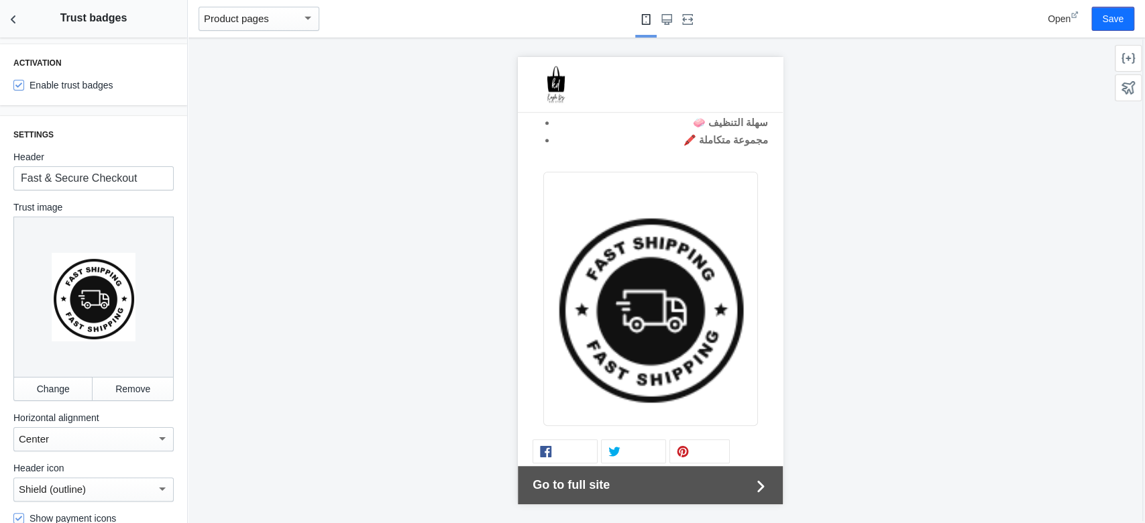
click at [663, 376] on img at bounding box center [651, 305] width 192 height 203
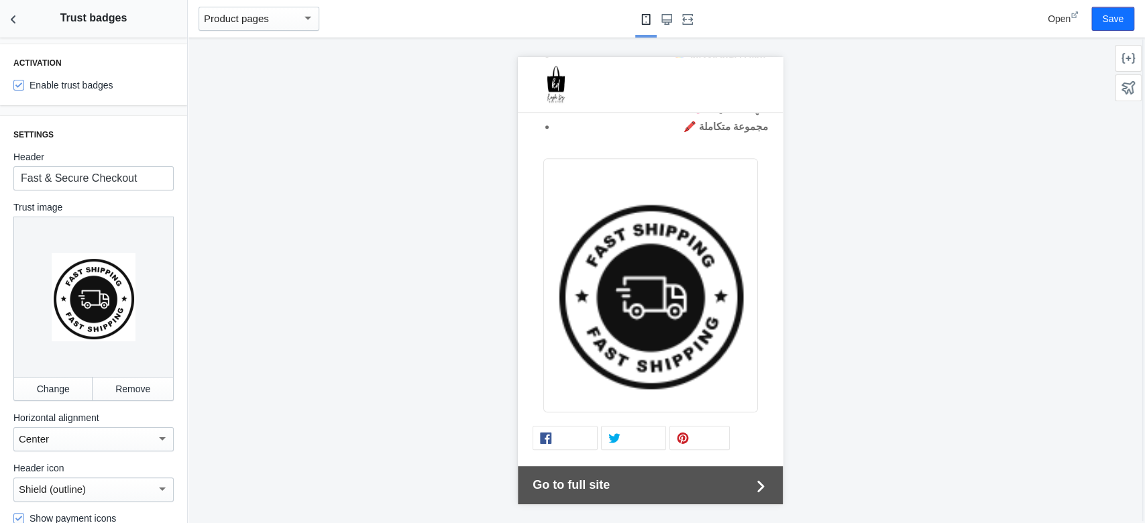
scroll to position [802, 0]
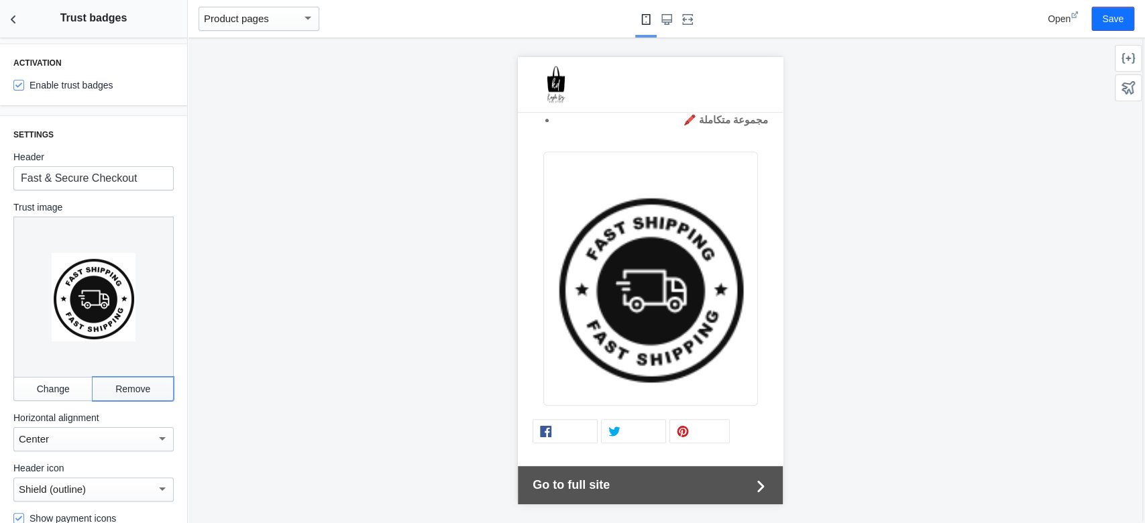
click at [147, 377] on button "Remove" at bounding box center [133, 389] width 81 height 24
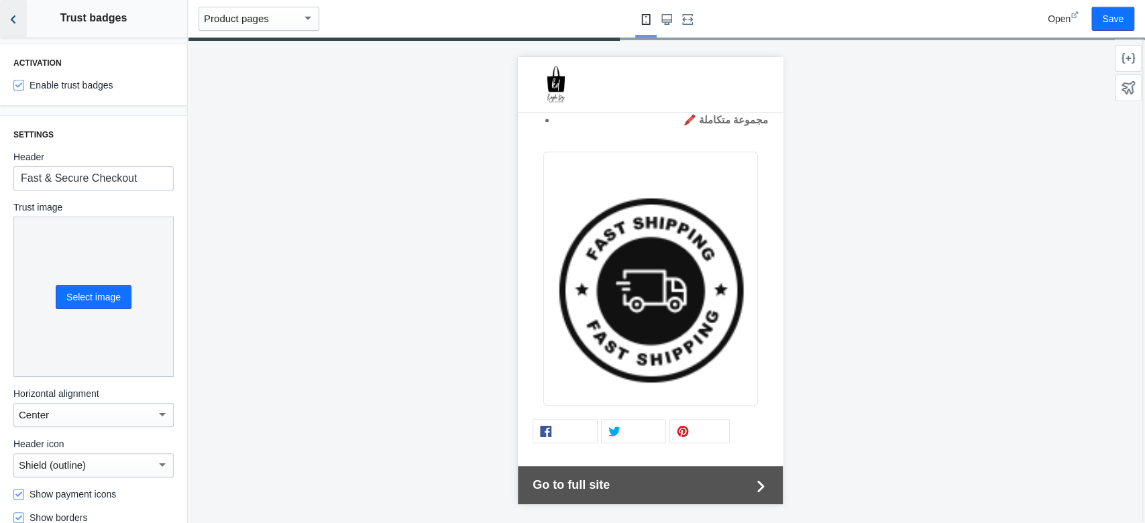
click at [19, 29] on button "Back to sections" at bounding box center [13, 19] width 27 height 38
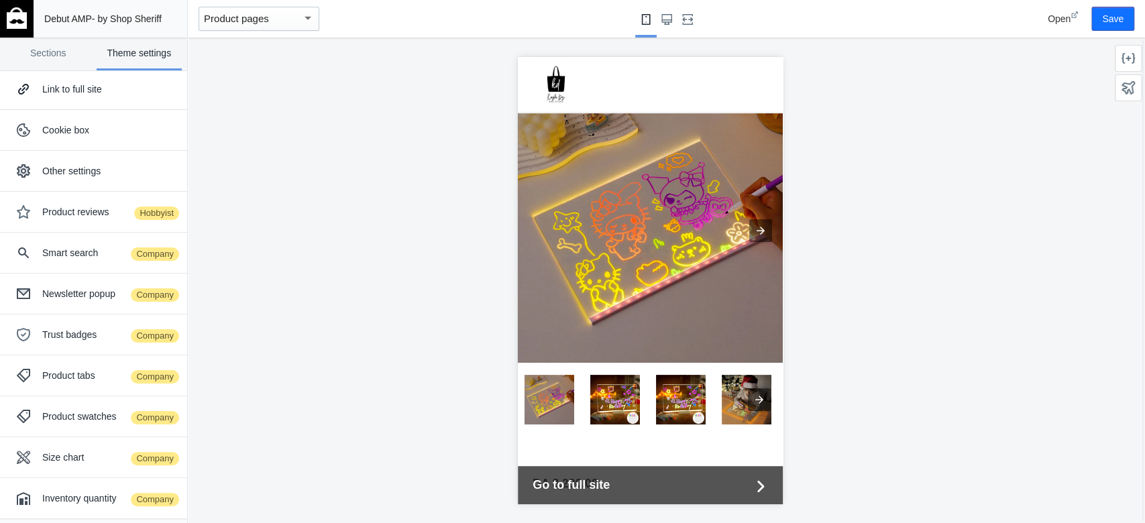
scroll to position [80, 0]
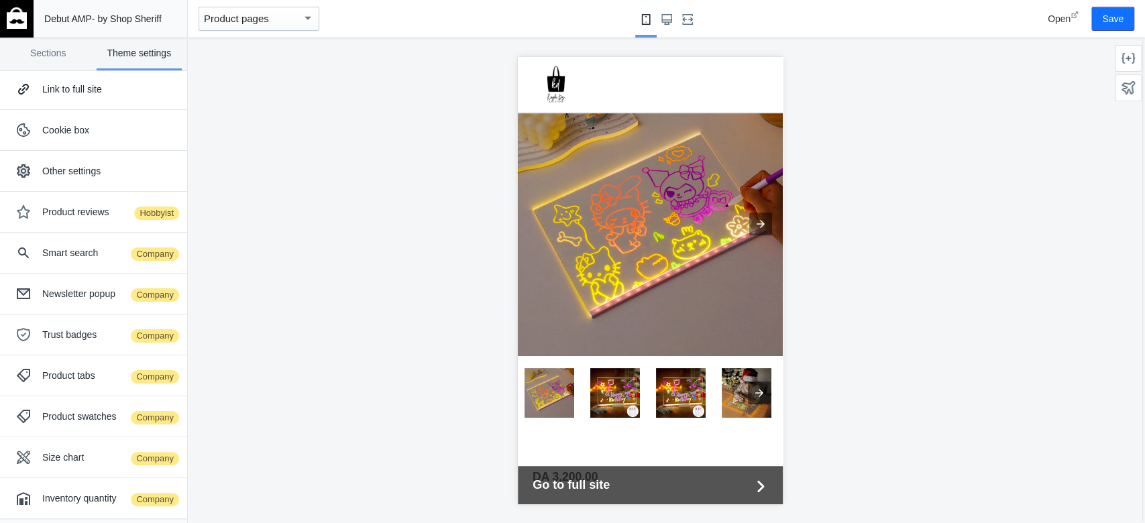
drag, startPoint x: 770, startPoint y: 128, endPoint x: 1301, endPoint y: 212, distance: 537.9
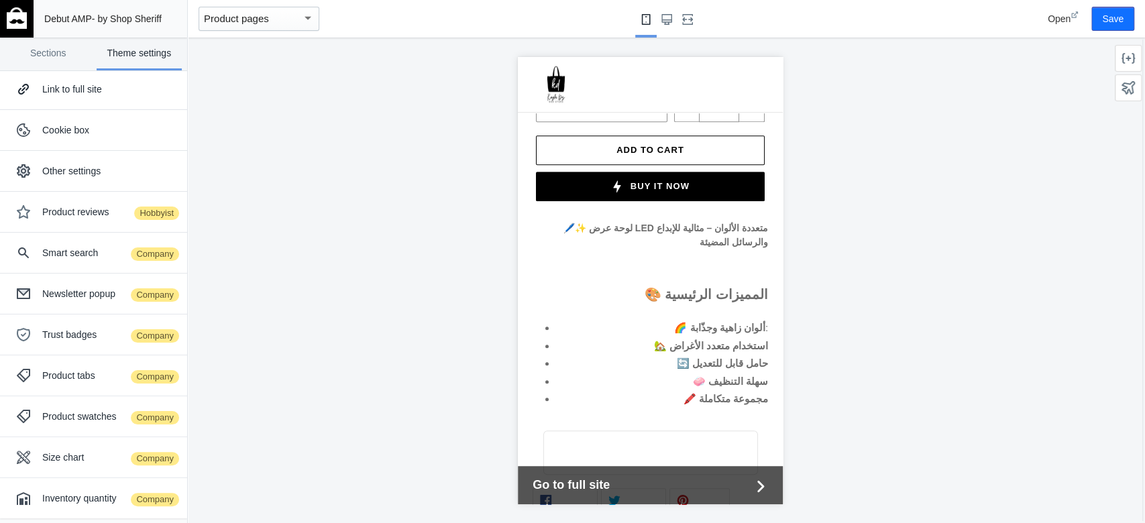
scroll to position [820, 0]
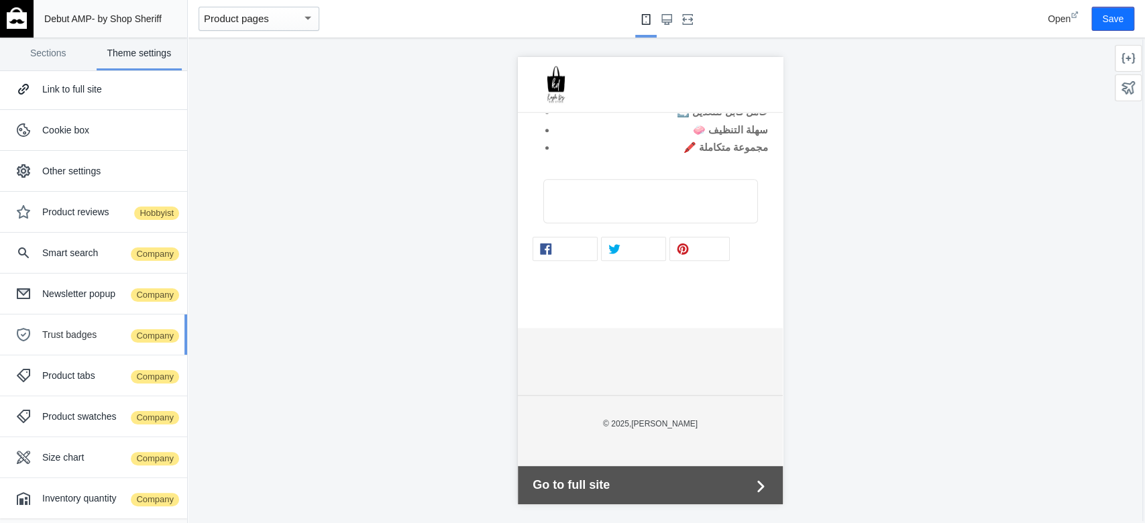
click at [140, 333] on span "Company" at bounding box center [154, 336] width 51 height 16
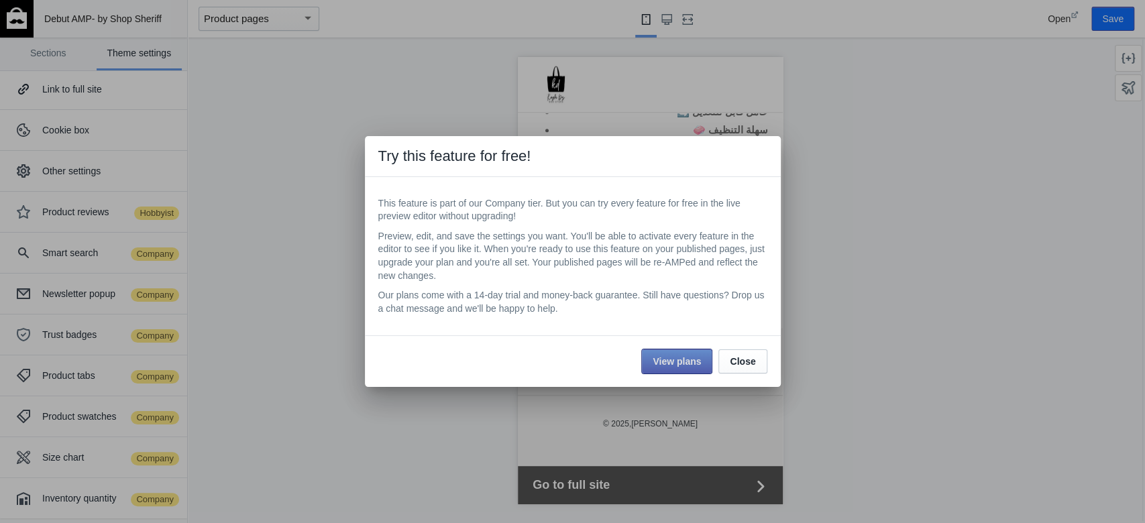
click at [671, 357] on span "View plans" at bounding box center [677, 361] width 48 height 11
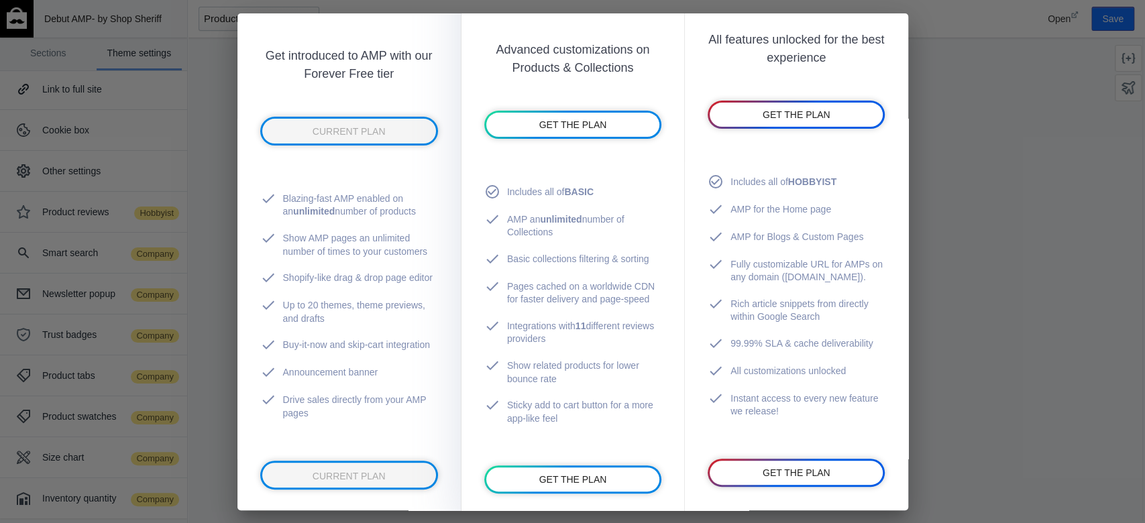
scroll to position [237, 0]
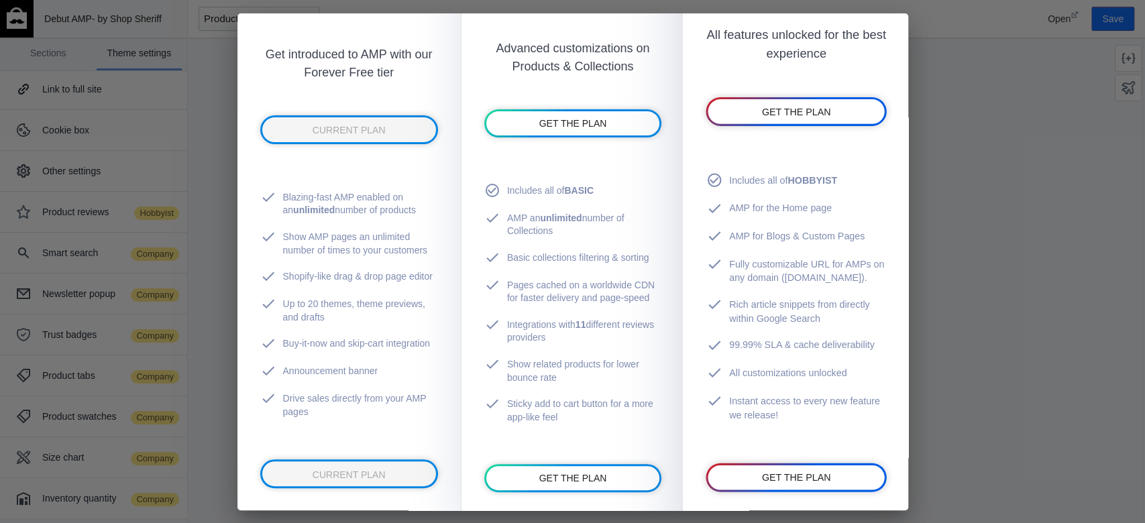
click at [804, 392] on div "COMPANY $ 29 / month Maximum SEO benefit & cache delivery All features unlocked…" at bounding box center [796, 202] width 228 height 680
click at [812, 392] on span "GET THE PLAN" at bounding box center [796, 477] width 69 height 11
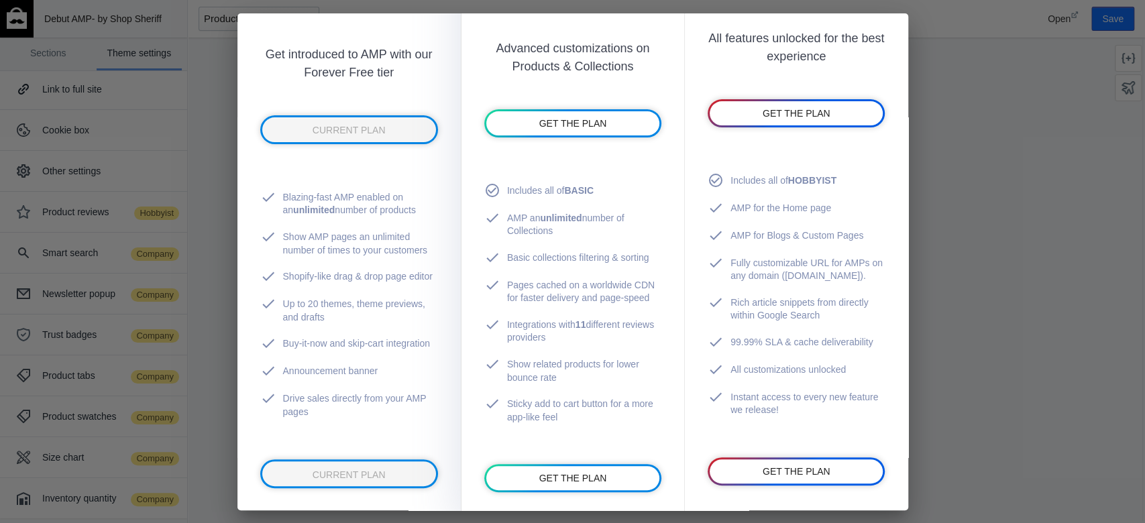
click at [858, 58] on div at bounding box center [572, 261] width 1145 height 523
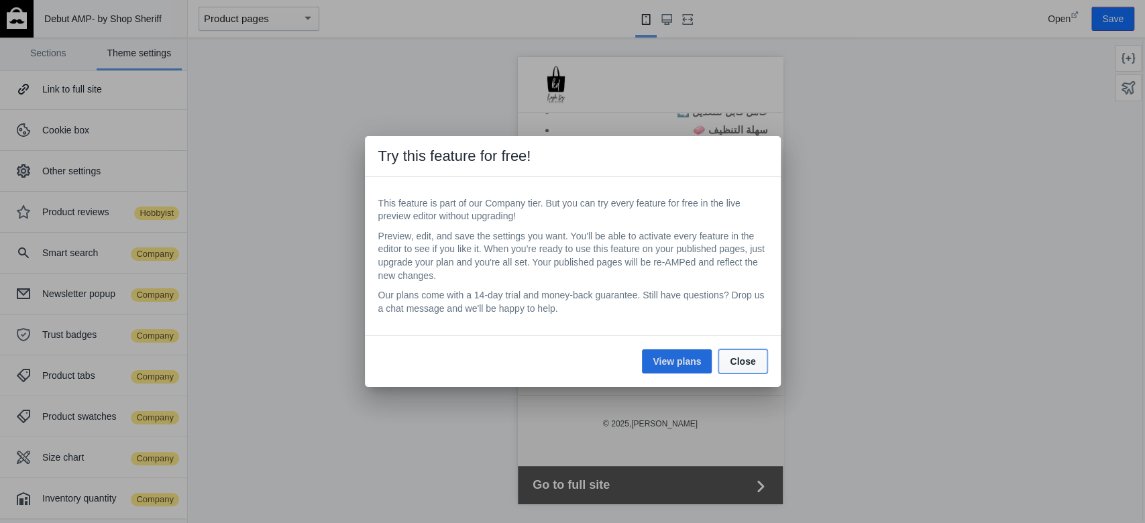
click at [758, 357] on button "Close" at bounding box center [742, 362] width 48 height 24
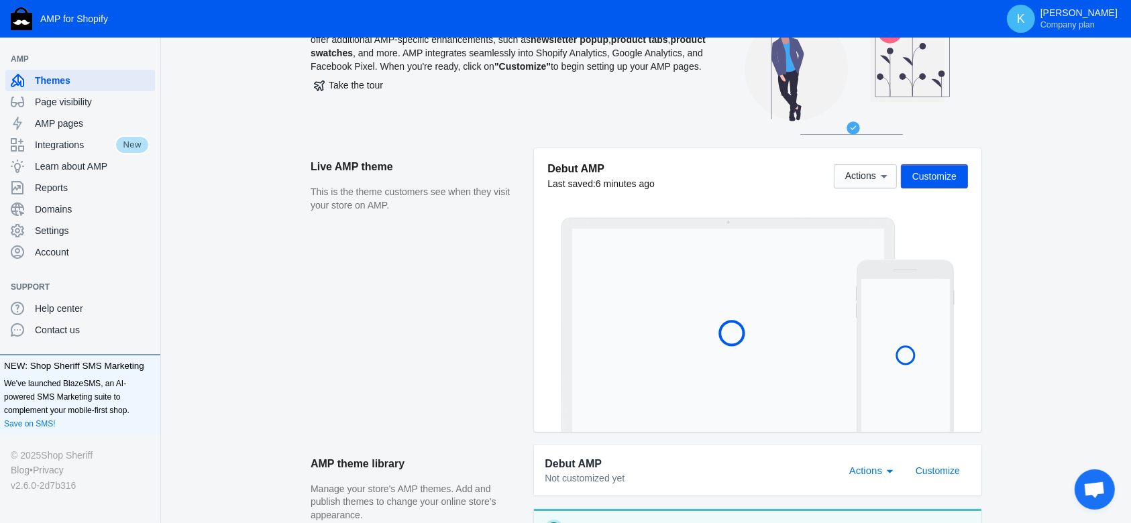
scroll to position [55, 0]
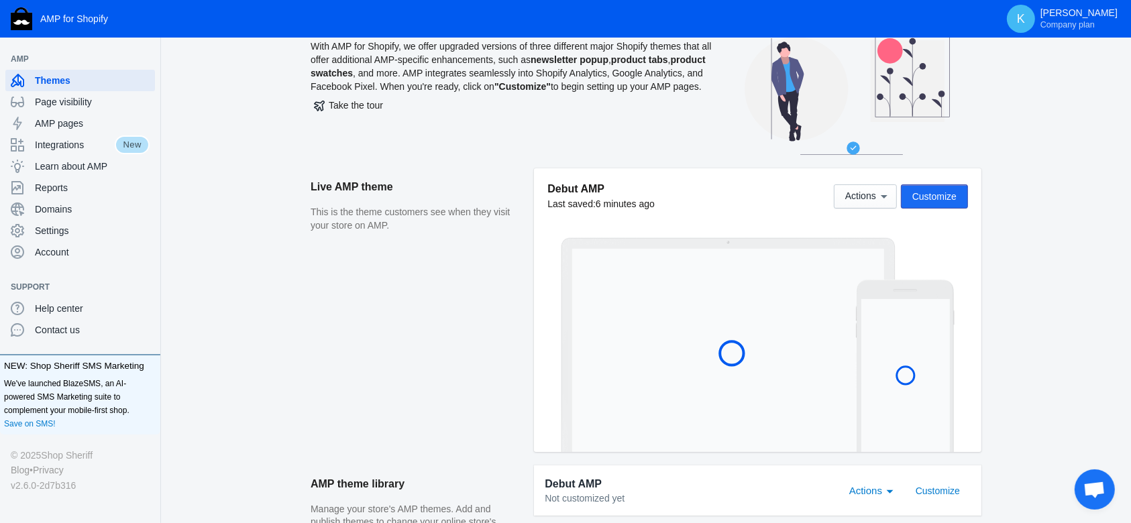
click at [928, 199] on span "Customize" at bounding box center [934, 196] width 44 height 11
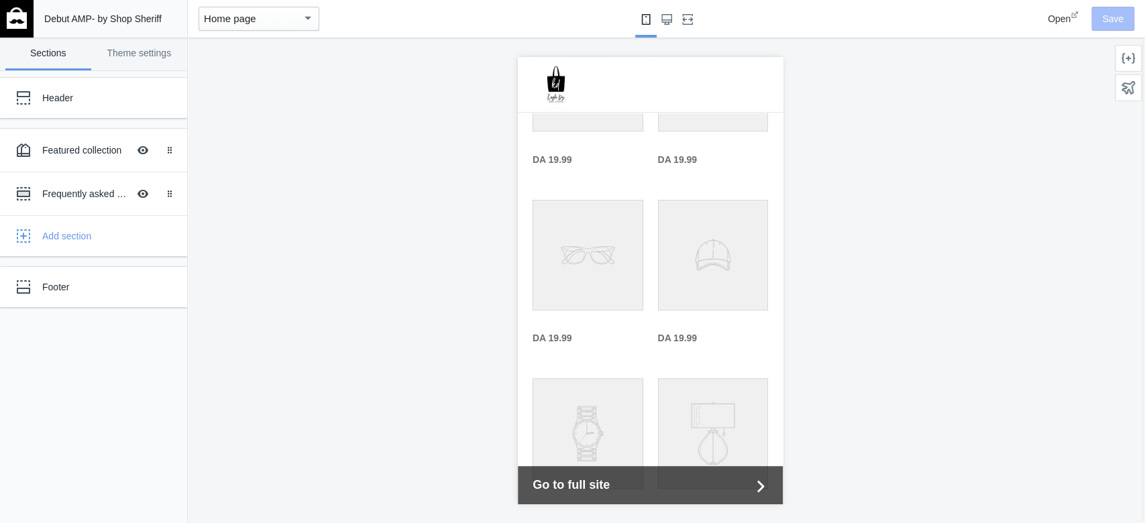
scroll to position [218, 0]
drag, startPoint x: 769, startPoint y: 201, endPoint x: 652, endPoint y: 189, distance: 117.9
click at [270, 5] on button "Home page" at bounding box center [258, 19] width 131 height 38
click at [282, 24] on div "Home page" at bounding box center [253, 19] width 98 height 16
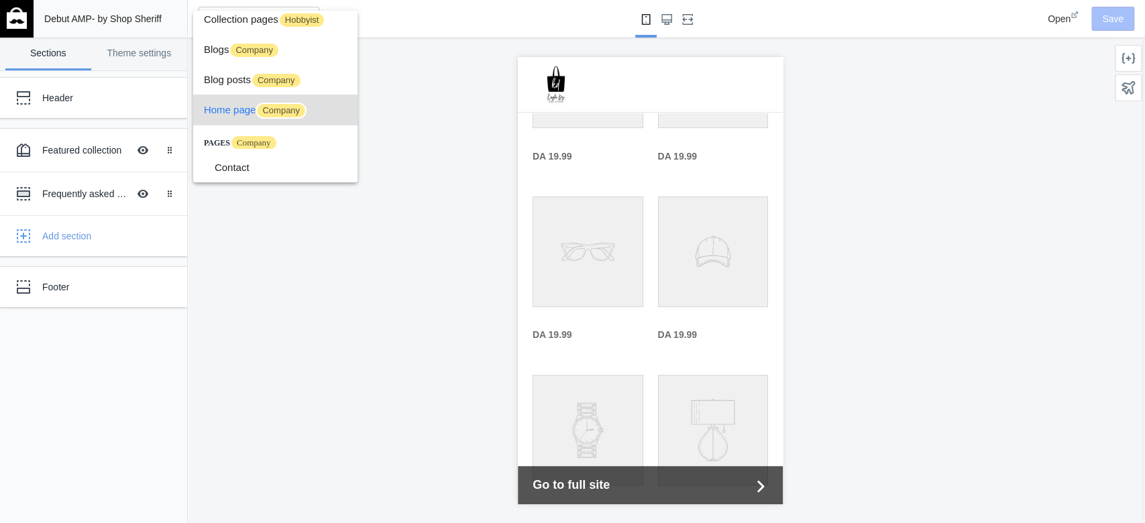
scroll to position [0, 0]
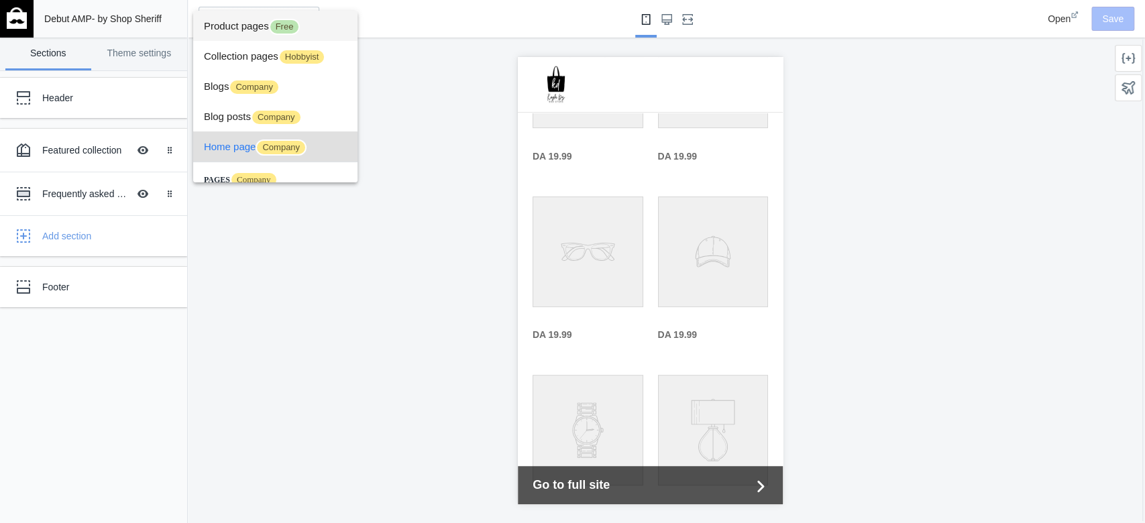
click at [298, 30] on span "Free" at bounding box center [285, 27] width 32 height 16
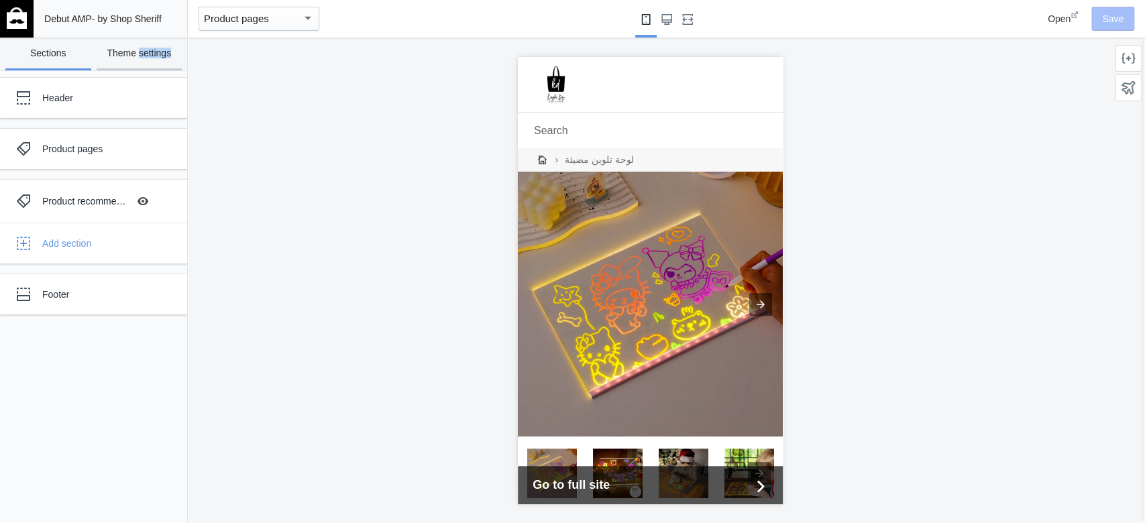
click at [150, 62] on link "Theme settings" at bounding box center [140, 54] width 86 height 33
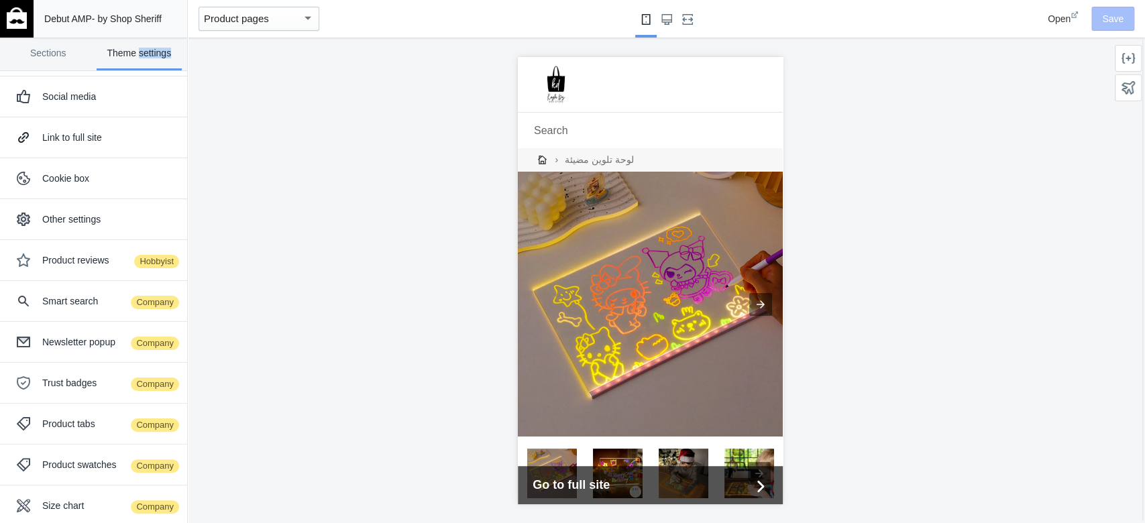
scroll to position [125, 0]
click at [103, 394] on button "Trust badges Company" at bounding box center [93, 382] width 187 height 40
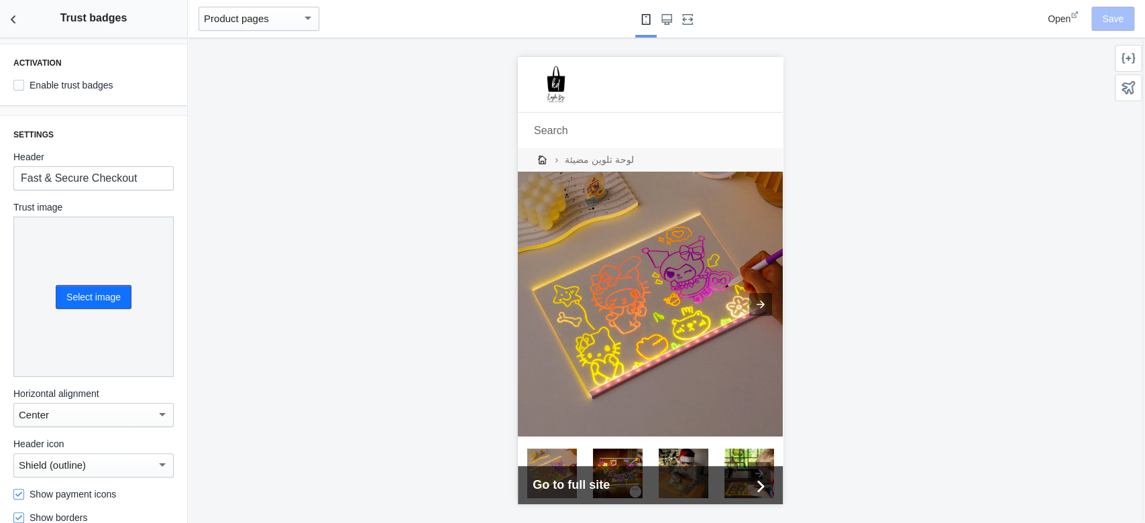
click at [21, 94] on div "Activation Enable trust badges" at bounding box center [93, 74] width 187 height 61
click at [19, 83] on input "Enable trust badges" at bounding box center [18, 85] width 11 height 11
checkbox input "true"
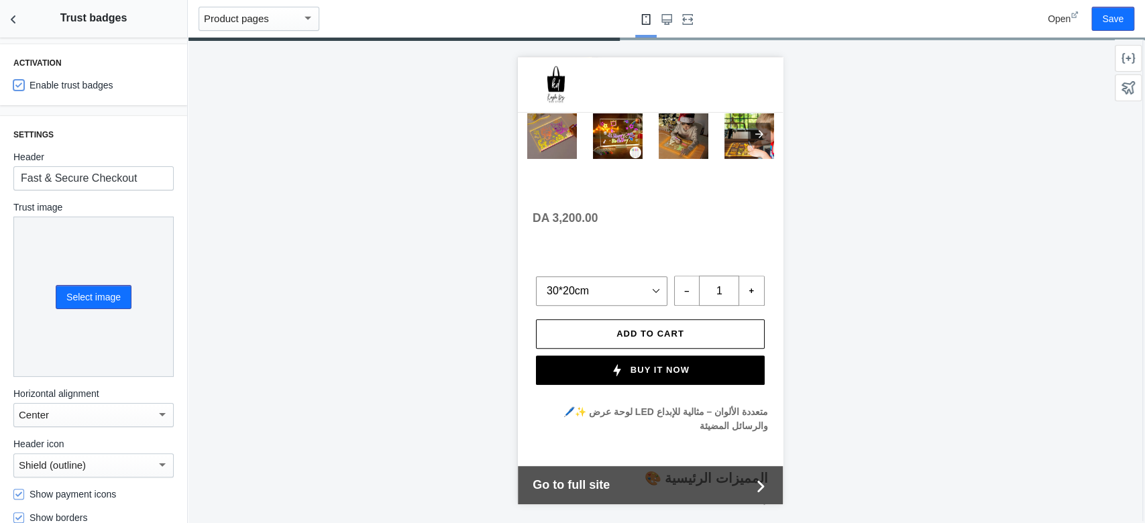
scroll to position [719, 0]
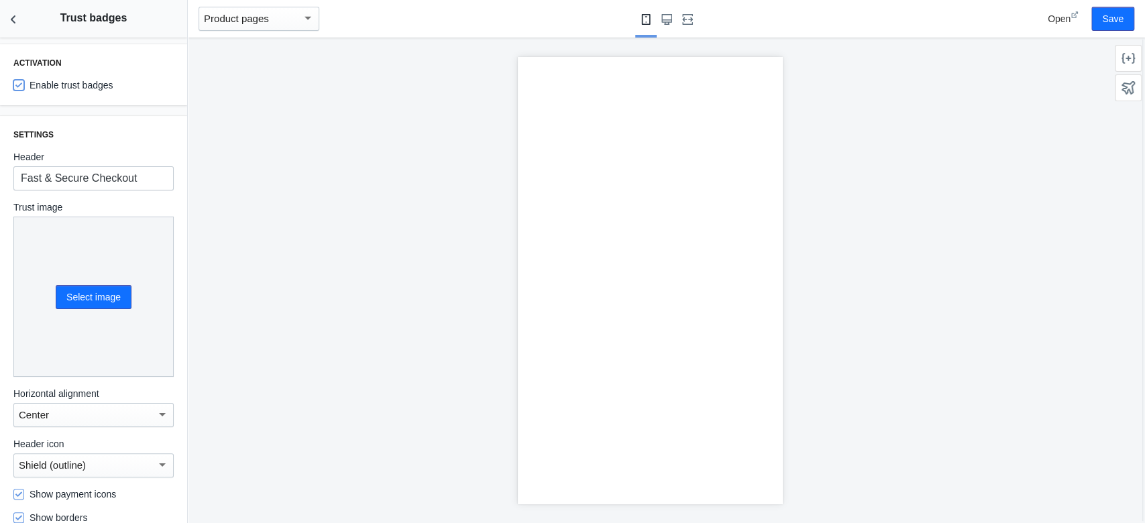
drag, startPoint x: 260, startPoint y: 76, endPoint x: 793, endPoint y: 475, distance: 665.6
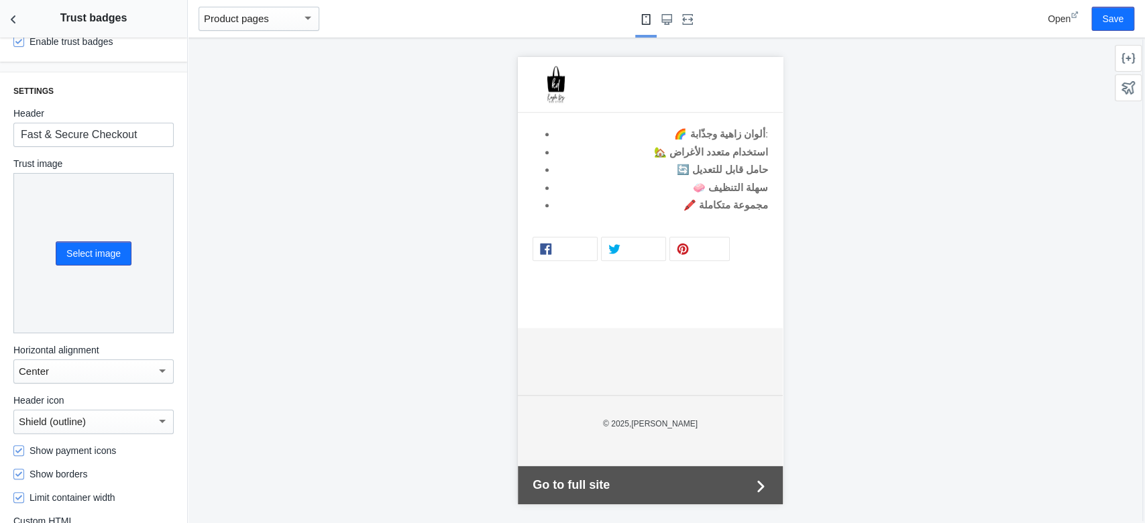
scroll to position [45, 0]
click at [66, 250] on button "Select image" at bounding box center [94, 252] width 76 height 24
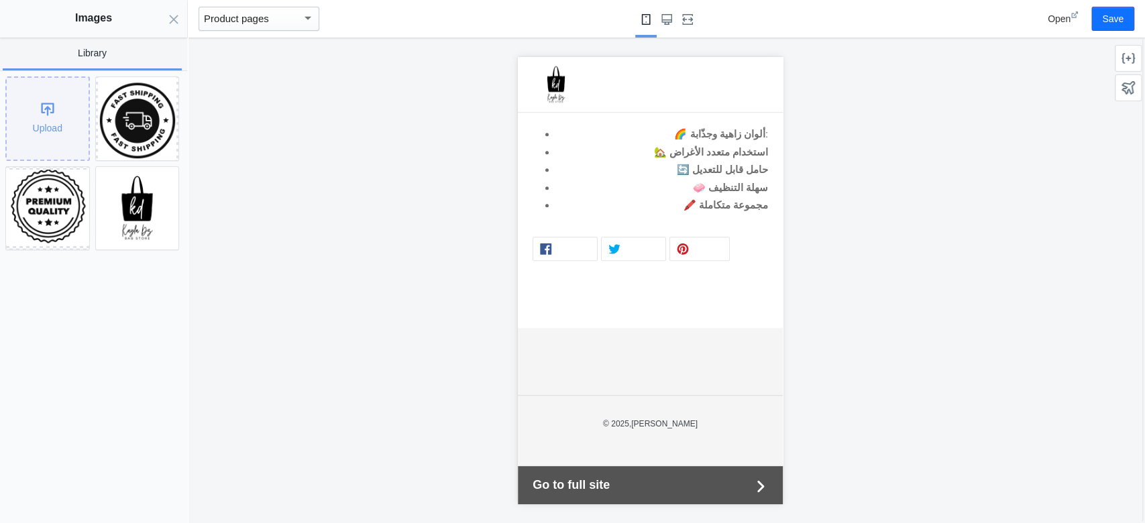
click at [32, 129] on div "Upload" at bounding box center [48, 119] width 82 height 82
click at [60, 132] on div "Upload" at bounding box center [48, 119] width 82 height 82
click at [68, 131] on div "Upload" at bounding box center [48, 119] width 82 height 82
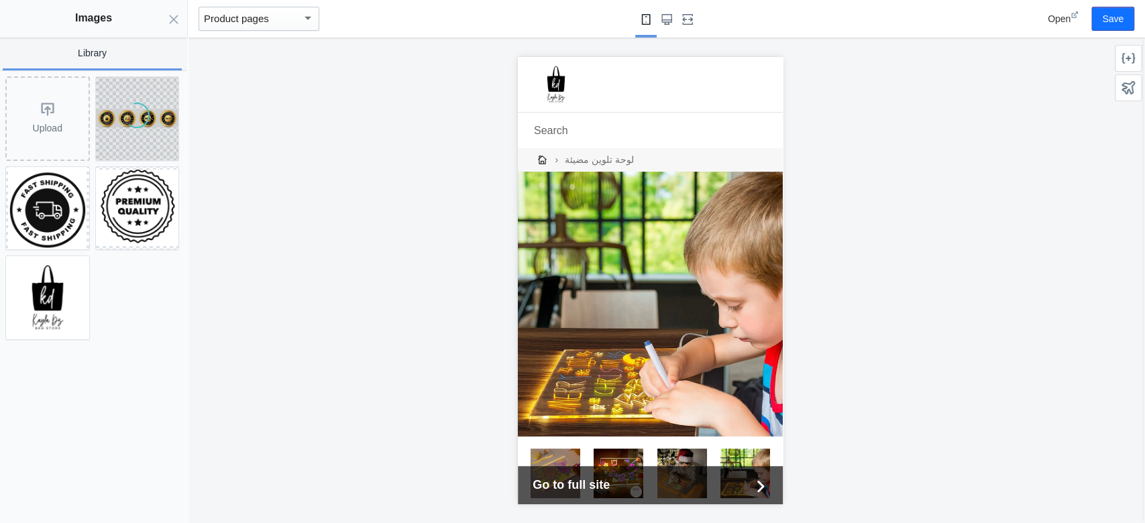
scroll to position [820, 0]
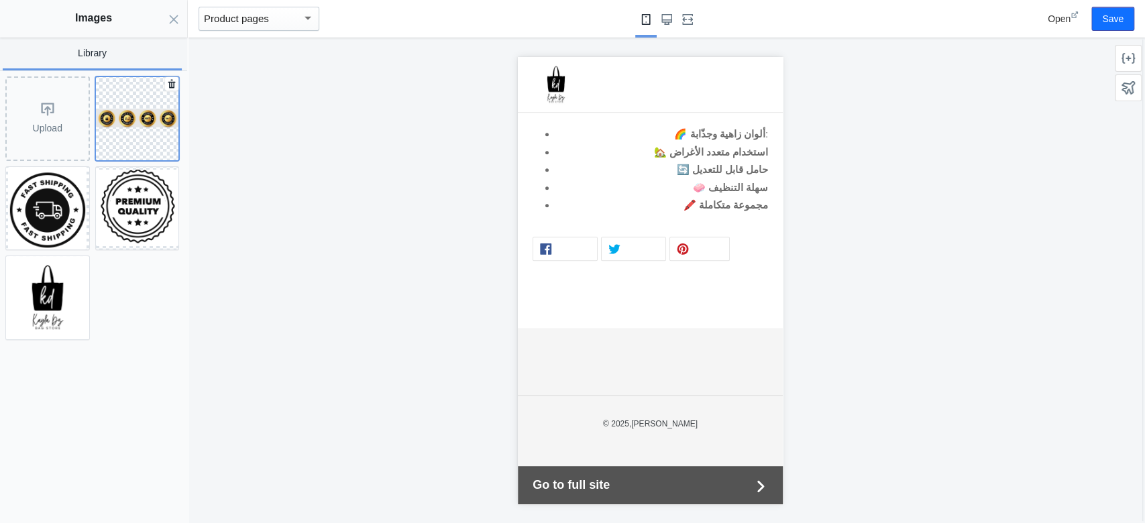
click at [144, 106] on button at bounding box center [137, 118] width 85 height 85
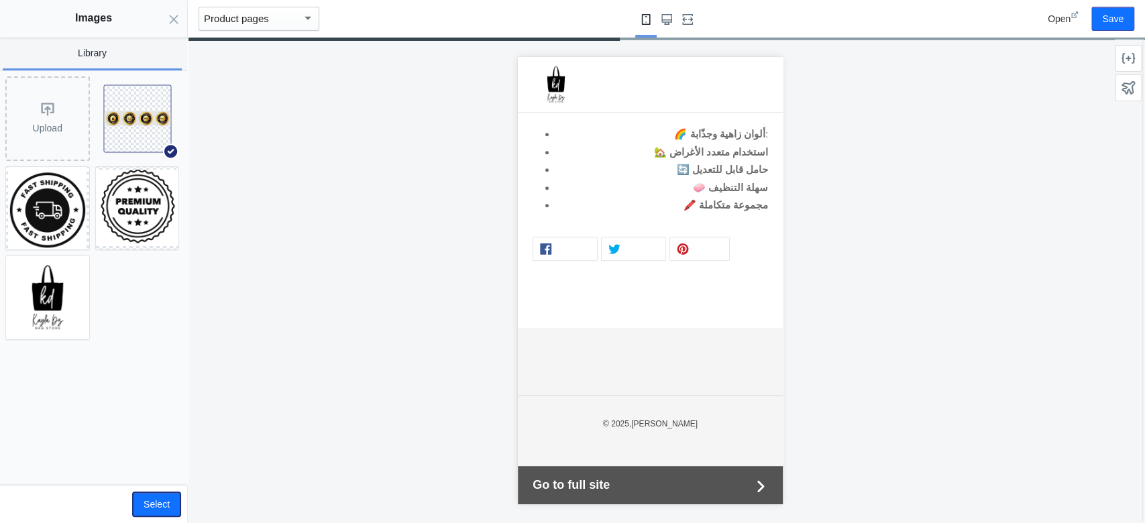
click at [157, 503] on button "Select" at bounding box center [157, 504] width 48 height 24
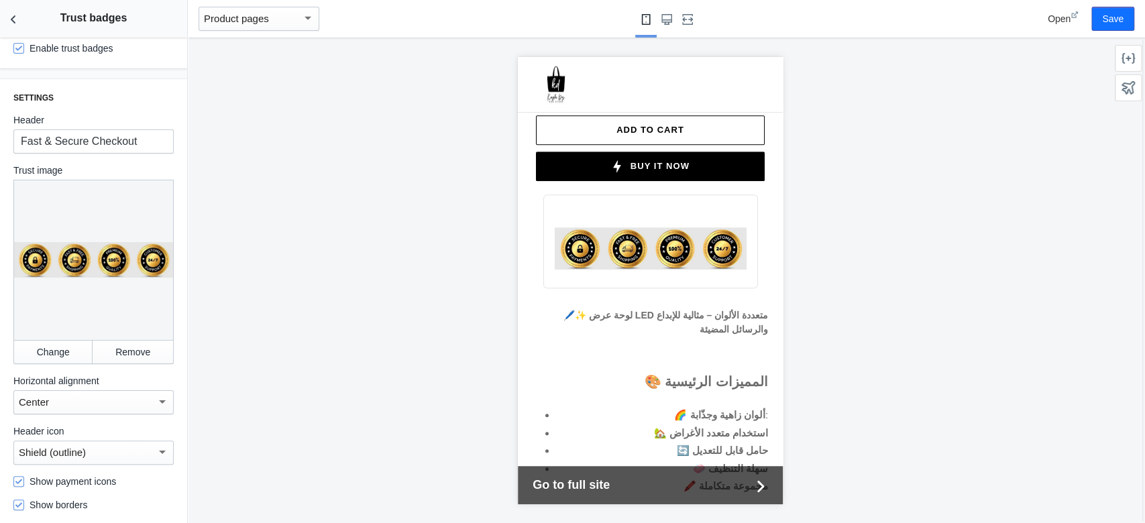
scroll to position [537, 0]
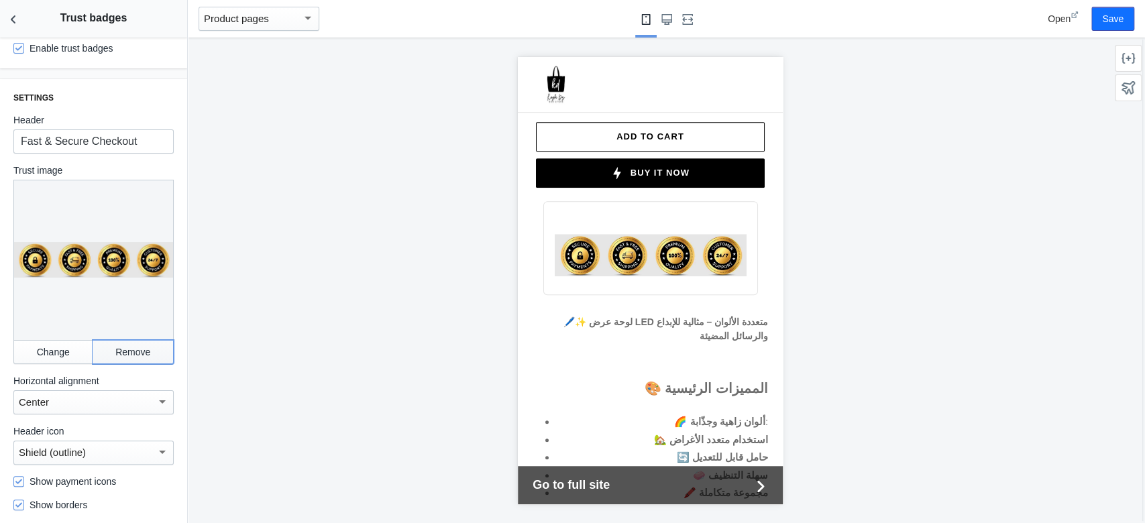
click at [111, 346] on button "Remove" at bounding box center [133, 352] width 81 height 24
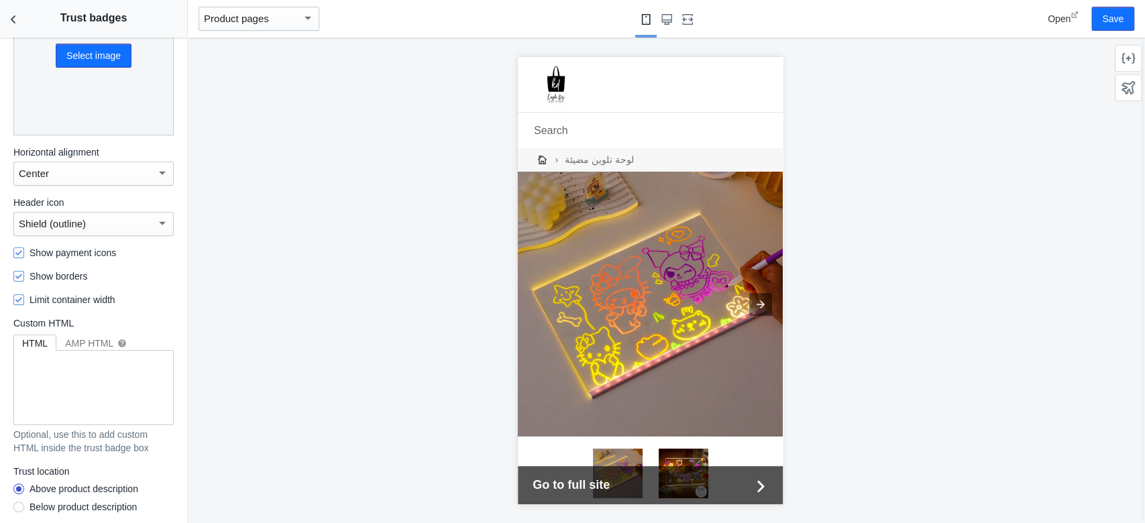
scroll to position [0, 0]
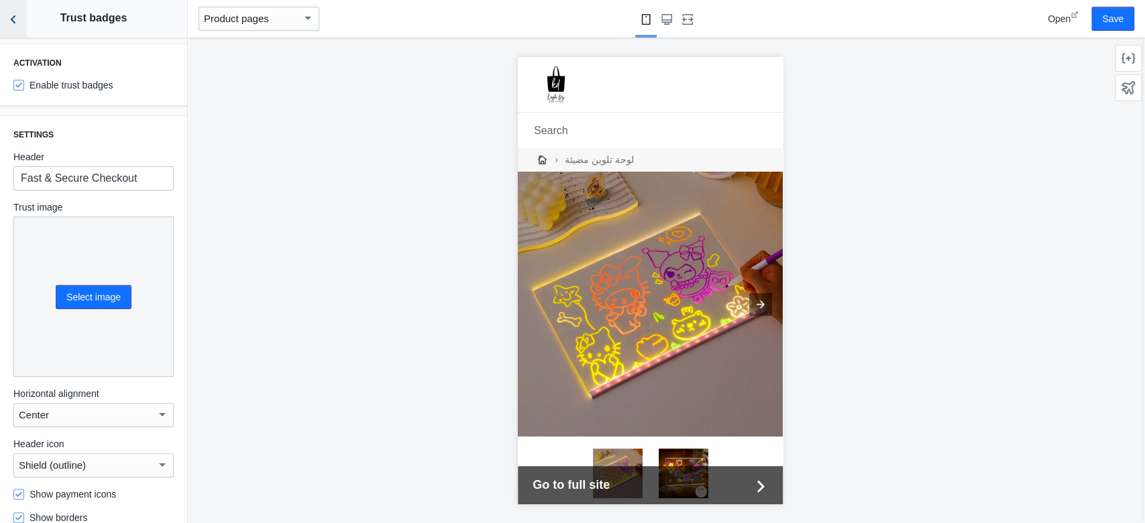
click at [8, 29] on button "Back to sections" at bounding box center [13, 19] width 27 height 38
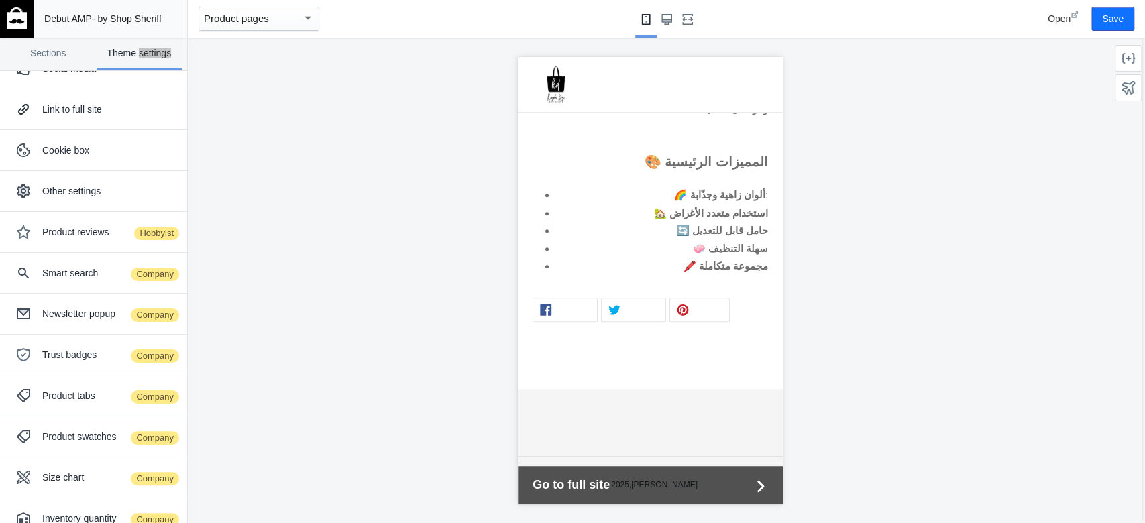
scroll to position [172, 0]
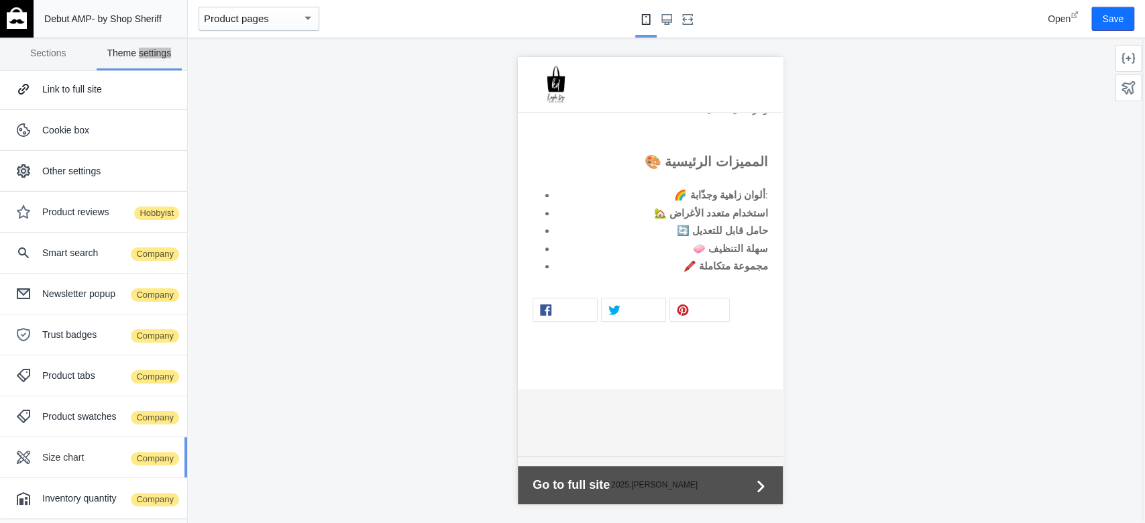
click at [97, 468] on div "Size chart Company" at bounding box center [93, 457] width 167 height 27
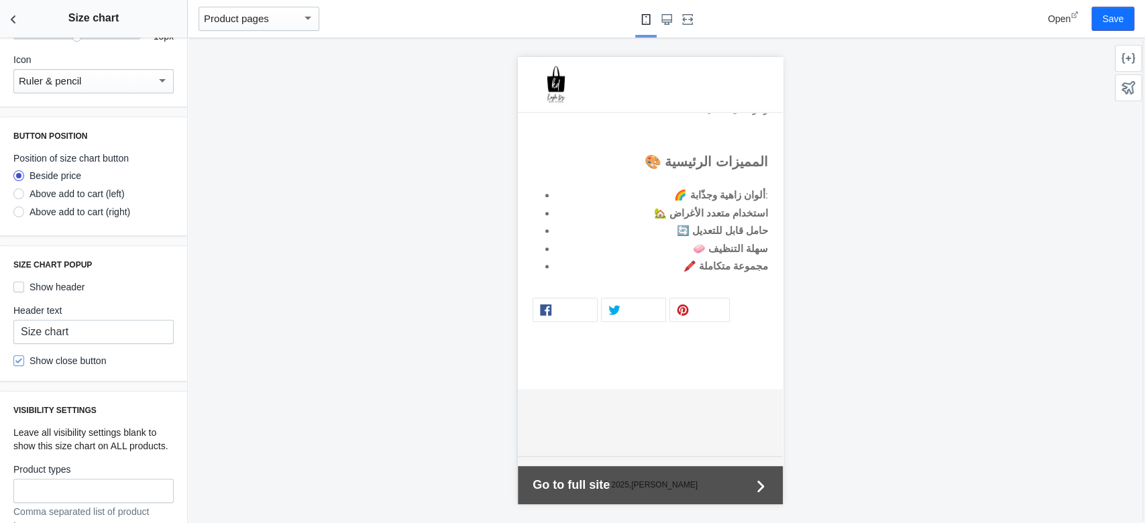
scroll to position [898, 0]
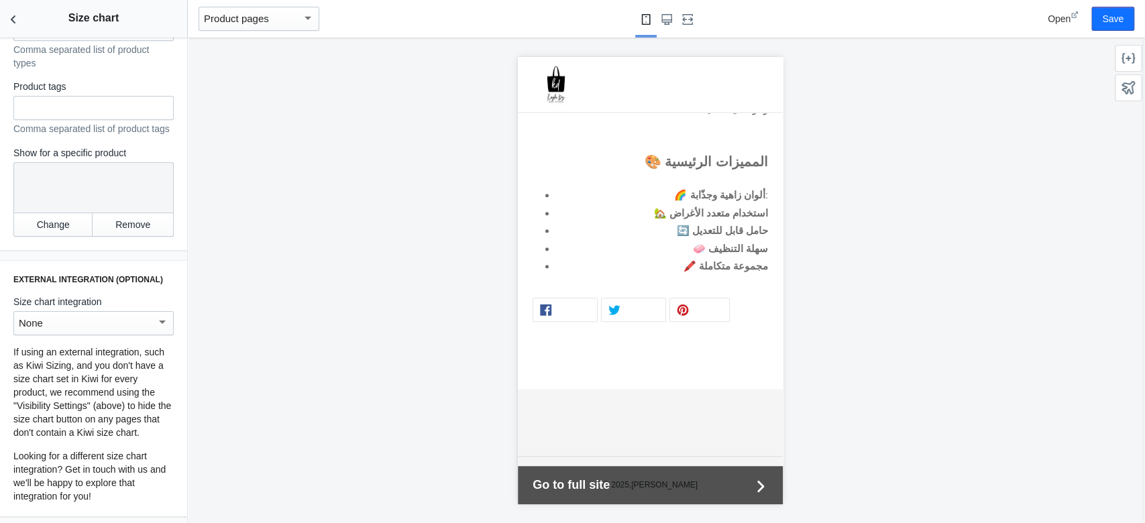
click at [28, 17] on h2 "Size chart" at bounding box center [93, 18] width 187 height 36
click at [28, 10] on h2 "Size chart" at bounding box center [93, 18] width 187 height 36
click at [19, 15] on icon "Back to sections" at bounding box center [13, 19] width 13 height 13
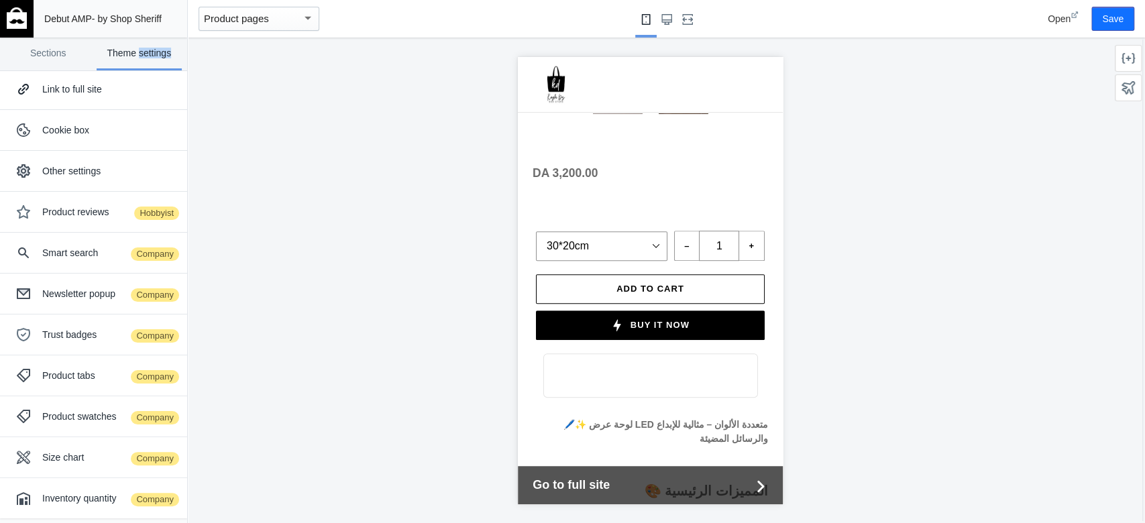
scroll to position [381, 0]
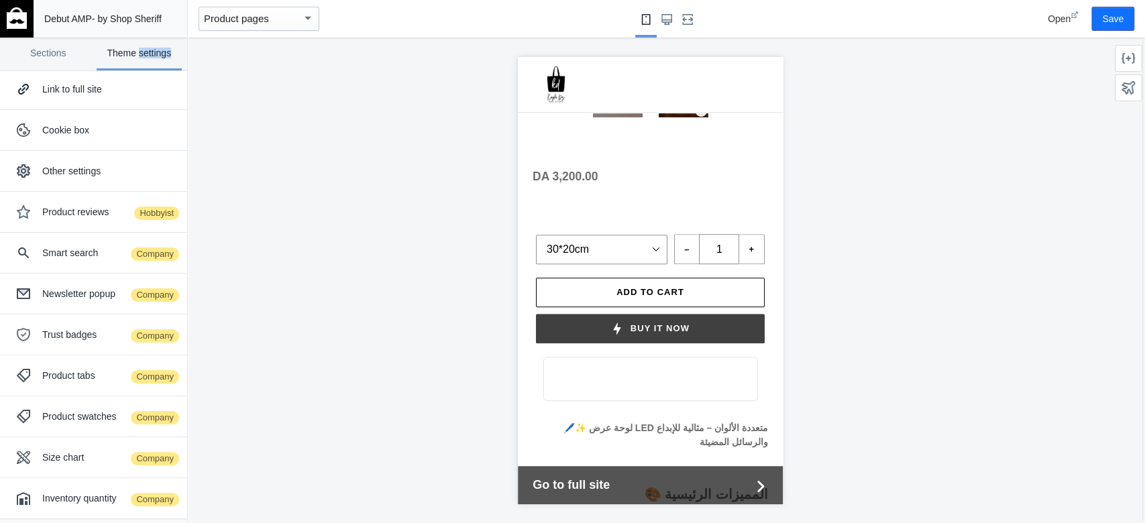
click at [664, 343] on button "Buy it now" at bounding box center [650, 328] width 229 height 30
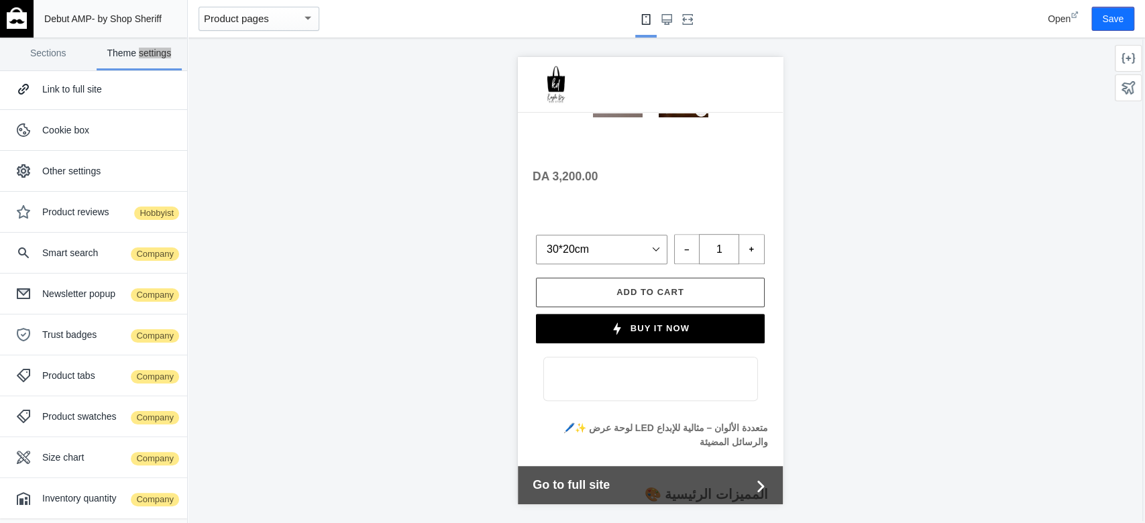
click at [688, 305] on button "Add to cart" at bounding box center [650, 292] width 229 height 30
click at [1117, 21] on button "Save" at bounding box center [1112, 19] width 43 height 24
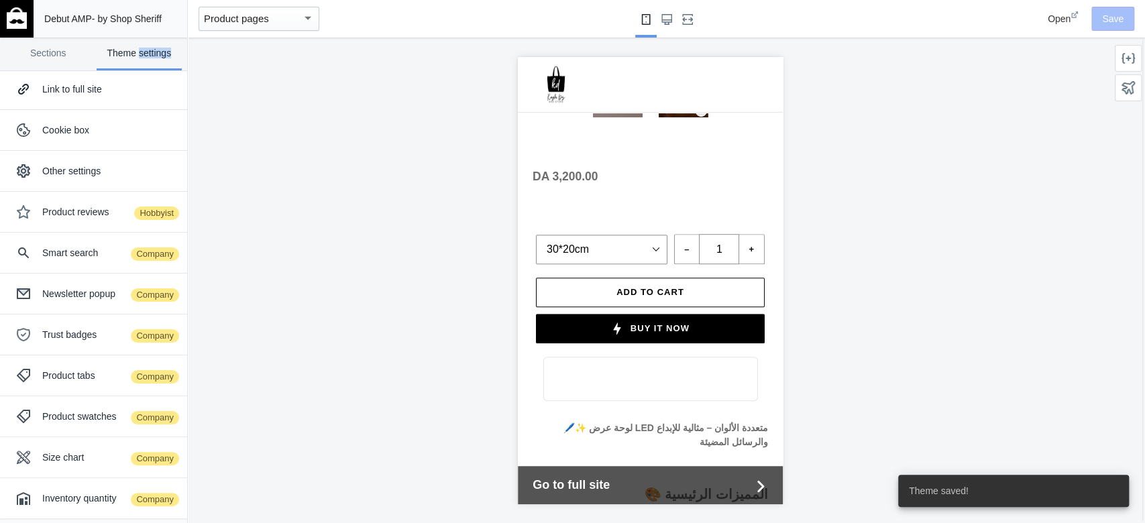
click at [1069, 16] on span "Open" at bounding box center [1059, 18] width 23 height 11
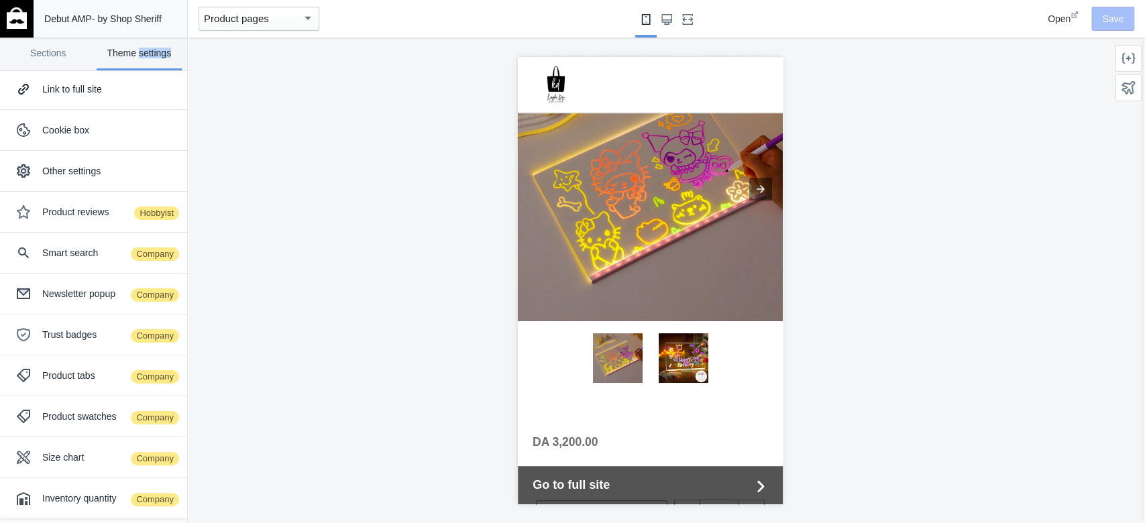
scroll to position [0, 0]
